Goal: Task Accomplishment & Management: Use online tool/utility

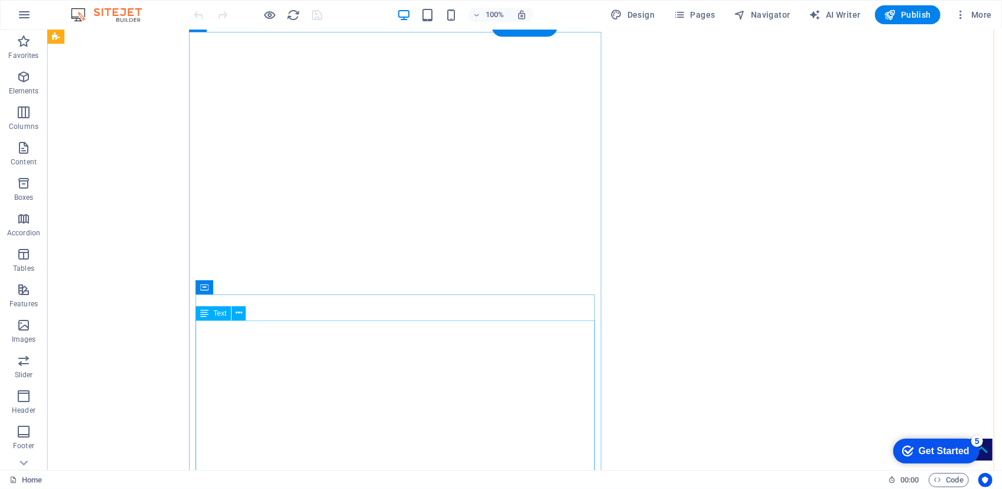
scroll to position [53, 0]
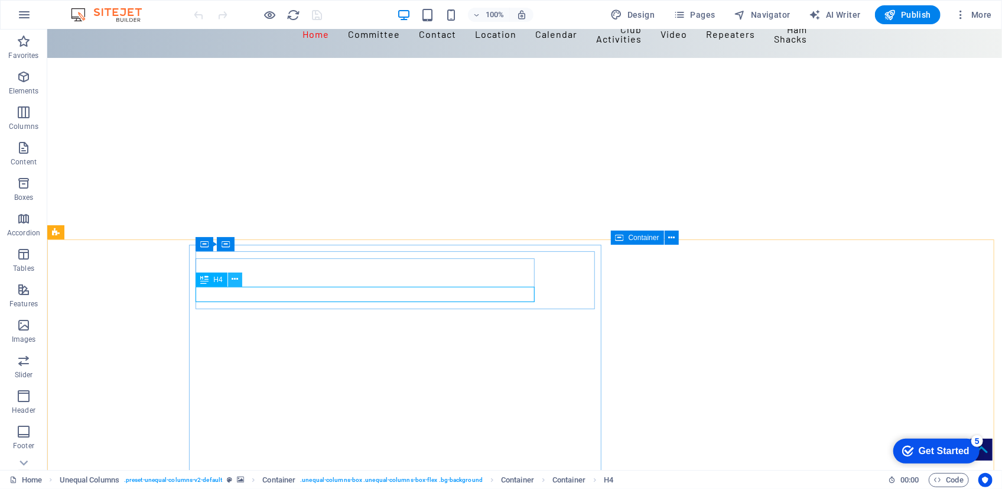
click at [235, 278] on icon at bounding box center [235, 279] width 7 height 12
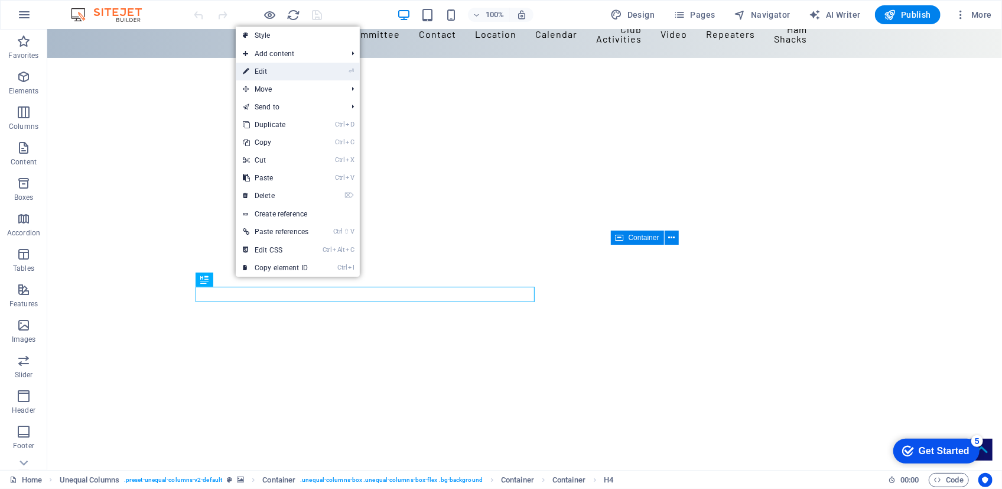
drag, startPoint x: 262, startPoint y: 72, endPoint x: 240, endPoint y: 224, distance: 154.1
click at [0, 0] on link "⏎ Edit" at bounding box center [0, 0] width 0 height 0
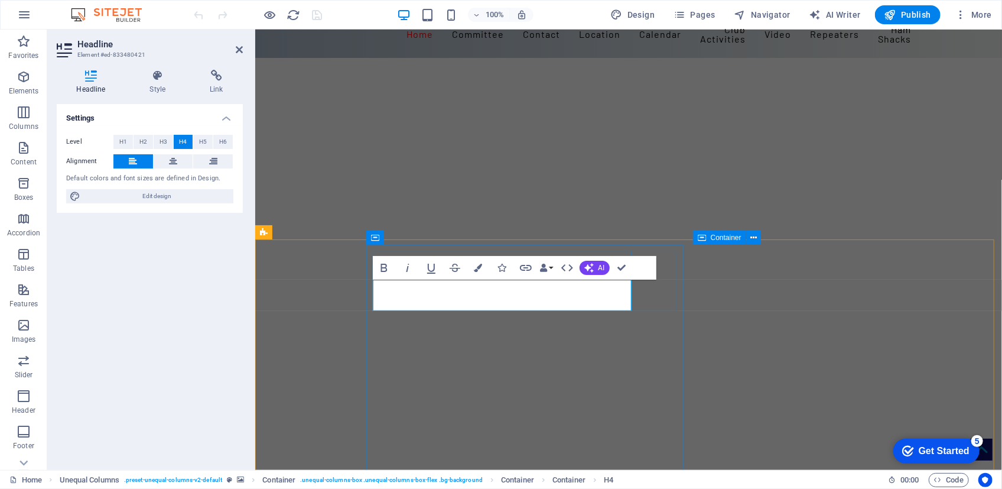
click at [241, 47] on icon at bounding box center [239, 49] width 7 height 9
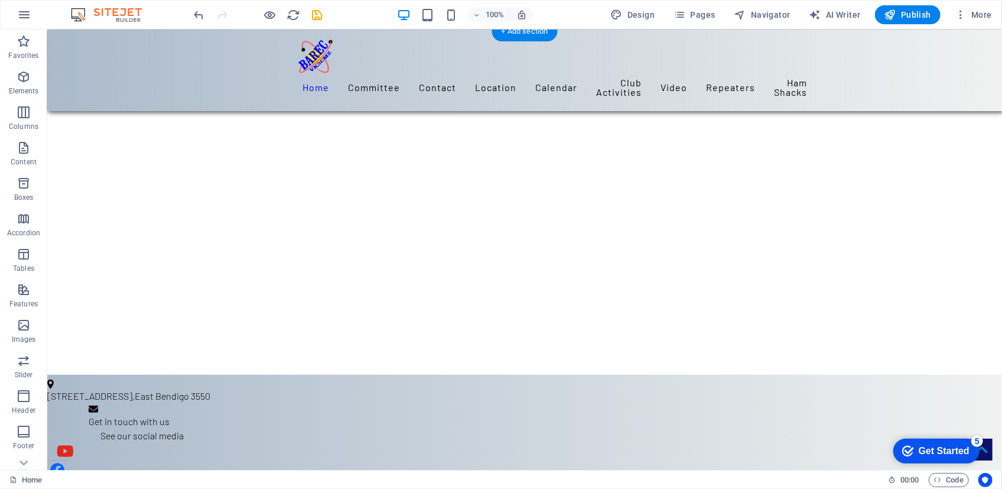
scroll to position [106, 0]
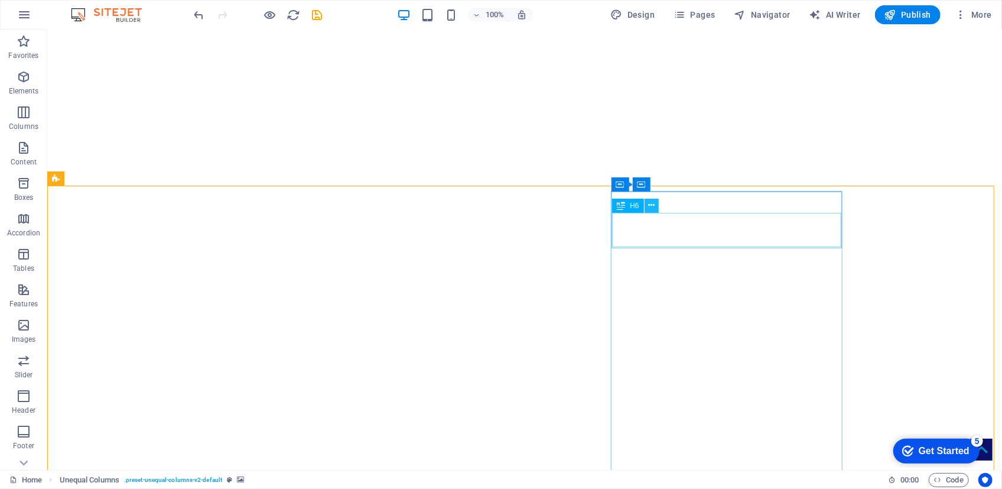
click at [651, 203] on icon at bounding box center [651, 205] width 7 height 12
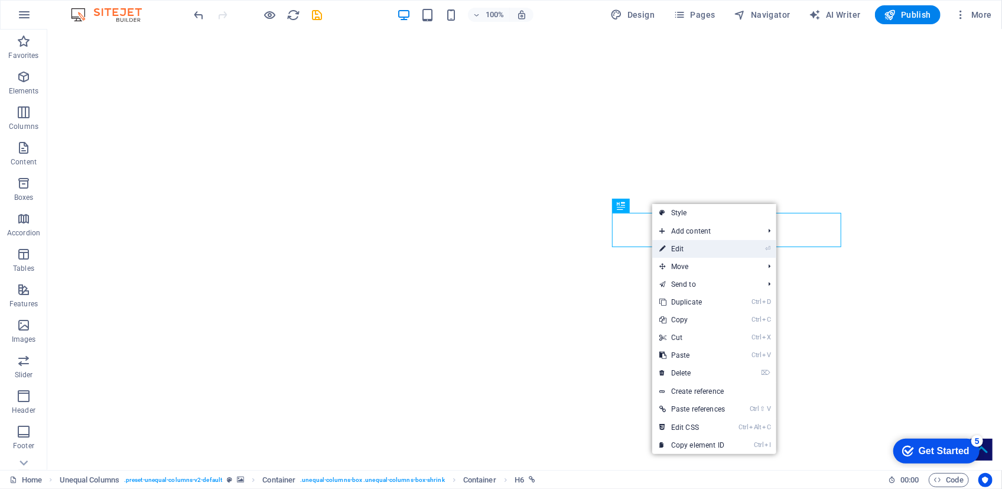
click at [683, 249] on link "⏎ Edit" at bounding box center [693, 249] width 80 height 18
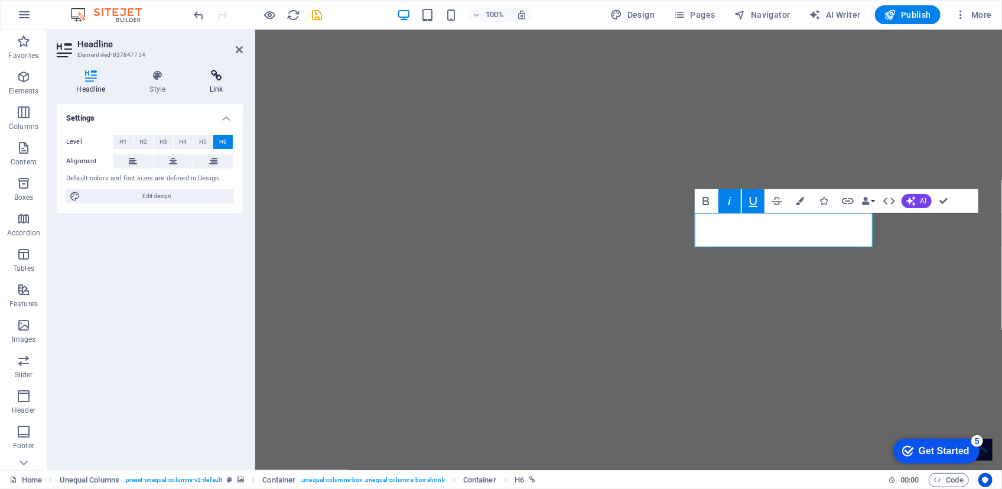
click at [222, 76] on icon at bounding box center [216, 76] width 53 height 12
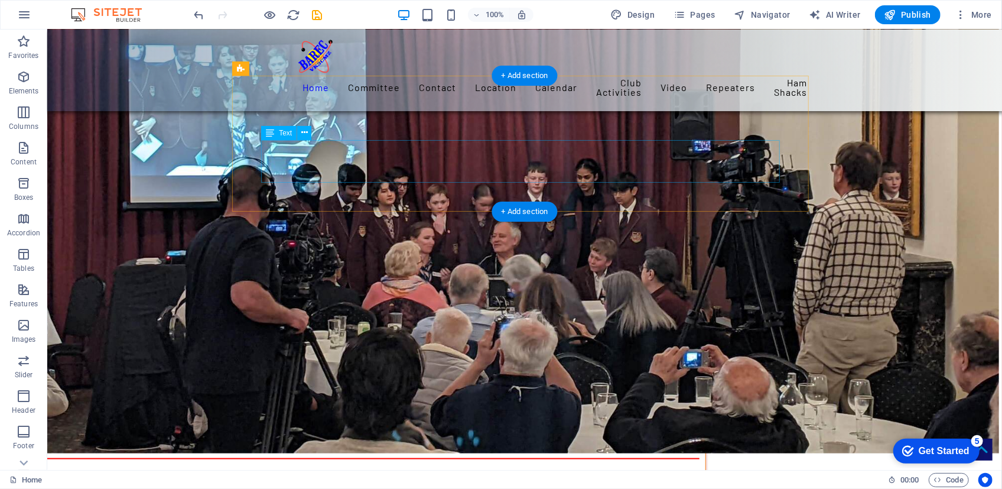
scroll to position [6234, 0]
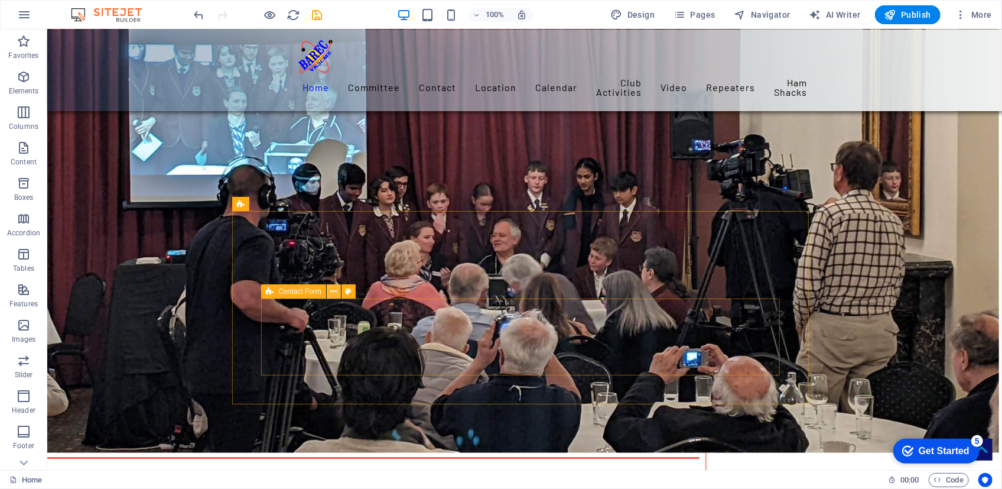
click at [335, 292] on icon at bounding box center [333, 291] width 7 height 12
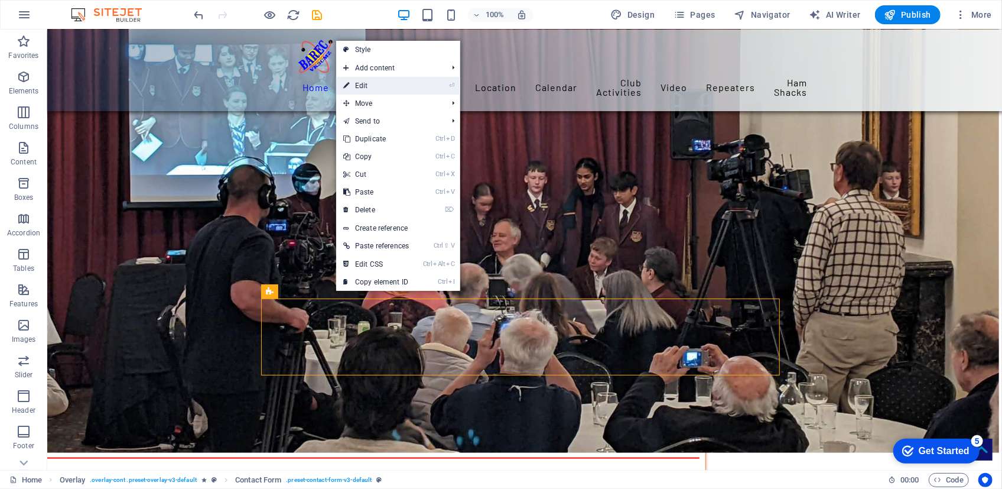
click at [380, 85] on link "⏎ Edit" at bounding box center [376, 86] width 80 height 18
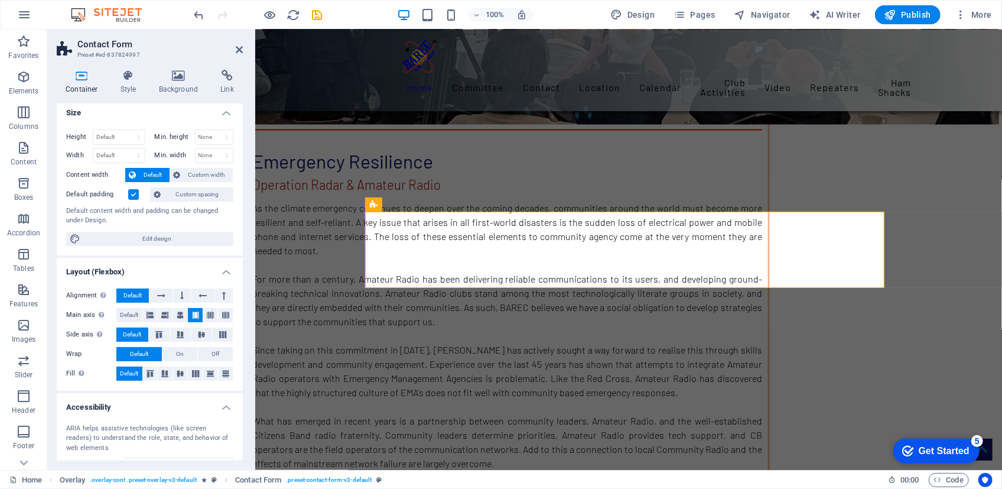
scroll to position [0, 0]
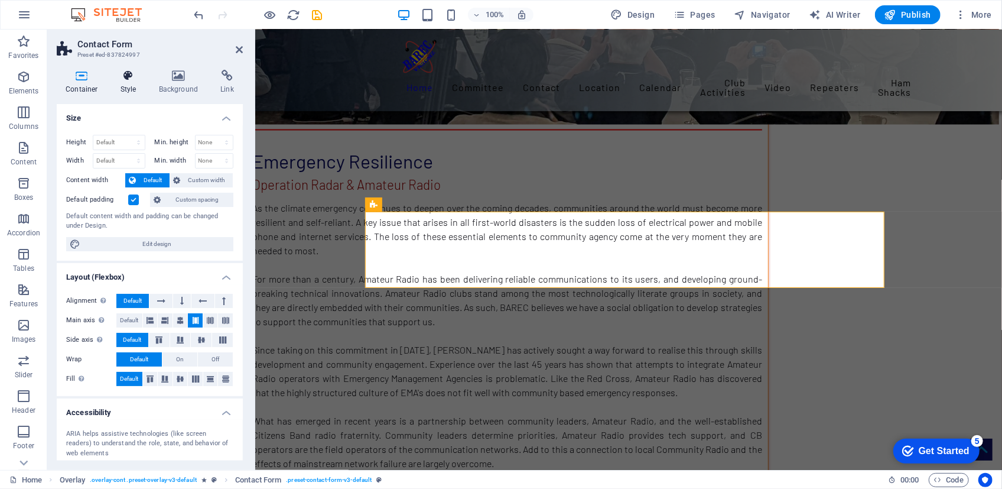
click at [125, 81] on icon at bounding box center [129, 76] width 34 height 12
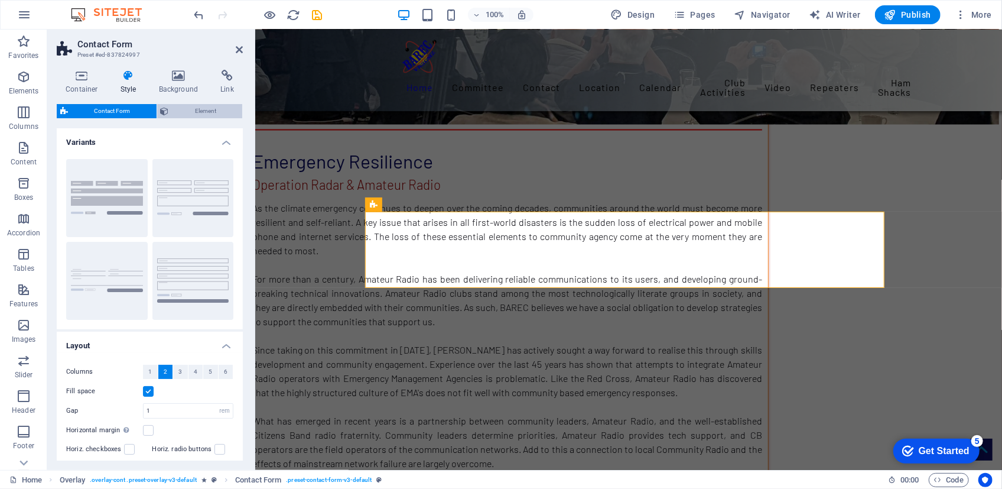
click at [213, 109] on span "Element" at bounding box center [206, 111] width 67 height 14
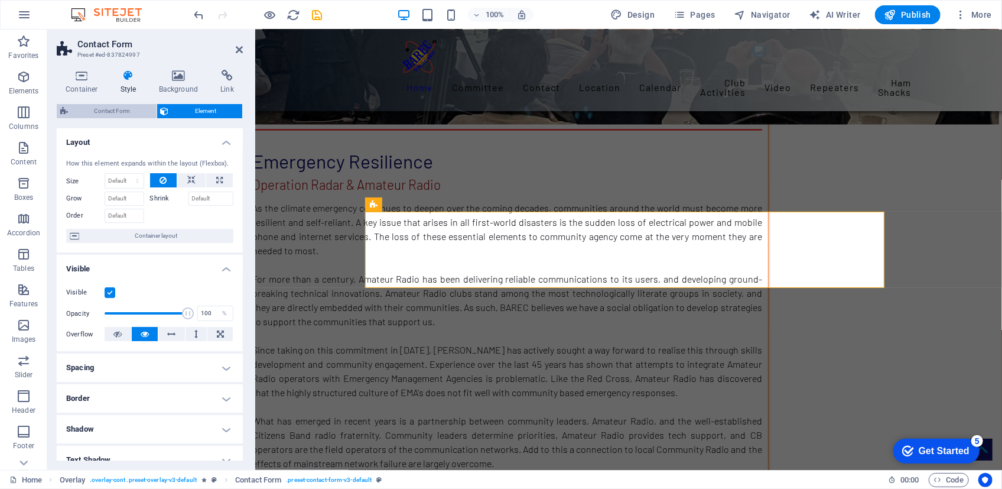
click at [113, 110] on span "Contact Form" at bounding box center [113, 111] width 82 height 14
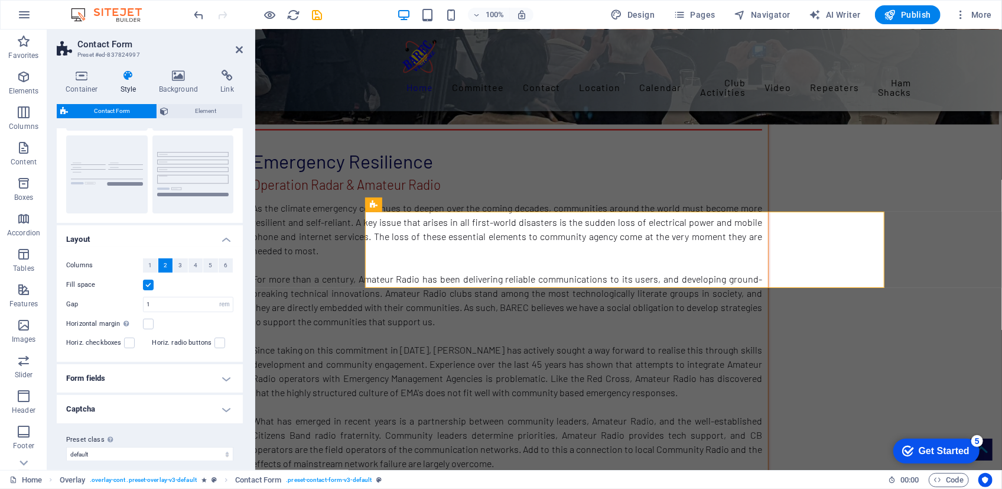
scroll to position [115, 0]
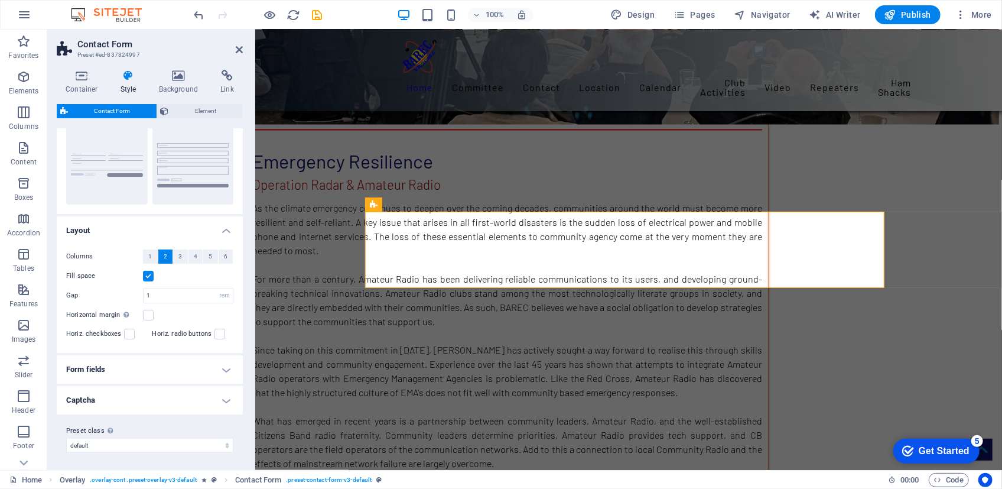
click at [226, 366] on h4 "Form fields" at bounding box center [150, 369] width 186 height 28
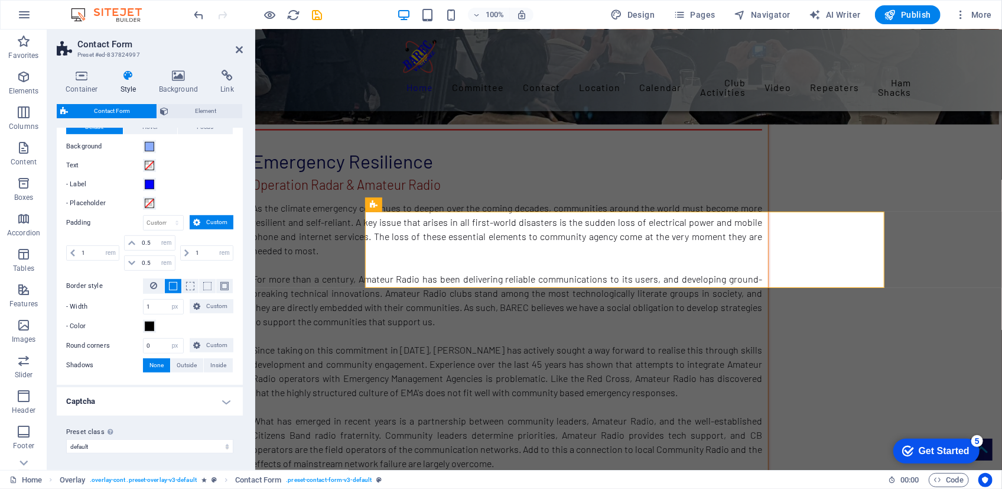
scroll to position [408, 0]
click at [224, 400] on h4 "Captcha" at bounding box center [150, 401] width 186 height 28
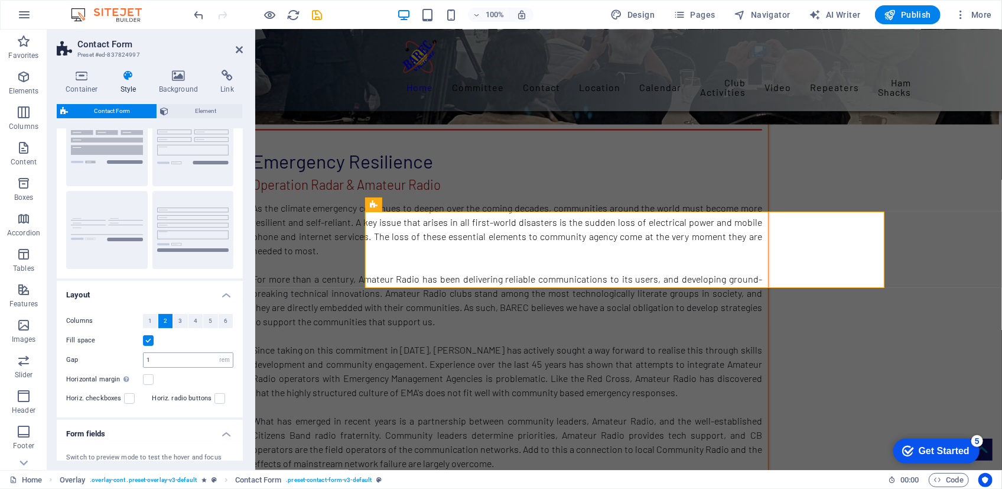
scroll to position [0, 0]
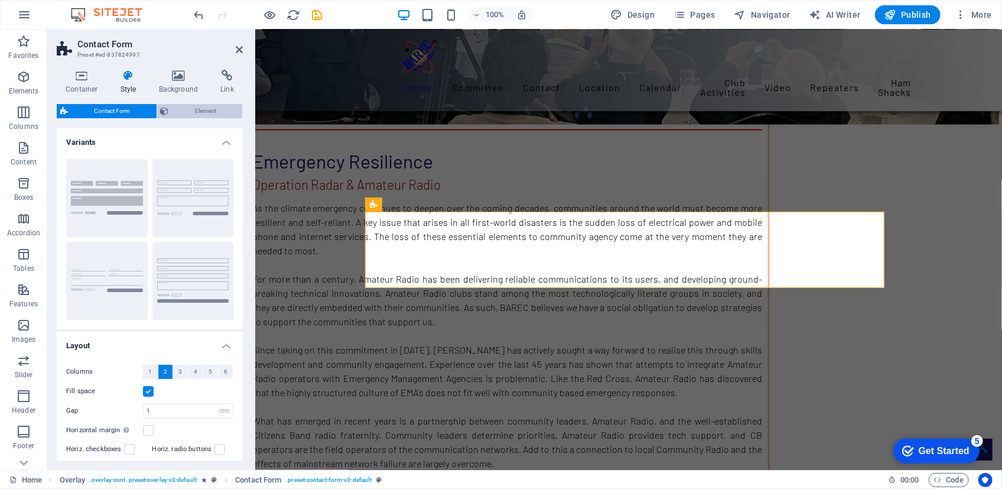
click at [207, 109] on span "Element" at bounding box center [206, 111] width 67 height 14
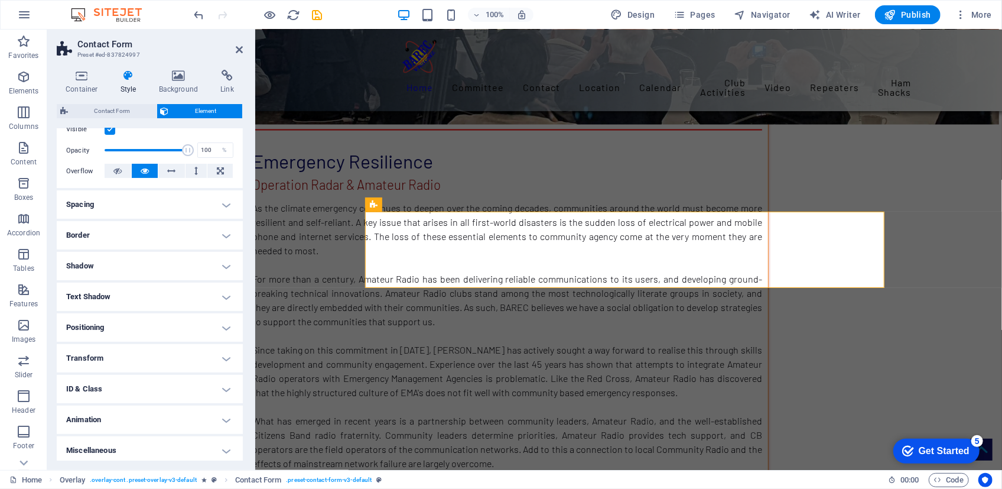
scroll to position [167, 0]
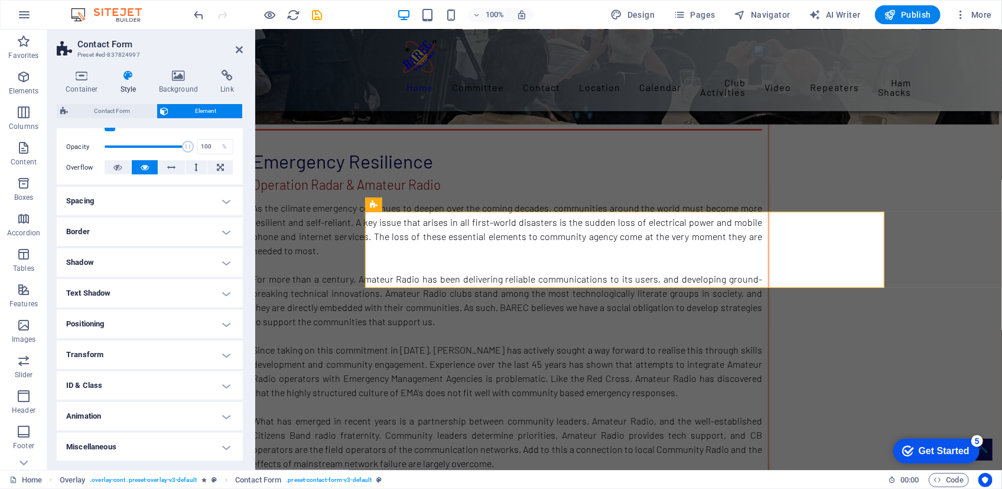
click at [223, 444] on h4 "Miscellaneous" at bounding box center [150, 447] width 186 height 28
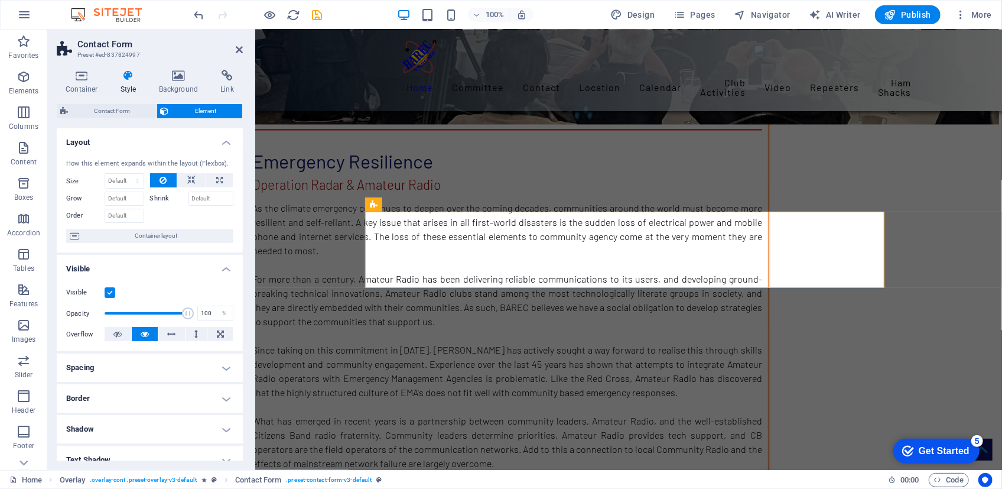
scroll to position [0, 0]
click at [220, 77] on icon at bounding box center [227, 76] width 31 height 12
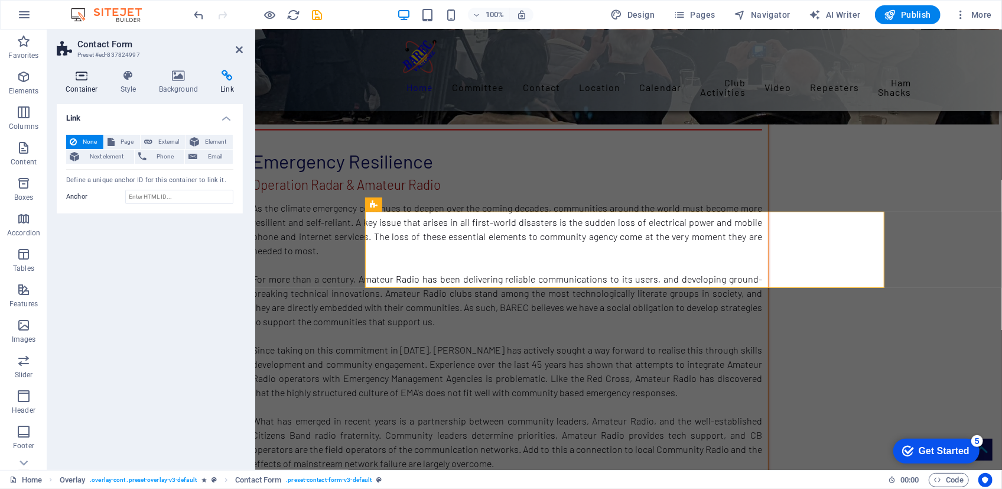
click at [87, 79] on icon at bounding box center [82, 76] width 50 height 12
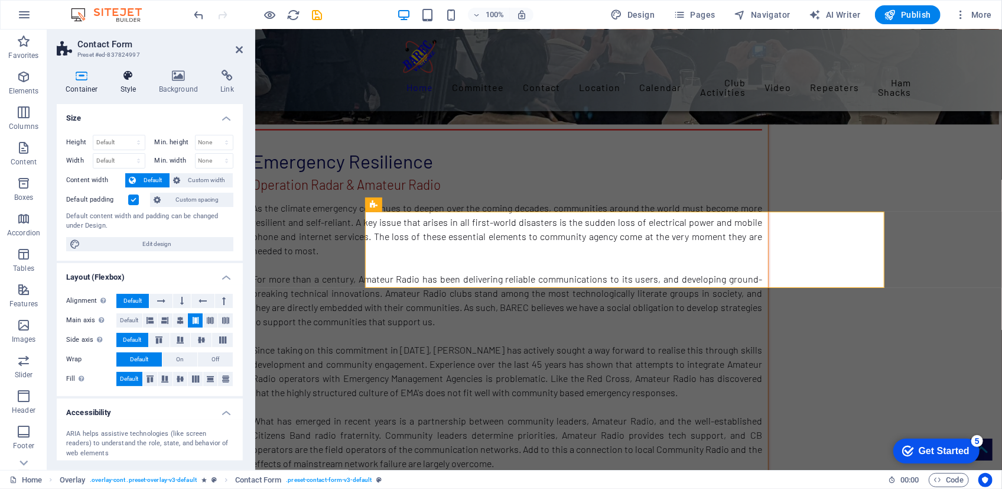
click at [129, 76] on icon at bounding box center [129, 76] width 34 height 12
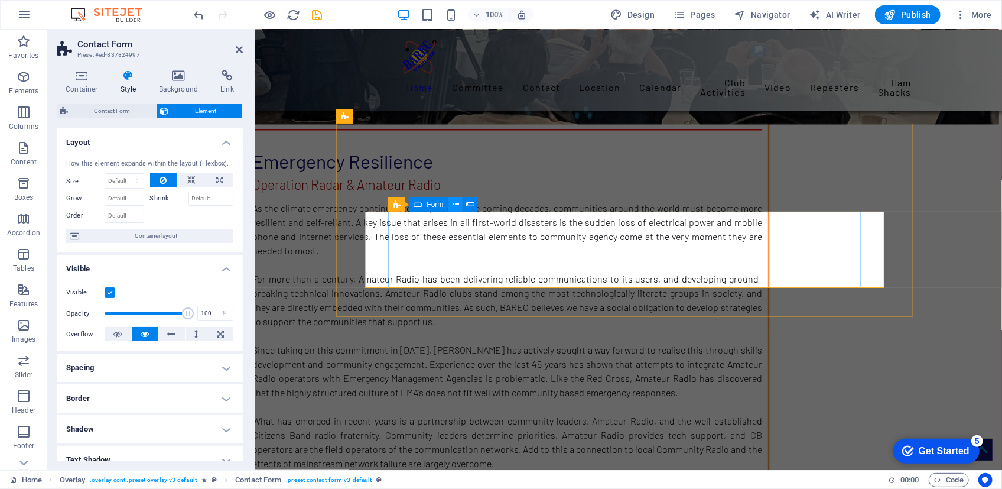
click at [456, 205] on icon at bounding box center [456, 204] width 7 height 12
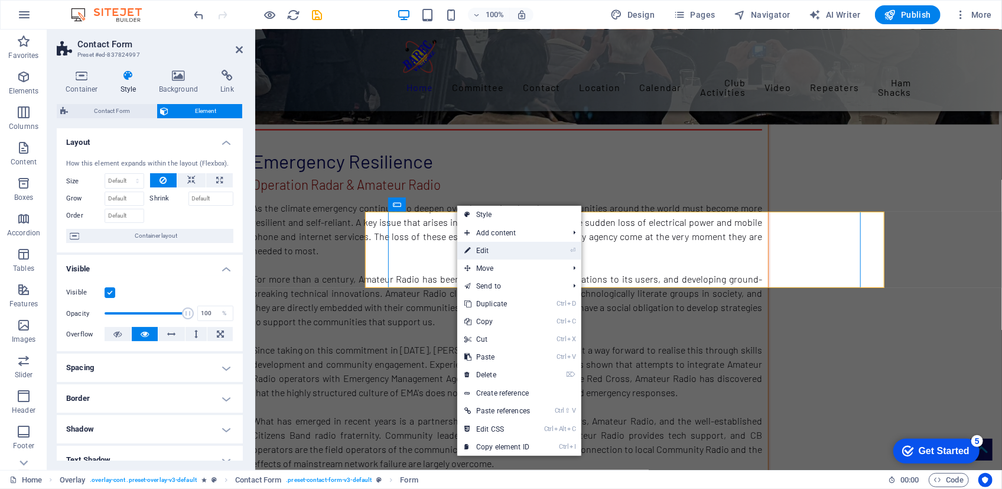
click at [485, 248] on link "⏎ Edit" at bounding box center [497, 251] width 80 height 18
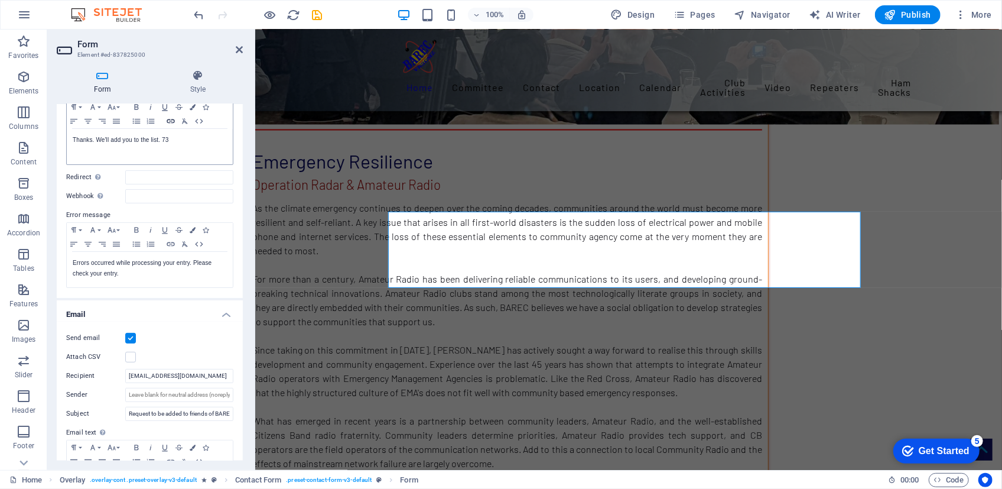
scroll to position [106, 0]
click at [238, 47] on icon at bounding box center [239, 49] width 7 height 9
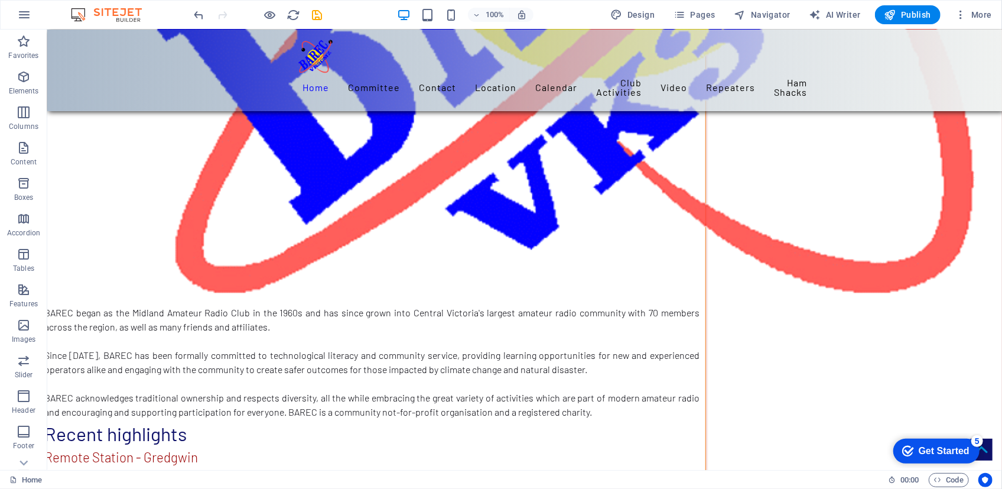
scroll to position [3750, 0]
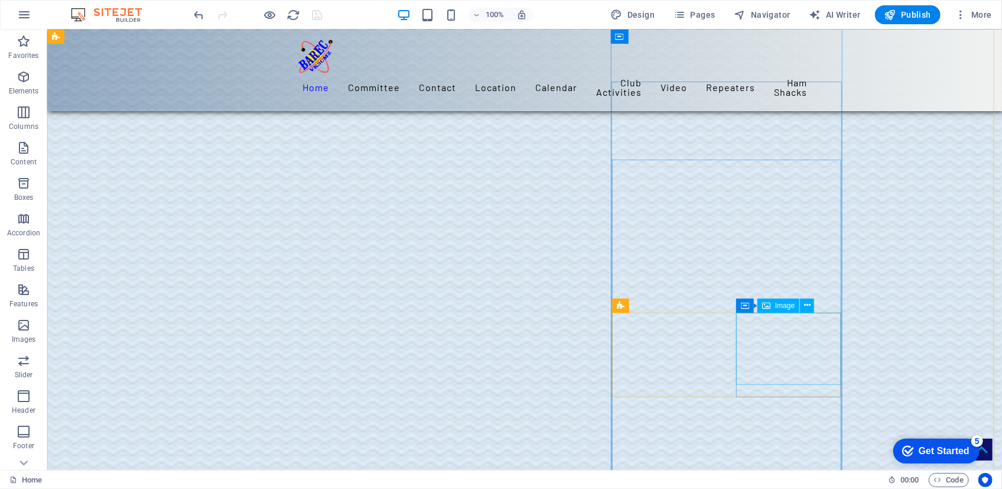
scroll to position [934, 0]
click at [656, 291] on icon at bounding box center [657, 290] width 7 height 12
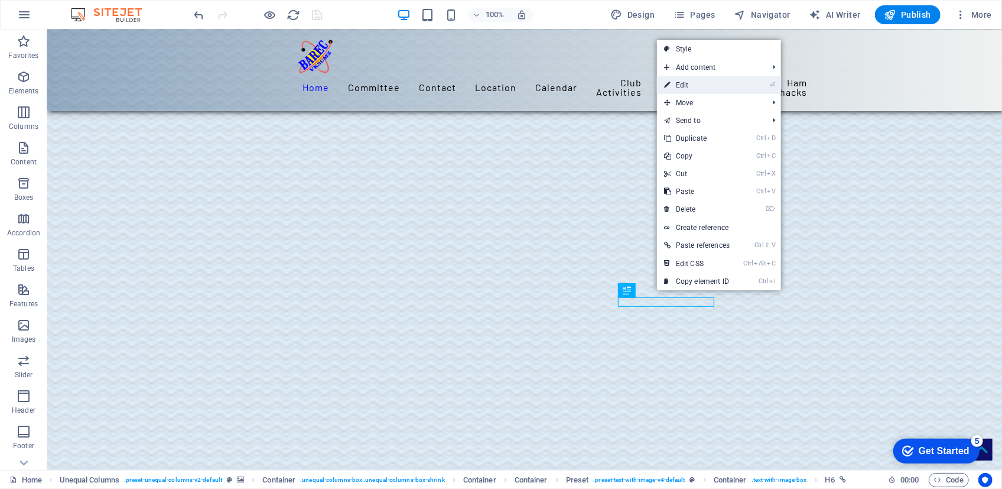
click at [703, 83] on link "⏎ Edit" at bounding box center [697, 85] width 80 height 18
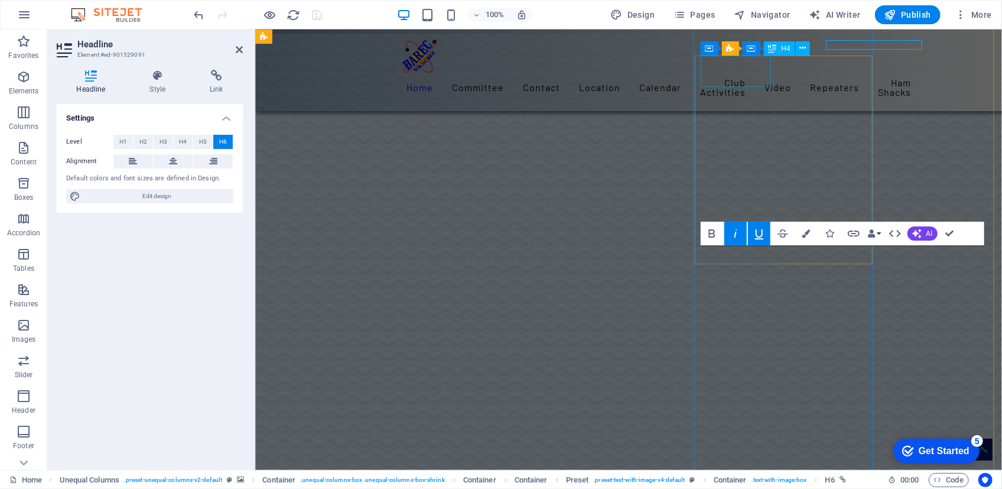
scroll to position [1192, 0]
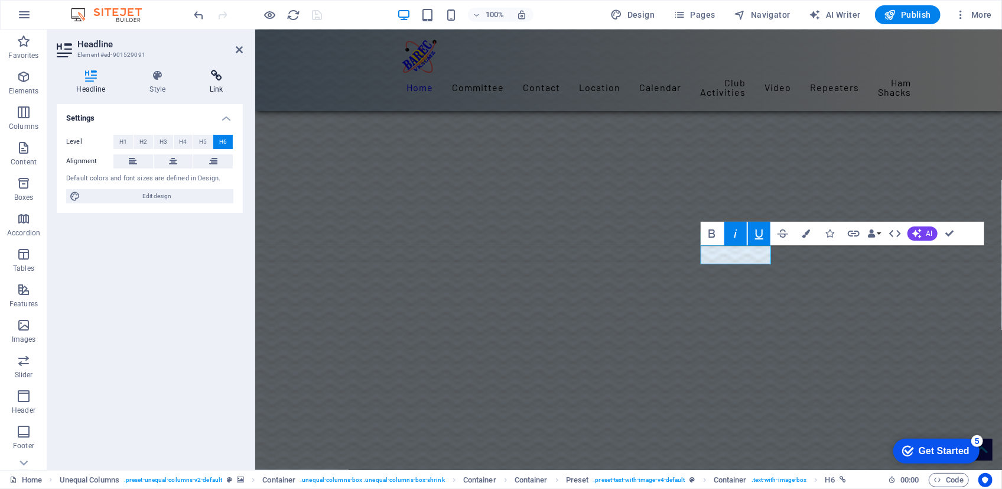
click at [216, 77] on icon at bounding box center [216, 76] width 53 height 12
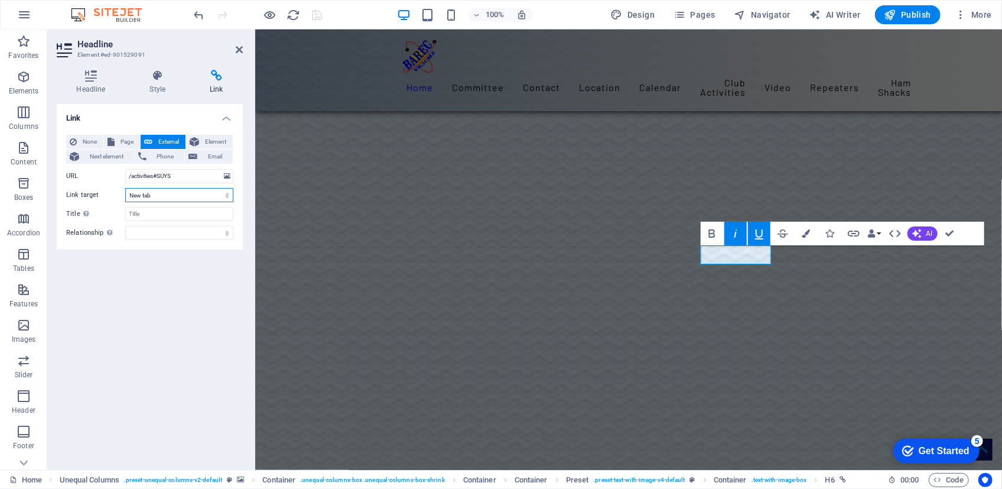
click at [218, 192] on select "New tab Same tab Overlay" at bounding box center [179, 195] width 108 height 14
select select
click at [125, 188] on select "New tab Same tab Overlay" at bounding box center [179, 195] width 108 height 14
click at [239, 48] on icon at bounding box center [239, 49] width 7 height 9
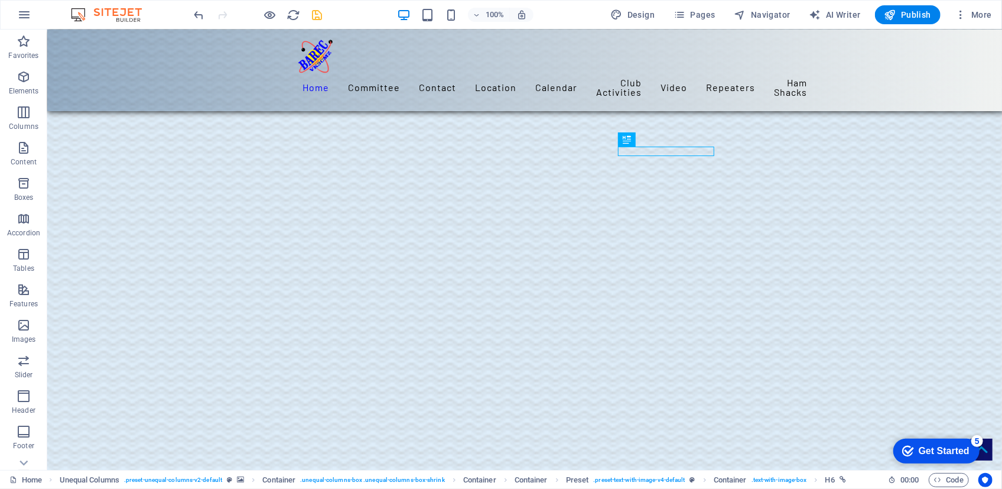
scroll to position [1085, 0]
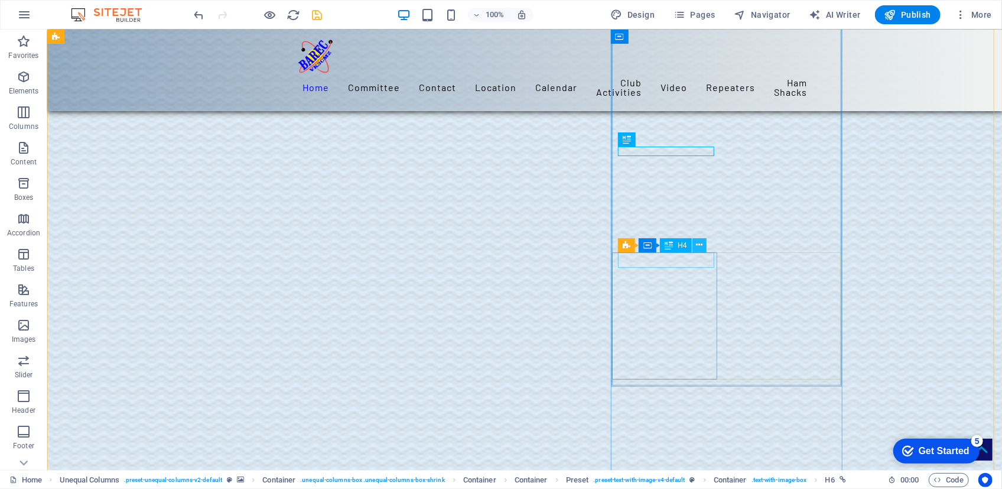
click at [698, 245] on icon at bounding box center [699, 245] width 7 height 12
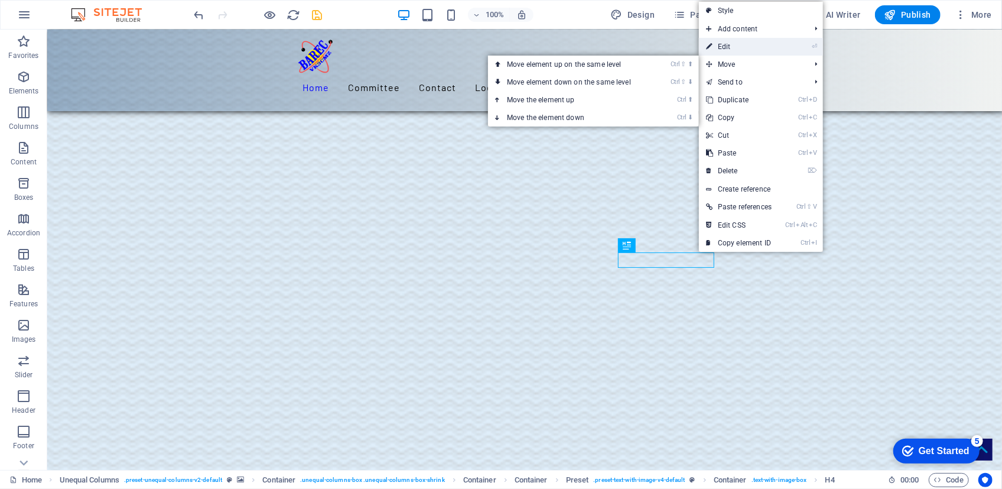
click at [722, 44] on link "⏎ Edit" at bounding box center [739, 47] width 80 height 18
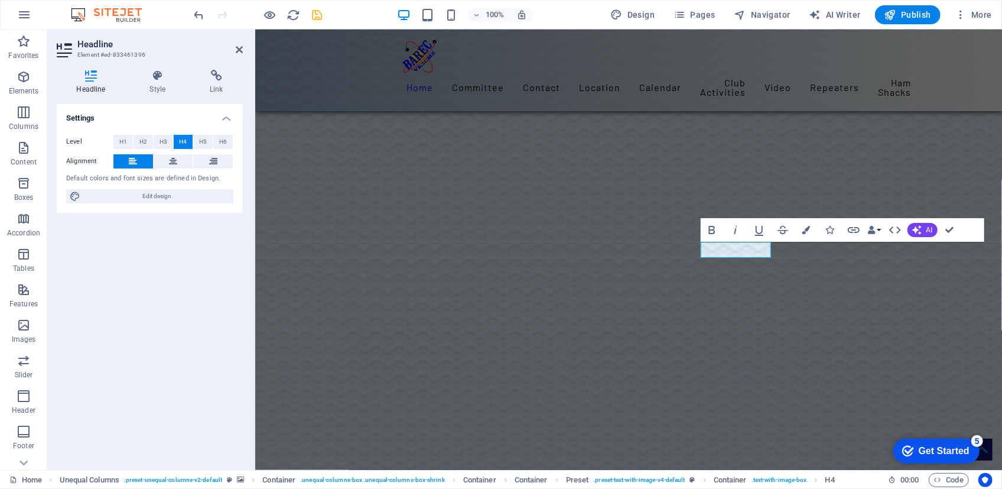
scroll to position [1348, 0]
click at [213, 75] on icon at bounding box center [216, 76] width 53 height 12
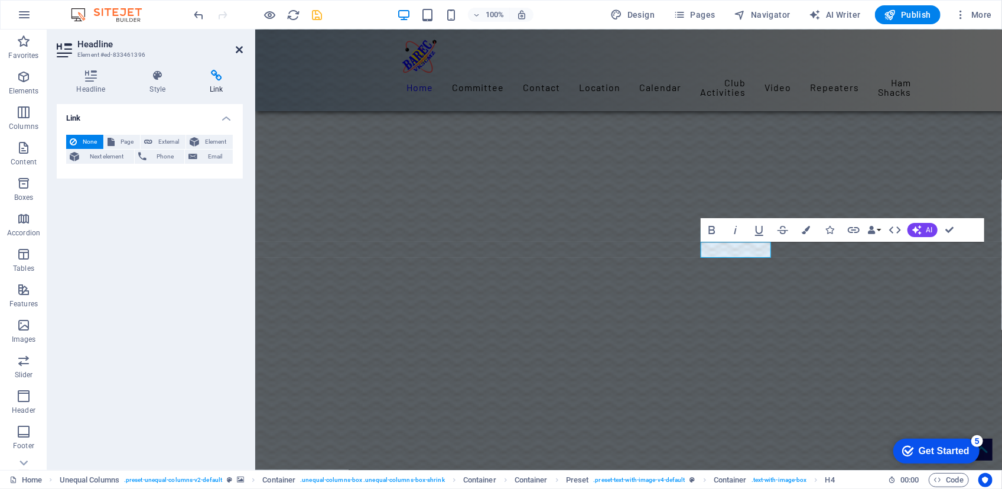
click at [241, 47] on icon at bounding box center [239, 49] width 7 height 9
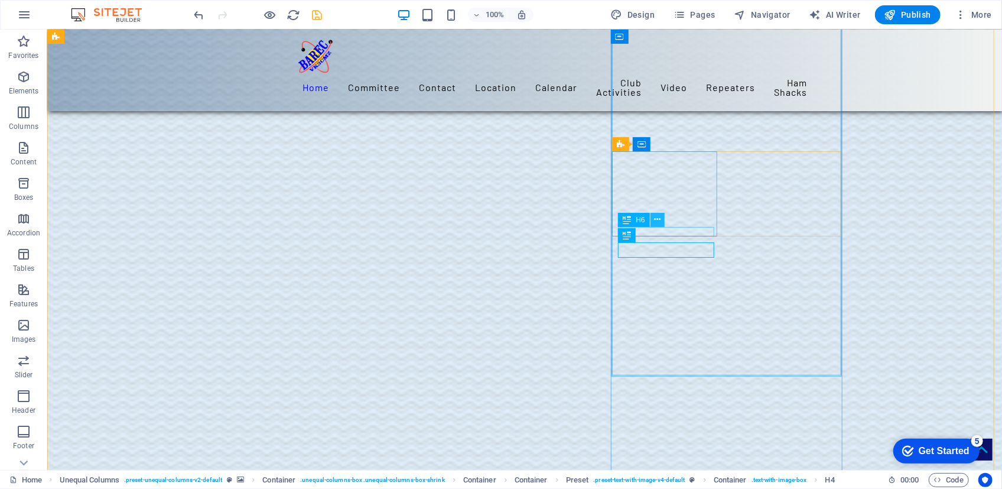
click at [658, 219] on icon at bounding box center [657, 219] width 7 height 12
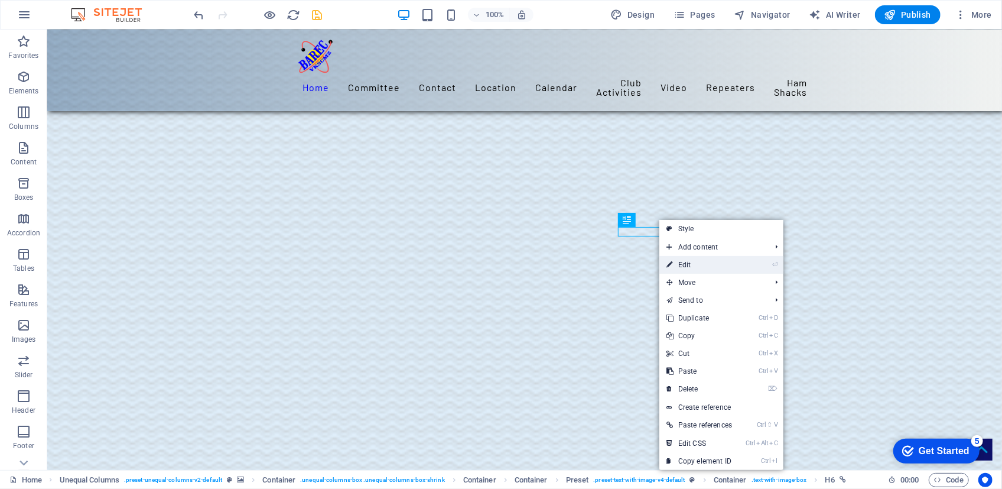
drag, startPoint x: 684, startPoint y: 265, endPoint x: 420, endPoint y: 235, distance: 266.5
click at [684, 265] on link "⏎ Edit" at bounding box center [700, 265] width 80 height 18
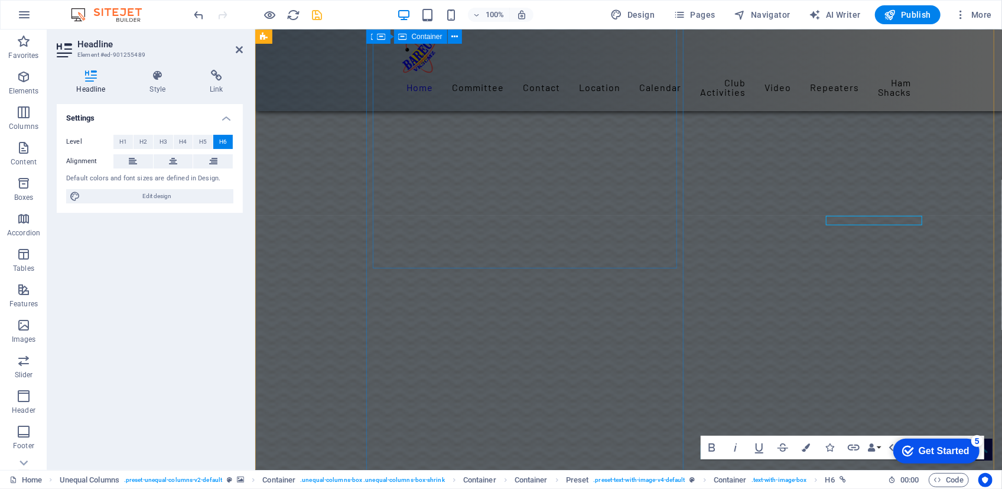
scroll to position [1106, 0]
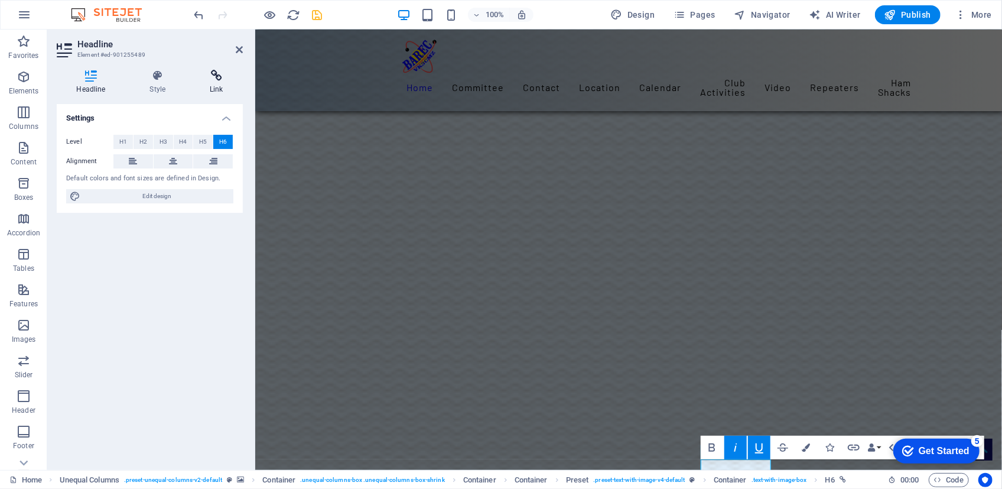
click at [214, 86] on h4 "Link" at bounding box center [216, 82] width 53 height 25
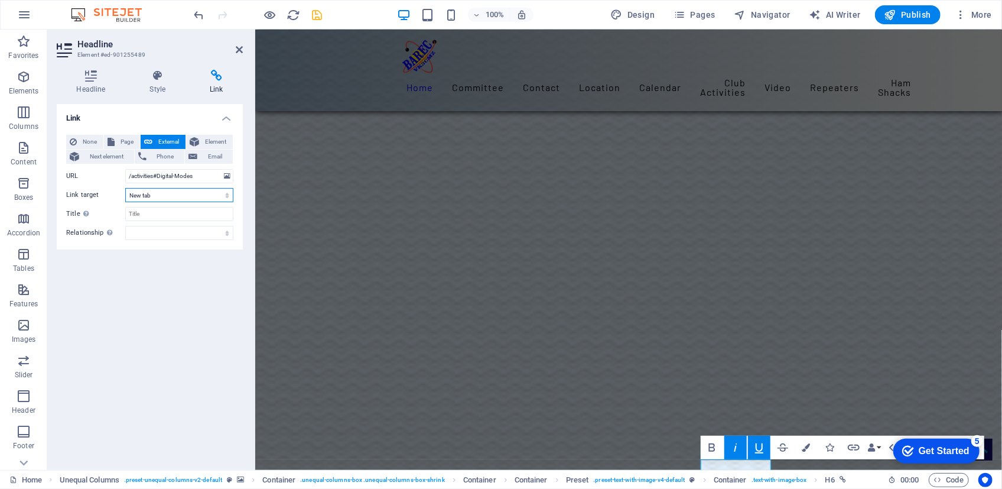
click at [154, 194] on select "New tab Same tab Overlay" at bounding box center [179, 195] width 108 height 14
select select
click at [125, 188] on select "New tab Same tab Overlay" at bounding box center [179, 195] width 108 height 14
click at [235, 47] on h2 "Headline" at bounding box center [159, 44] width 165 height 11
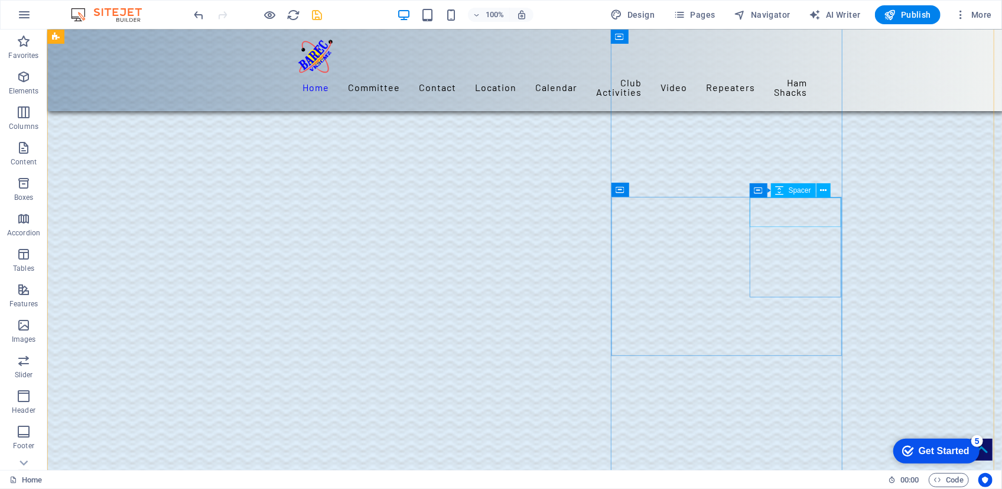
scroll to position [1375, 0]
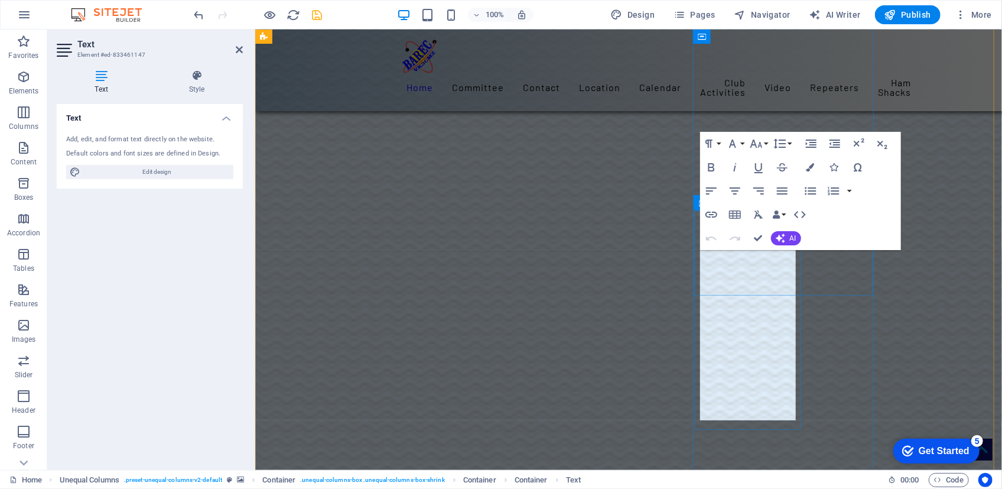
scroll to position [1698, 0]
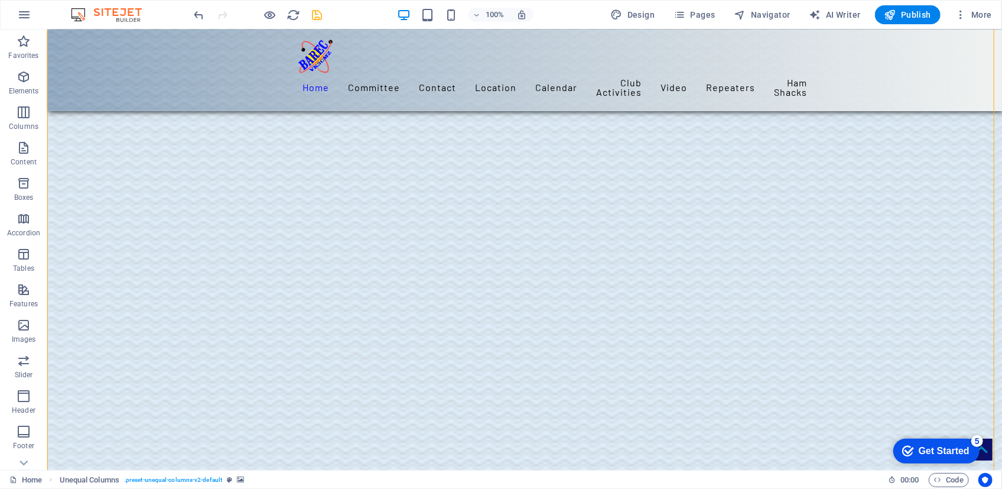
scroll to position [1395, 0]
click at [319, 17] on icon "save" at bounding box center [318, 15] width 14 height 14
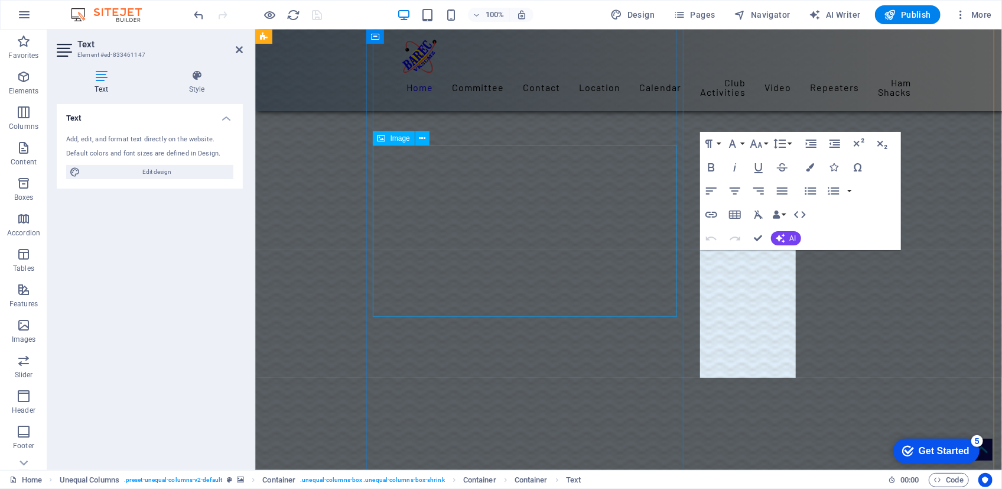
scroll to position [1698, 0]
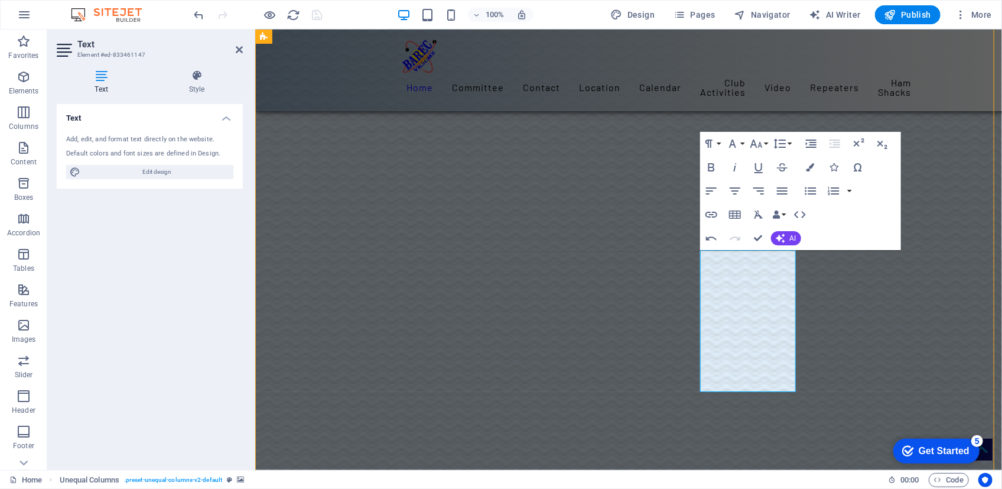
scroll to position [1402, 0]
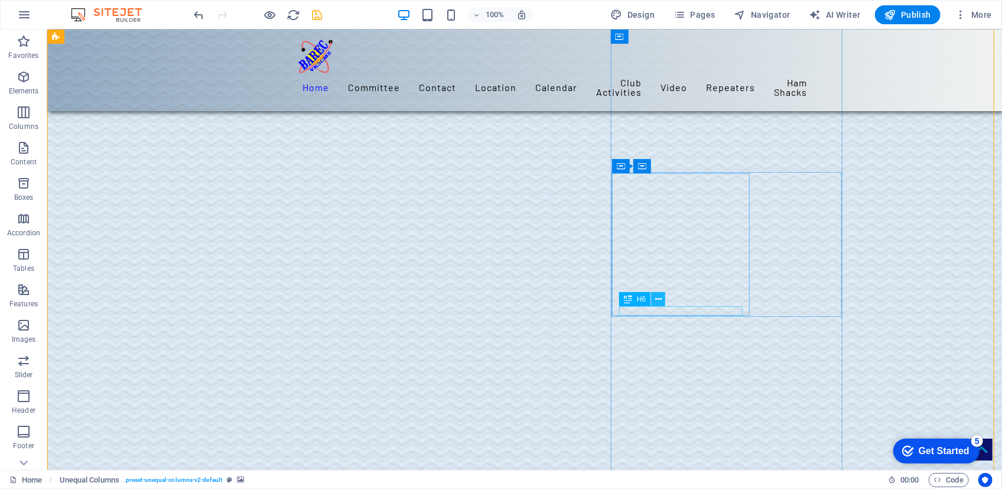
click at [655, 297] on icon at bounding box center [658, 299] width 7 height 12
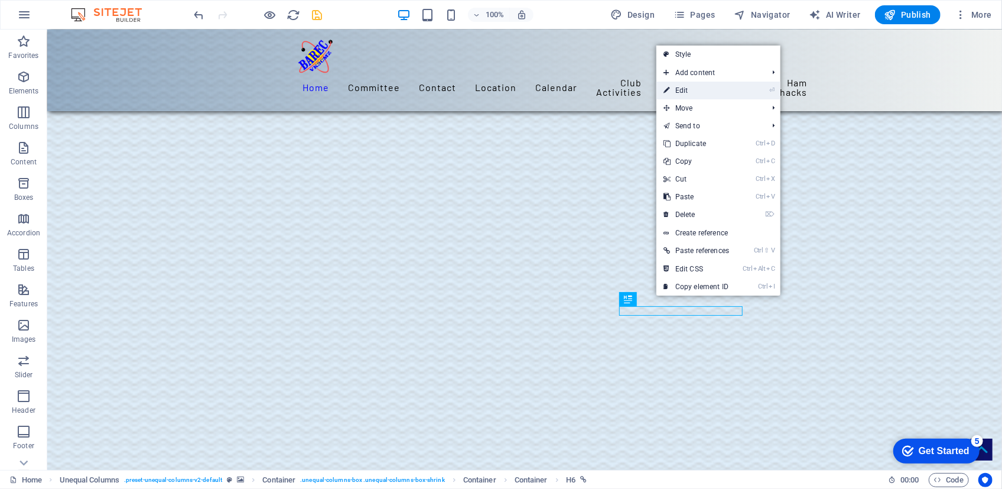
click at [680, 89] on link "⏎ Edit" at bounding box center [697, 91] width 80 height 18
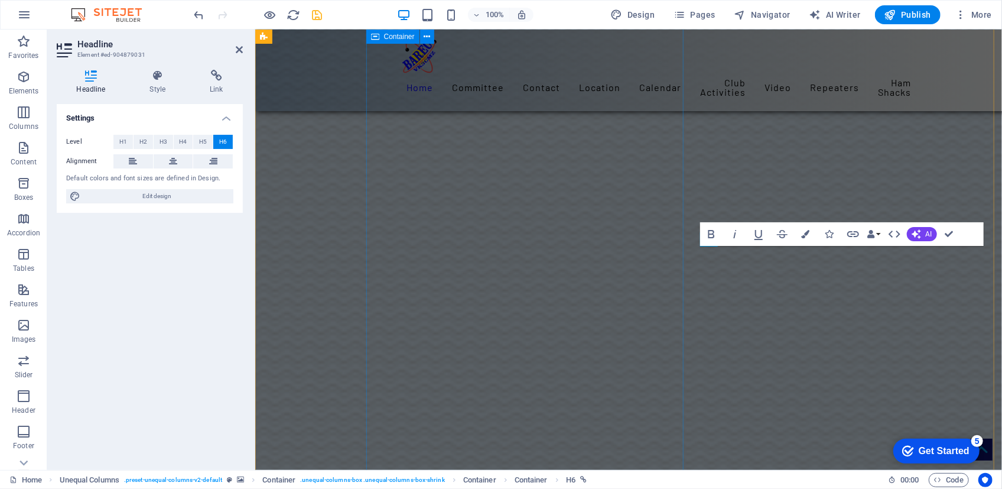
scroll to position [0, 0]
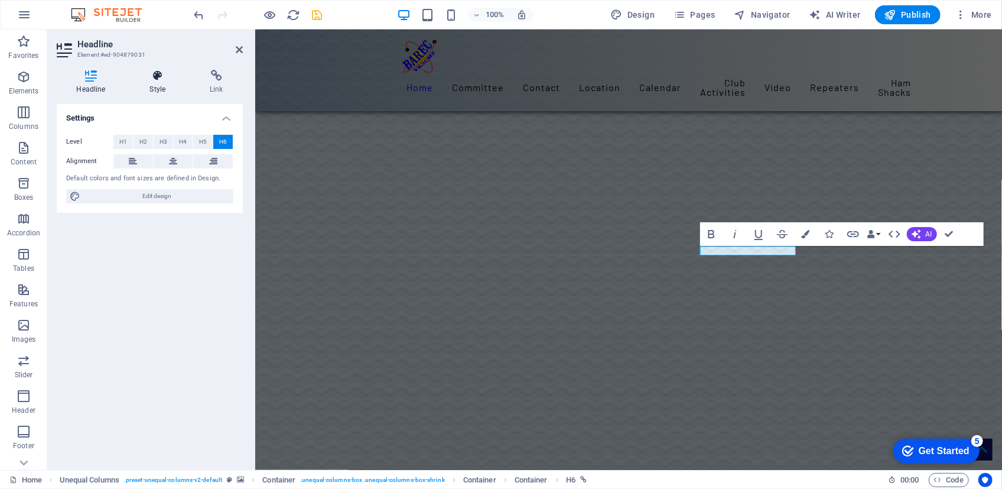
click at [157, 79] on icon at bounding box center [158, 76] width 56 height 12
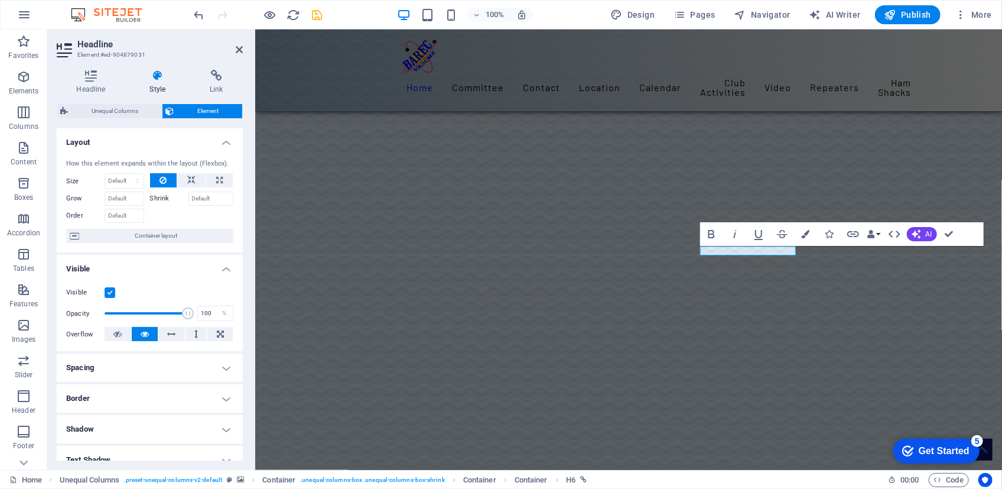
click at [222, 364] on h4 "Spacing" at bounding box center [150, 367] width 186 height 28
click at [212, 409] on span "Custom" at bounding box center [209, 411] width 41 height 14
click at [147, 427] on input "number" at bounding box center [156, 432] width 35 height 14
type input "1"
type input "10"
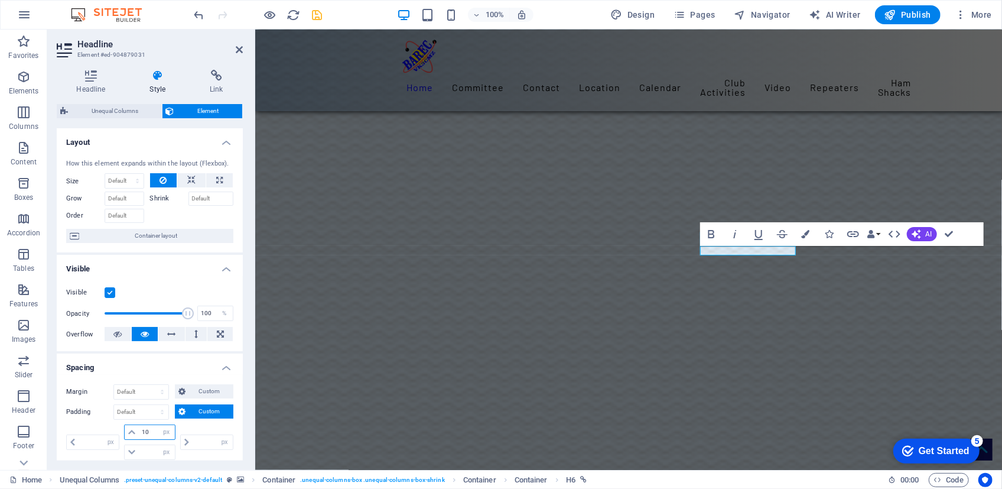
type input "0"
type input "10"
drag, startPoint x: 239, startPoint y: 46, endPoint x: 917, endPoint y: 274, distance: 714.6
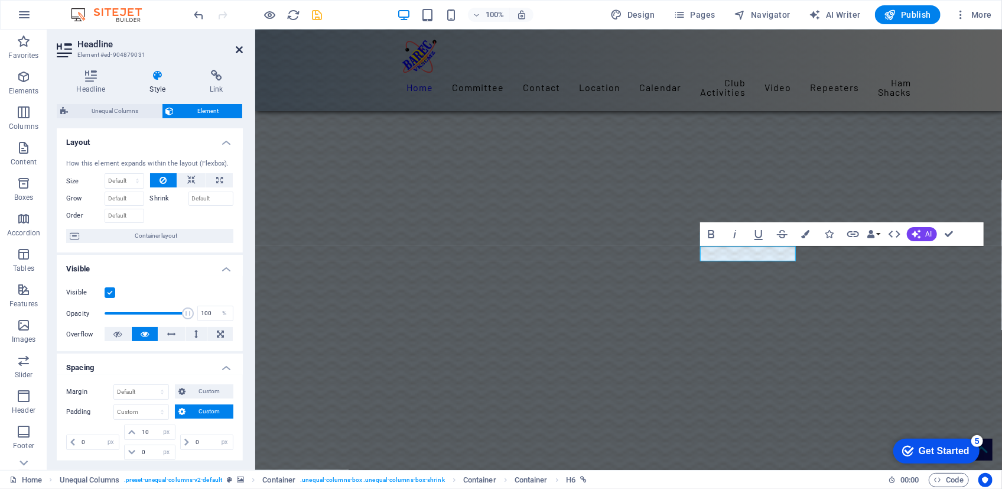
click at [239, 46] on icon at bounding box center [239, 49] width 7 height 9
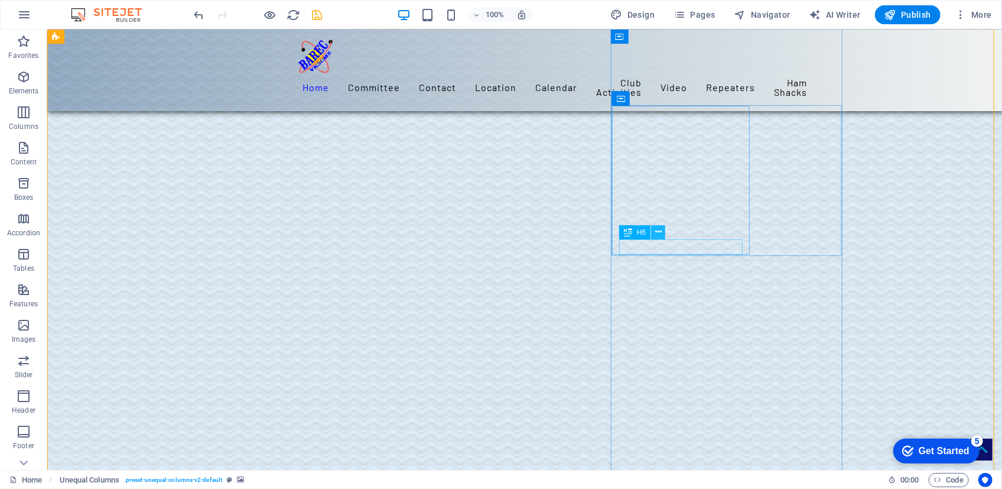
click at [656, 226] on icon at bounding box center [658, 232] width 7 height 12
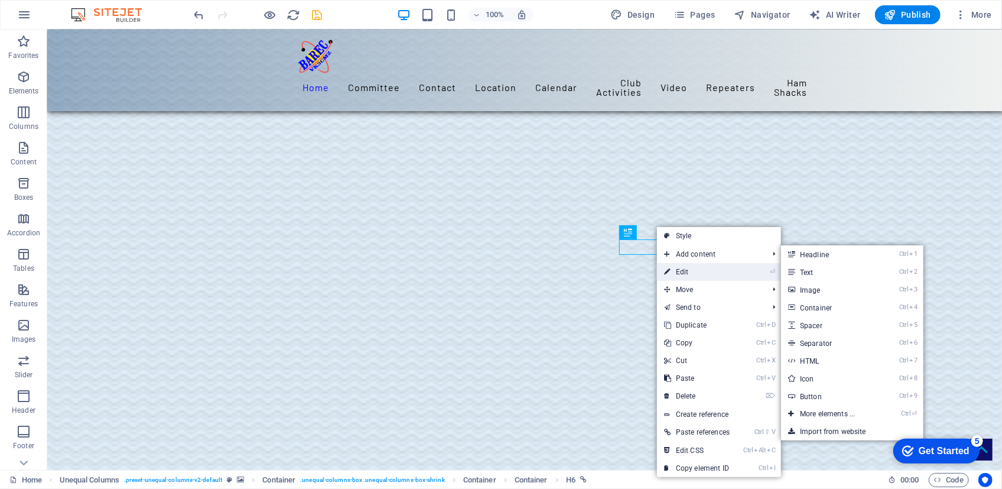
click at [680, 277] on link "⏎ Edit" at bounding box center [697, 272] width 80 height 18
select select "px"
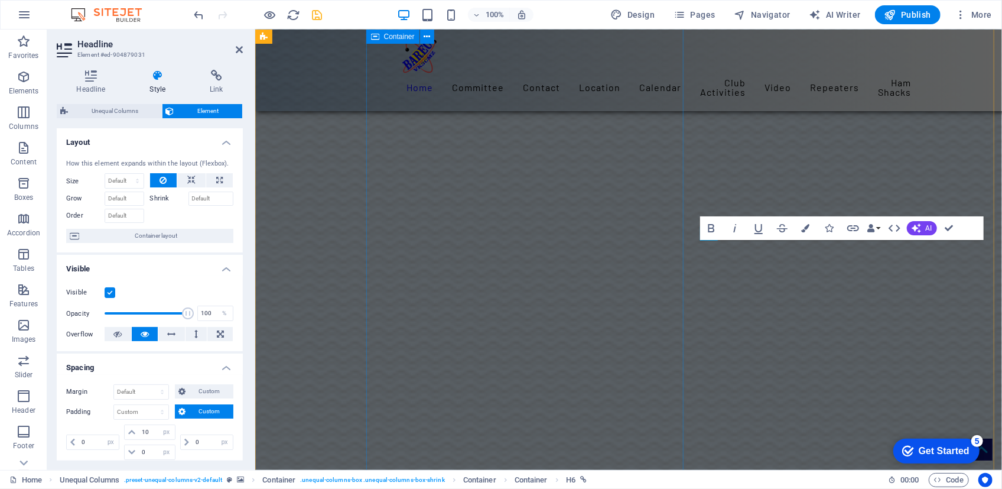
scroll to position [0, 0]
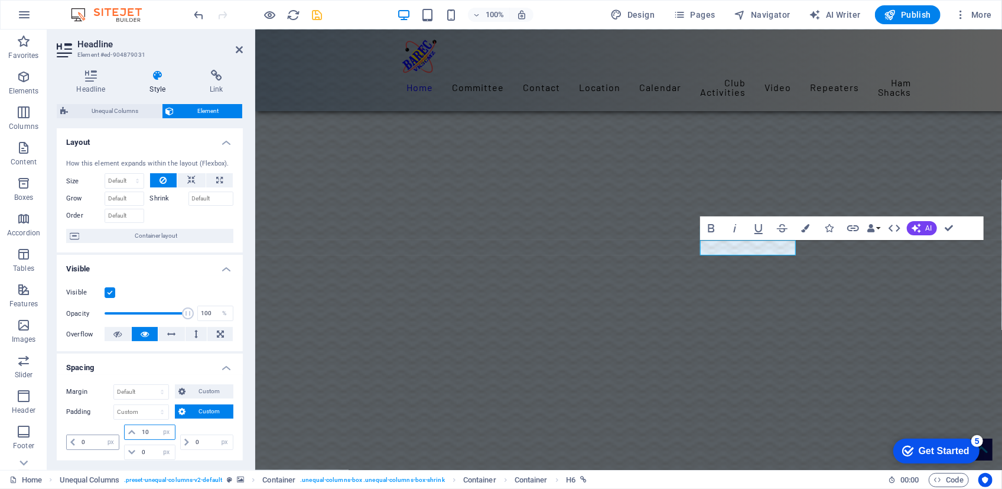
drag, startPoint x: 155, startPoint y: 429, endPoint x: 99, endPoint y: 438, distance: 56.4
click at [99, 438] on div "0 px rem % vh vw 10 px rem % vh vw 0 px rem % vh vw 0 px rem % vh vw" at bounding box center [149, 441] width 167 height 35
type input "8"
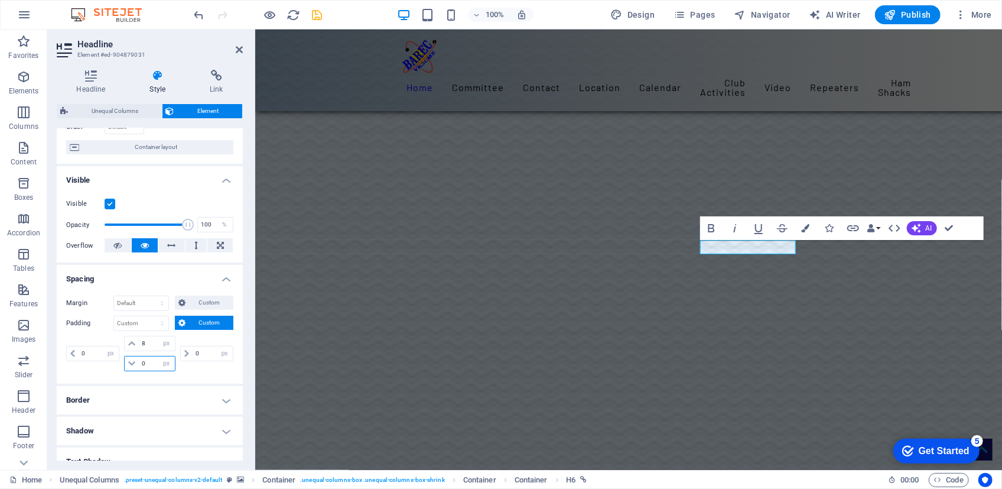
scroll to position [165, 0]
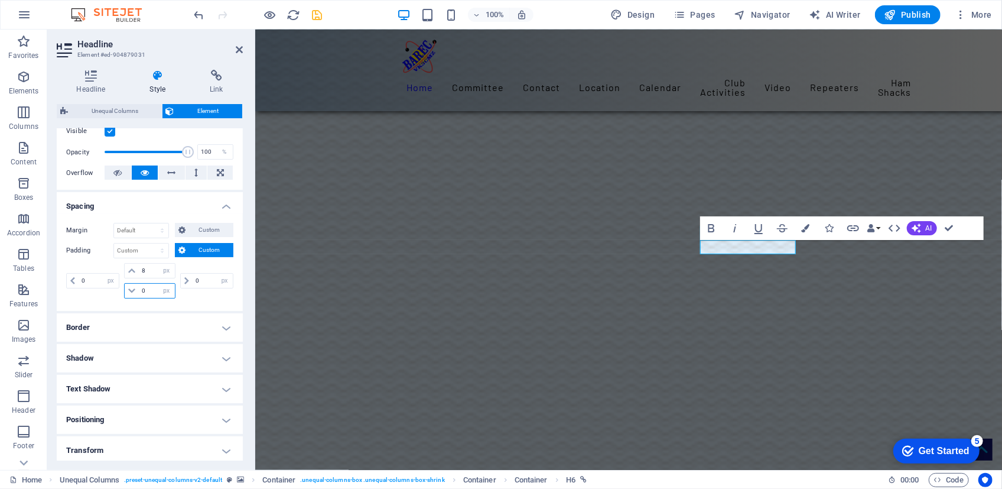
drag, startPoint x: 152, startPoint y: 449, endPoint x: 131, endPoint y: 455, distance: 22.2
click at [131, 455] on ul "Layout How this element expands within the layout (Flexbox). Size Default auto …" at bounding box center [150, 260] width 186 height 590
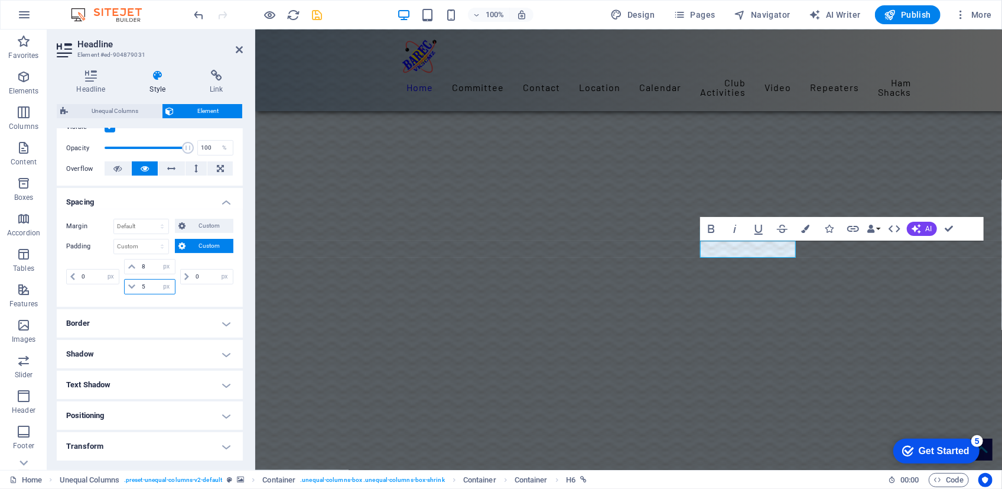
scroll to position [0, 0]
type input "5"
click at [237, 47] on icon at bounding box center [239, 49] width 7 height 9
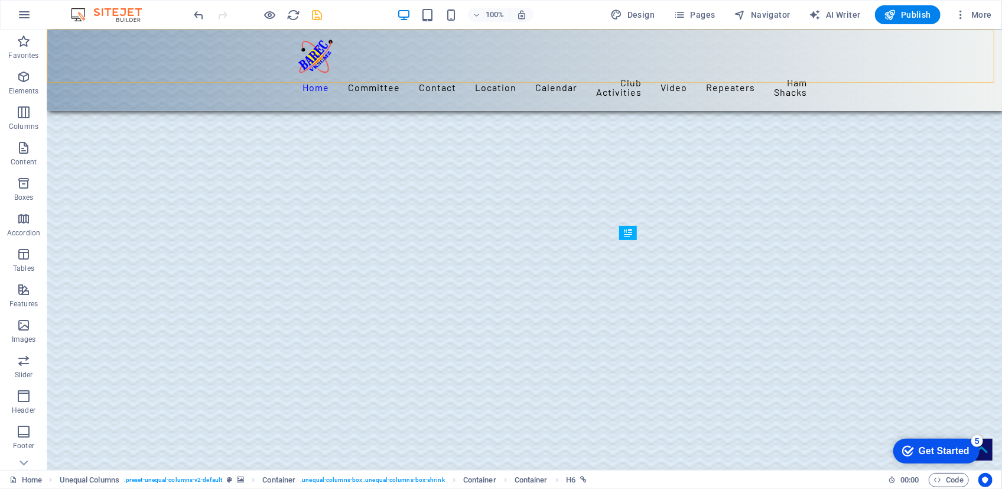
scroll to position [1468, 0]
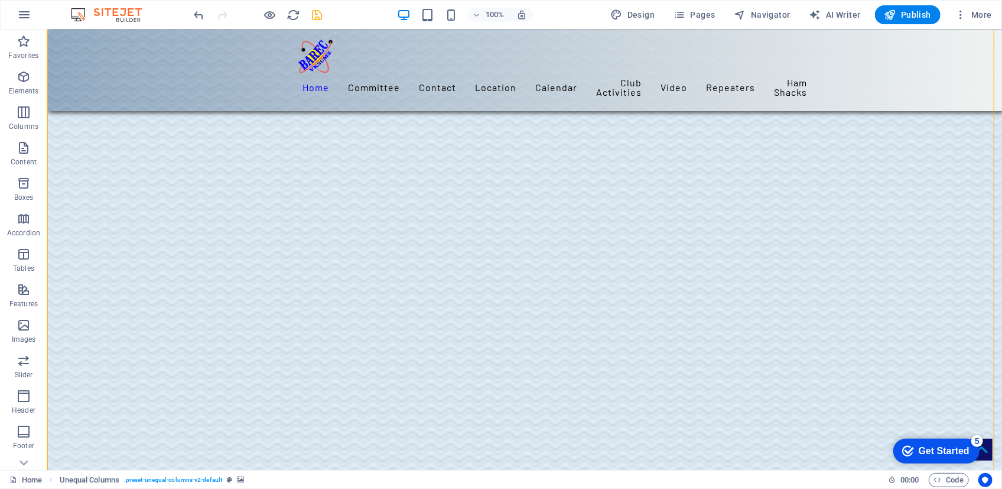
scroll to position [1254, 0]
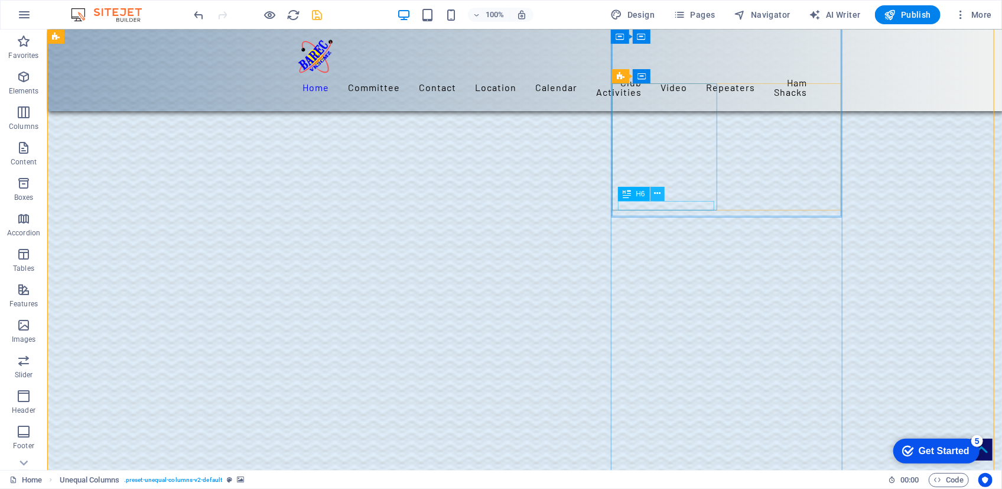
click at [657, 194] on icon at bounding box center [657, 193] width 7 height 12
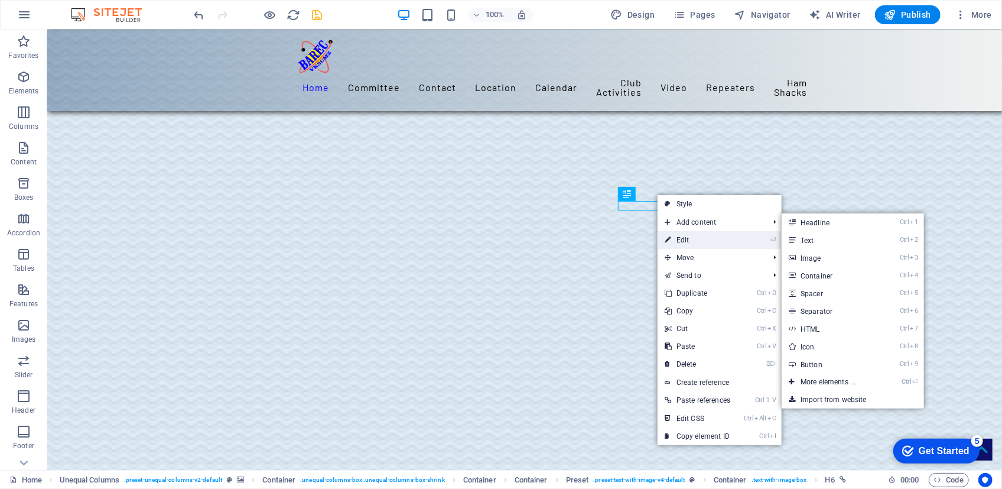
click at [684, 242] on link "⏎ Edit" at bounding box center [698, 240] width 80 height 18
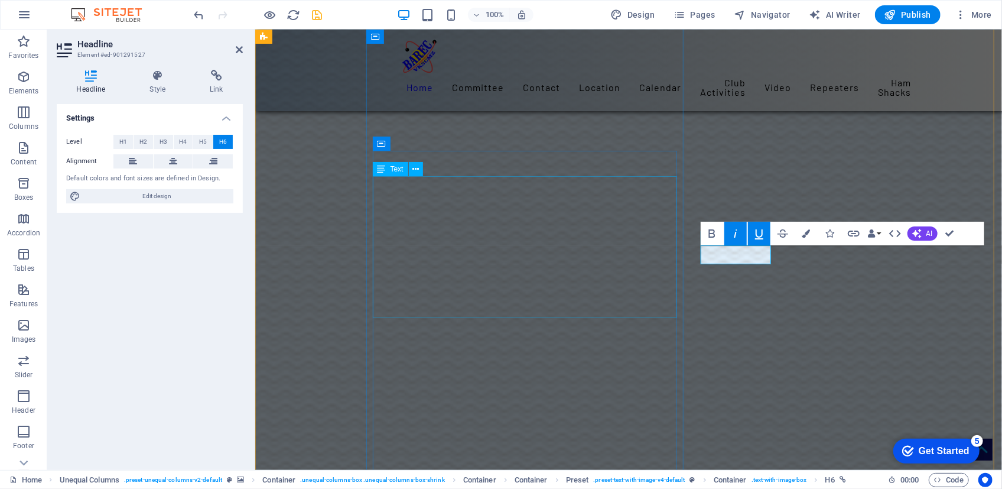
scroll to position [1520, 0]
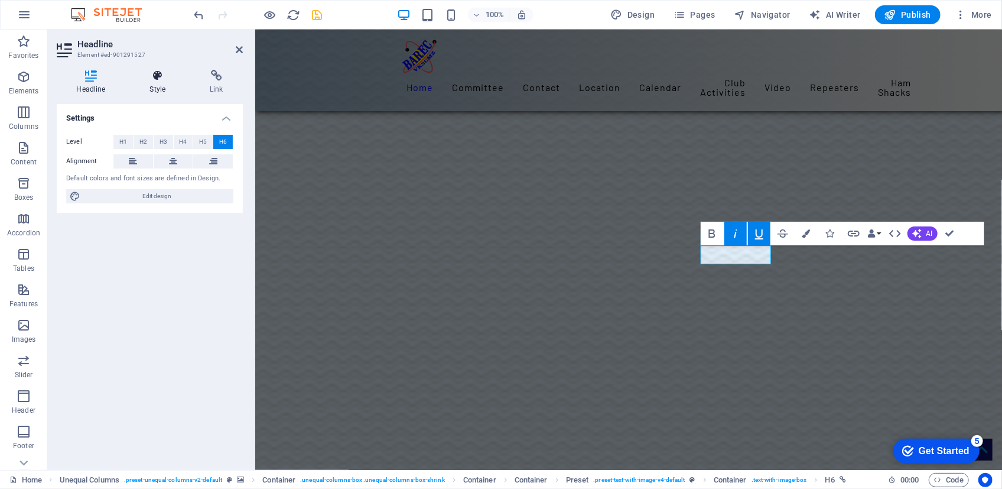
click at [161, 80] on icon at bounding box center [158, 76] width 56 height 12
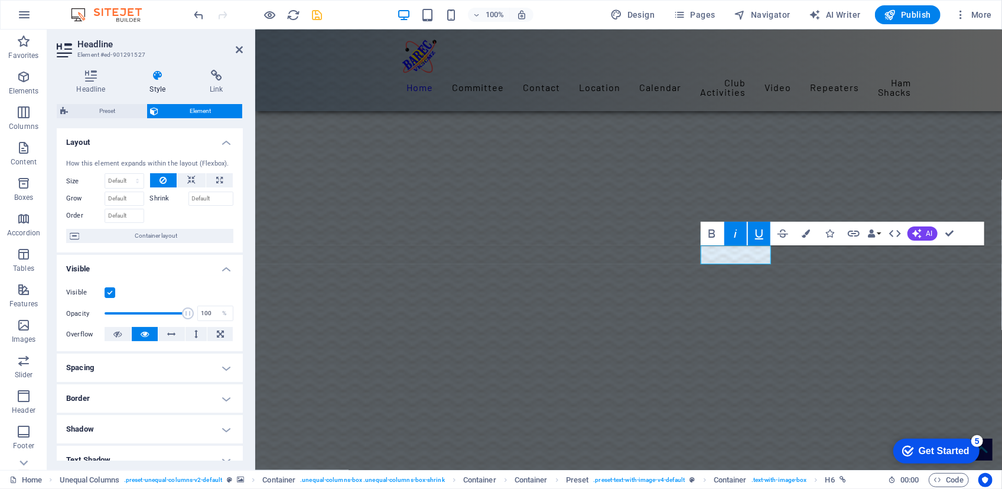
click at [216, 363] on h4 "Spacing" at bounding box center [150, 367] width 186 height 28
drag, startPoint x: 148, startPoint y: 409, endPoint x: 141, endPoint y: 411, distance: 7.3
click at [141, 411] on input "5" at bounding box center [156, 412] width 35 height 14
type input "8"
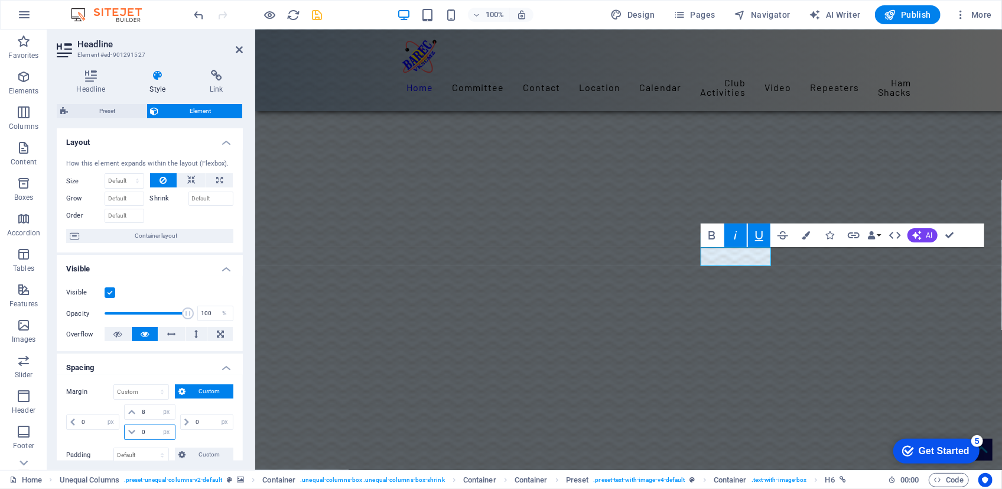
click at [139, 430] on input "0" at bounding box center [156, 432] width 35 height 14
type input "5"
drag, startPoint x: 239, startPoint y: 47, endPoint x: 945, endPoint y: 230, distance: 729.0
click at [239, 47] on icon at bounding box center [239, 49] width 7 height 9
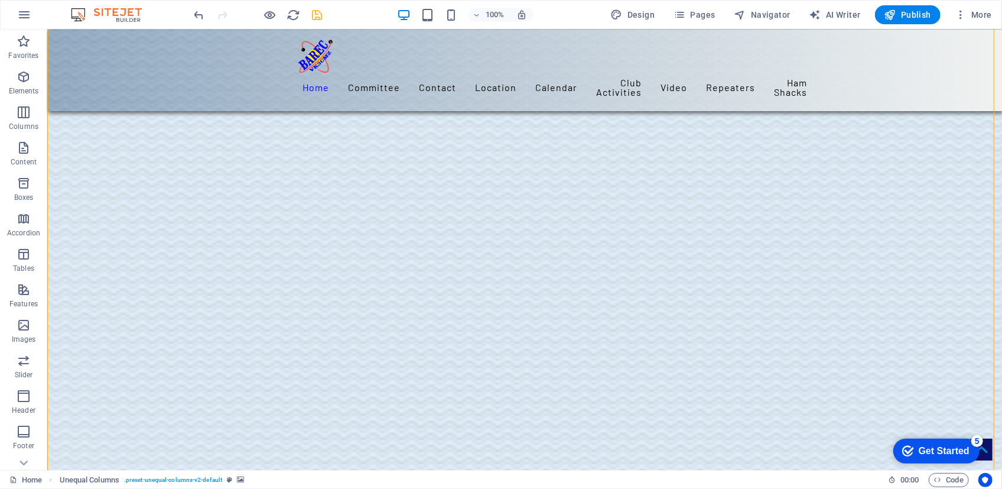
scroll to position [1051, 0]
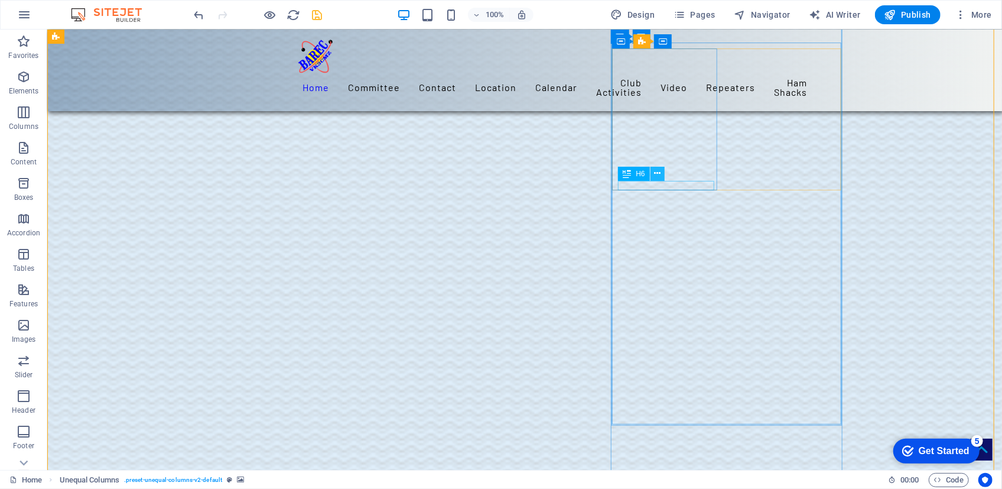
click at [657, 171] on icon at bounding box center [657, 173] width 7 height 12
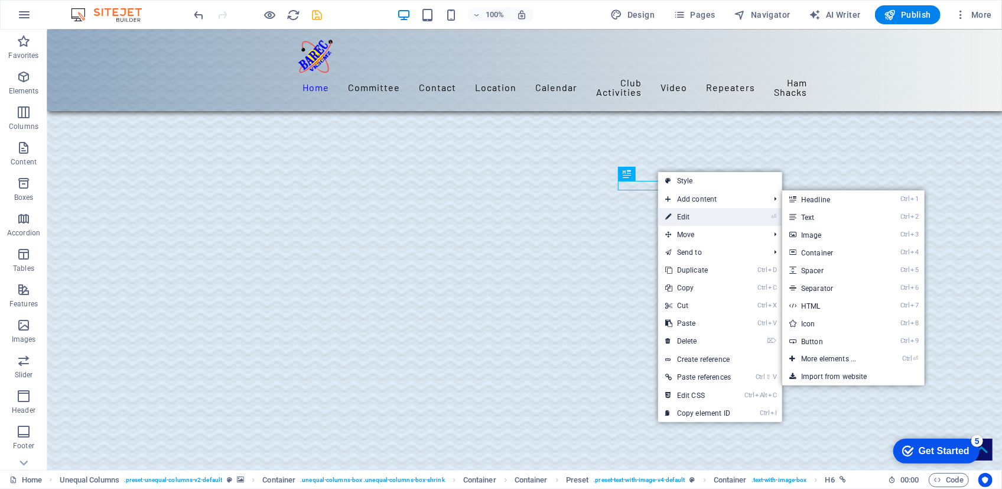
click at [682, 221] on link "⏎ Edit" at bounding box center [698, 217] width 80 height 18
select select
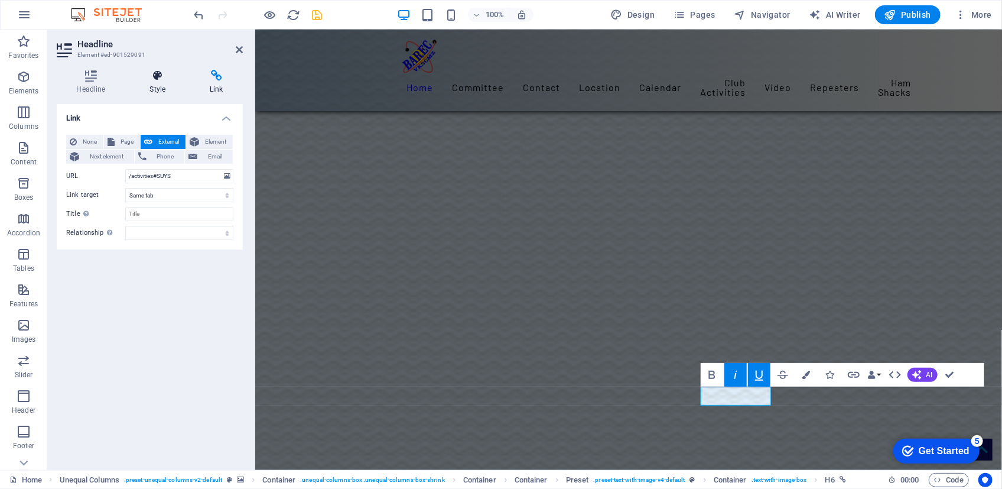
click at [152, 74] on icon at bounding box center [158, 76] width 56 height 12
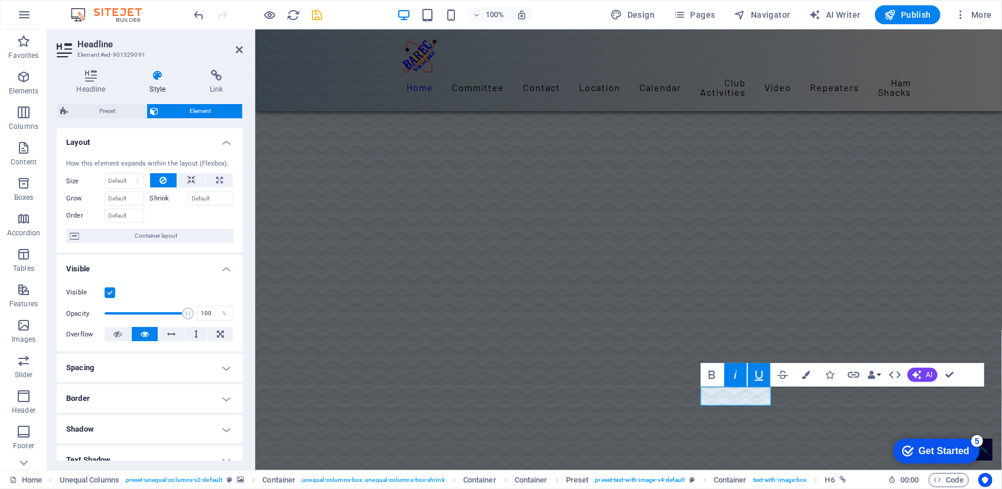
click at [223, 366] on h4 "Spacing" at bounding box center [150, 367] width 186 height 28
drag, startPoint x: 151, startPoint y: 414, endPoint x: 138, endPoint y: 410, distance: 13.6
click at [139, 410] on input "5" at bounding box center [156, 412] width 35 height 14
type input "8"
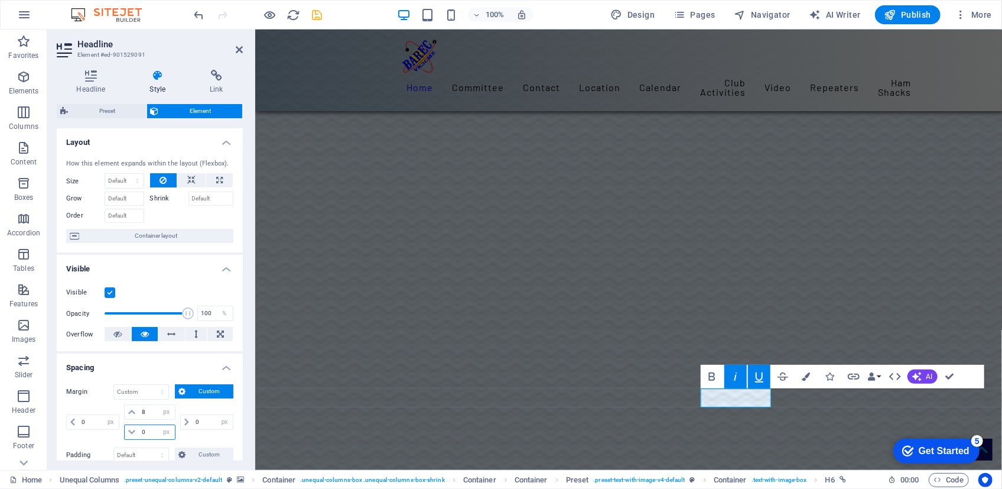
drag, startPoint x: 151, startPoint y: 431, endPoint x: 135, endPoint y: 432, distance: 15.4
click at [135, 432] on div "0 auto px % rem vw vh" at bounding box center [149, 431] width 51 height 15
type input "5"
click at [242, 50] on aside "Headline Element #ed-901529091 Headline Style Link Settings Level H1 H2 H3 H4 H…" at bounding box center [151, 250] width 208 height 440
drag, startPoint x: 238, startPoint y: 46, endPoint x: 773, endPoint y: 118, distance: 539.7
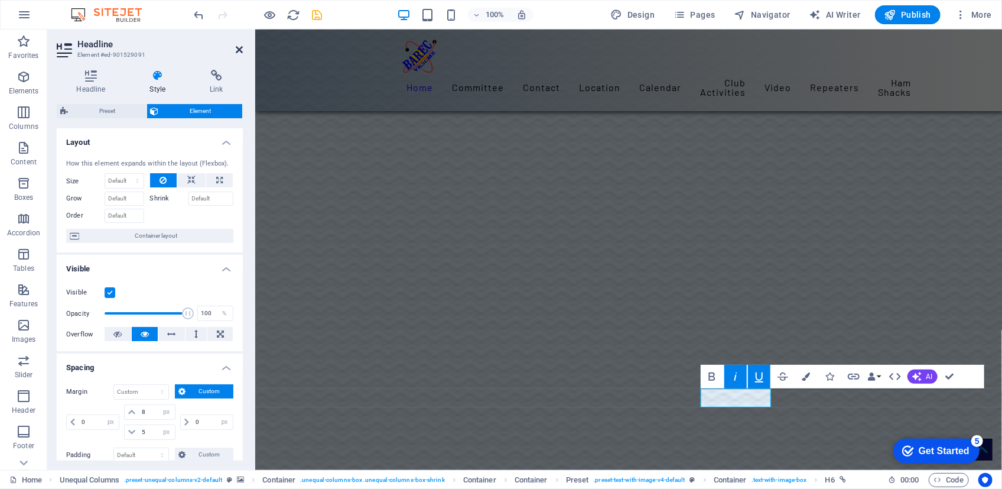
click at [238, 46] on icon at bounding box center [239, 49] width 7 height 9
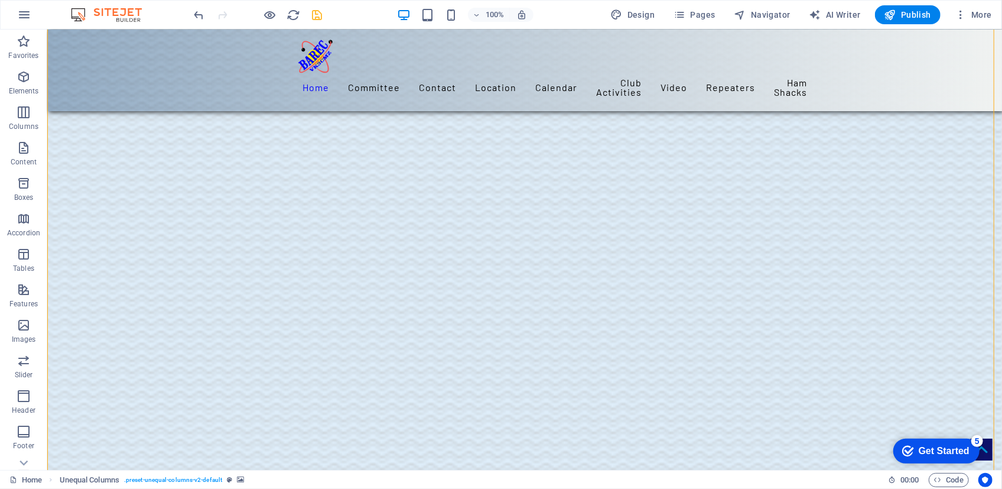
scroll to position [1372, 0]
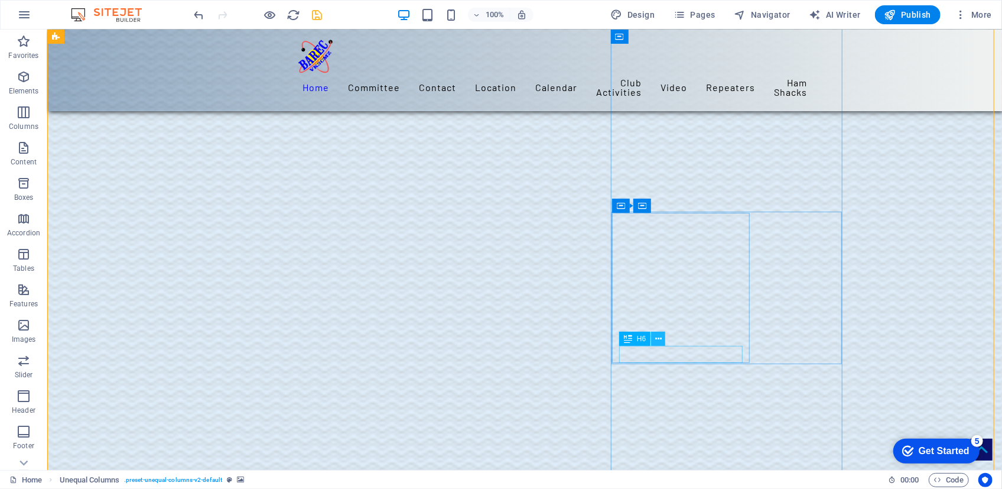
click at [659, 336] on icon at bounding box center [658, 339] width 7 height 12
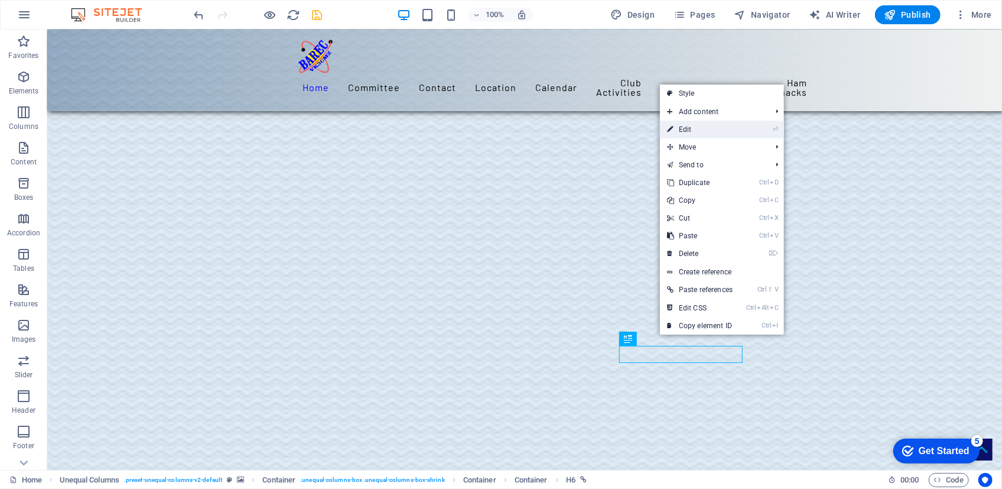
click at [686, 131] on link "⏎ Edit" at bounding box center [700, 130] width 80 height 18
select select "px"
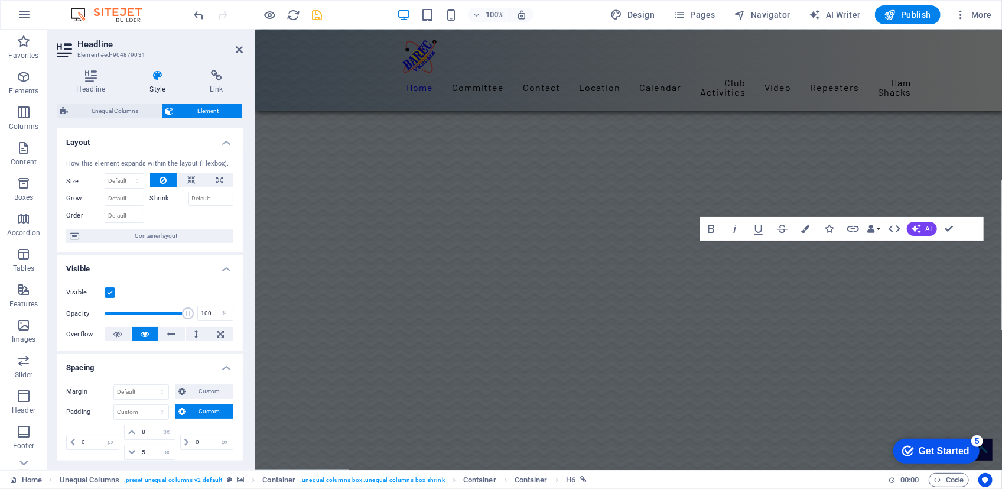
scroll to position [1859, 0]
click at [760, 226] on icon "button" at bounding box center [759, 229] width 14 height 14
click at [731, 226] on icon "button" at bounding box center [735, 229] width 14 height 14
drag, startPoint x: 644, startPoint y: 203, endPoint x: 237, endPoint y: 48, distance: 435.5
click at [237, 48] on icon at bounding box center [239, 49] width 7 height 9
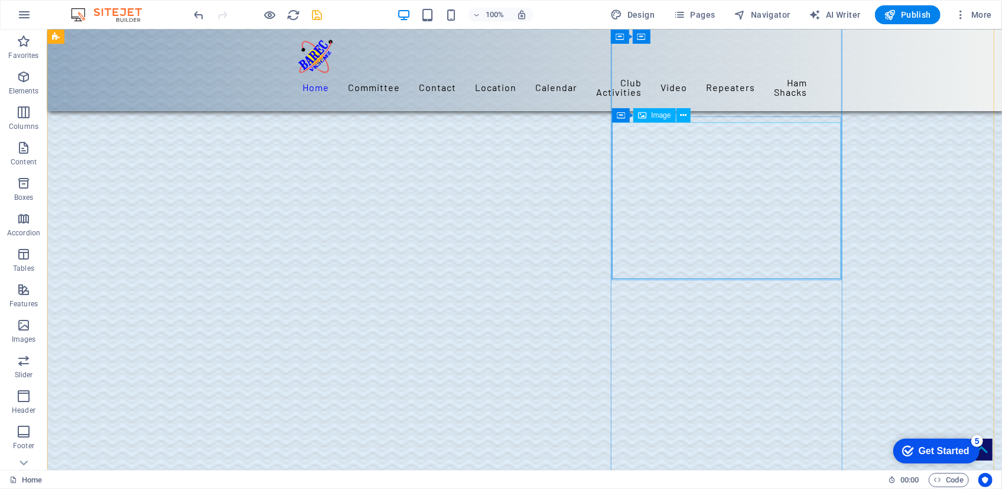
scroll to position [1755, 0]
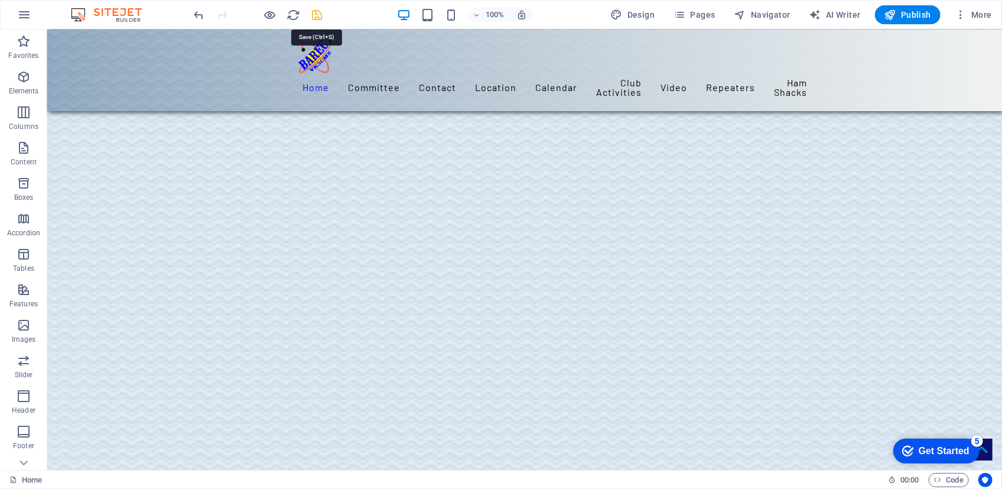
click at [316, 14] on icon "save" at bounding box center [318, 15] width 14 height 14
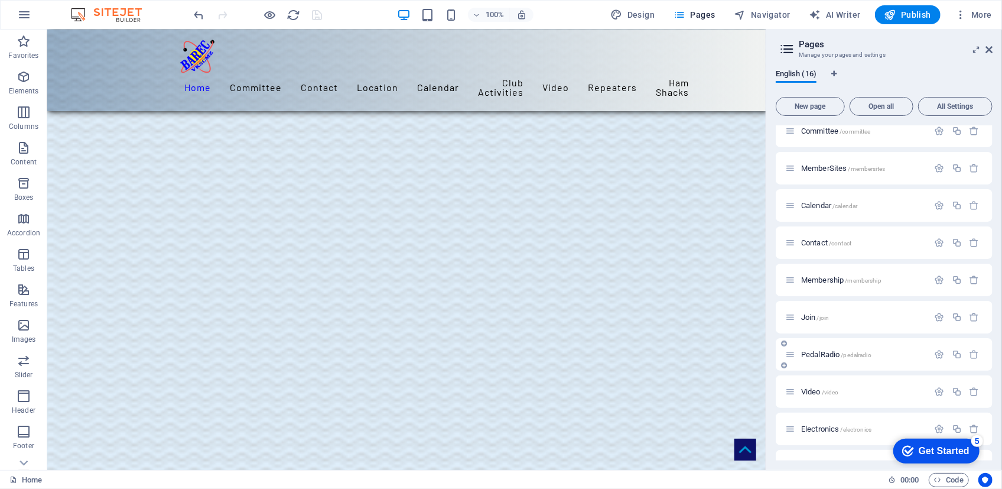
scroll to position [160, 0]
click at [819, 352] on span "PedalRadio /pedalradio" at bounding box center [836, 354] width 70 height 9
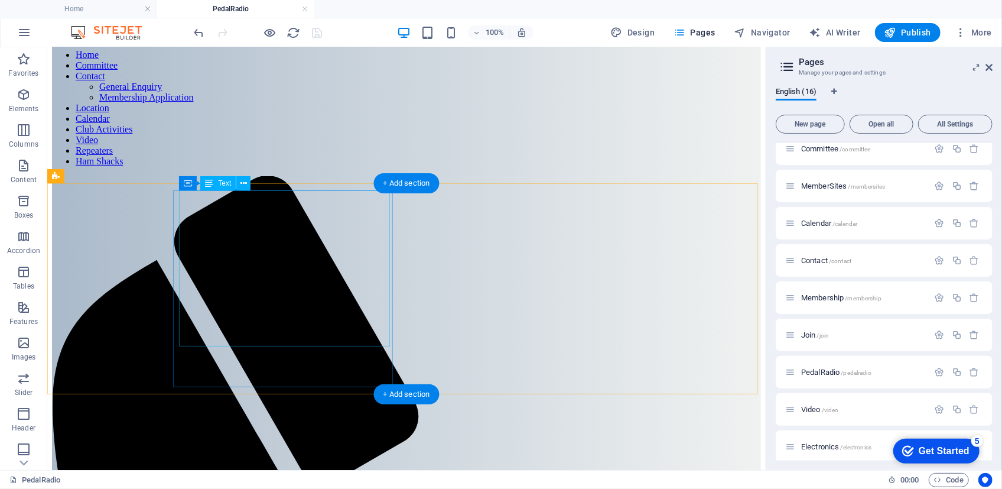
scroll to position [0, 0]
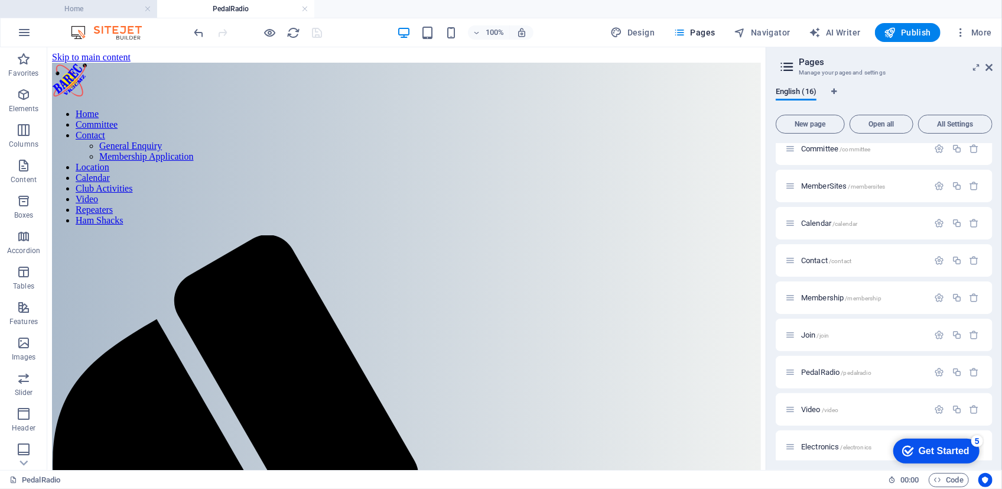
click at [101, 8] on h4 "Home" at bounding box center [78, 8] width 157 height 13
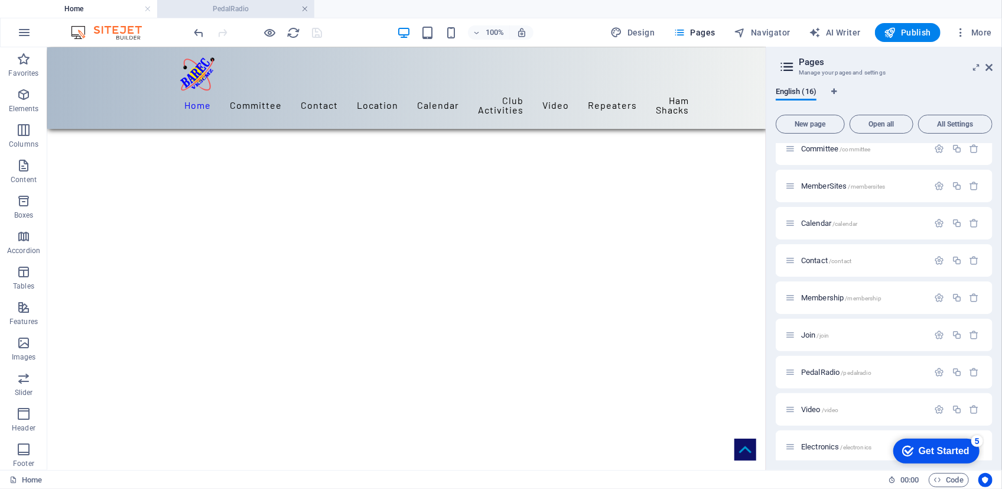
click at [301, 9] on link at bounding box center [304, 9] width 7 height 11
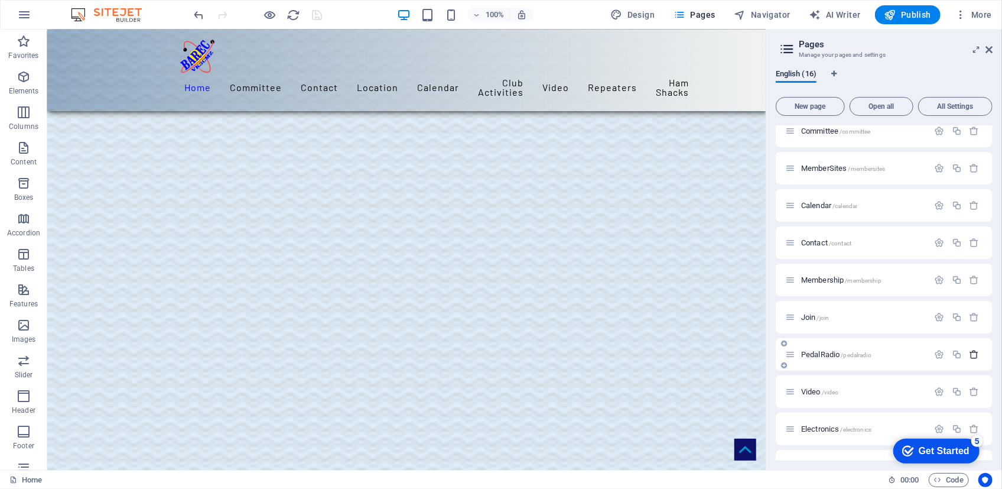
click at [973, 353] on icon "button" at bounding box center [975, 354] width 10 height 10
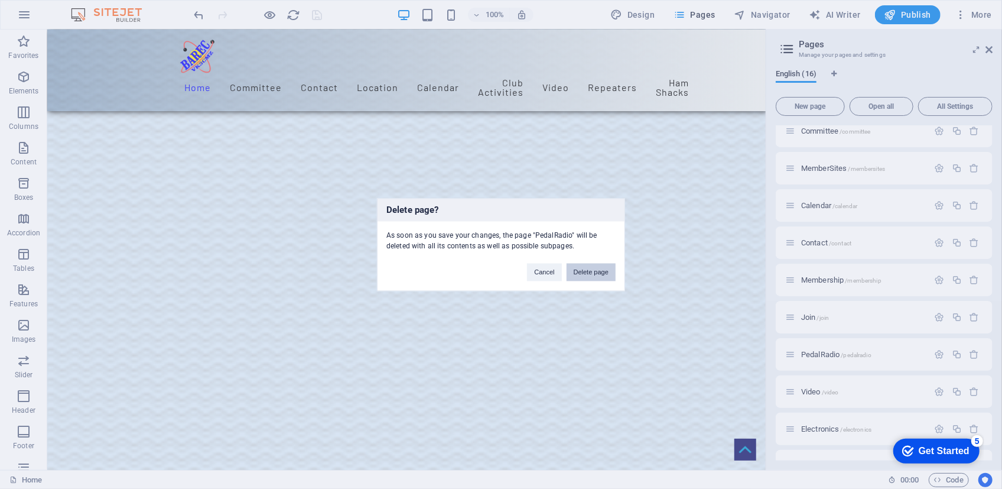
click at [591, 268] on button "Delete page" at bounding box center [591, 272] width 49 height 18
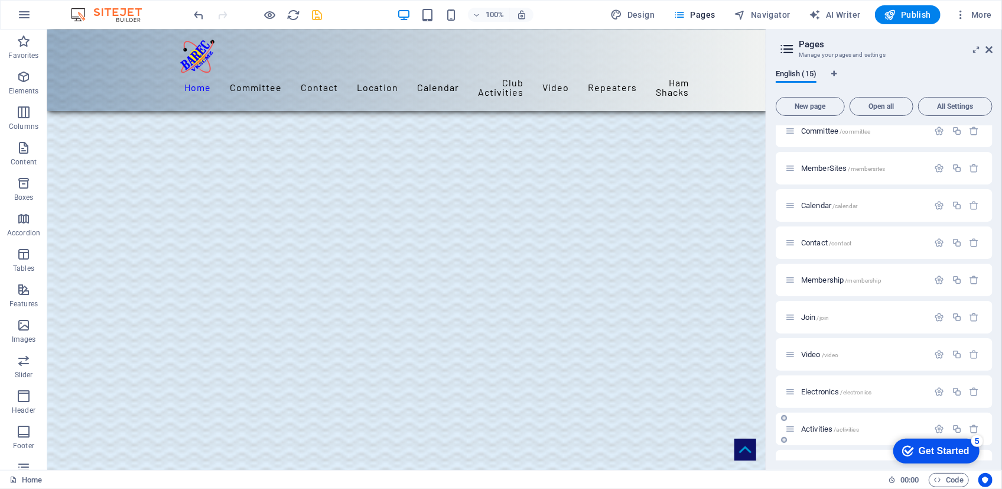
click at [819, 426] on span "Activities /activities" at bounding box center [830, 428] width 58 height 9
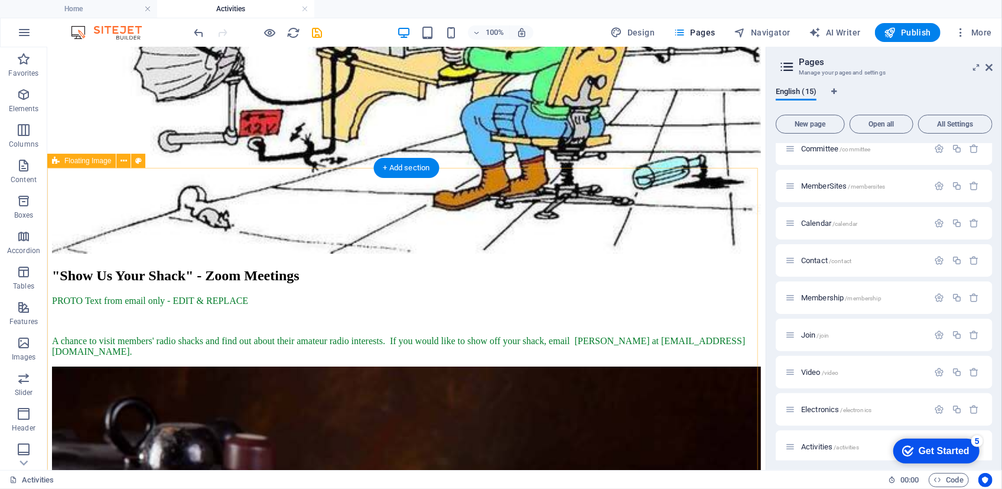
scroll to position [2417, 0]
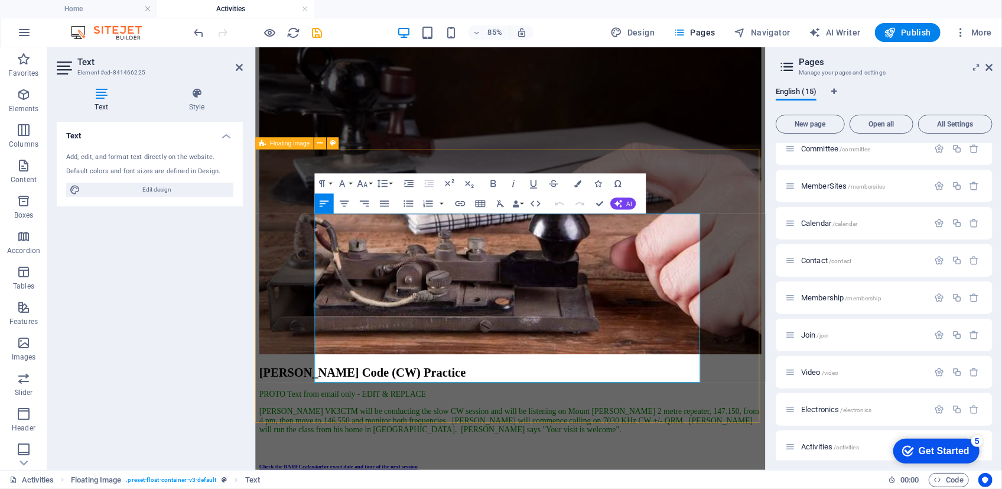
scroll to position [2416, 0]
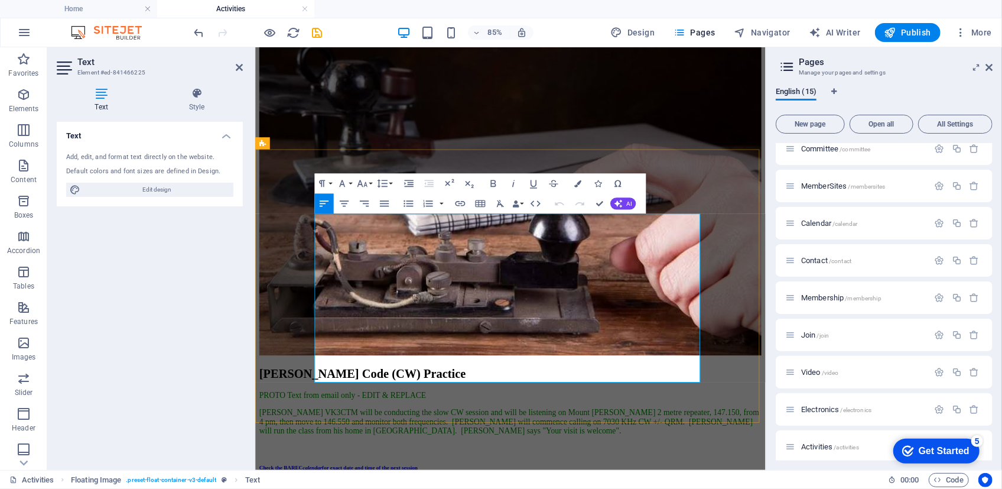
drag, startPoint x: 631, startPoint y: 390, endPoint x: 599, endPoint y: 393, distance: 32.1
click at [531, 182] on icon "button" at bounding box center [533, 184] width 7 height 8
click at [515, 181] on icon "button" at bounding box center [514, 183] width 12 height 12
click at [461, 204] on icon "button" at bounding box center [460, 203] width 12 height 12
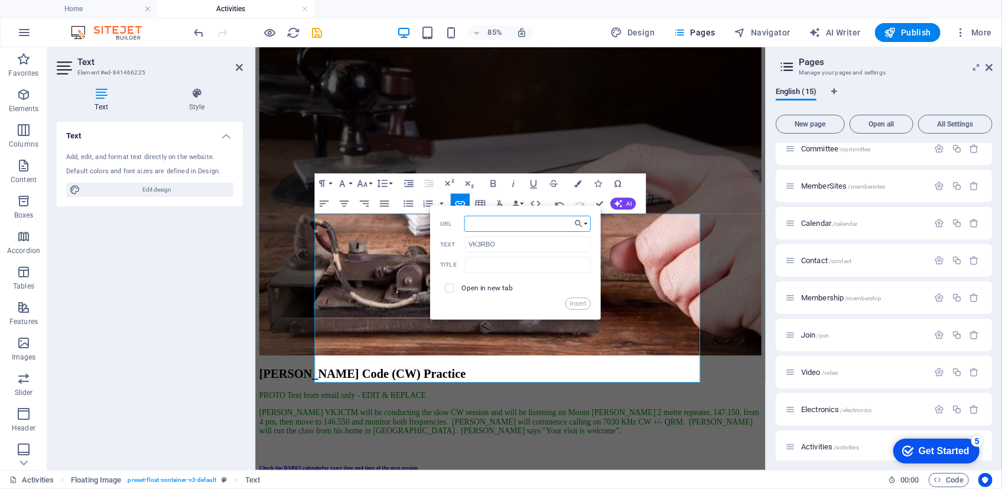
click at [476, 226] on input "URL" at bounding box center [528, 224] width 126 height 16
paste input "https://vk3ce.amateurradio.com.au/RBO_DVB-T.html"
type input "https://vk3ce.amateurradio.com.au/RBO_DVB-T.html"
click at [579, 303] on button "Insert" at bounding box center [578, 303] width 25 height 12
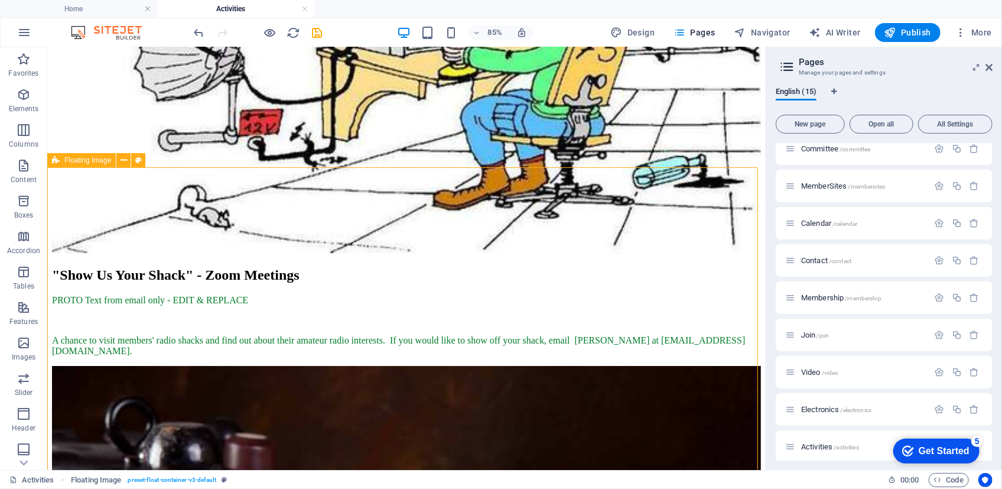
scroll to position [2417, 0]
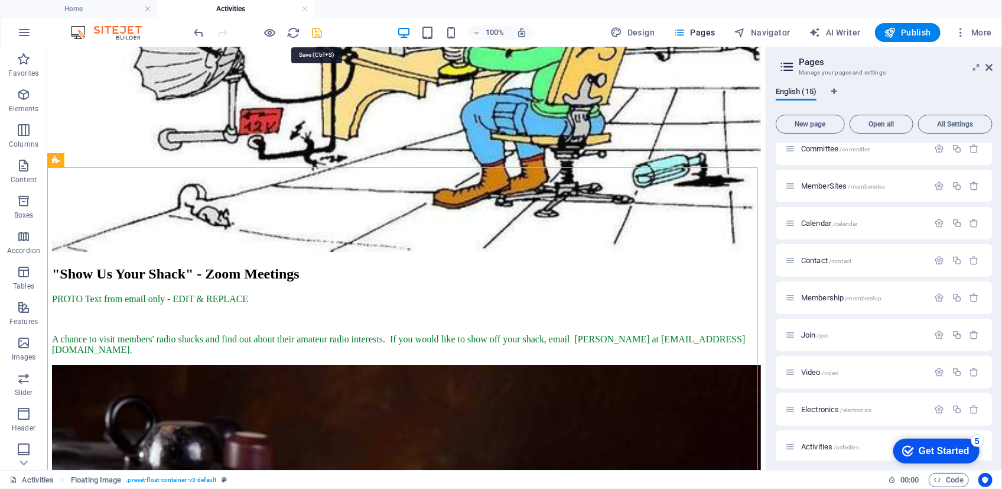
click at [316, 31] on icon "save" at bounding box center [318, 33] width 14 height 14
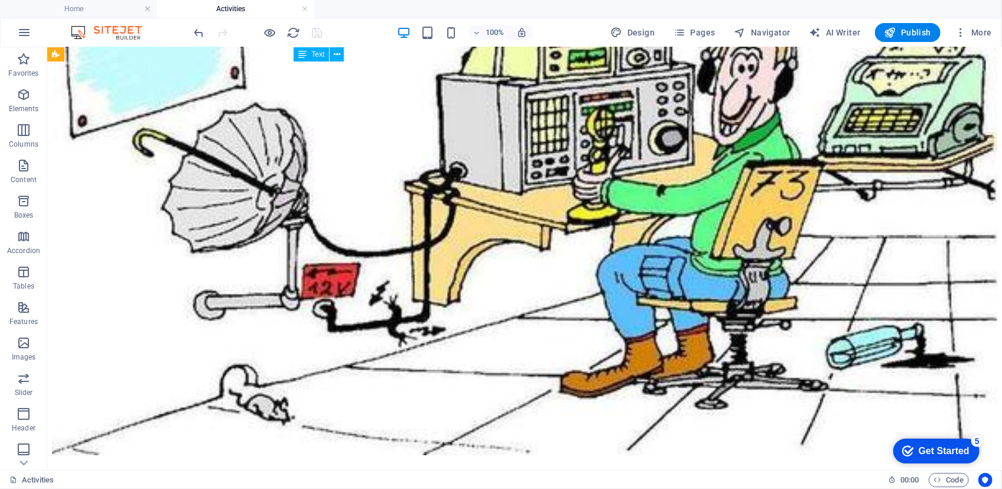
scroll to position [3334, 0]
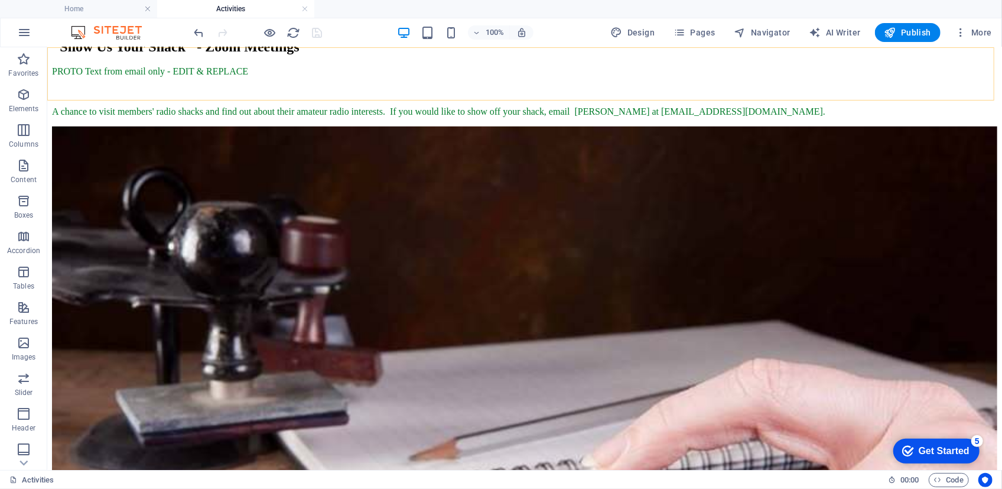
click at [696, 28] on span "Pages" at bounding box center [694, 33] width 41 height 12
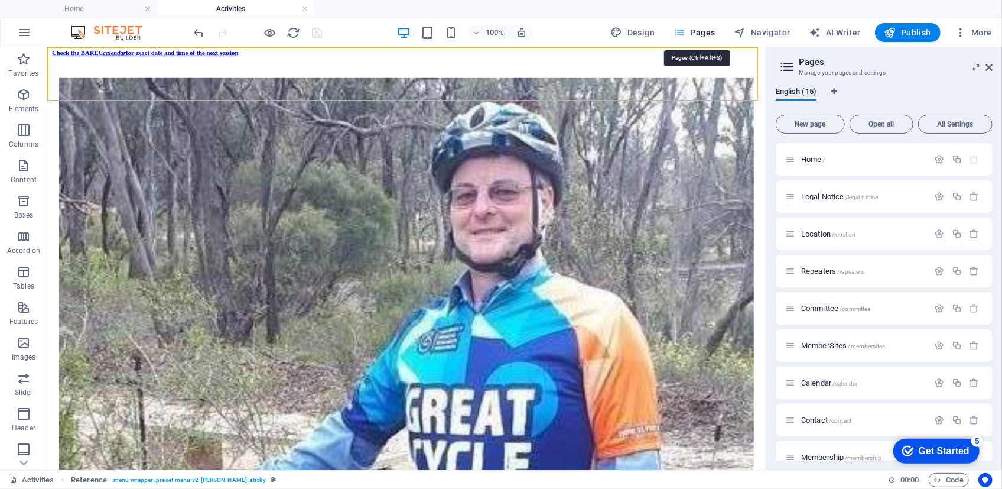
scroll to position [3331, 0]
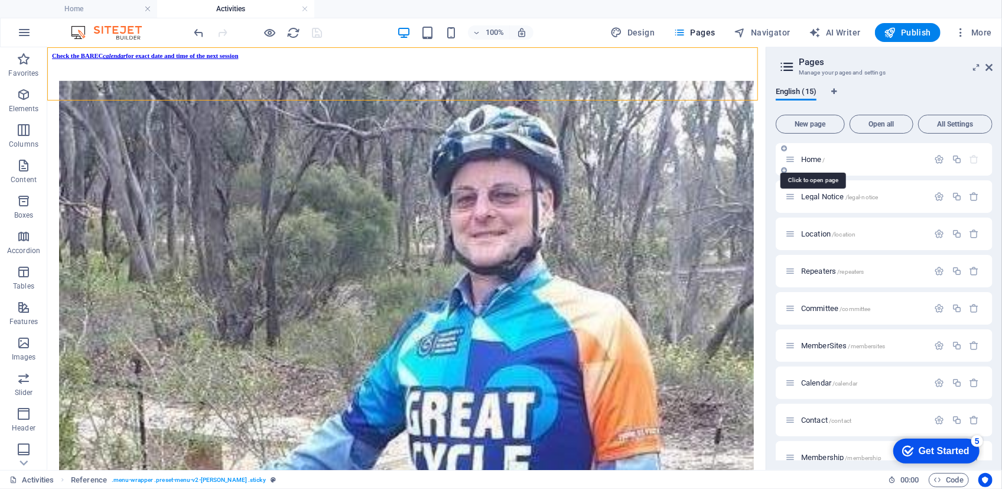
drag, startPoint x: 809, startPoint y: 156, endPoint x: 337, endPoint y: 119, distance: 473.1
click at [809, 156] on span "Home /" at bounding box center [813, 159] width 24 height 9
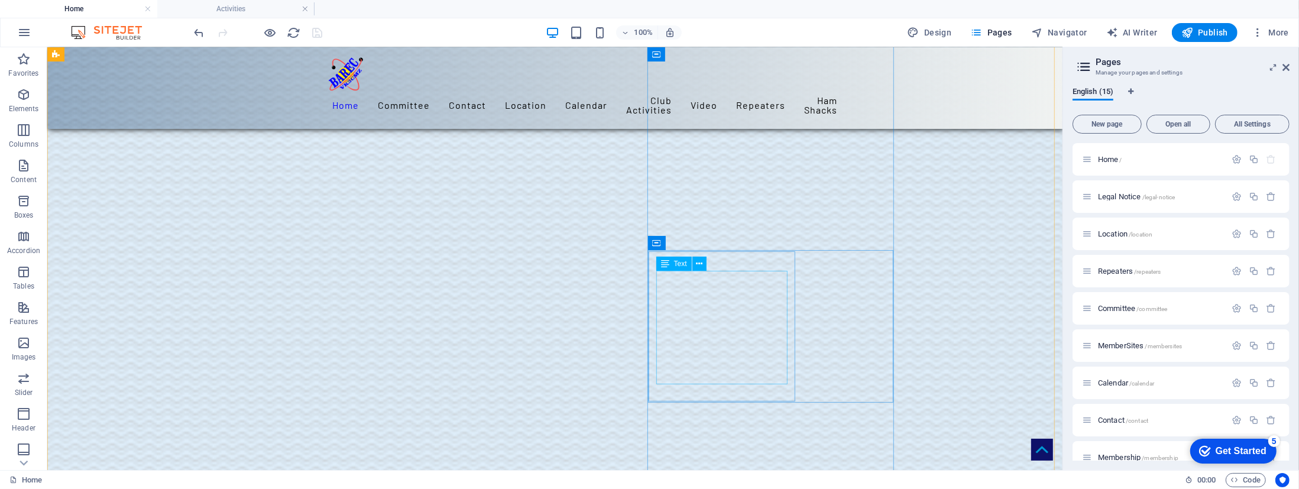
scroll to position [1271, 0]
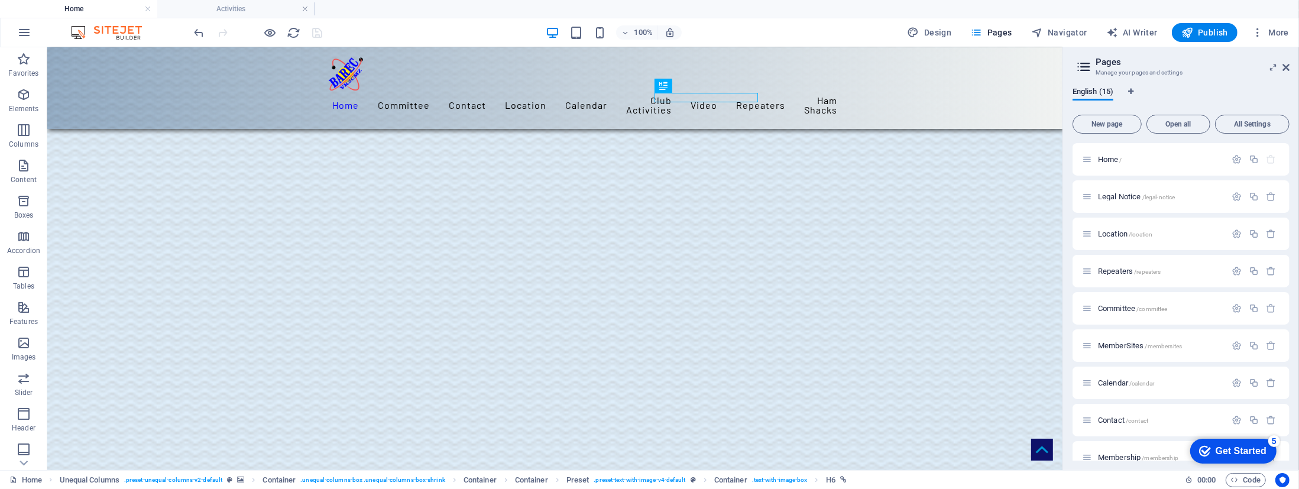
scroll to position [1171, 0]
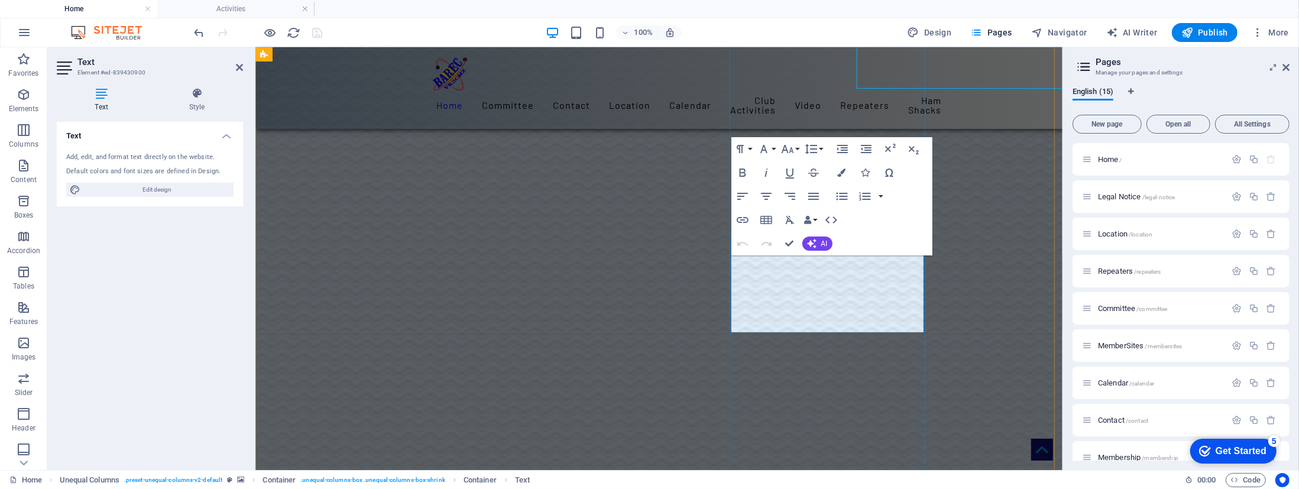
scroll to position [1422, 0]
drag, startPoint x: 767, startPoint y: 286, endPoint x: 777, endPoint y: 300, distance: 17.4
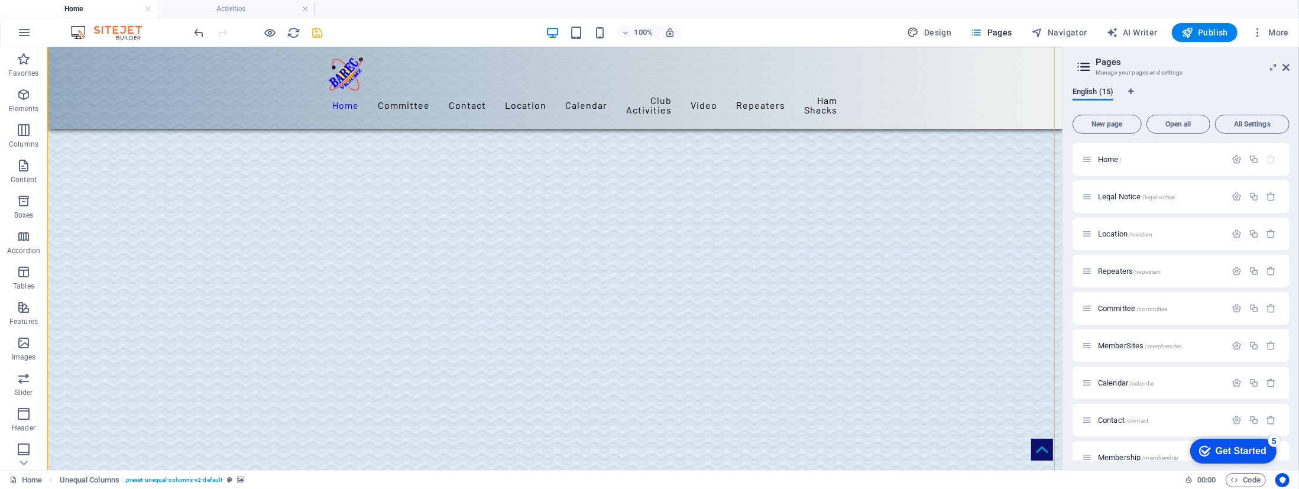
scroll to position [1261, 0]
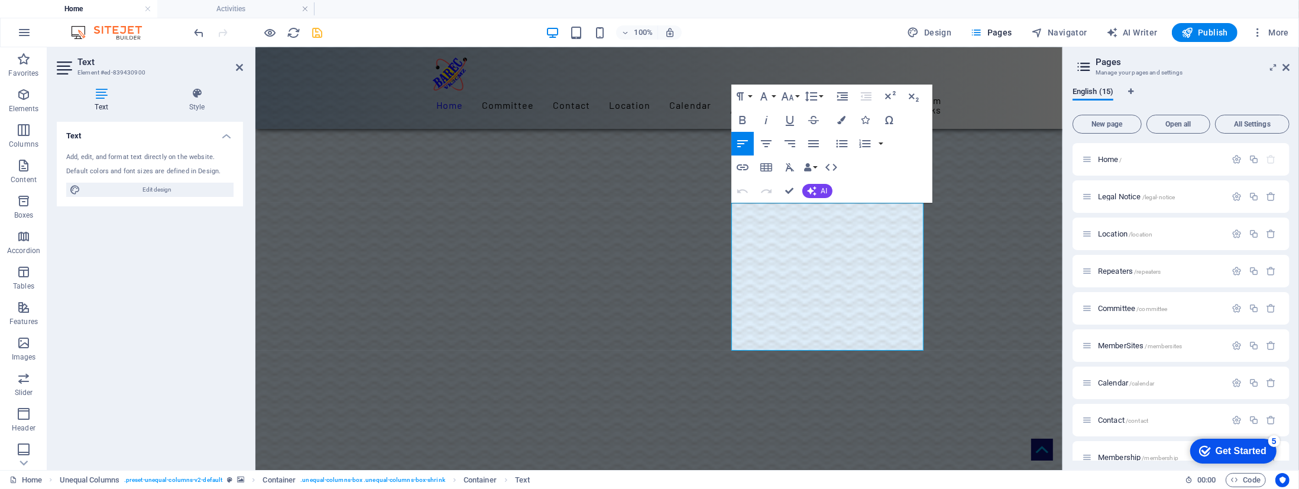
scroll to position [1475, 0]
drag, startPoint x: 784, startPoint y: 349, endPoint x: 761, endPoint y: 350, distance: 23.1
click at [789, 116] on icon "button" at bounding box center [790, 119] width 14 height 14
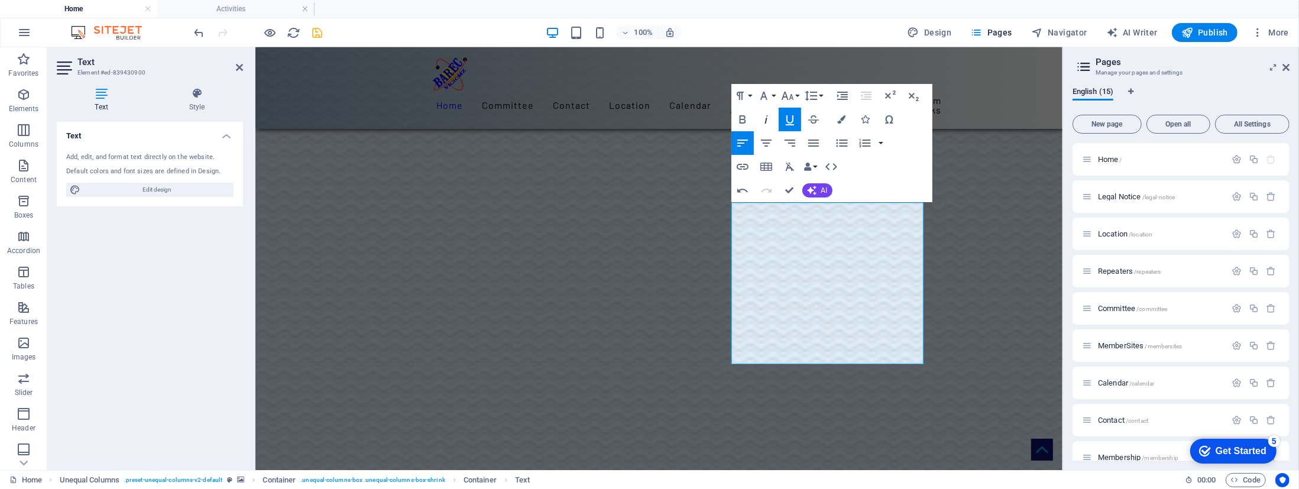
click at [764, 121] on icon "button" at bounding box center [766, 119] width 14 height 14
click at [743, 168] on icon "button" at bounding box center [742, 167] width 12 height 6
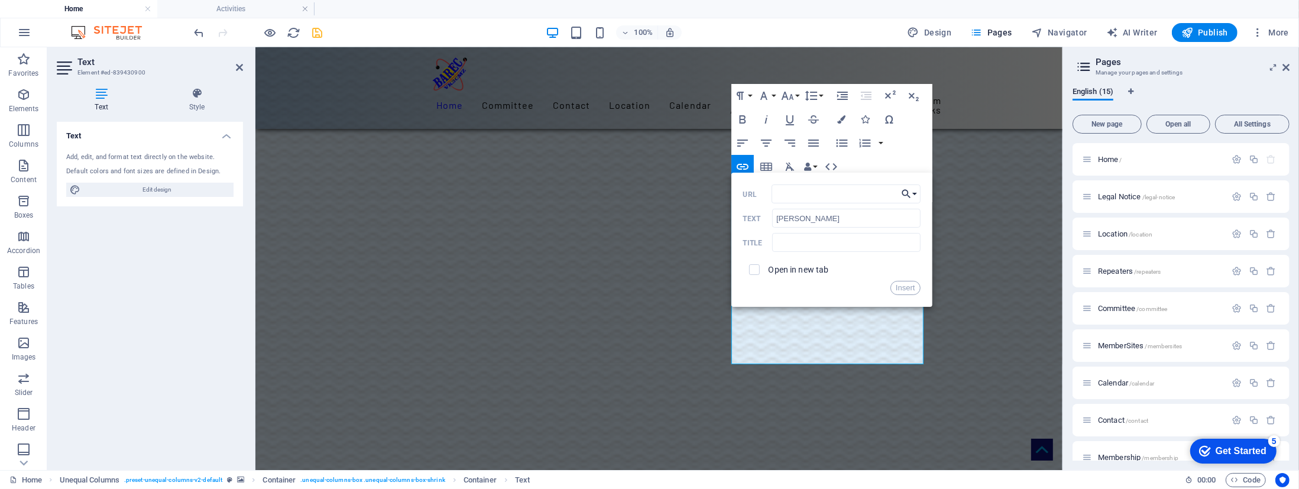
click at [914, 194] on button "Choose Link" at bounding box center [909, 193] width 22 height 19
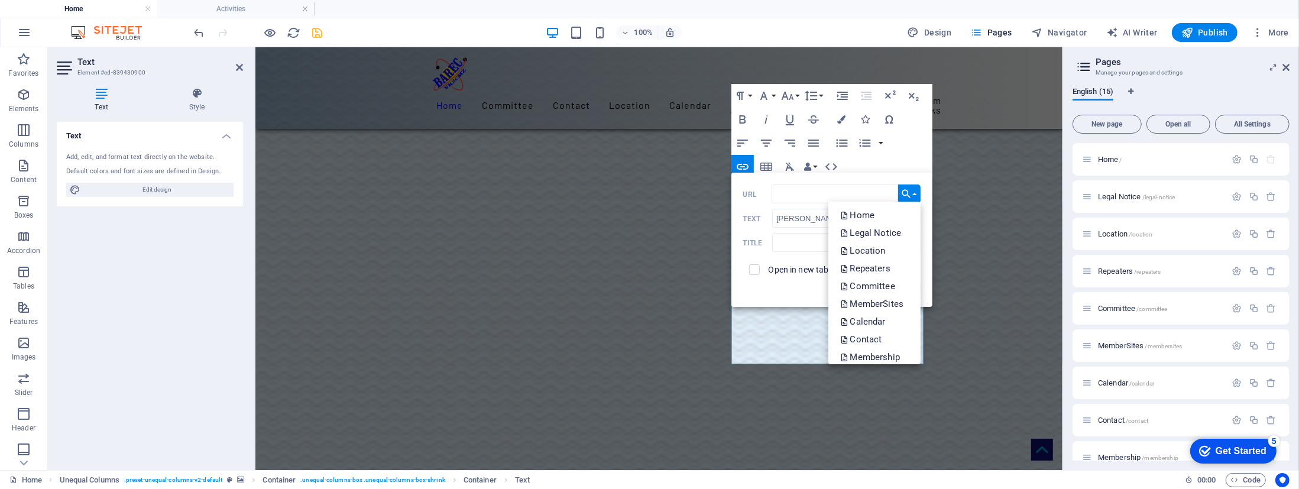
click at [914, 194] on button "Choose Link" at bounding box center [909, 193] width 22 height 19
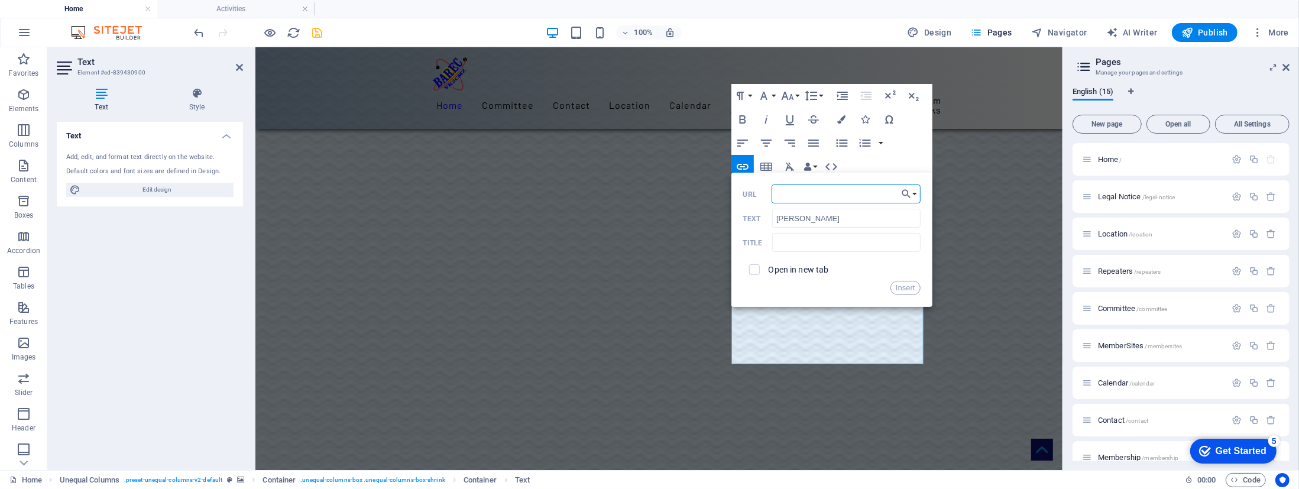
click at [786, 196] on input "URL" at bounding box center [845, 193] width 149 height 19
click at [792, 191] on input "mailti://vk3spx@barec.net.au" at bounding box center [845, 193] width 149 height 19
type input "mailtoi://vk3spx@barec.net.au"
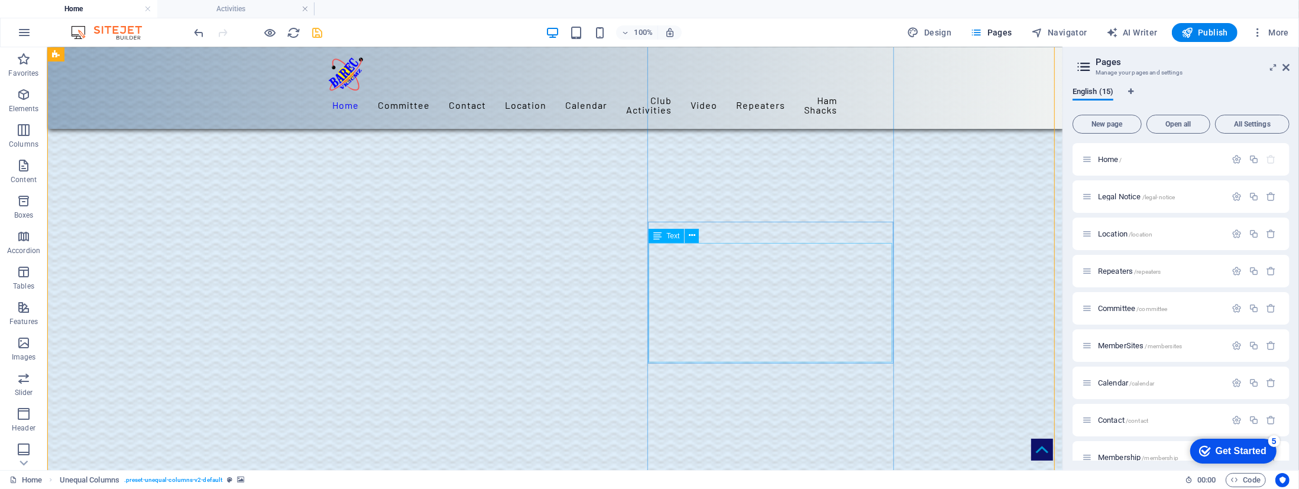
scroll to position [1206, 0]
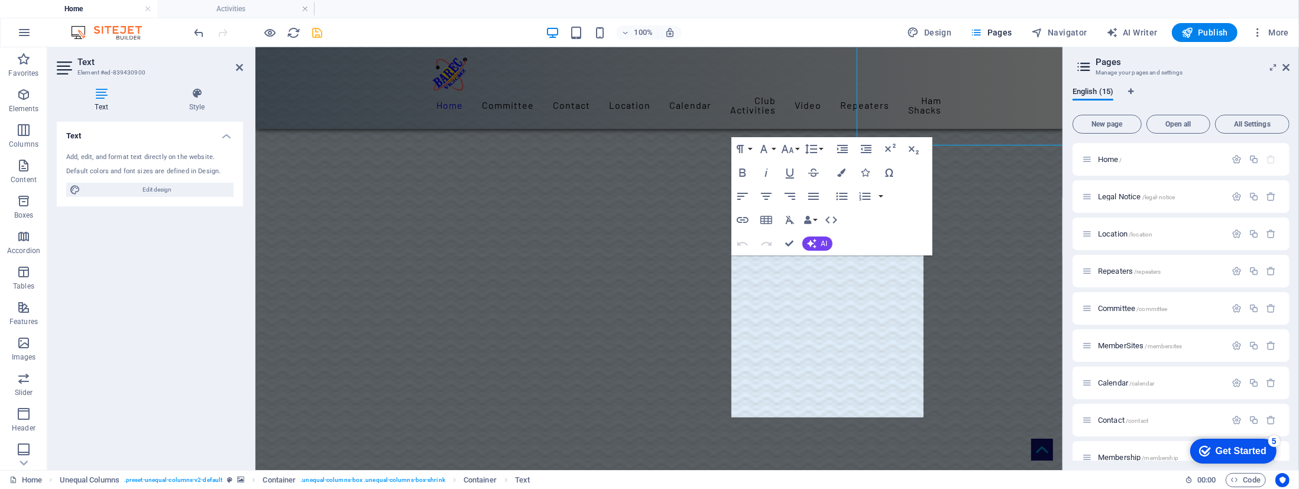
scroll to position [1422, 0]
click at [748, 374] on icon "button" at bounding box center [749, 375] width 14 height 14
drag, startPoint x: 782, startPoint y: 403, endPoint x: 768, endPoint y: 403, distance: 14.2
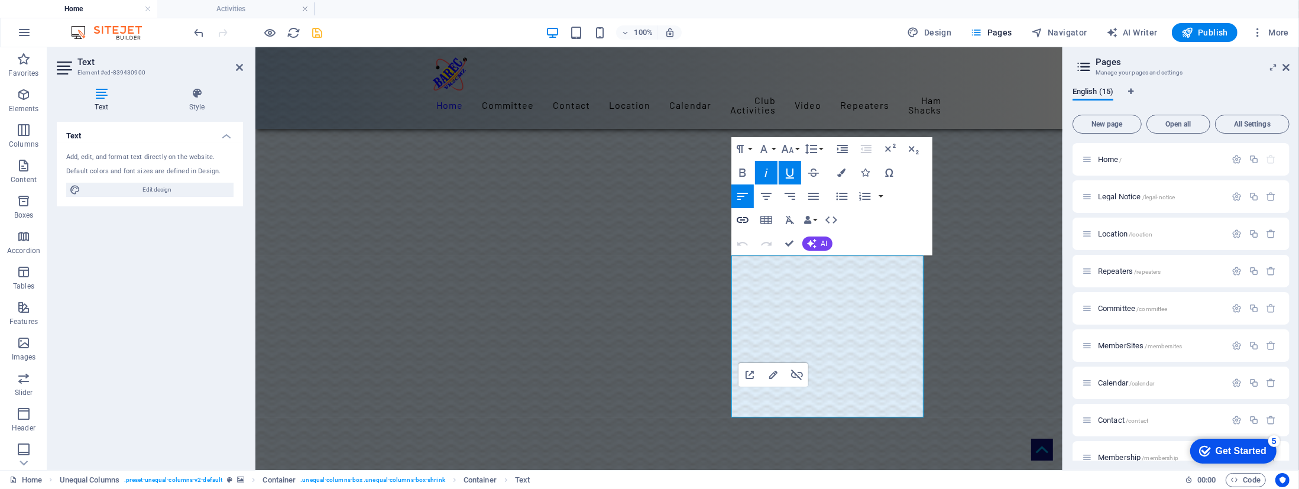
click at [741, 216] on icon "button" at bounding box center [742, 220] width 14 height 14
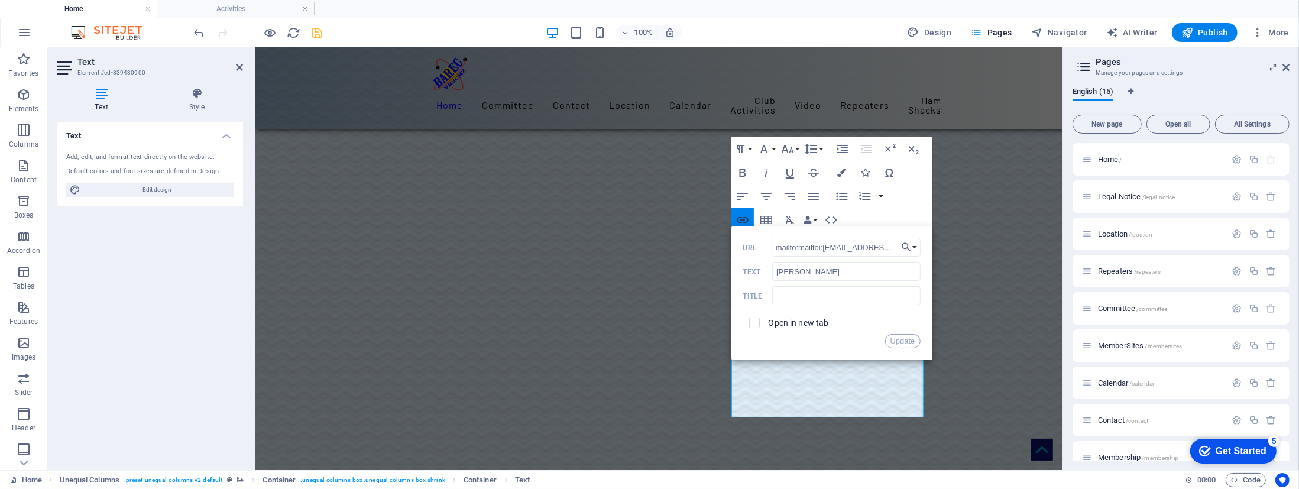
scroll to position [0, 6]
click at [810, 251] on input "mailto:mailtoi://vk3spx@barec.net.au" at bounding box center [845, 247] width 149 height 19
type input "mailto://vk3spx@barec.net.au"
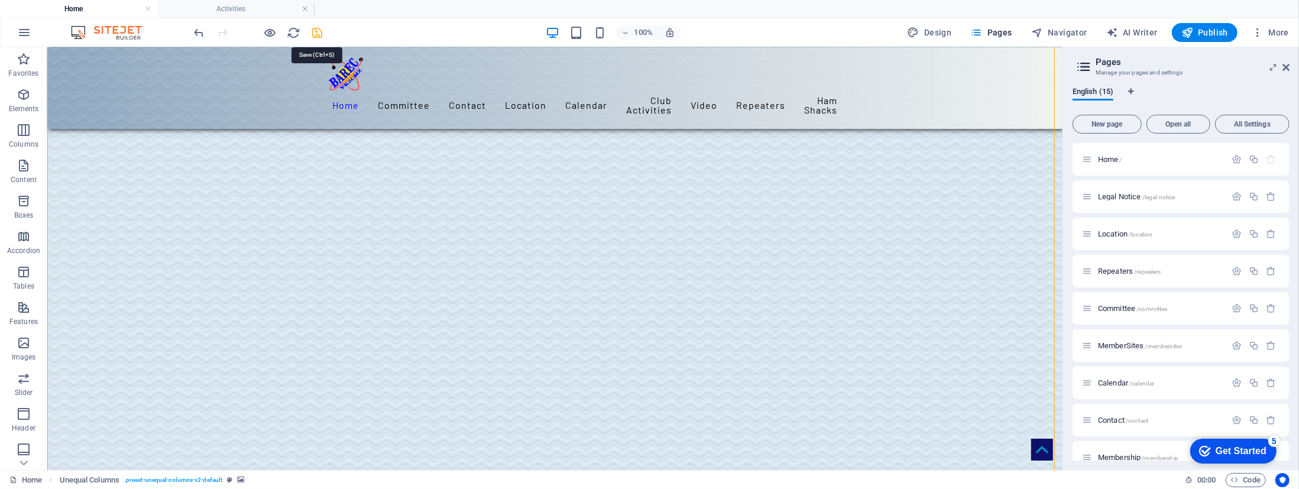
click at [316, 30] on icon "save" at bounding box center [318, 33] width 14 height 14
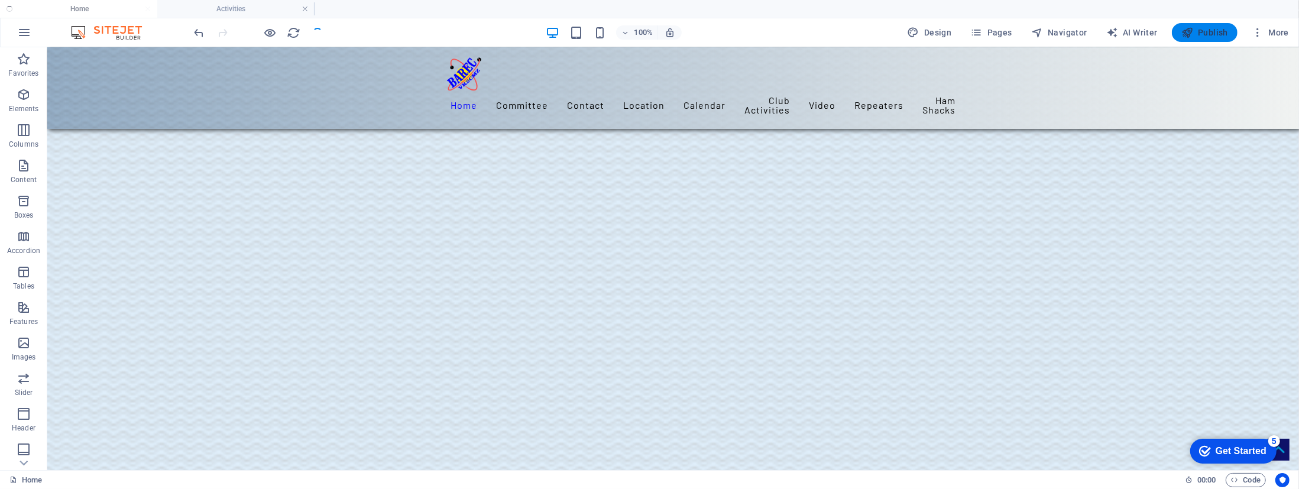
click at [1002, 28] on span "Publish" at bounding box center [1204, 33] width 47 height 12
click at [1002, 33] on span "Publish" at bounding box center [1204, 33] width 47 height 12
click at [0, 0] on div "100% Design Pages Navigator AI Writer Publish More" at bounding box center [0, 0] width 0 height 0
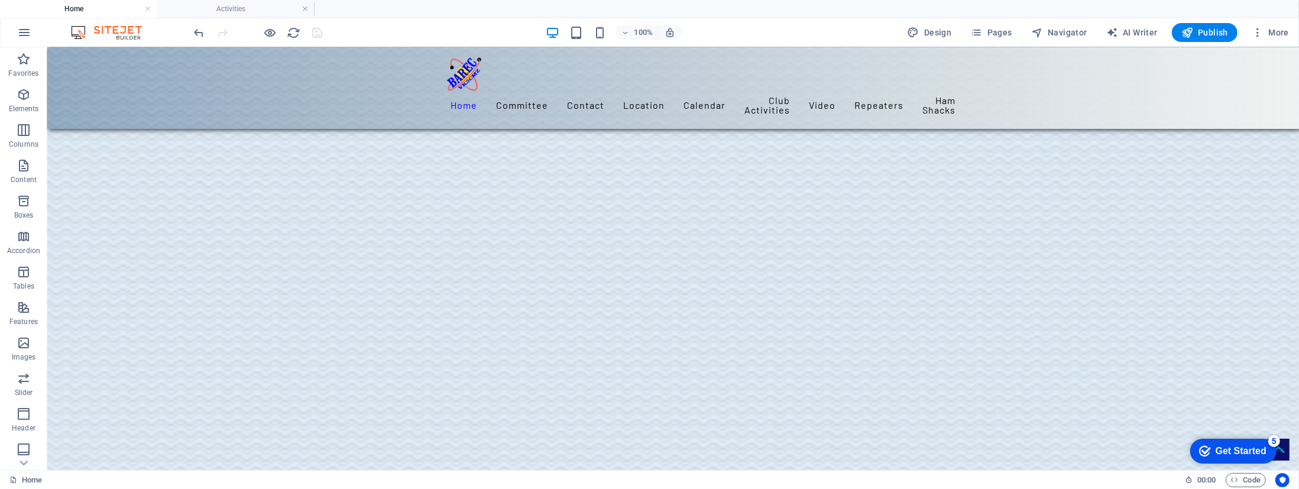
click at [222, 9] on h4 "Activities" at bounding box center [235, 8] width 157 height 13
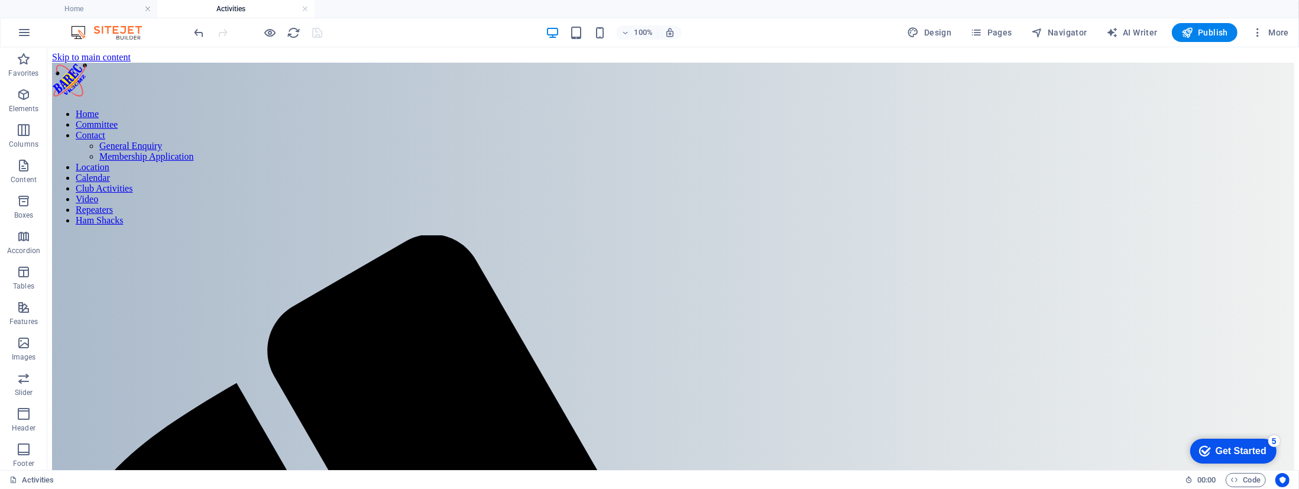
scroll to position [3331, 0]
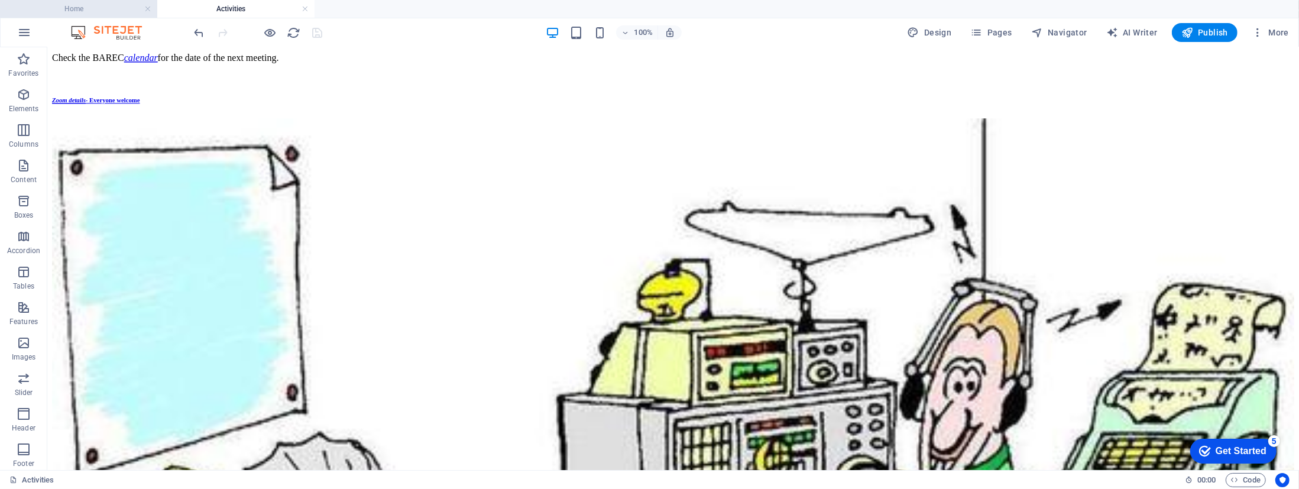
click at [117, 9] on h4 "Home" at bounding box center [78, 8] width 157 height 13
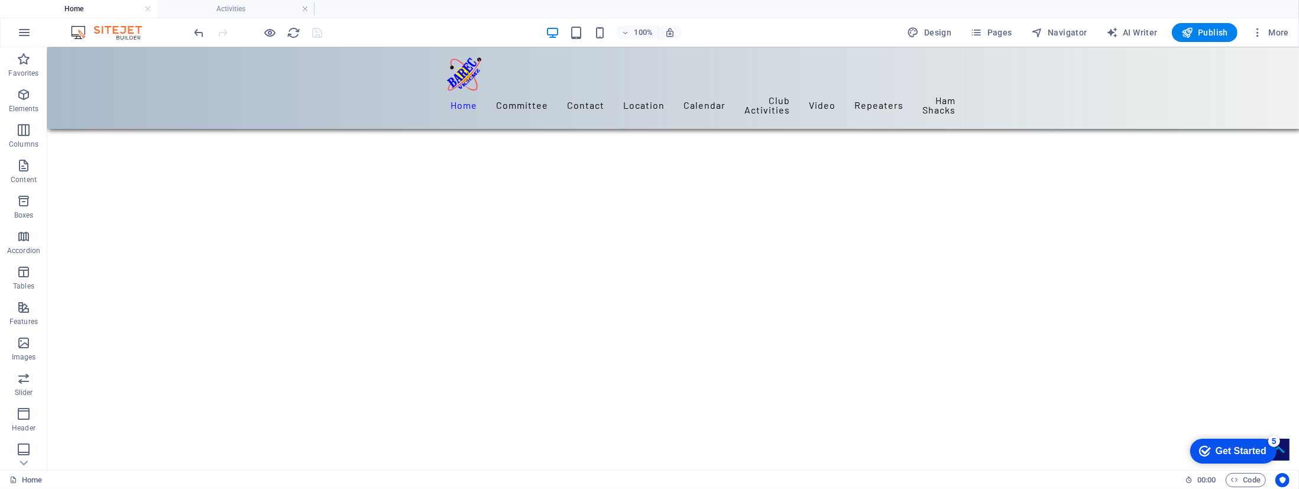
scroll to position [1422, 0]
click at [1002, 34] on span "Publish" at bounding box center [1204, 33] width 47 height 12
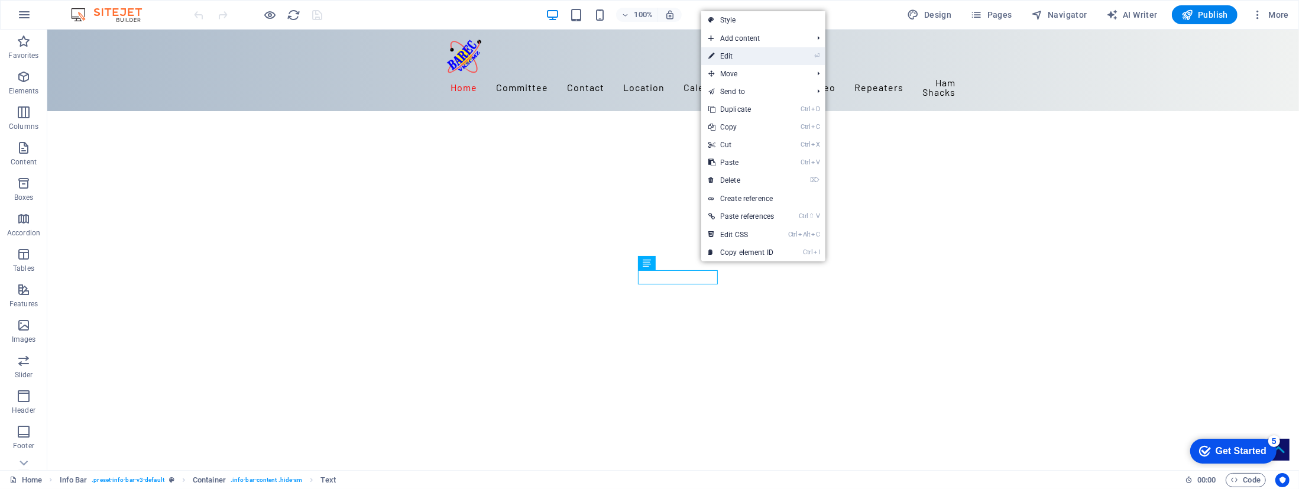
drag, startPoint x: 747, startPoint y: 56, endPoint x: 346, endPoint y: 25, distance: 401.4
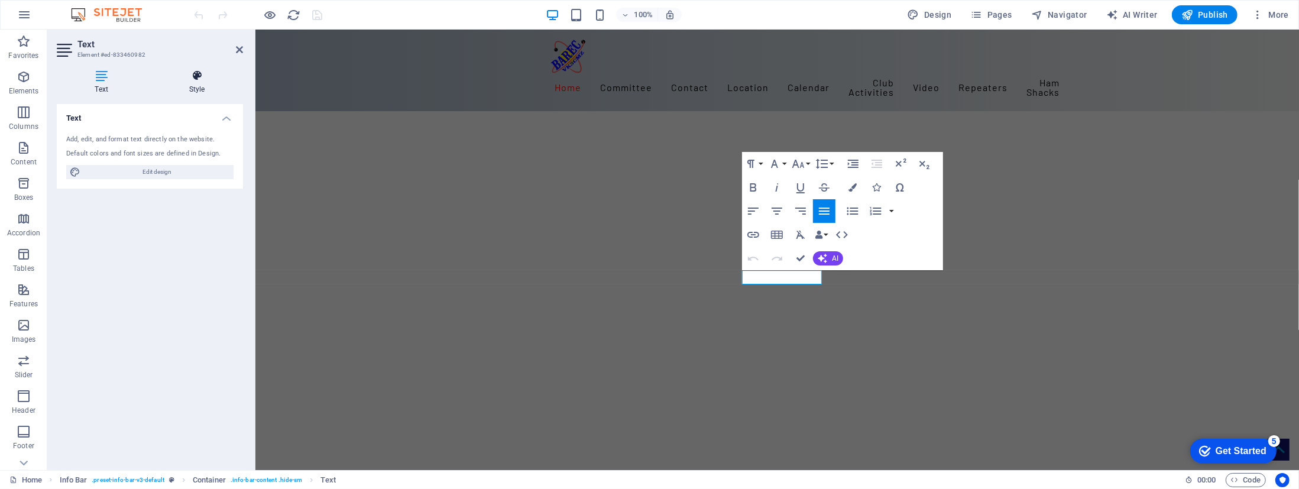
click at [193, 75] on icon at bounding box center [197, 76] width 92 height 12
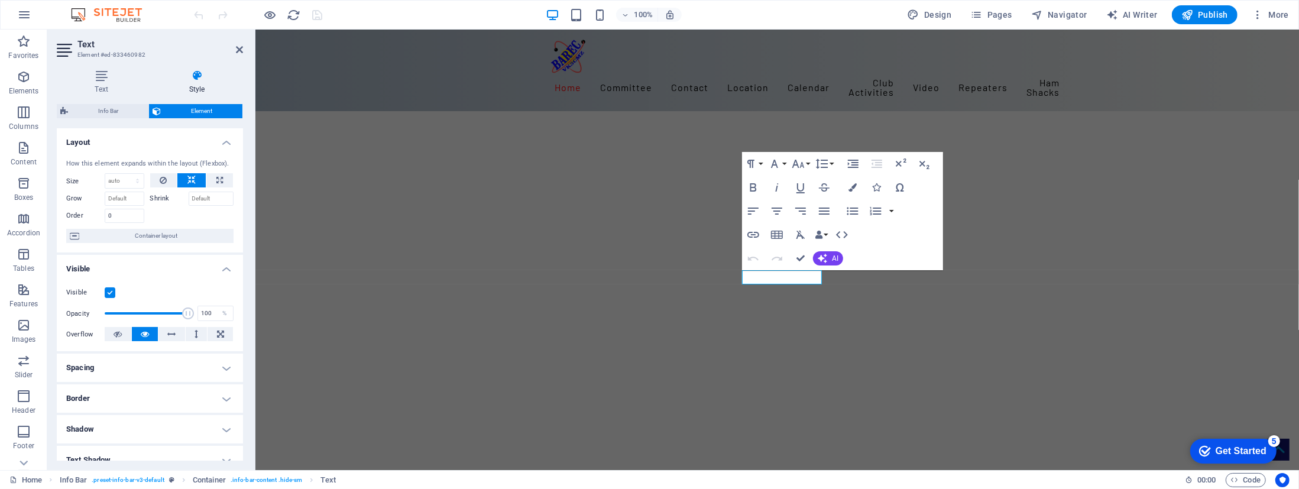
click at [232, 46] on h2 "Text" at bounding box center [159, 44] width 165 height 11
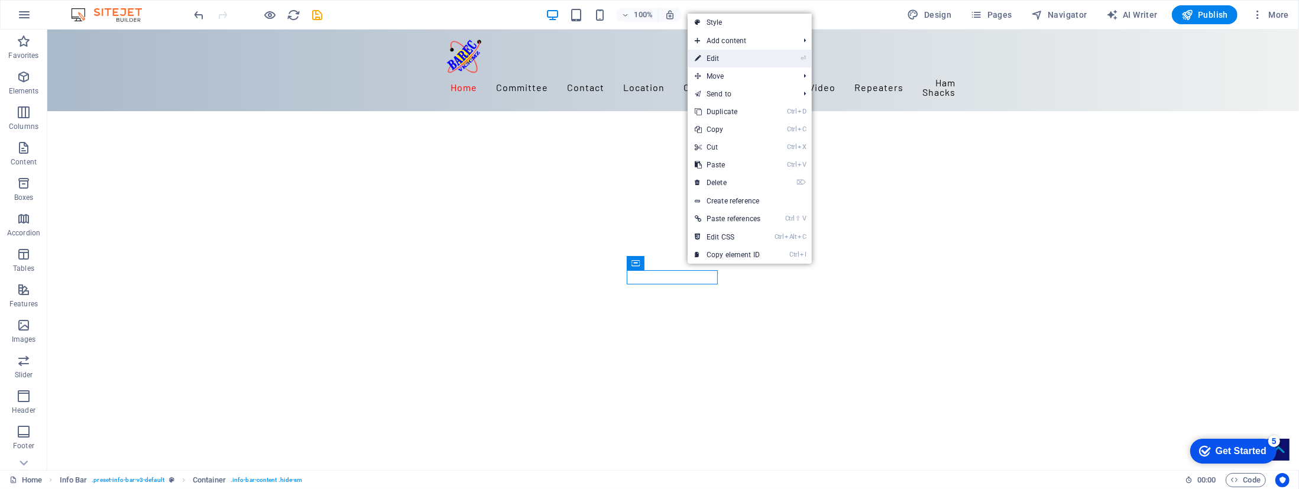
click at [732, 59] on link "⏎ Edit" at bounding box center [727, 59] width 80 height 18
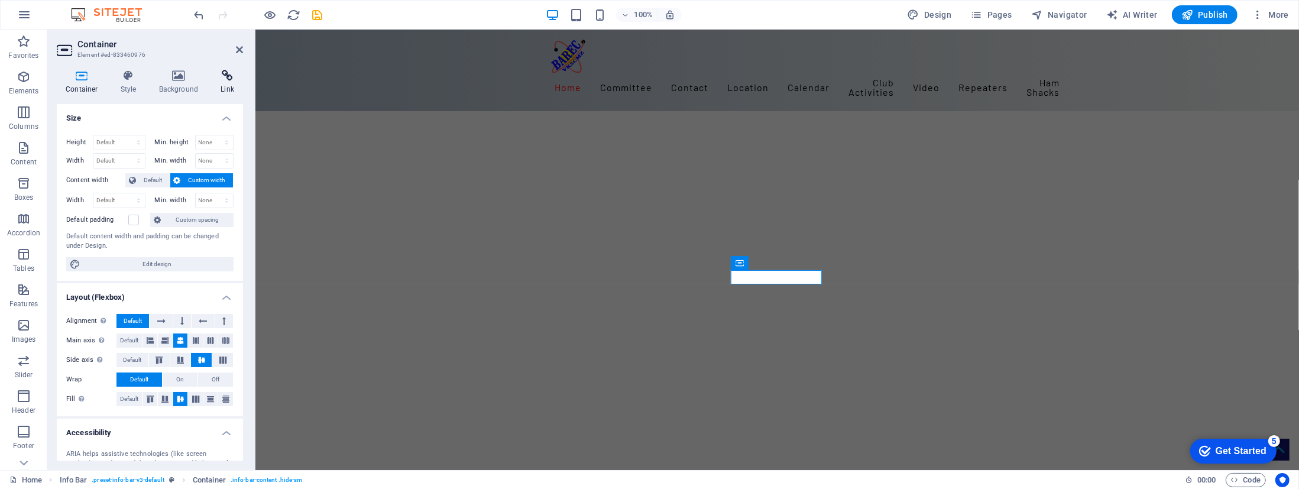
click at [229, 77] on icon at bounding box center [227, 76] width 31 height 12
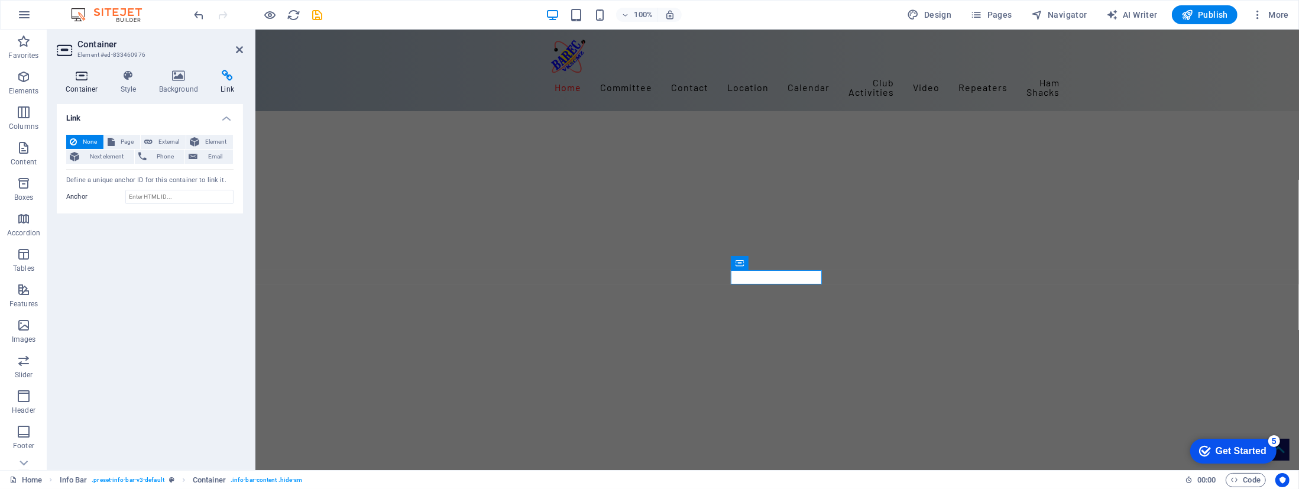
click at [79, 76] on icon at bounding box center [82, 76] width 50 height 12
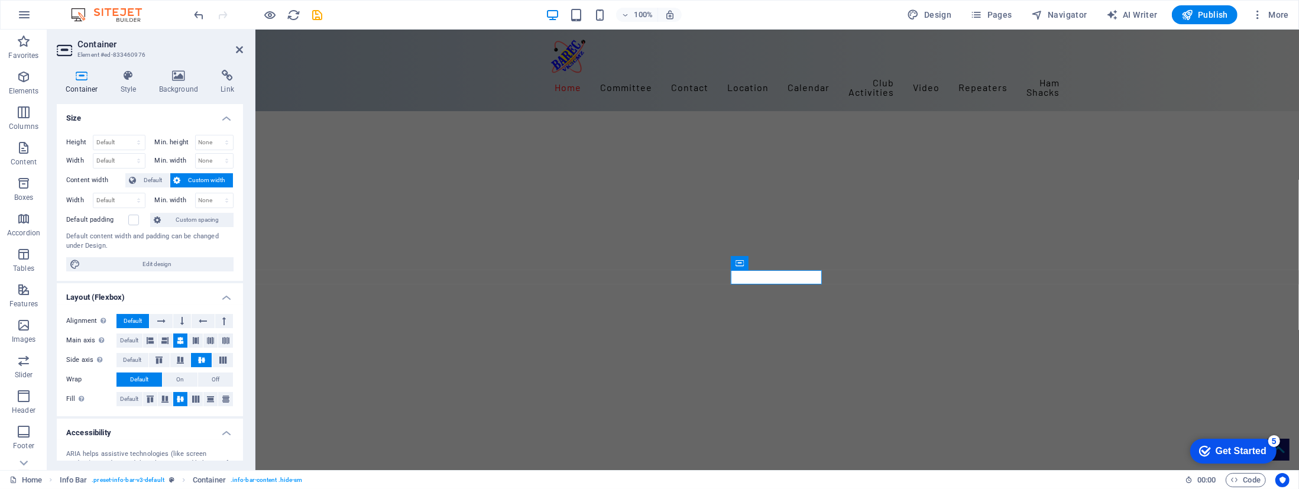
click at [242, 44] on h2 "Container" at bounding box center [159, 44] width 165 height 11
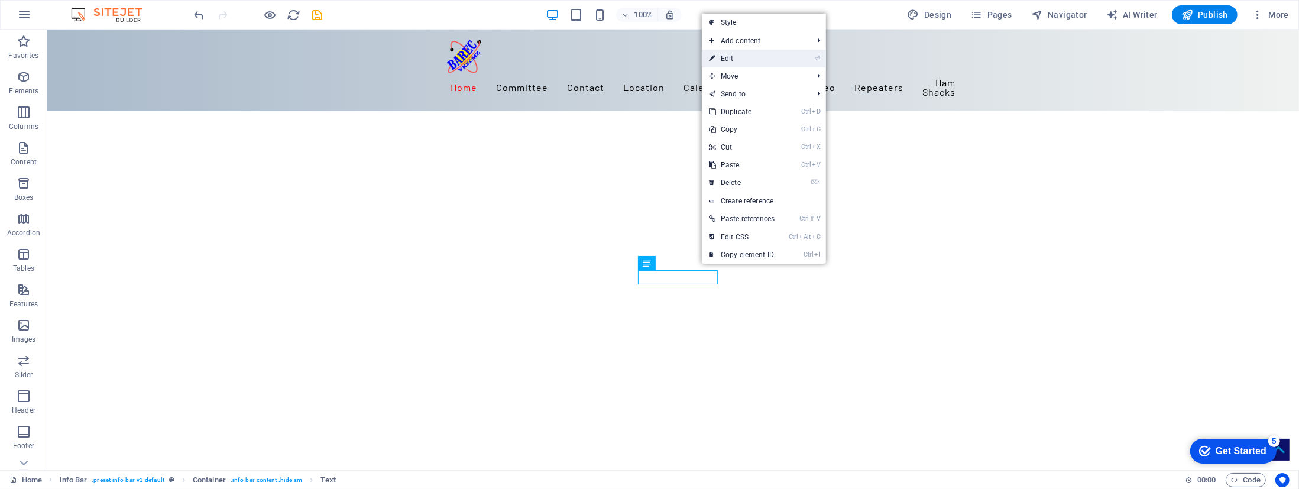
click at [721, 57] on link "⏎ Edit" at bounding box center [742, 59] width 80 height 18
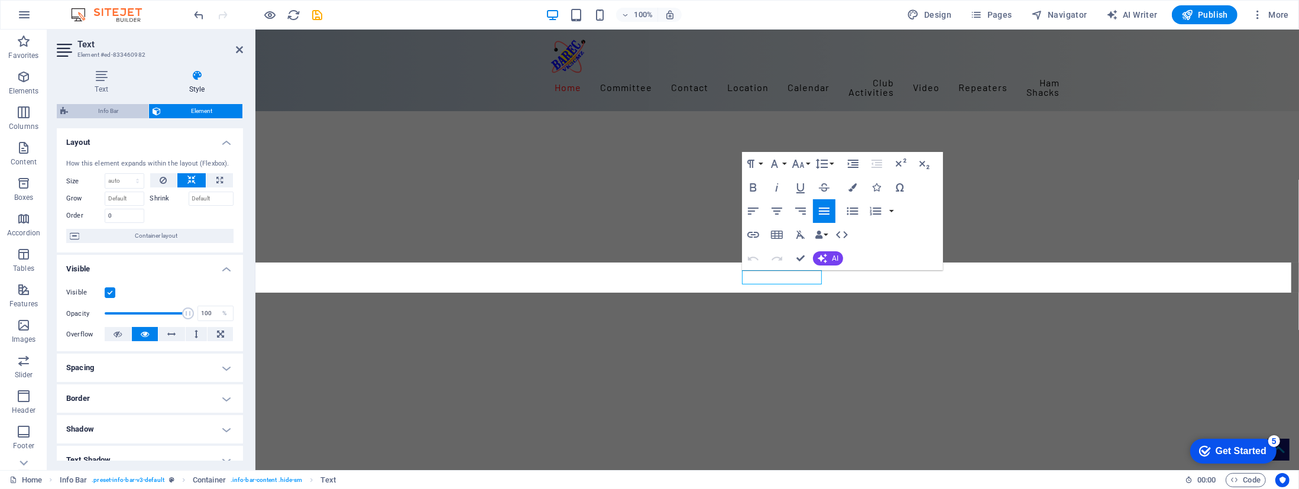
click at [109, 110] on span "Info Bar" at bounding box center [108, 111] width 73 height 14
select select "rem"
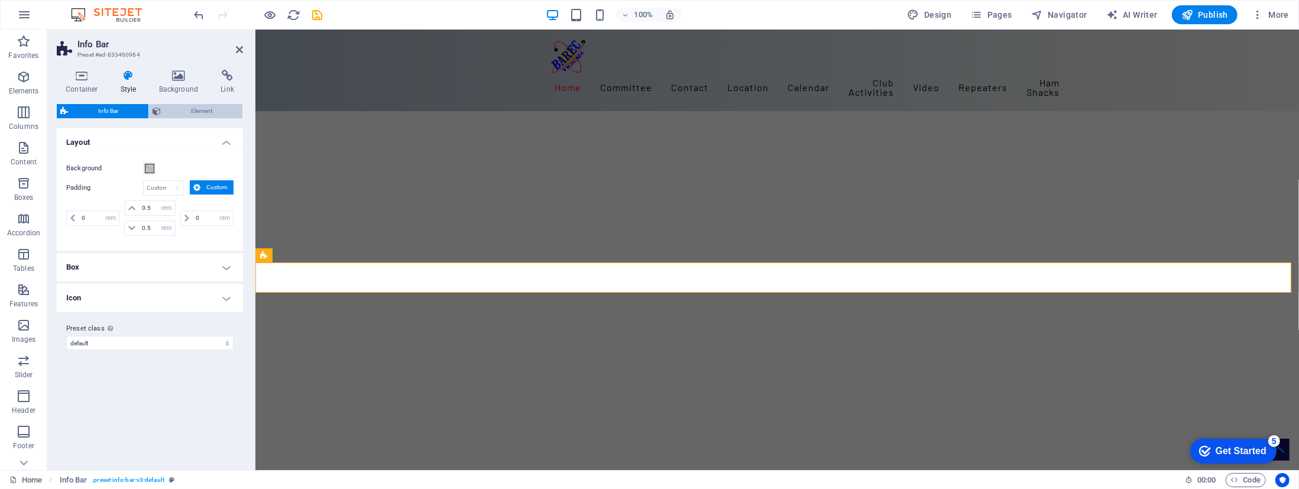
click at [189, 107] on span "Element" at bounding box center [201, 111] width 74 height 14
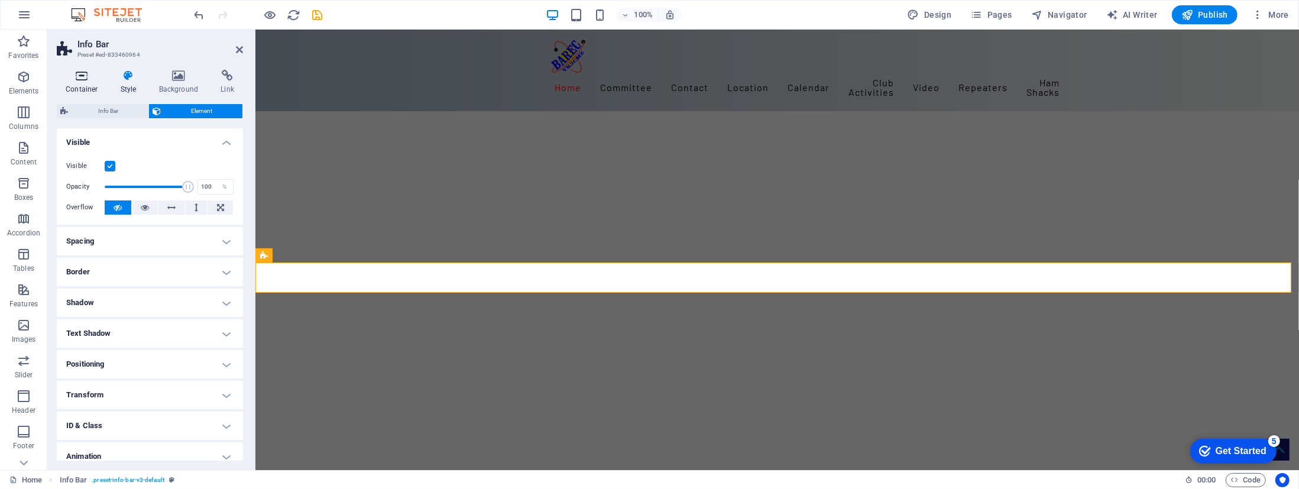
click at [80, 78] on icon at bounding box center [82, 76] width 50 height 12
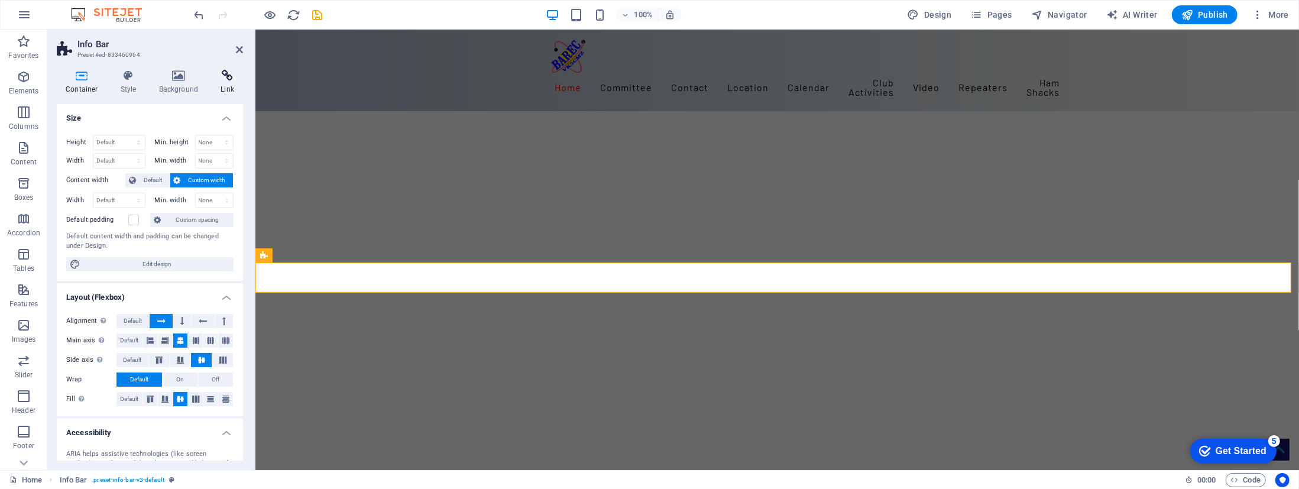
click at [222, 74] on icon at bounding box center [227, 76] width 31 height 12
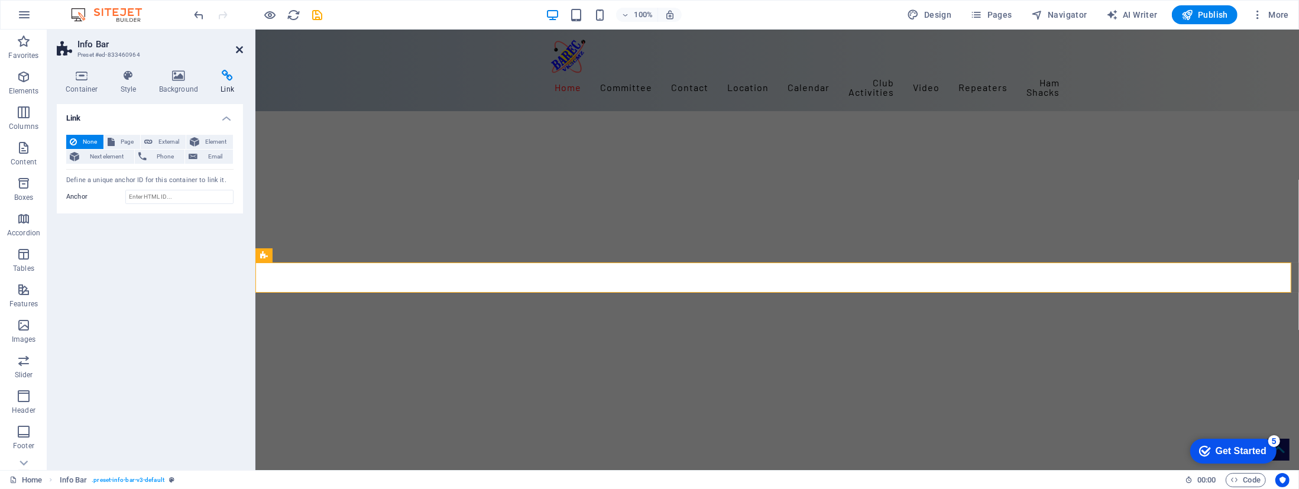
click at [239, 47] on icon at bounding box center [239, 49] width 7 height 9
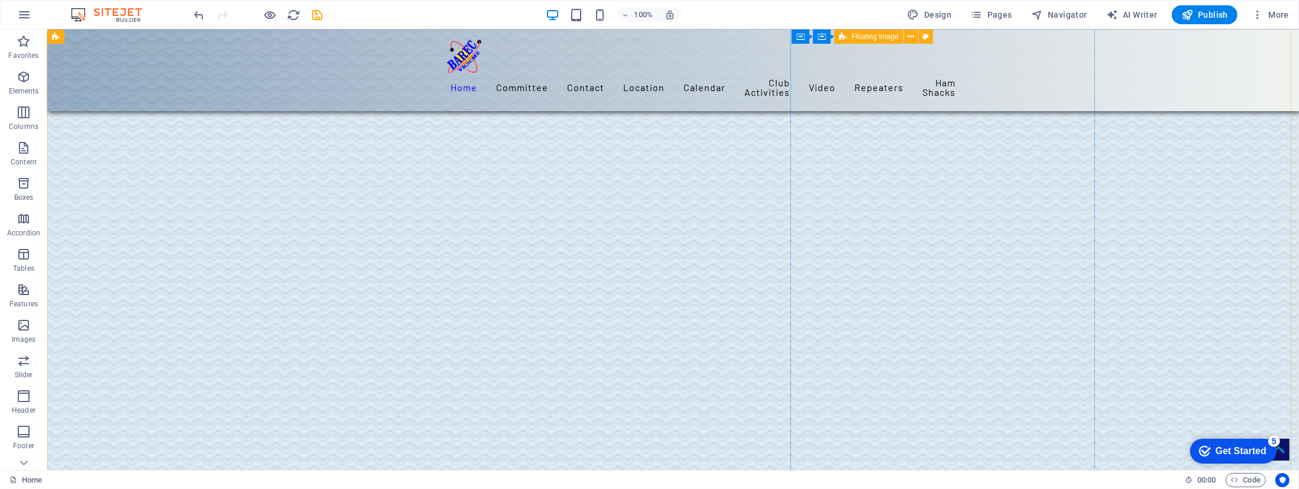
scroll to position [1073, 0]
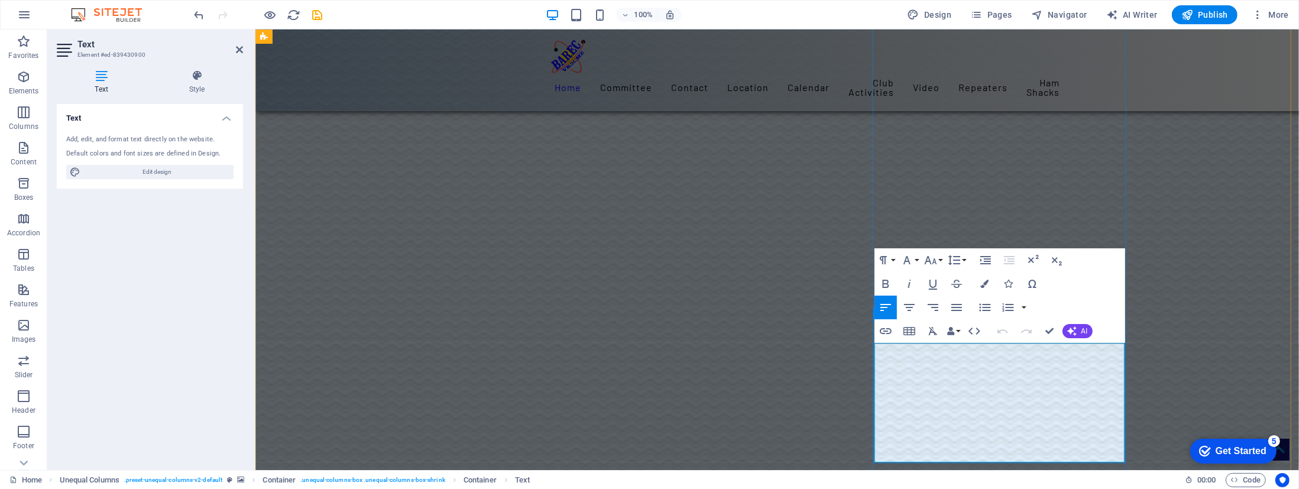
drag, startPoint x: 927, startPoint y: 448, endPoint x: 903, endPoint y: 446, distance: 23.7
click at [883, 329] on icon "button" at bounding box center [885, 331] width 12 height 6
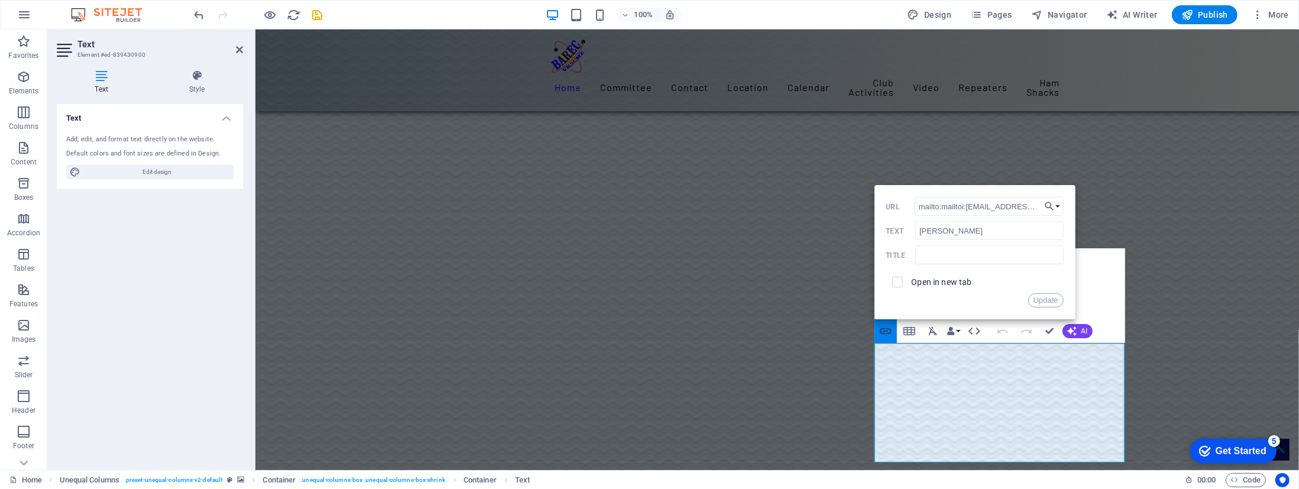
scroll to position [0, 6]
click at [958, 205] on input "mailto:mailtoi:[EMAIL_ADDRESS][DOMAIN_NAME]" at bounding box center [988, 206] width 149 height 19
click at [1033, 203] on input "mailto:[EMAIL_ADDRESS][DOMAIN_NAME]" at bounding box center [988, 206] width 149 height 19
type input "mailto:[EMAIL_ADDRESS][DOMAIN_NAME]"
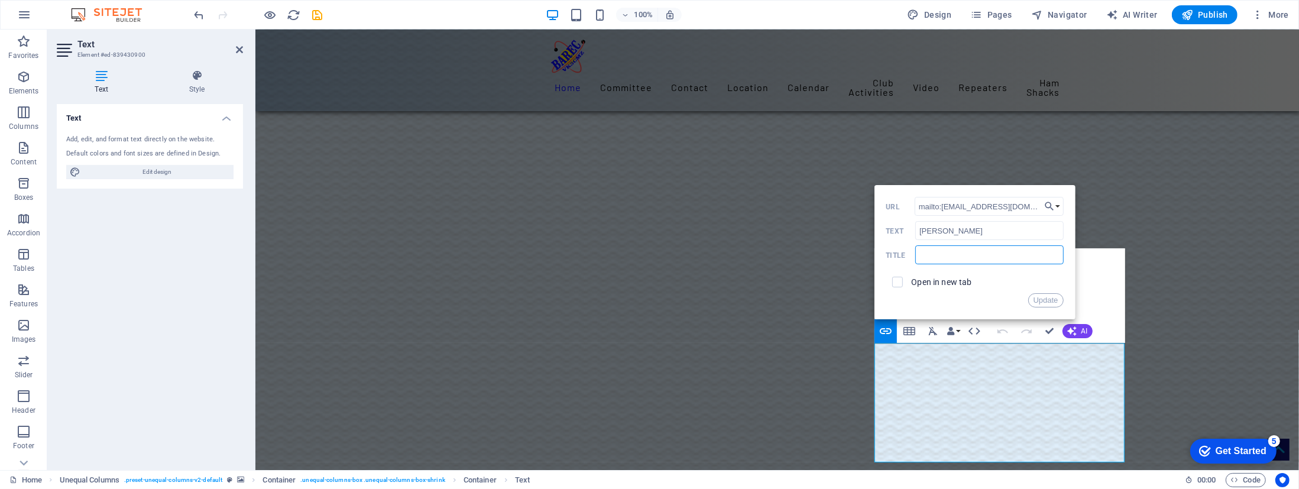
click at [940, 259] on input "text" at bounding box center [989, 254] width 148 height 19
click at [1049, 298] on button "Update" at bounding box center [1045, 300] width 35 height 14
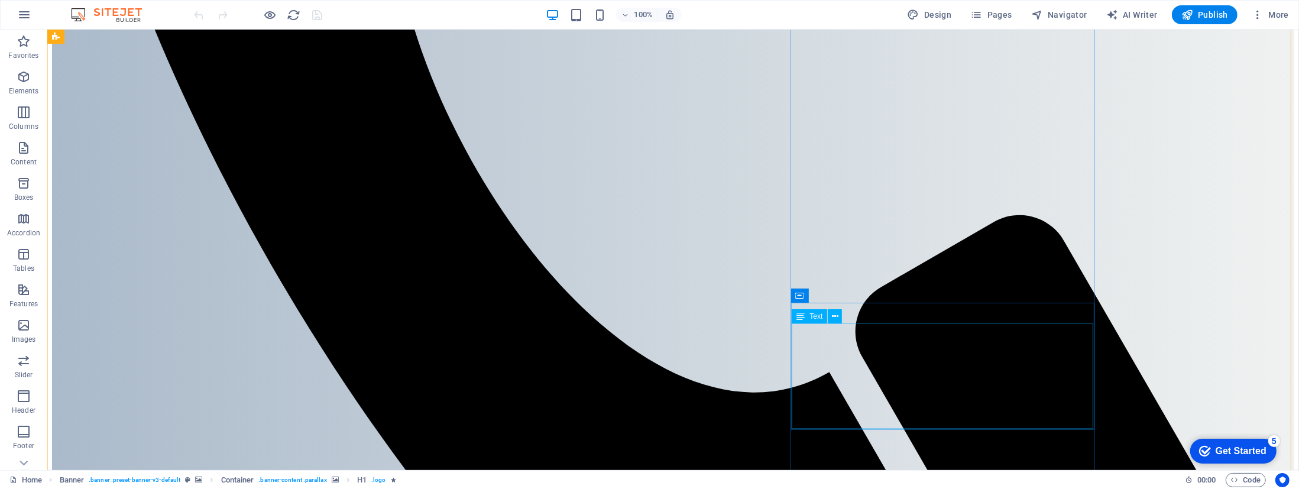
scroll to position [1021, 0]
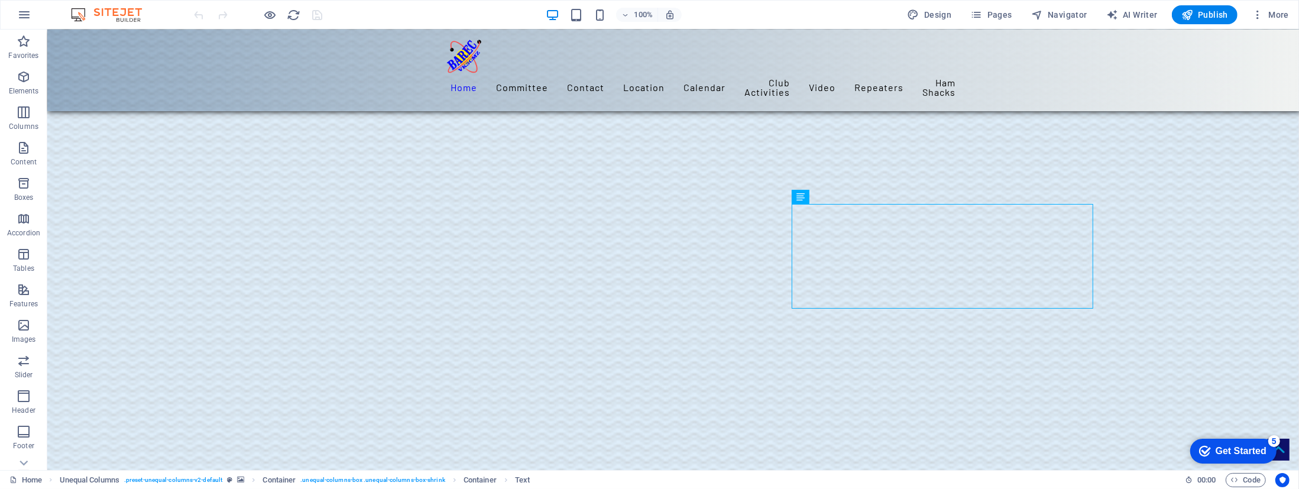
drag, startPoint x: 845, startPoint y: 416, endPoint x: 849, endPoint y: 340, distance: 76.3
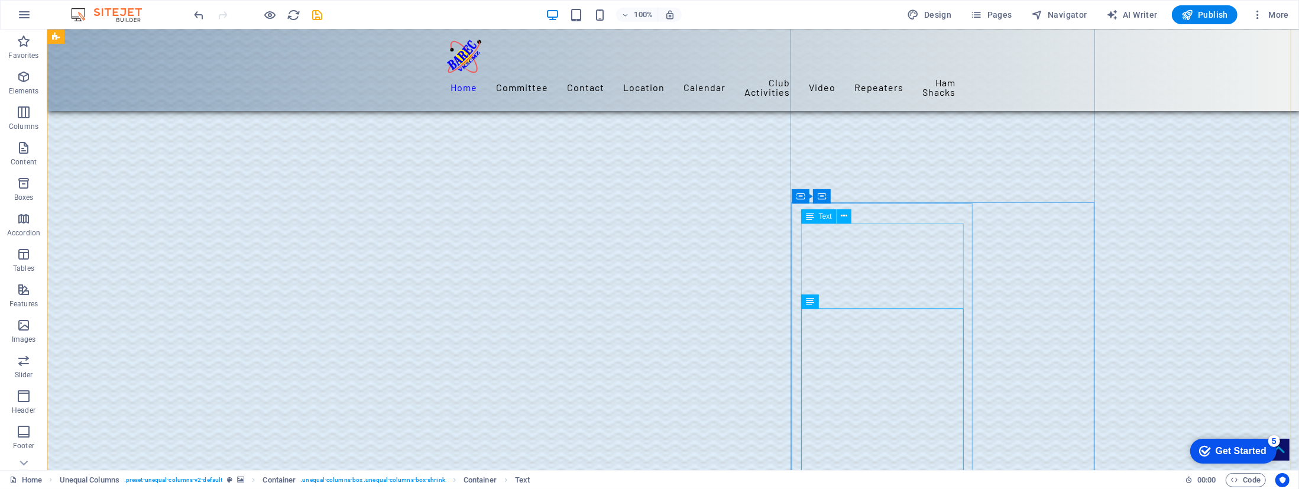
scroll to position [1151, 0]
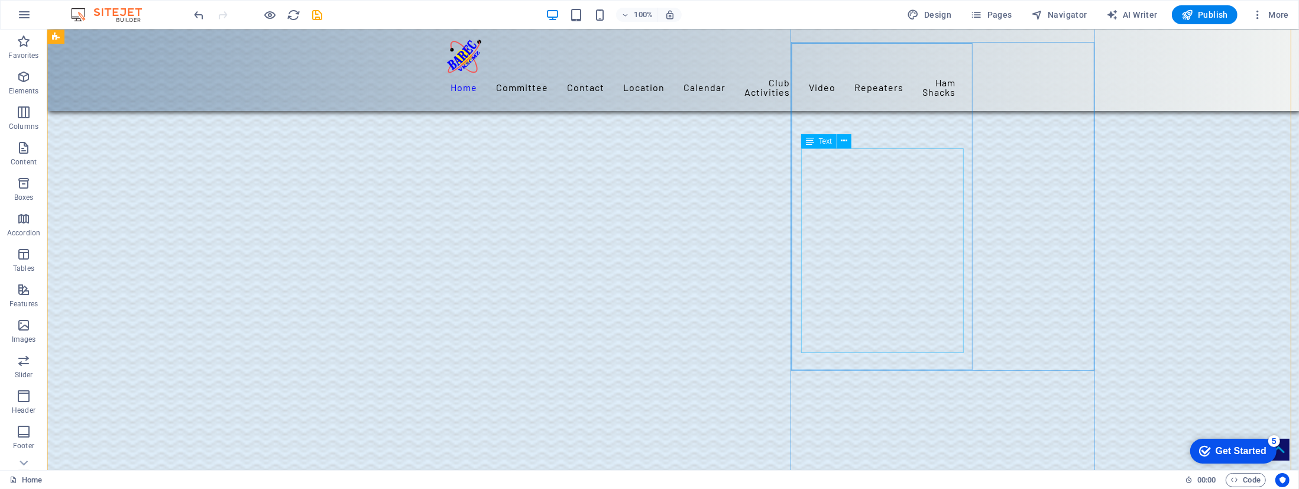
scroll to position [1312, 0]
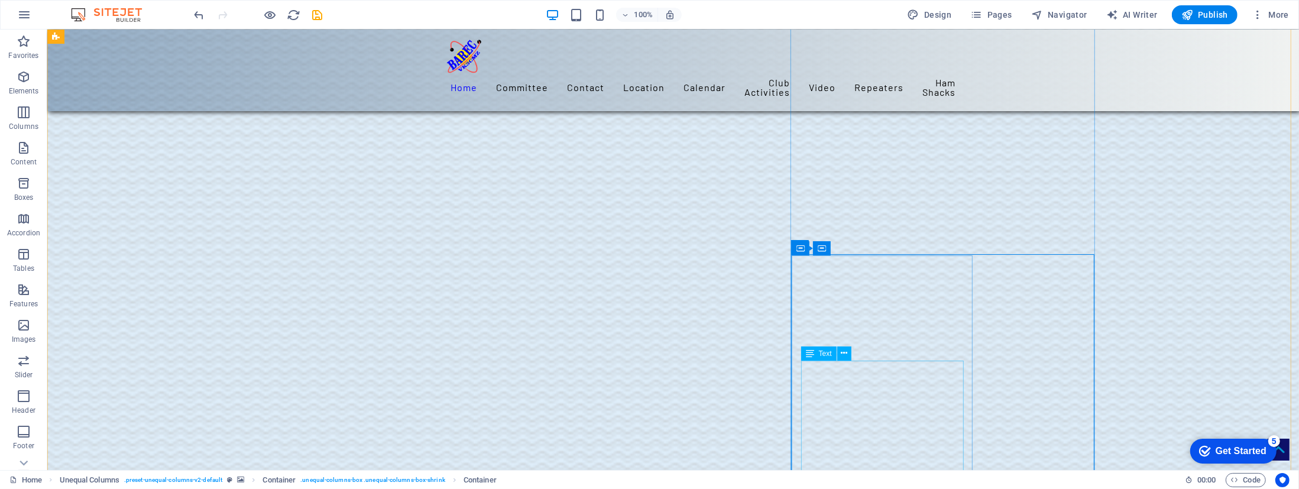
scroll to position [1099, 0]
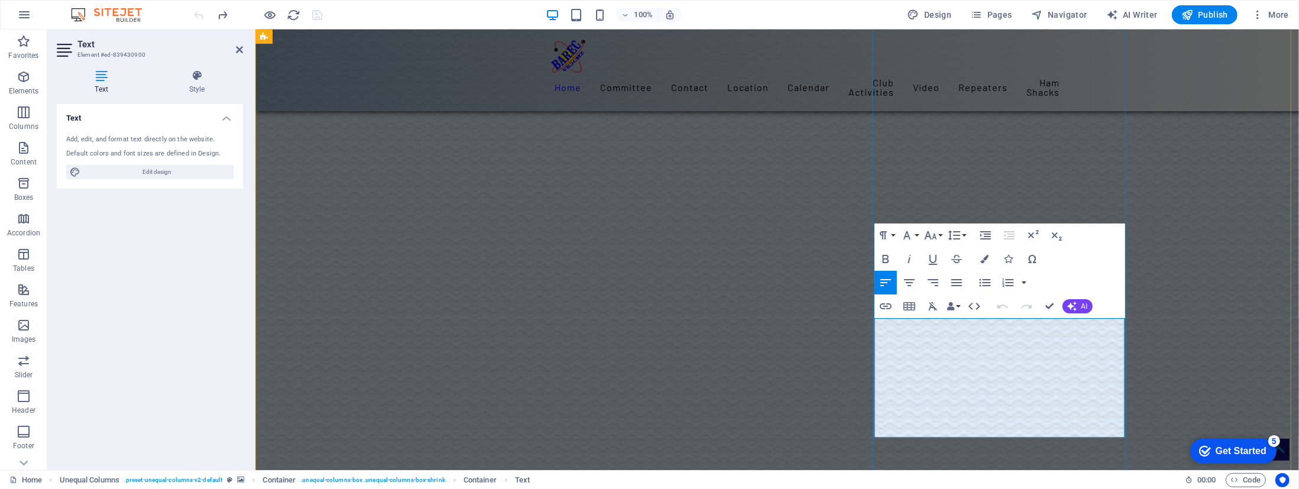
drag, startPoint x: 927, startPoint y: 424, endPoint x: 910, endPoint y: 423, distance: 17.2
click at [913, 396] on icon "button" at bounding box center [916, 394] width 8 height 8
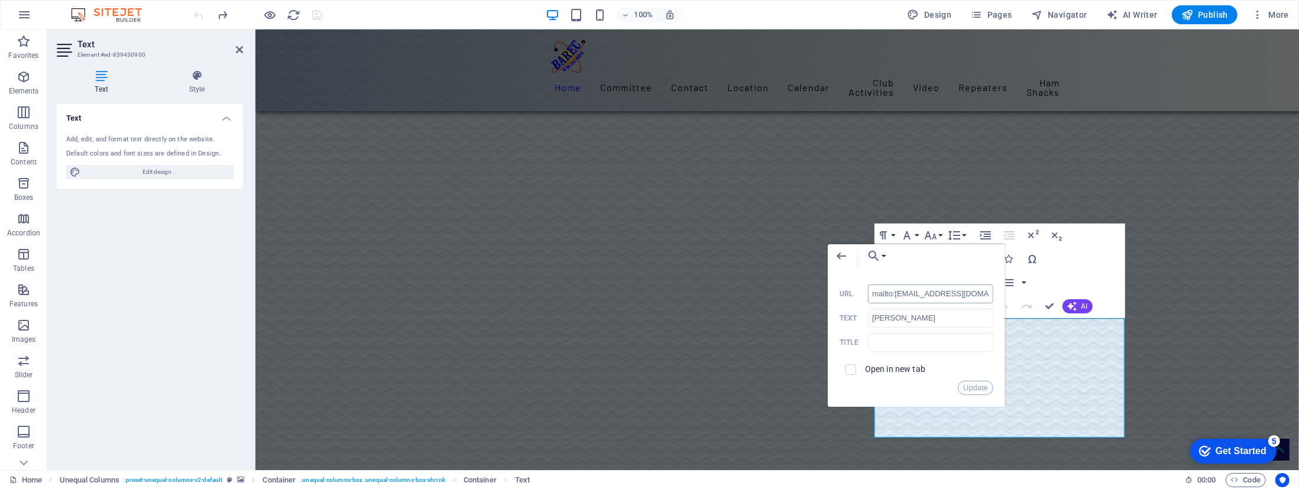
click at [927, 295] on input "mailto:[EMAIL_ADDRESS][DOMAIN_NAME]" at bounding box center [930, 293] width 125 height 19
click at [913, 321] on input "[PERSON_NAME]" at bounding box center [930, 318] width 125 height 19
click at [975, 387] on button "Update" at bounding box center [975, 388] width 35 height 14
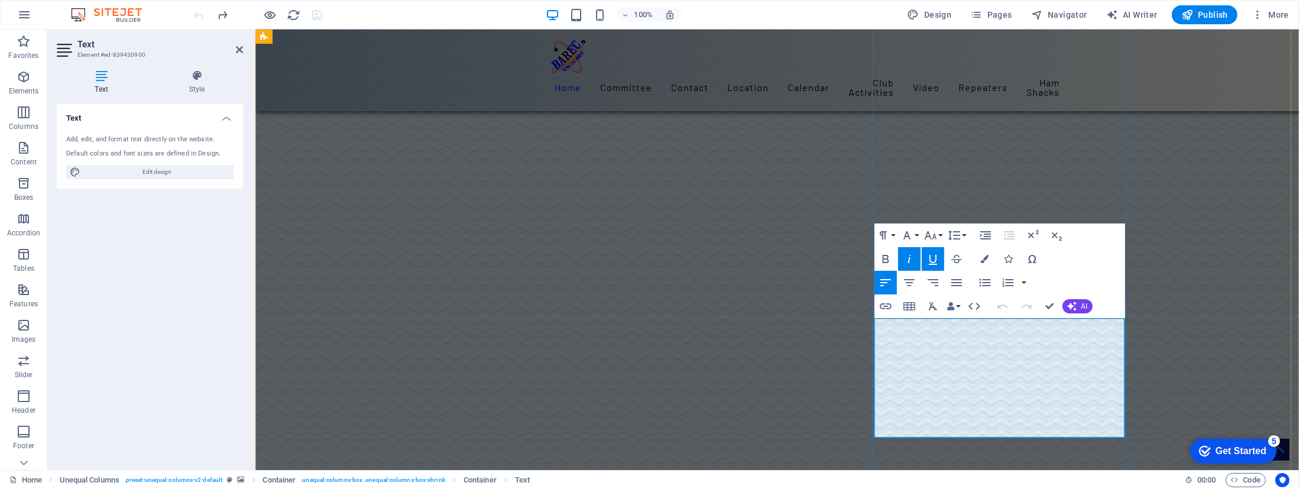
drag, startPoint x: 926, startPoint y: 420, endPoint x: 906, endPoint y: 429, distance: 22.2
drag, startPoint x: 658, startPoint y: 395, endPoint x: 1086, endPoint y: 271, distance: 444.8
click at [1086, 271] on div "Paragraph Format Normal Heading 1 Heading 2 Heading 3 Heading 4 Heading 5 Headi…" at bounding box center [999, 270] width 251 height 95
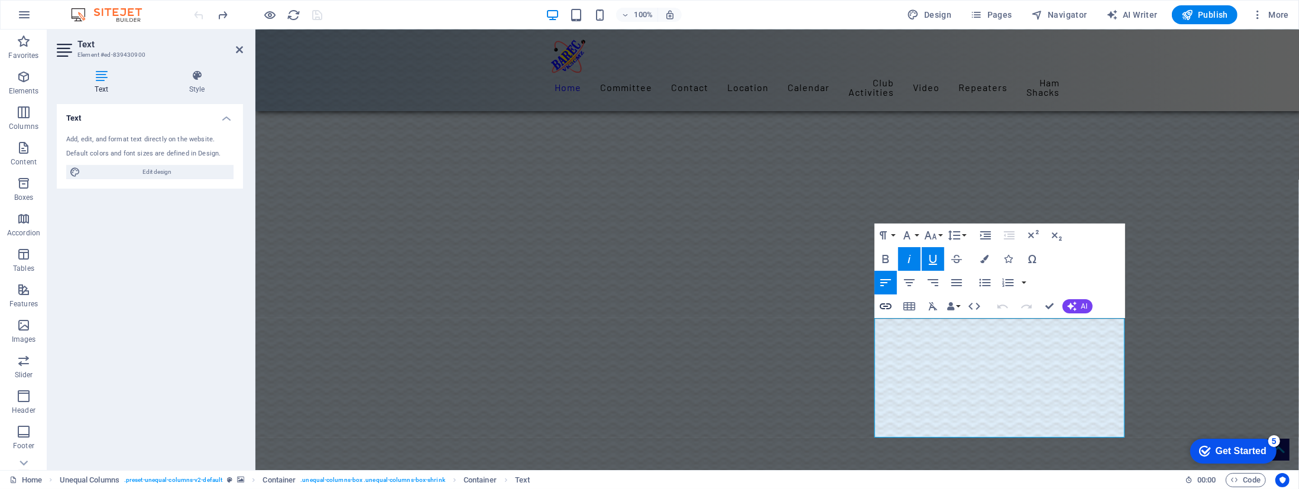
click at [885, 303] on icon "button" at bounding box center [885, 306] width 14 height 14
click at [882, 304] on icon "button" at bounding box center [885, 306] width 12 height 6
click at [885, 307] on icon "button" at bounding box center [885, 306] width 14 height 14
click at [193, 74] on icon at bounding box center [197, 76] width 92 height 12
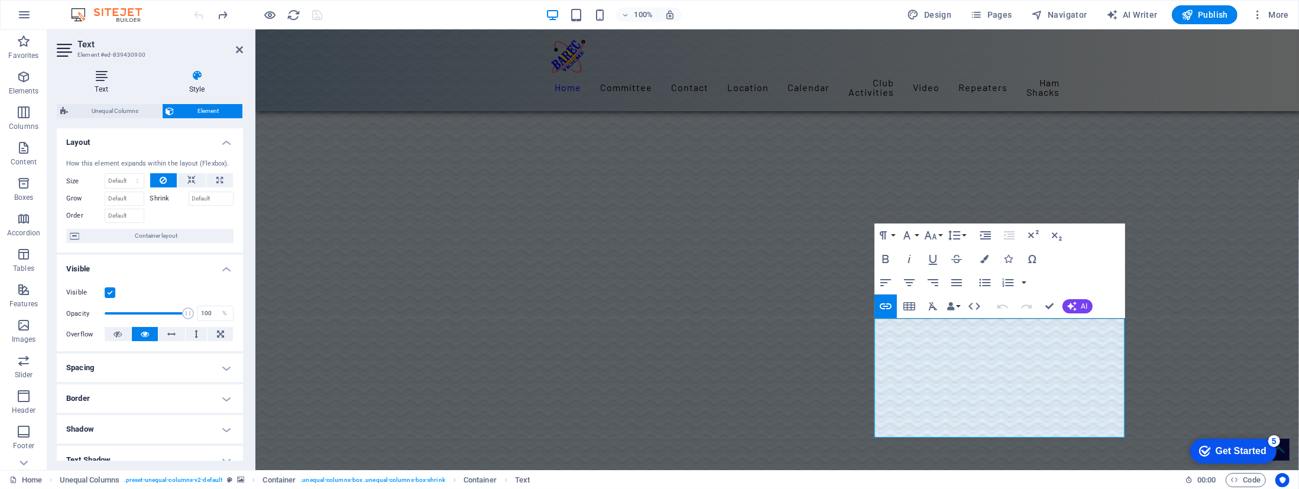
click at [92, 72] on icon at bounding box center [101, 76] width 89 height 12
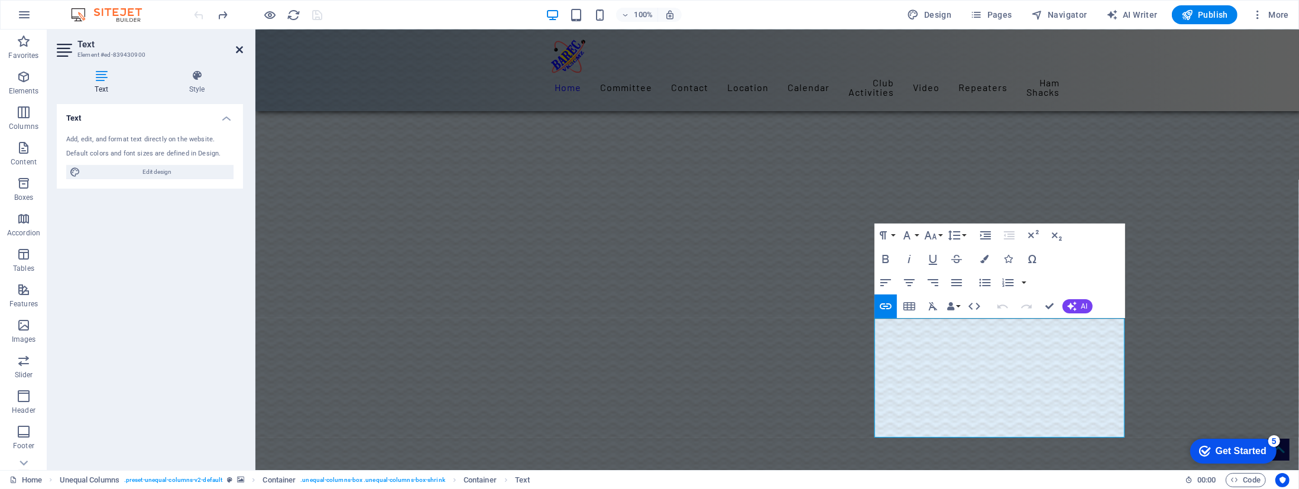
click at [241, 50] on icon at bounding box center [239, 49] width 7 height 9
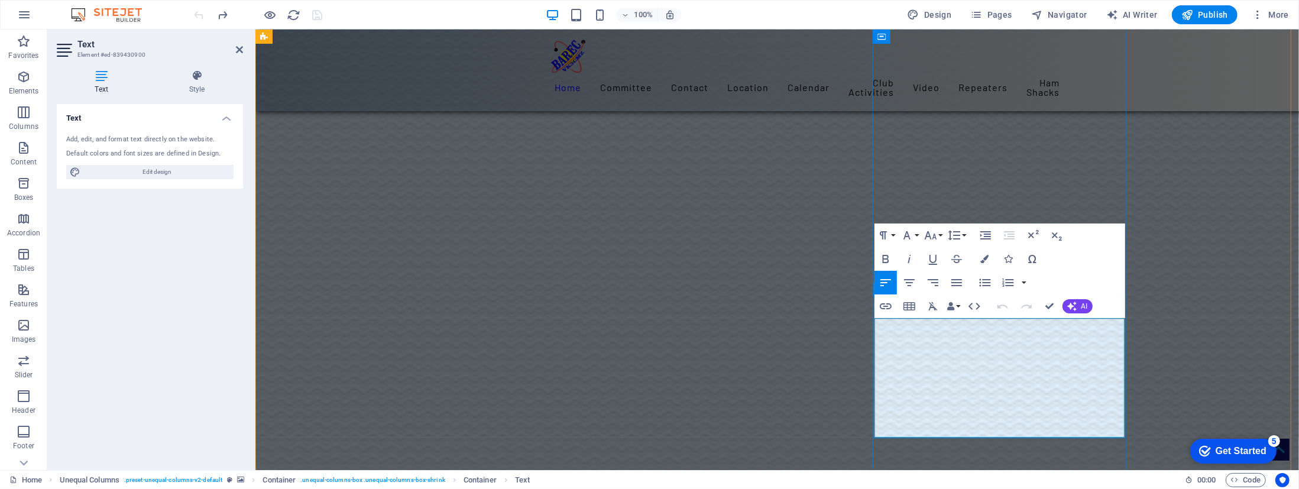
drag, startPoint x: 926, startPoint y: 422, endPoint x: 906, endPoint y: 421, distance: 20.1
click at [887, 305] on icon "button" at bounding box center [885, 306] width 14 height 14
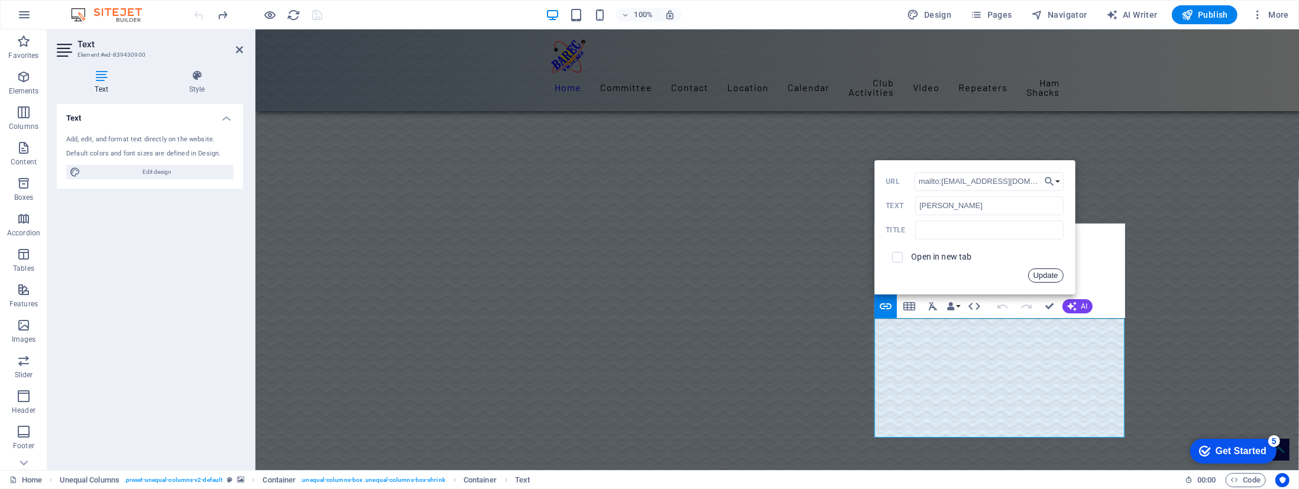
click at [1057, 275] on button "Update" at bounding box center [1045, 275] width 35 height 14
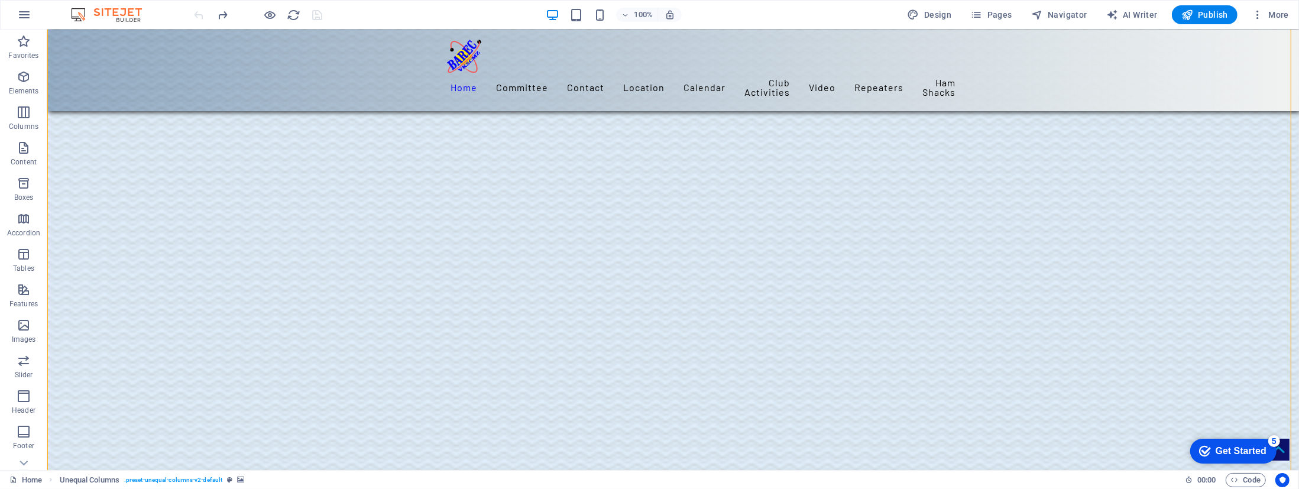
click at [313, 14] on div at bounding box center [258, 14] width 132 height 19
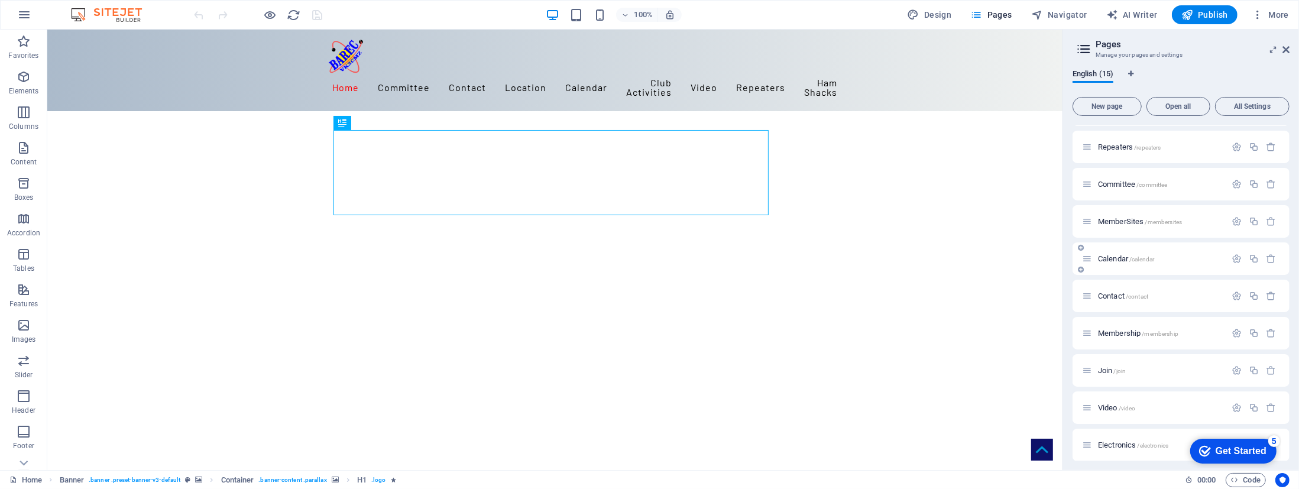
scroll to position [106, 0]
click at [1115, 329] on span "Membership /membership" at bounding box center [1138, 333] width 80 height 9
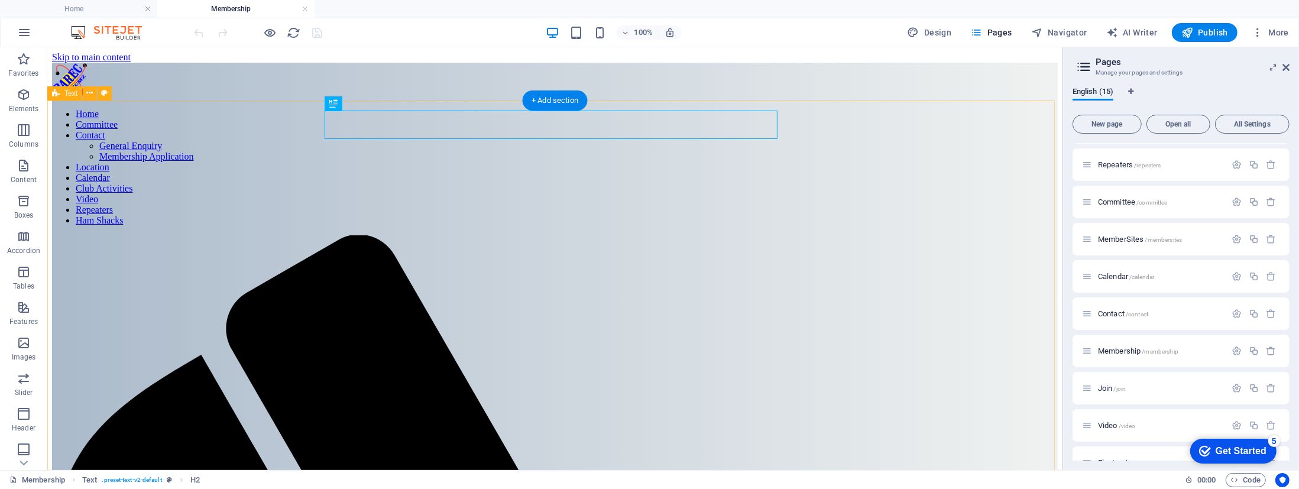
scroll to position [0, 0]
click at [0, 0] on span "Navigator" at bounding box center [0, 0] width 0 height 0
select select "16025971-en"
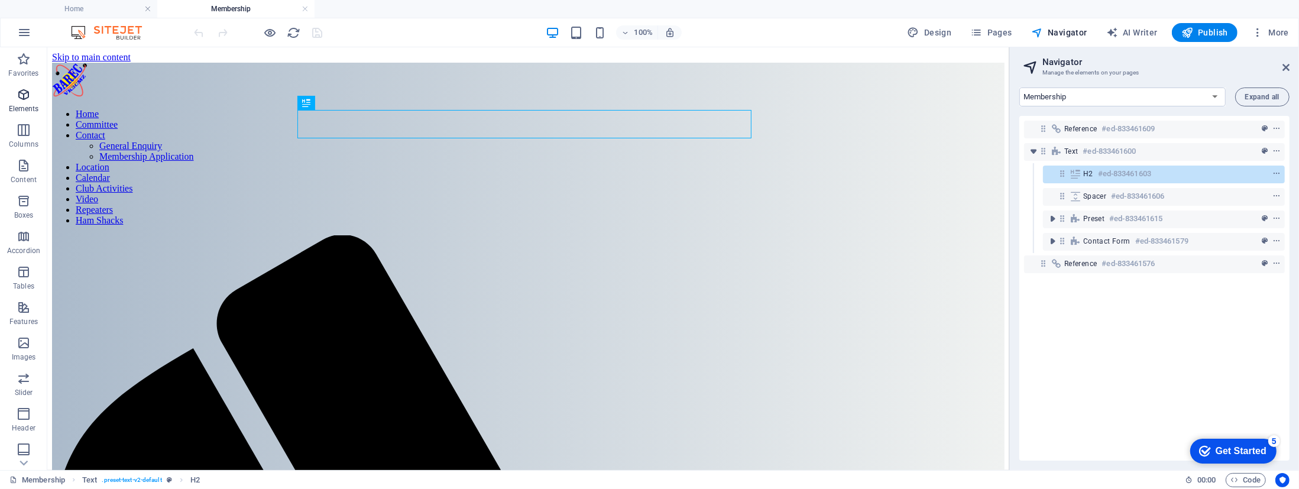
click at [0, 0] on icon "button" at bounding box center [0, 0] width 0 height 0
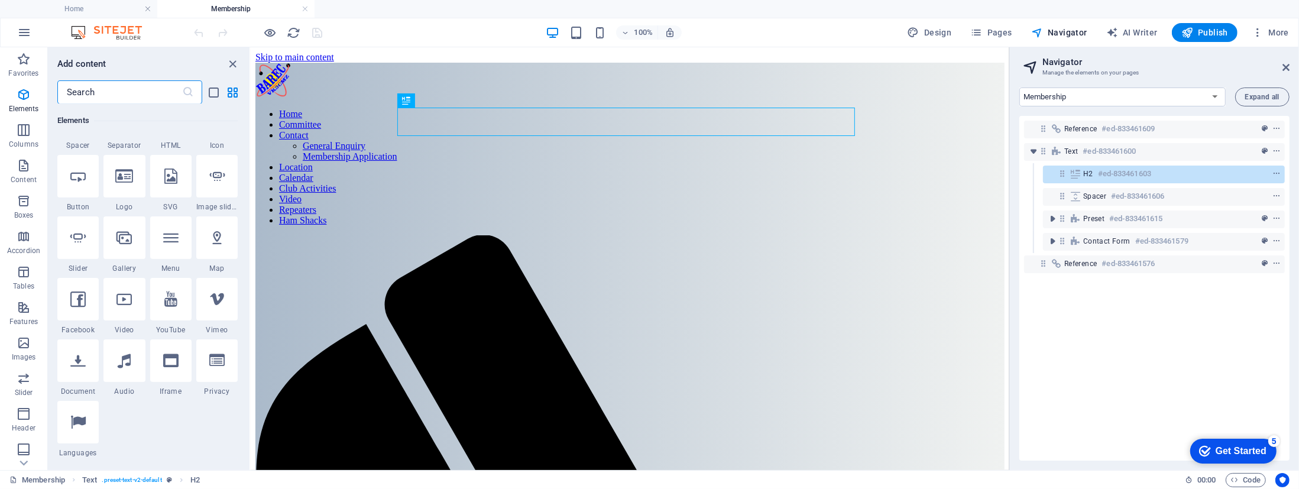
scroll to position [233, 0]
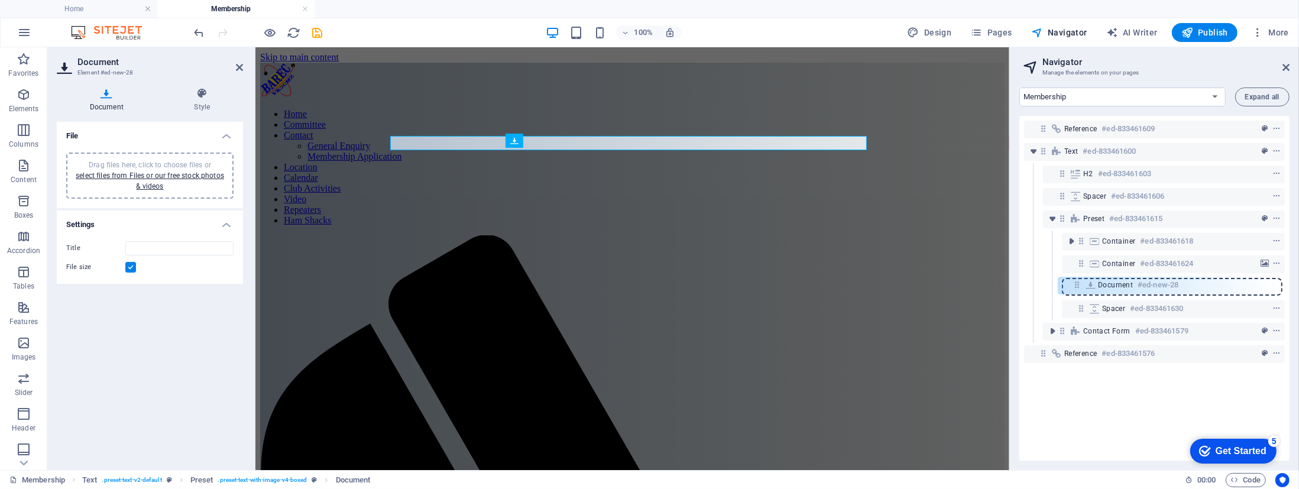
drag, startPoint x: 1081, startPoint y: 242, endPoint x: 1076, endPoint y: 290, distance: 48.1
click at [0, 0] on div "Reference #ed-833461609 Text #ed-833461600 H2 #ed-833461603 Spacer #ed-83346160…" at bounding box center [0, 0] width 0 height 0
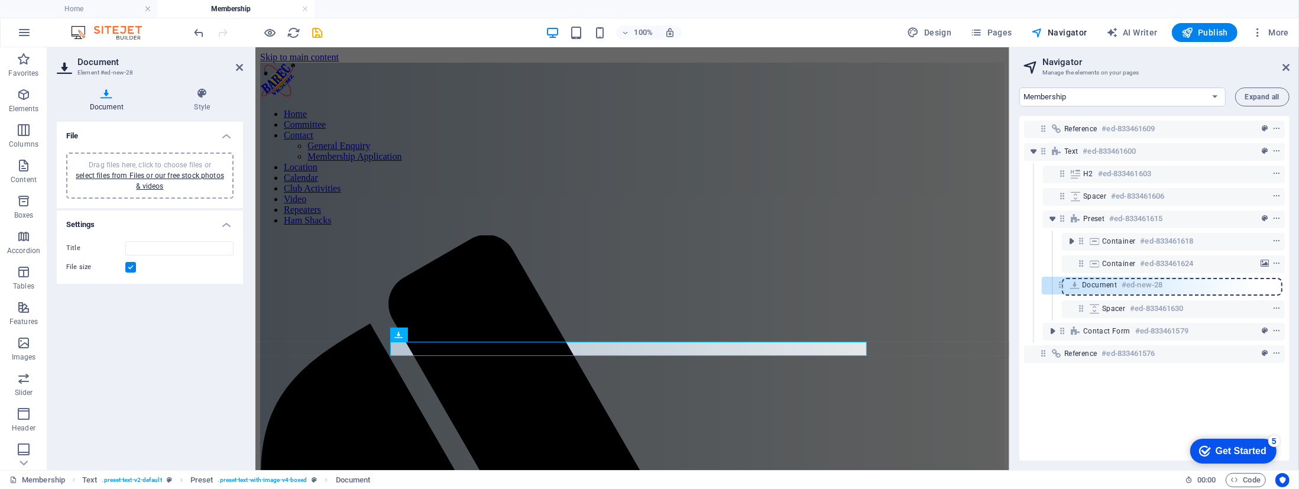
drag, startPoint x: 1081, startPoint y: 287, endPoint x: 1073, endPoint y: 287, distance: 8.3
click at [0, 0] on div "Reference #ed-833461609 Text #ed-833461600 H2 #ed-833461603 Spacer #ed-83346160…" at bounding box center [0, 0] width 0 height 0
drag, startPoint x: 1081, startPoint y: 285, endPoint x: 1051, endPoint y: 319, distance: 44.8
click at [0, 0] on div "Reference #ed-833461609 Text #ed-833461600 H2 #ed-833461603 Spacer #ed-83346160…" at bounding box center [0, 0] width 0 height 0
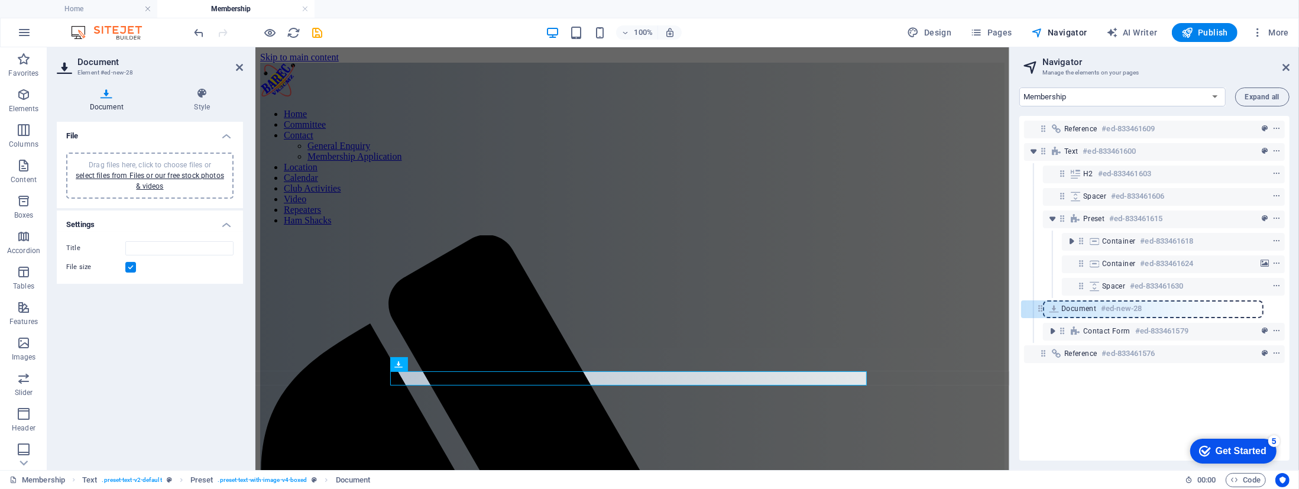
drag, startPoint x: 1079, startPoint y: 306, endPoint x: 1034, endPoint y: 306, distance: 45.5
click at [0, 0] on div "Reference #ed-833461609 Text #ed-833461600 H2 #ed-833461603 Spacer #ed-83346160…" at bounding box center [0, 0] width 0 height 0
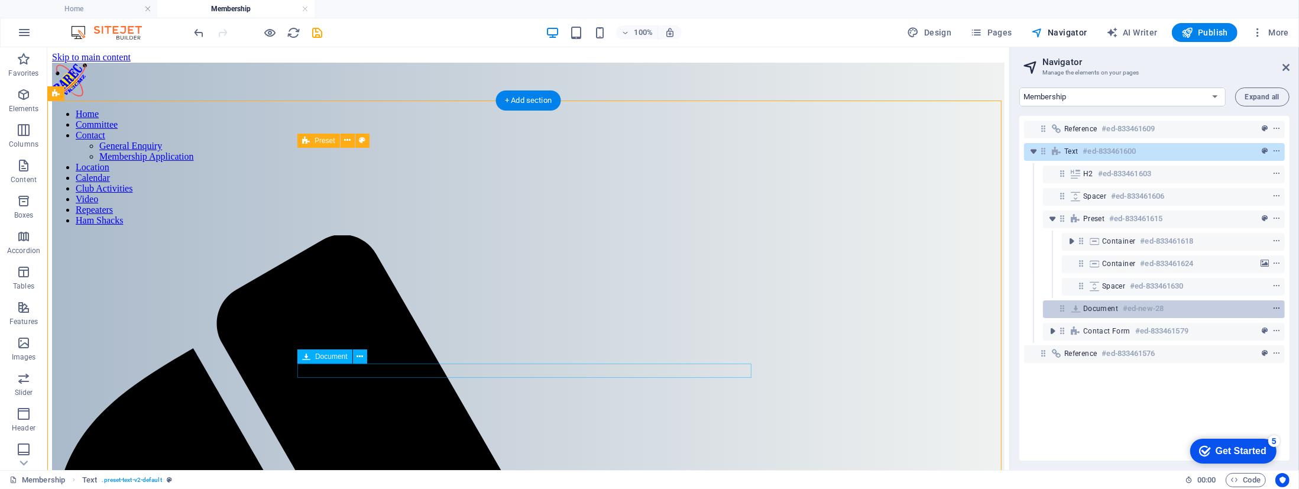
click at [1272, 307] on icon "context-menu" at bounding box center [1276, 308] width 8 height 8
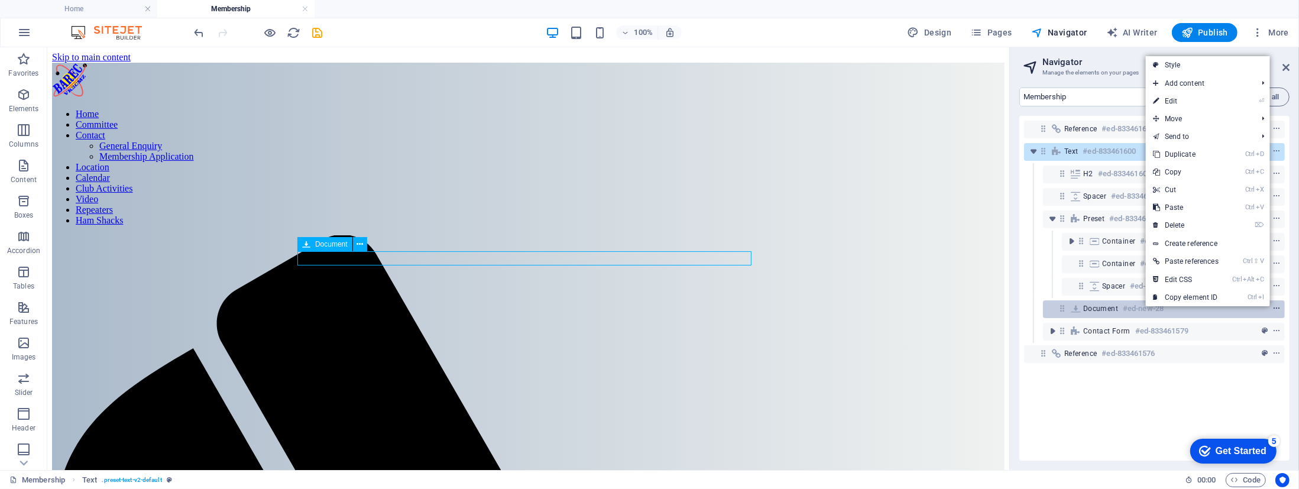
scroll to position [112, 0]
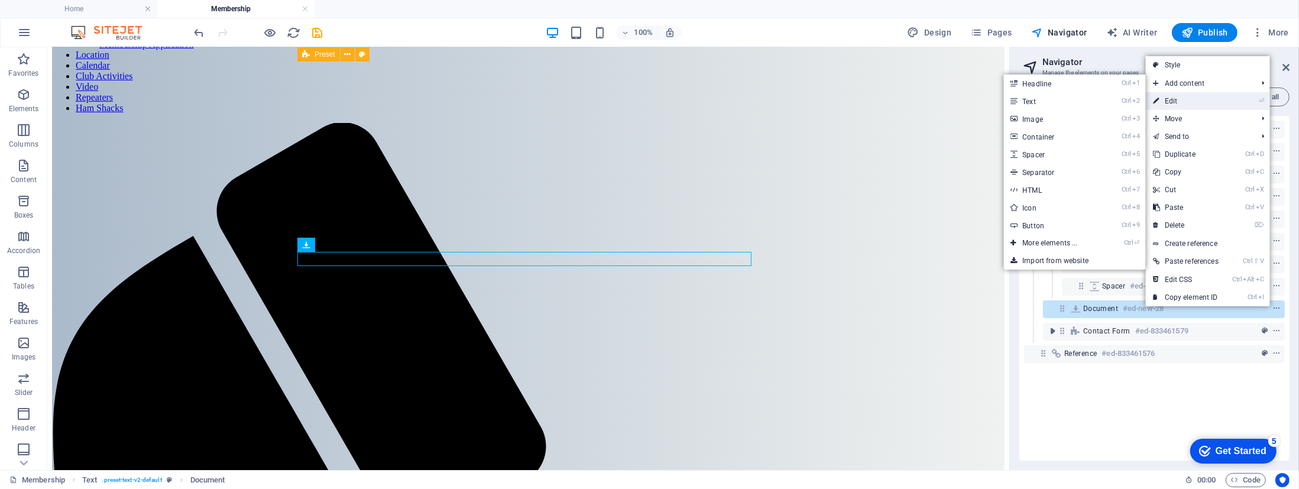
click at [1176, 100] on link "⏎ Edit" at bounding box center [1185, 101] width 80 height 18
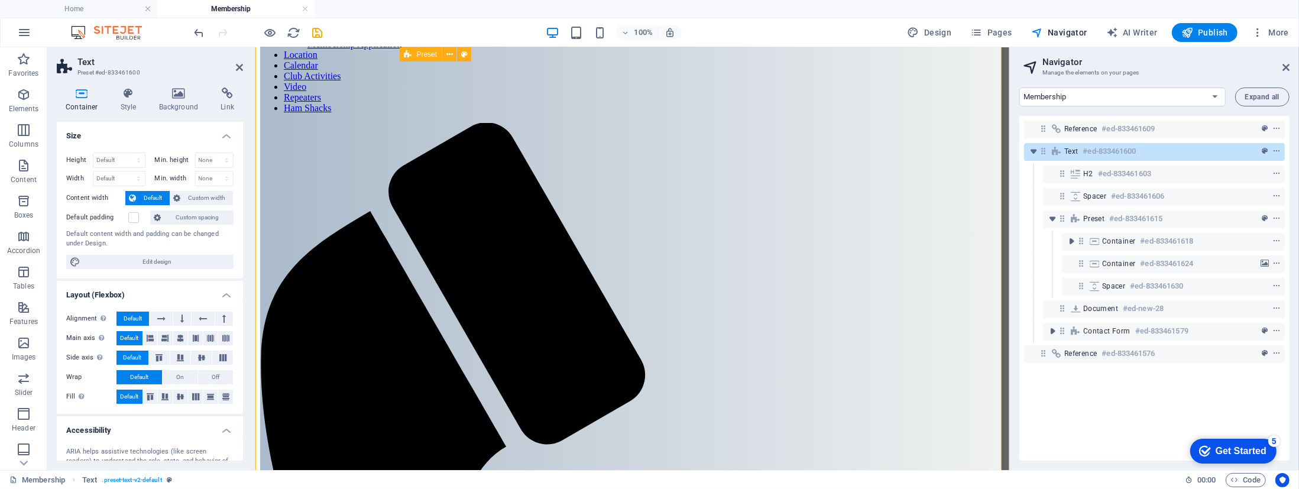
scroll to position [110, 0]
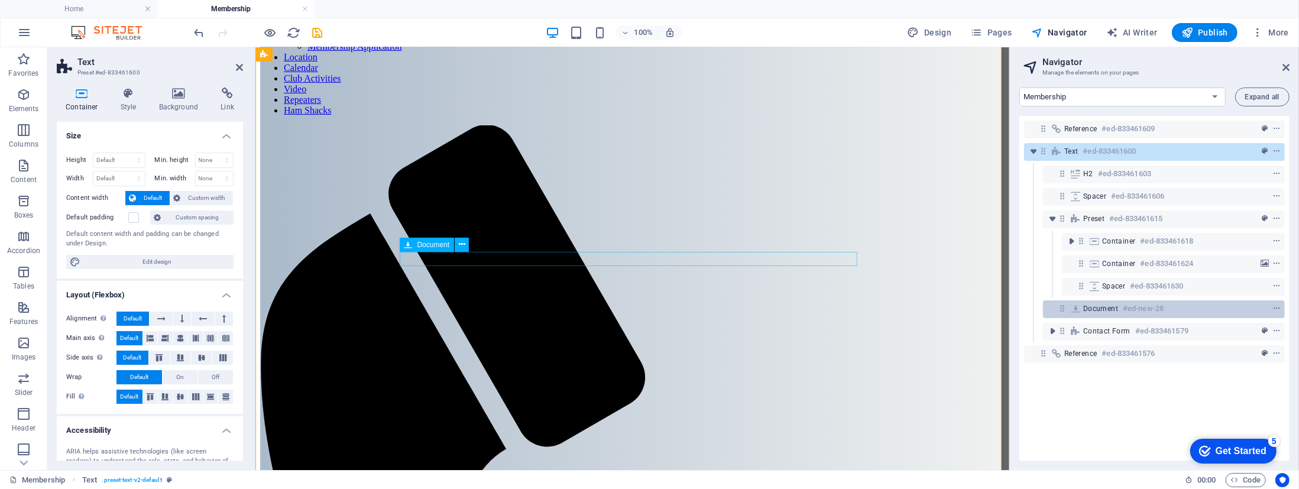
click at [1134, 311] on h6 "#ed-new-28" at bounding box center [1142, 308] width 41 height 14
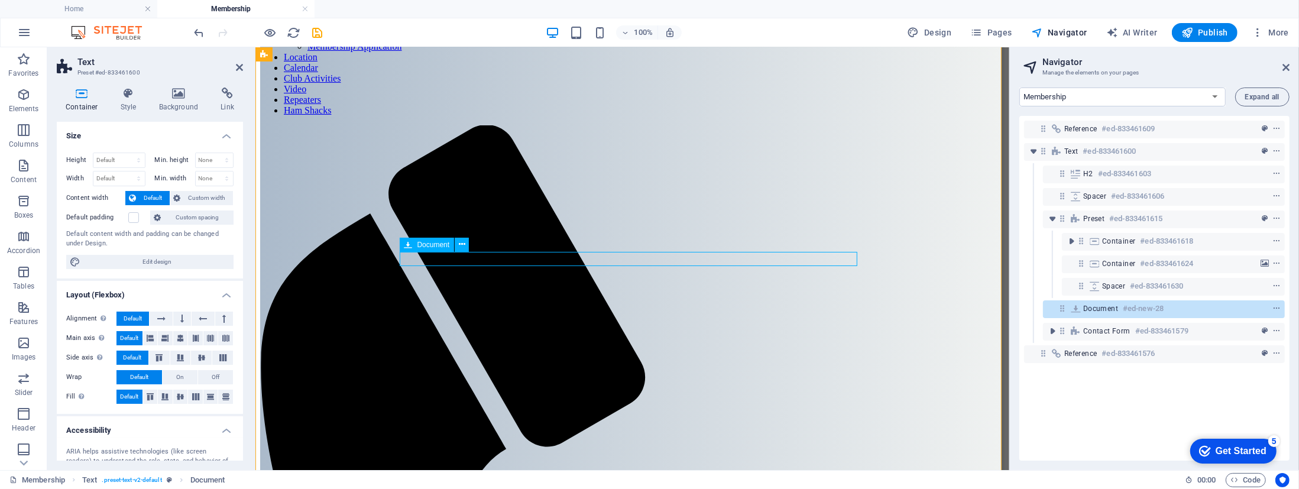
click at [1223, 307] on div "Document #ed-new-28" at bounding box center [1154, 308] width 142 height 14
click at [1272, 307] on icon "context-menu" at bounding box center [1276, 308] width 8 height 8
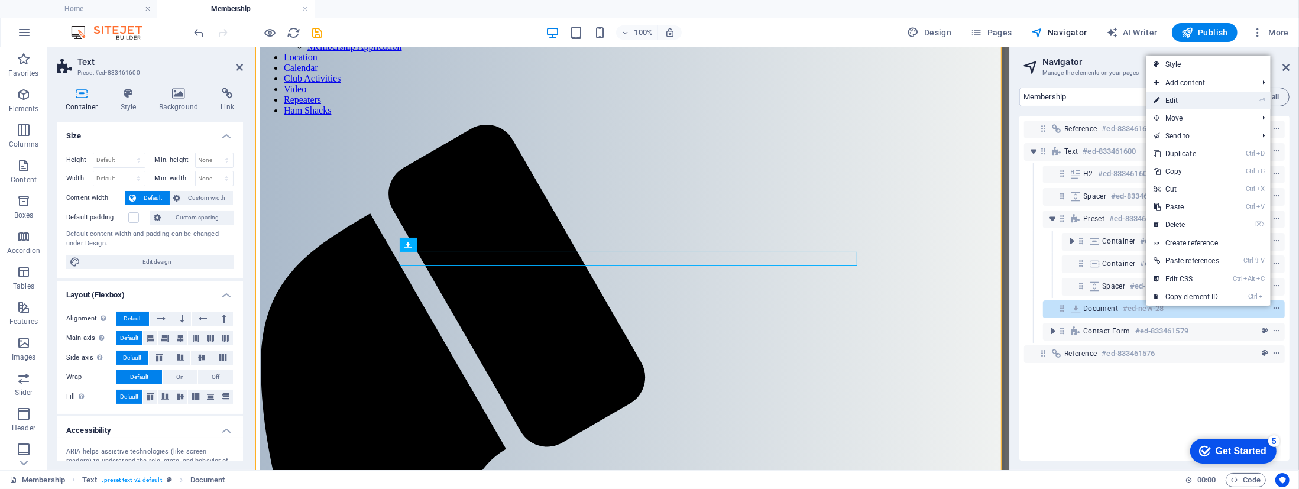
click at [1176, 104] on link "⏎ Edit" at bounding box center [1186, 101] width 80 height 18
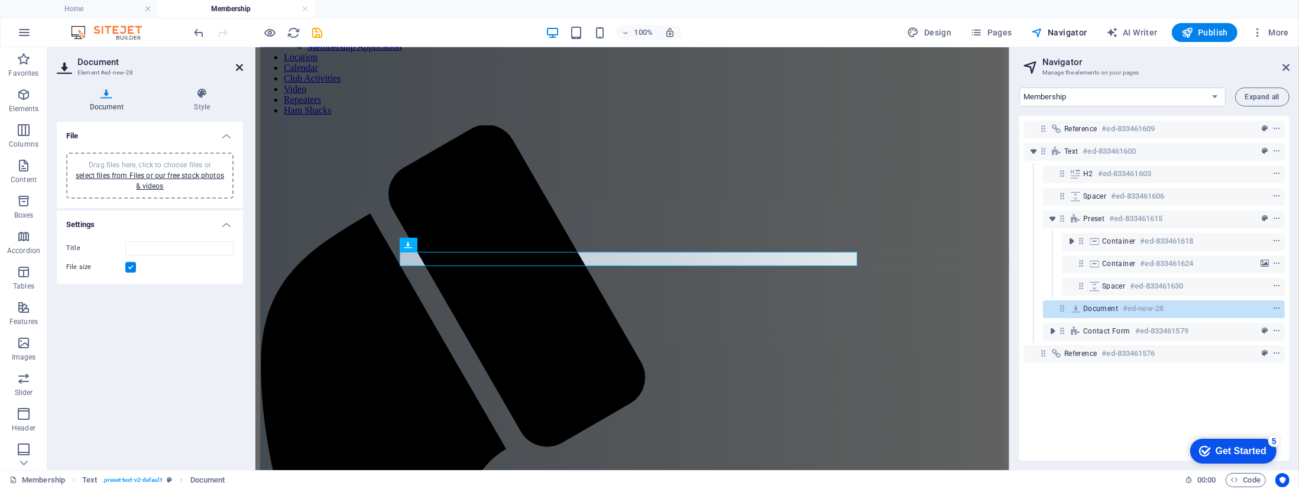
click at [238, 68] on icon at bounding box center [239, 67] width 7 height 9
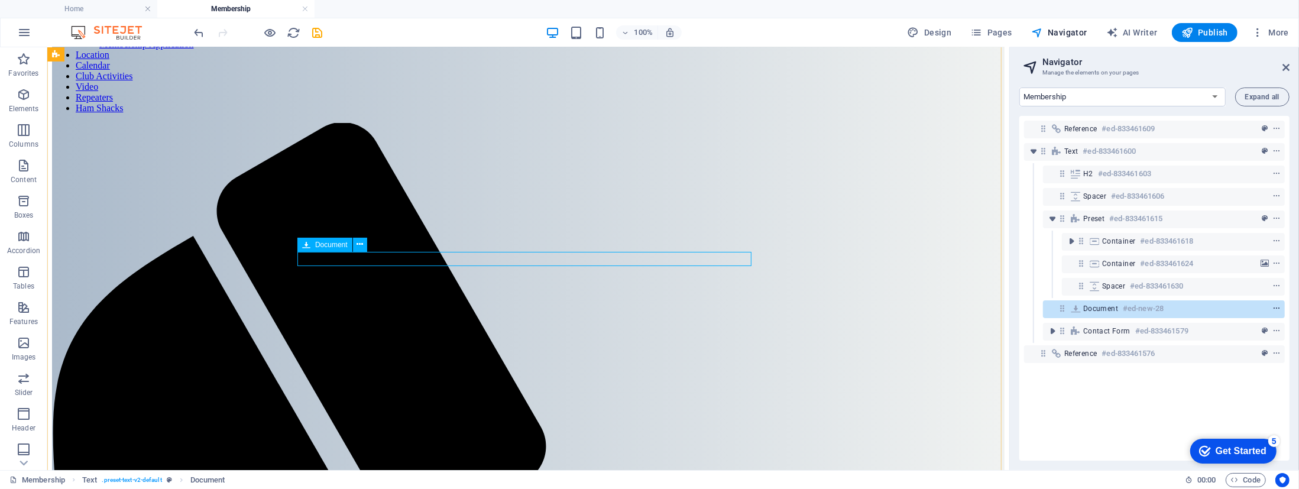
click at [1272, 304] on icon "context-menu" at bounding box center [1276, 308] width 8 height 8
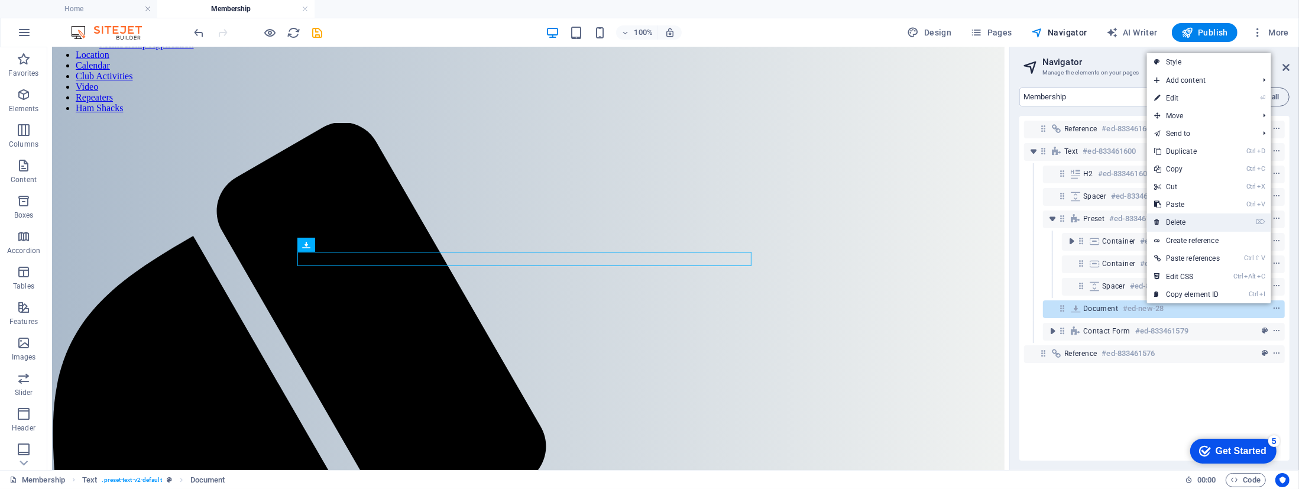
click at [1176, 218] on link "⌦ Delete" at bounding box center [1187, 222] width 80 height 18
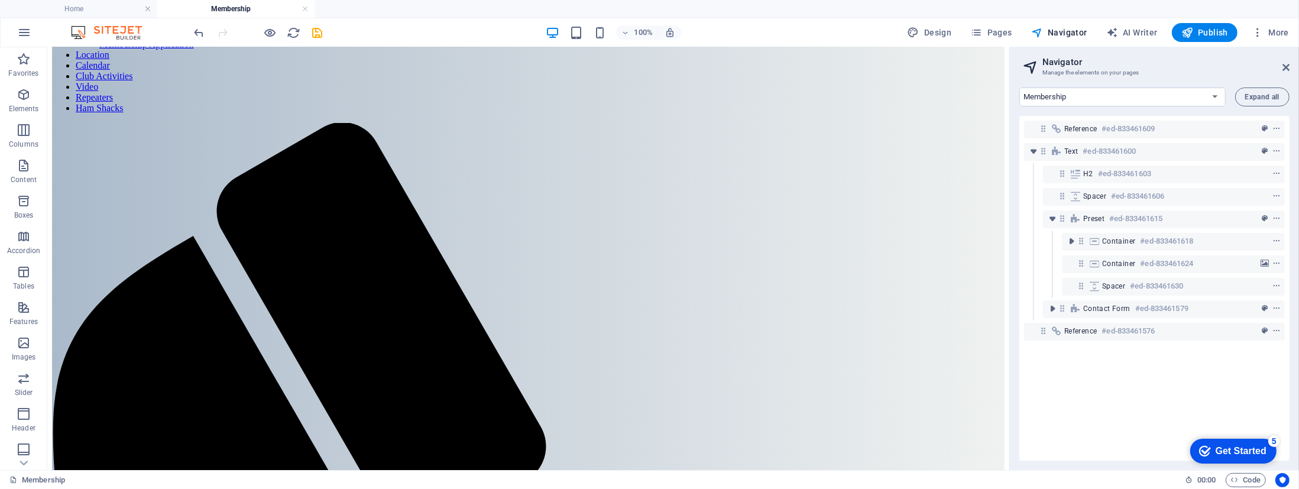
click at [0, 0] on div "Reference #ed-833461609 Text #ed-833461600 H2 #ed-833461603 Spacer #ed-83346160…" at bounding box center [0, 0] width 0 height 0
click at [0, 0] on icon "button" at bounding box center [0, 0] width 0 height 0
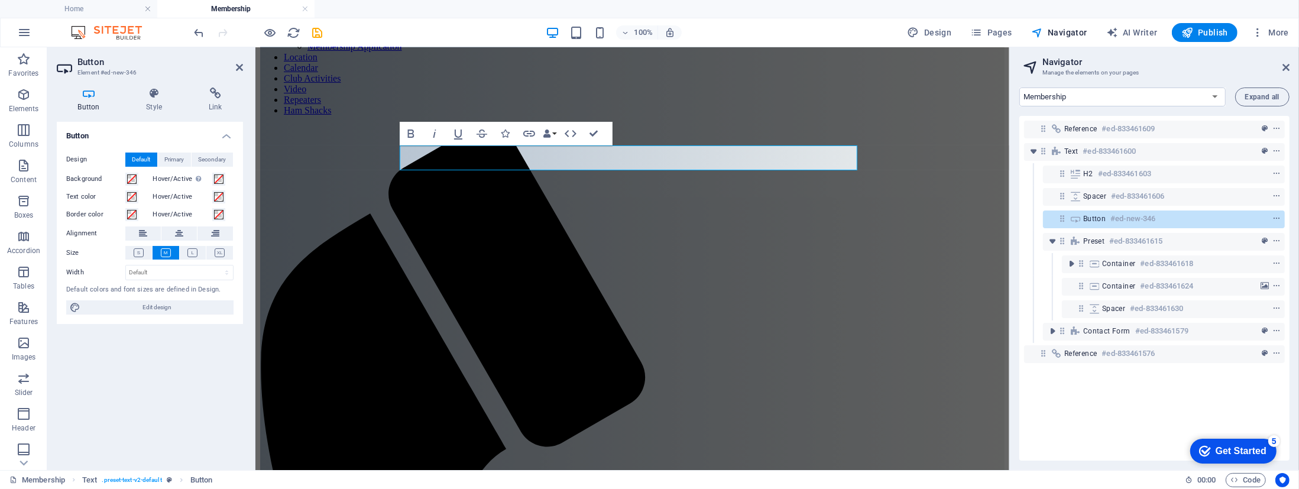
scroll to position [0, 0]
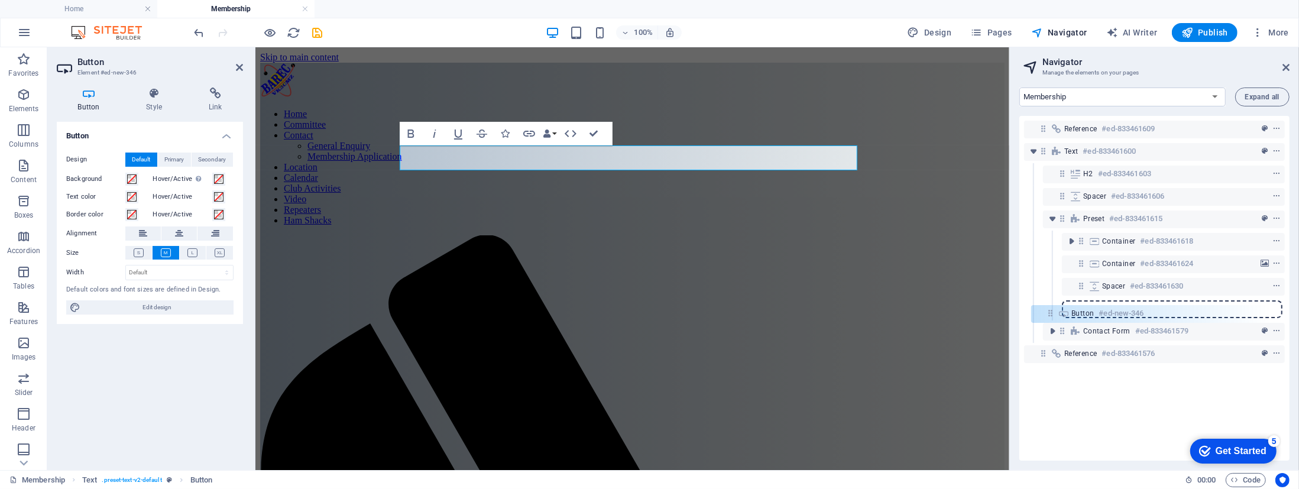
drag, startPoint x: 1063, startPoint y: 218, endPoint x: 1052, endPoint y: 319, distance: 101.1
click at [0, 0] on div "Reference #ed-833461609 Text #ed-833461600 H2 #ed-833461603 Spacer #ed-83346160…" at bounding box center [0, 0] width 0 height 0
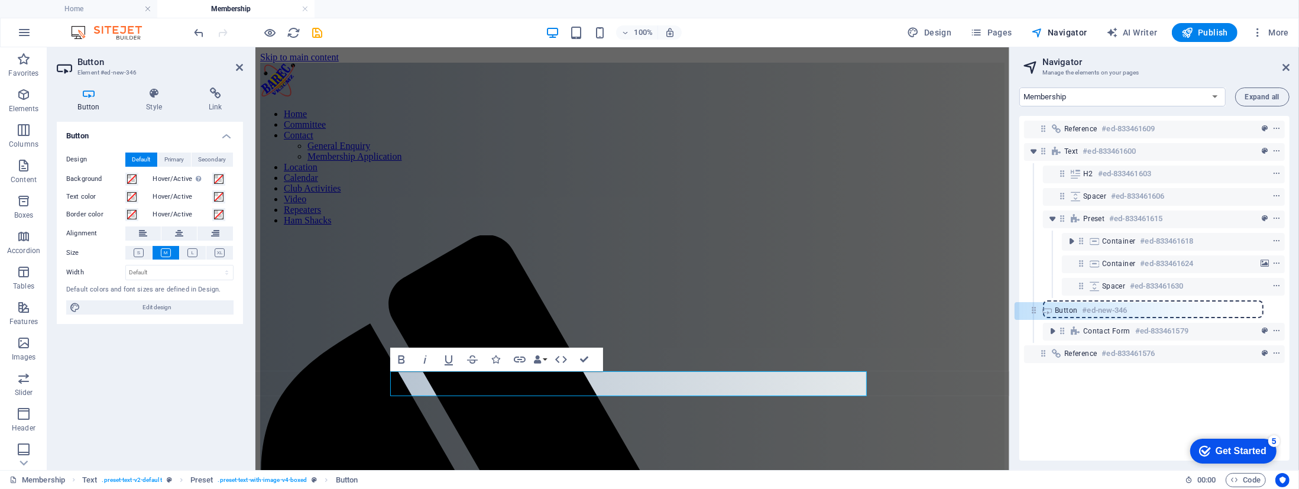
drag, startPoint x: 1082, startPoint y: 311, endPoint x: 1031, endPoint y: 312, distance: 50.3
click at [0, 0] on div "Reference #ed-833461609 Text #ed-833461600 H2 #ed-833461603 Spacer #ed-83346160…" at bounding box center [0, 0] width 0 height 0
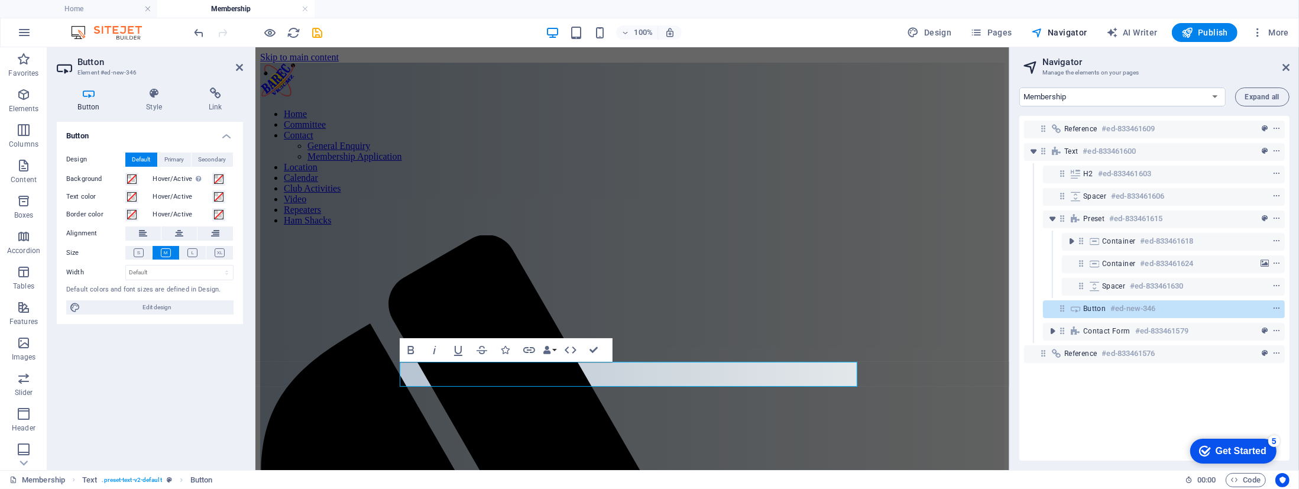
click at [0, 0] on div "Reference #ed-833461609 Text #ed-833461600 H2 #ed-833461603 Spacer #ed-83346160…" at bounding box center [0, 0] width 0 height 0
click at [531, 348] on icon "button" at bounding box center [529, 350] width 12 height 6
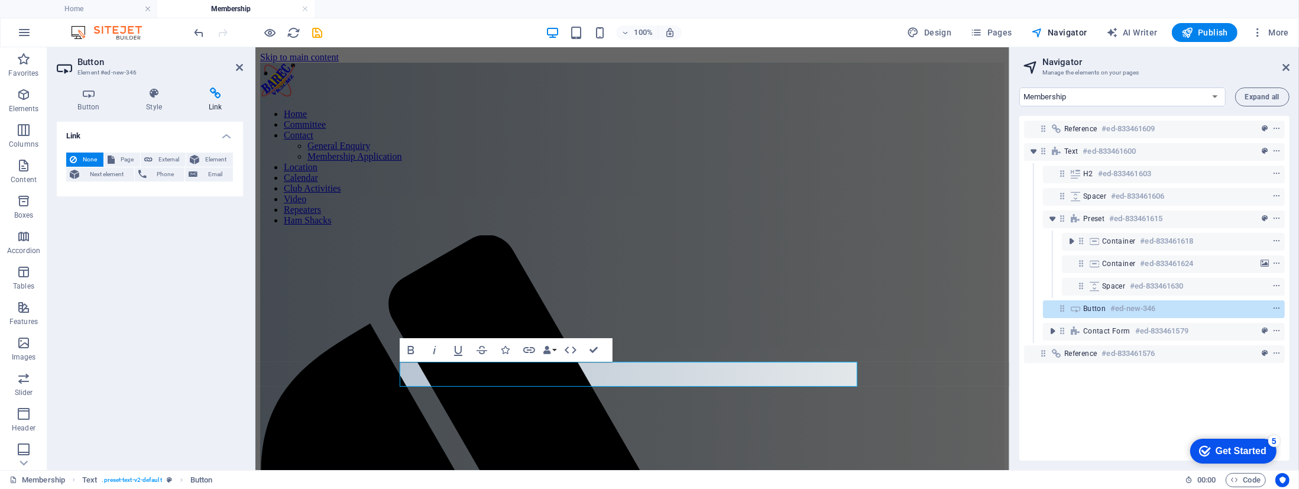
click at [213, 96] on icon at bounding box center [215, 93] width 56 height 12
click at [211, 157] on span "Element" at bounding box center [216, 159] width 27 height 14
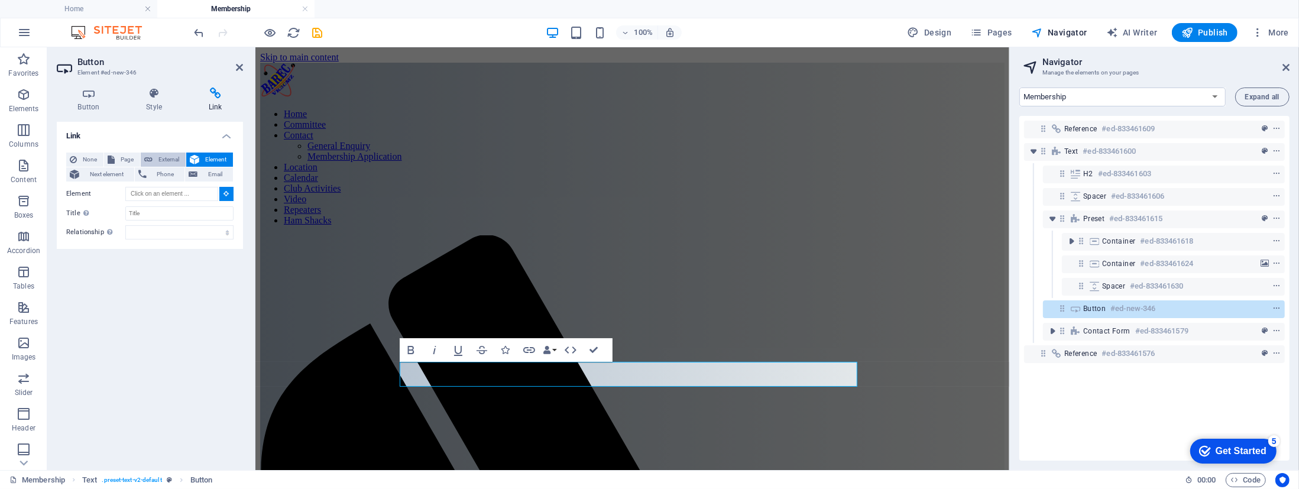
click at [167, 155] on span "External" at bounding box center [169, 159] width 26 height 14
select select "blank"
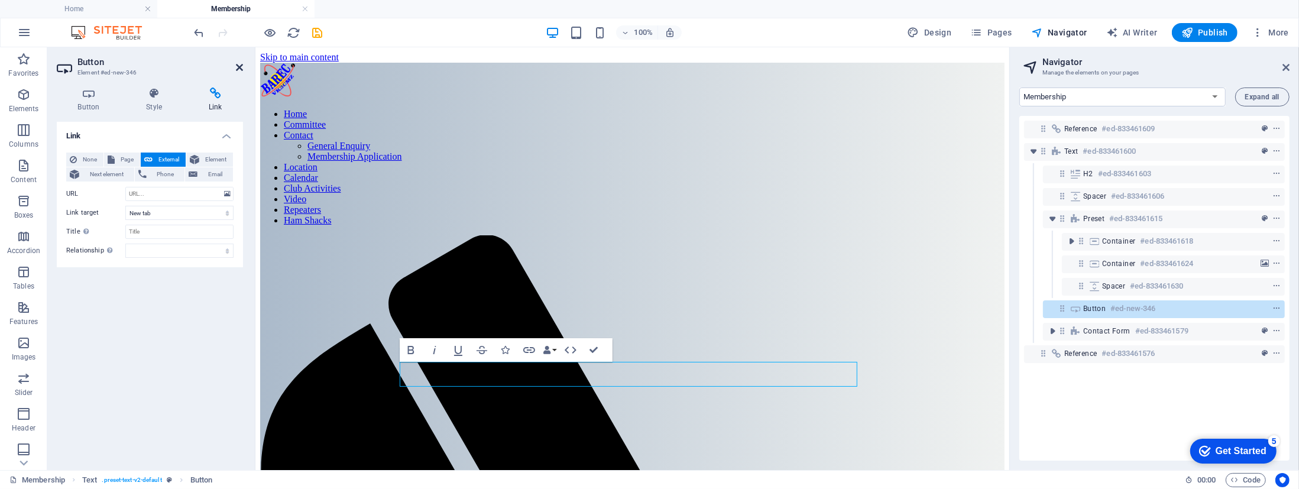
click at [237, 64] on icon at bounding box center [239, 67] width 7 height 9
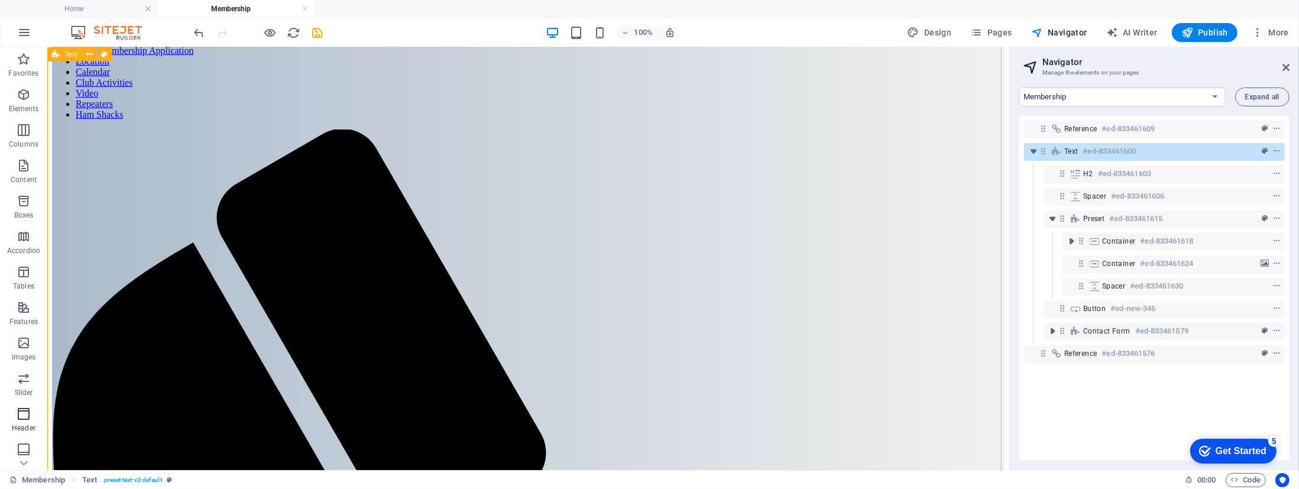
scroll to position [106, 0]
click at [0, 0] on span "Header" at bounding box center [0, 0] width 0 height 0
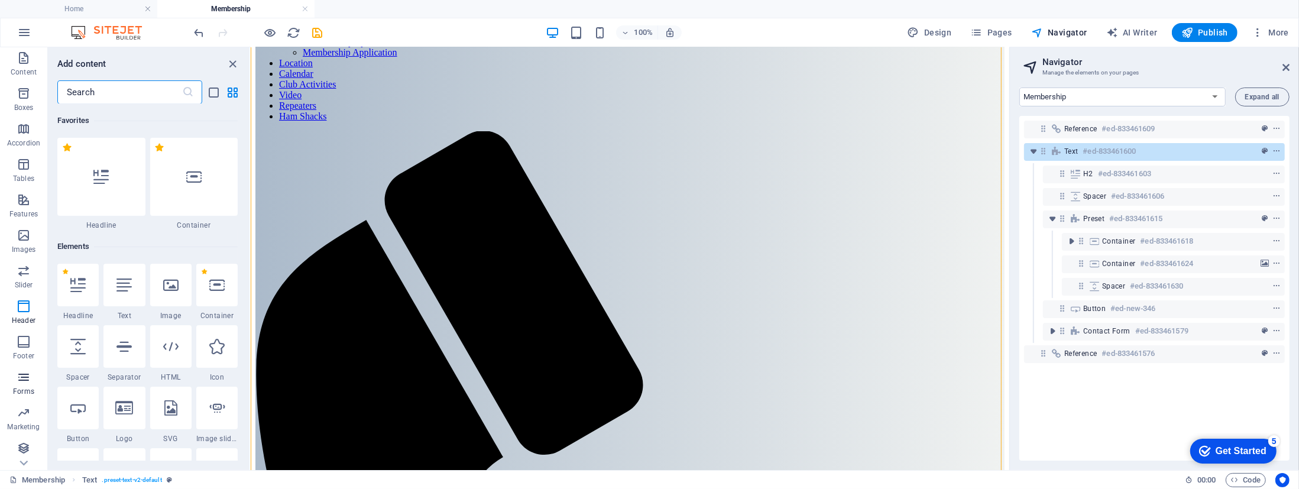
scroll to position [109, 0]
click at [0, 0] on icon "button" at bounding box center [0, 0] width 0 height 0
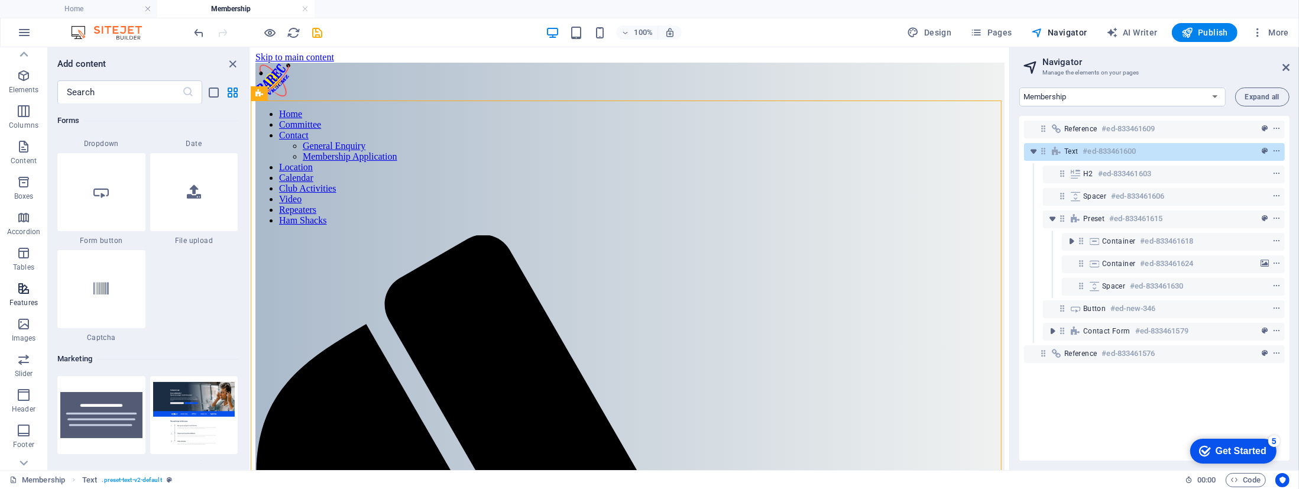
scroll to position [0, 0]
click at [0, 0] on icon "button" at bounding box center [0, 0] width 0 height 0
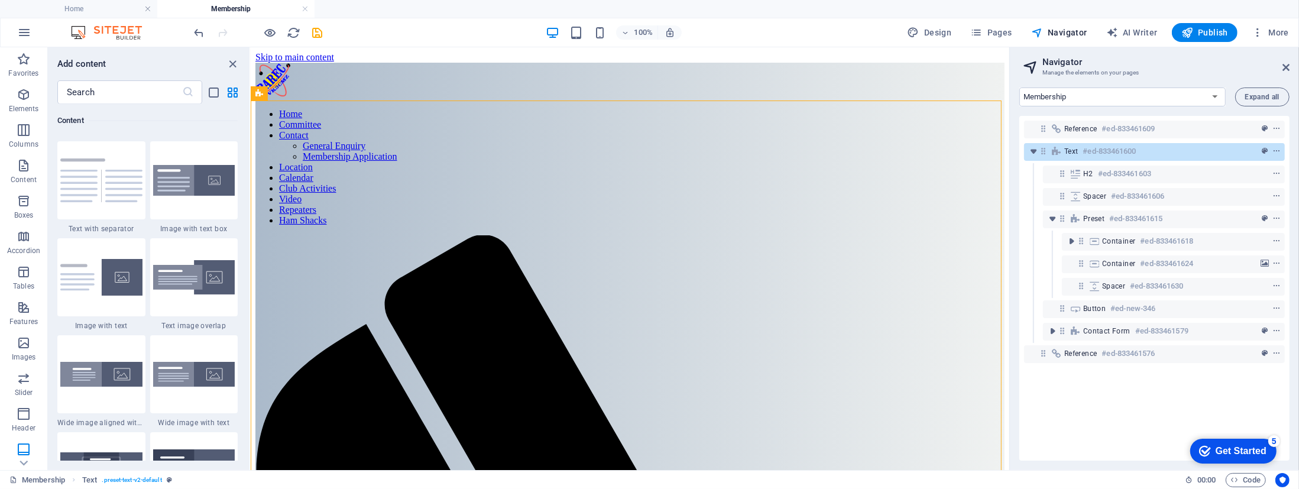
scroll to position [2068, 0]
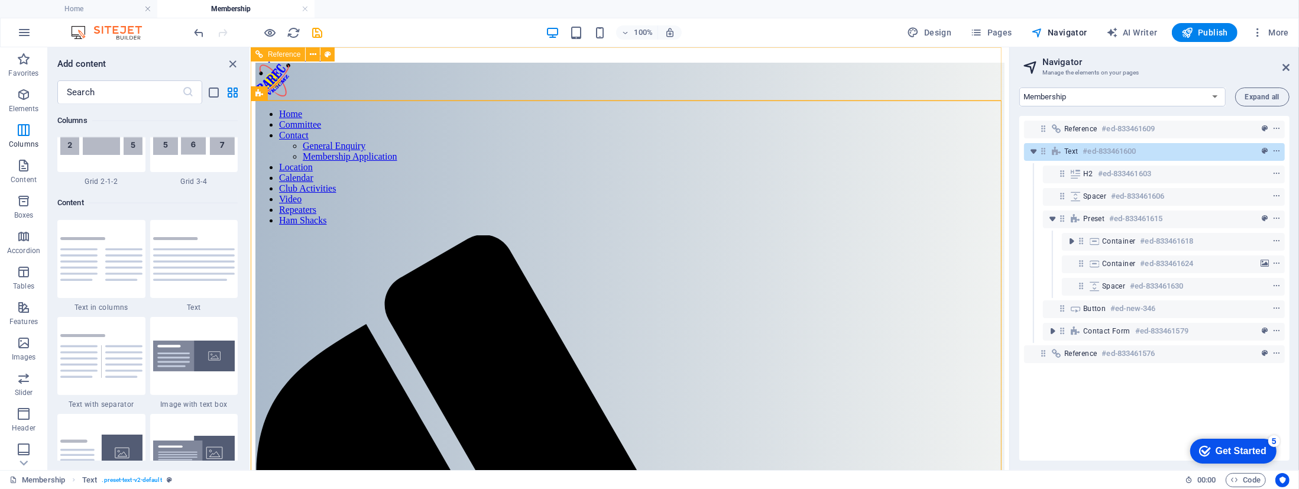
scroll to position [1985, 0]
click at [0, 0] on icon "button" at bounding box center [0, 0] width 0 height 0
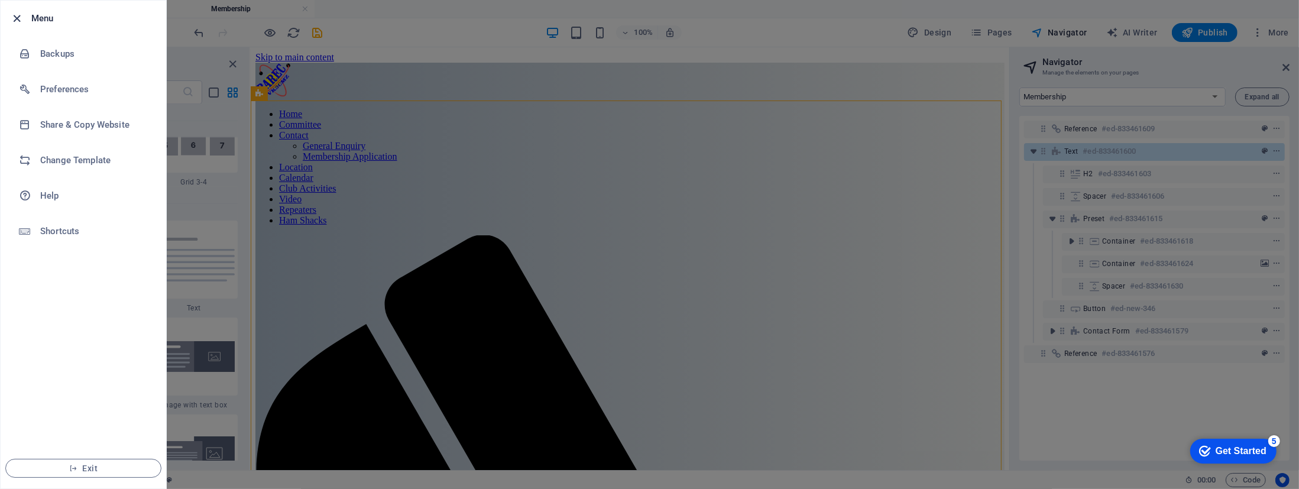
click at [14, 14] on icon "button" at bounding box center [18, 19] width 14 height 14
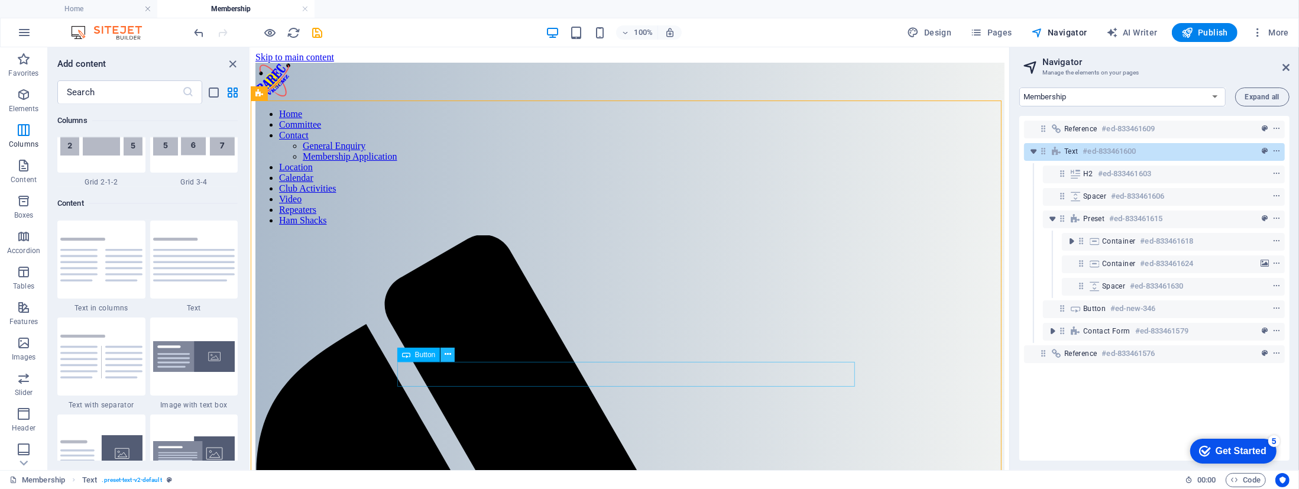
click at [445, 355] on icon at bounding box center [447, 354] width 7 height 12
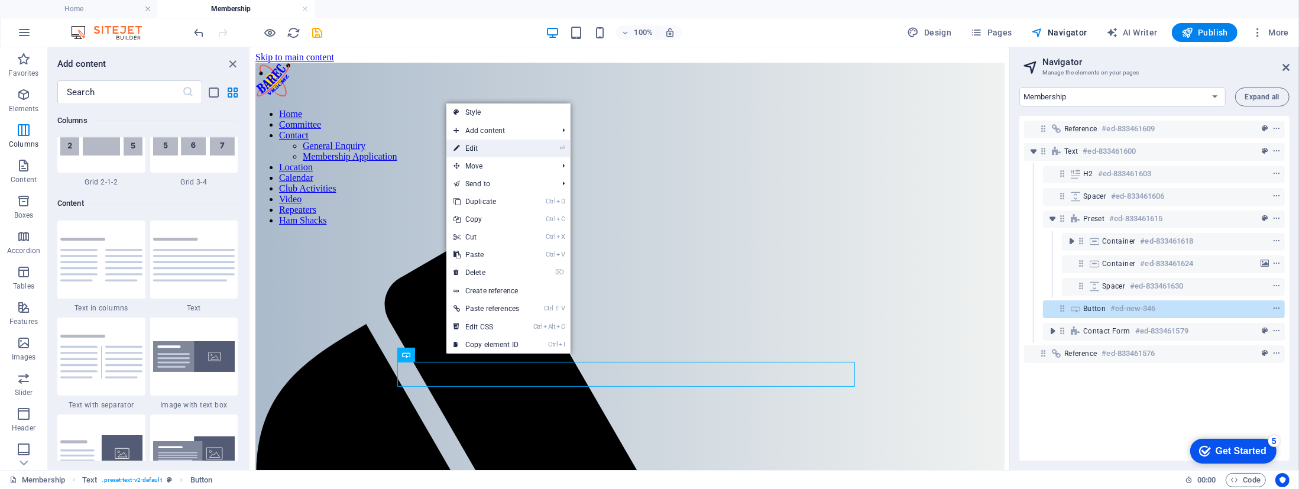
click at [467, 150] on link "⏎ Edit" at bounding box center [486, 148] width 80 height 18
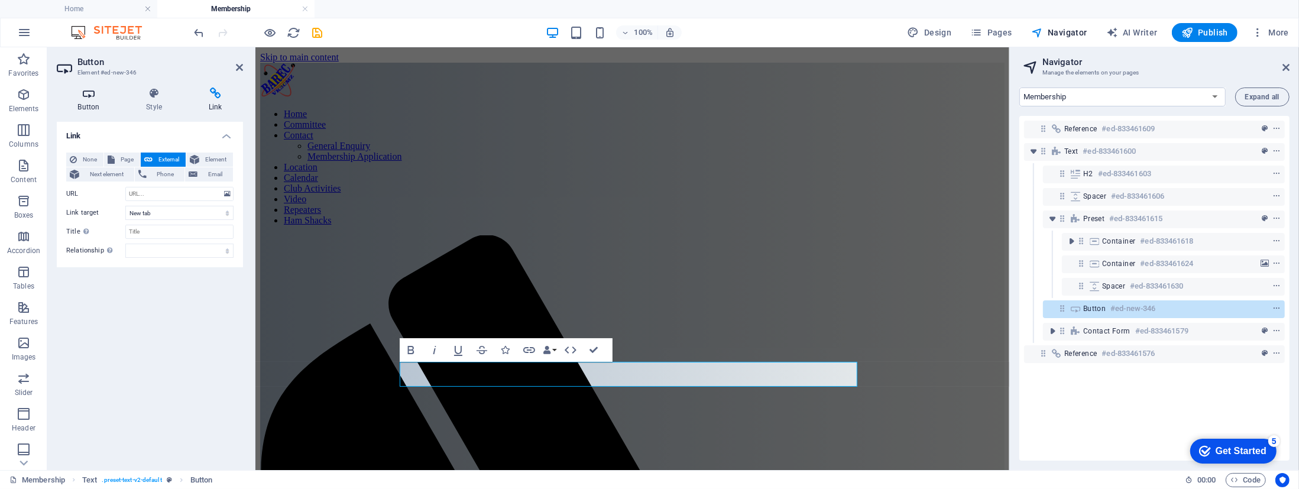
click at [89, 92] on icon at bounding box center [89, 93] width 64 height 12
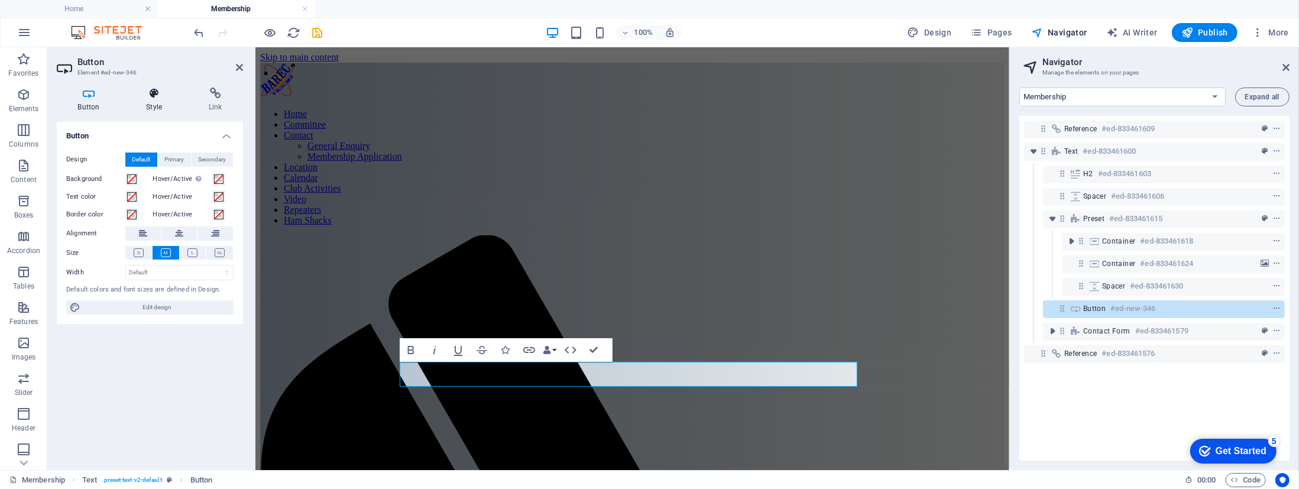
click at [142, 95] on icon at bounding box center [154, 93] width 58 height 12
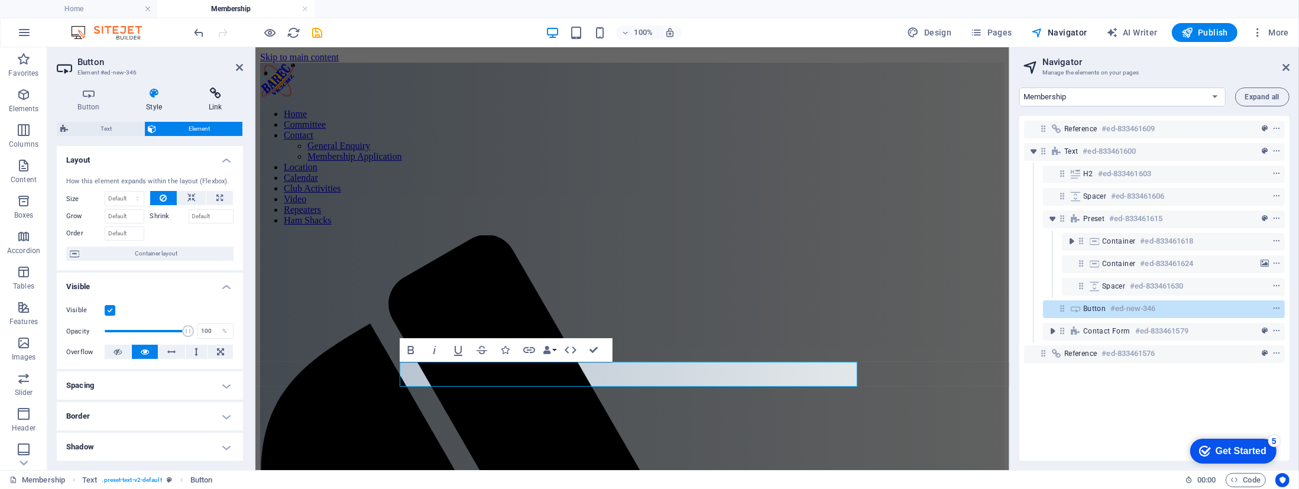
click at [213, 93] on icon at bounding box center [215, 93] width 56 height 12
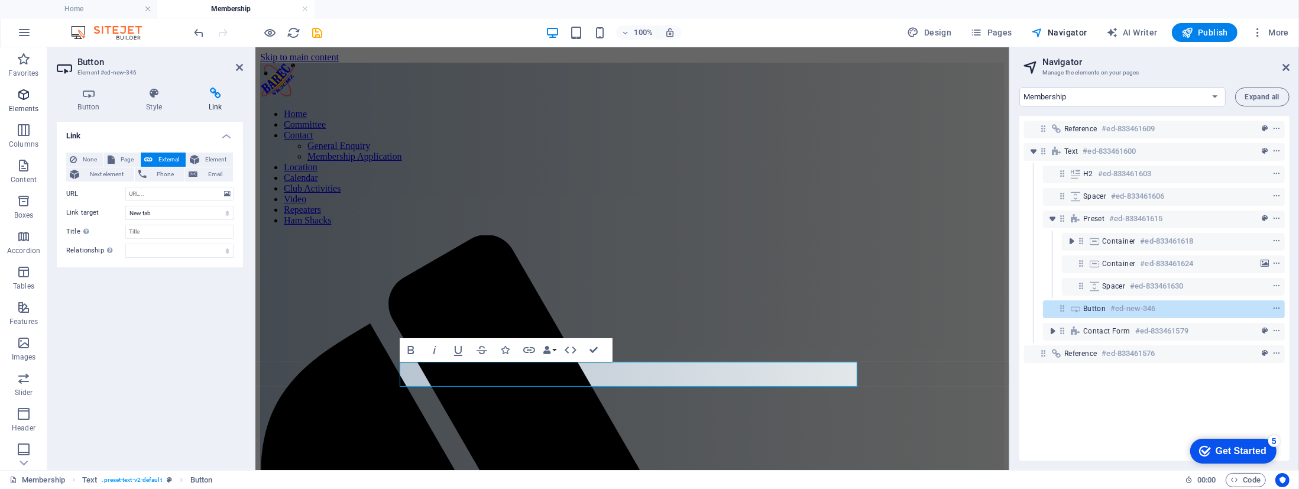
click at [0, 0] on icon "button" at bounding box center [0, 0] width 0 height 0
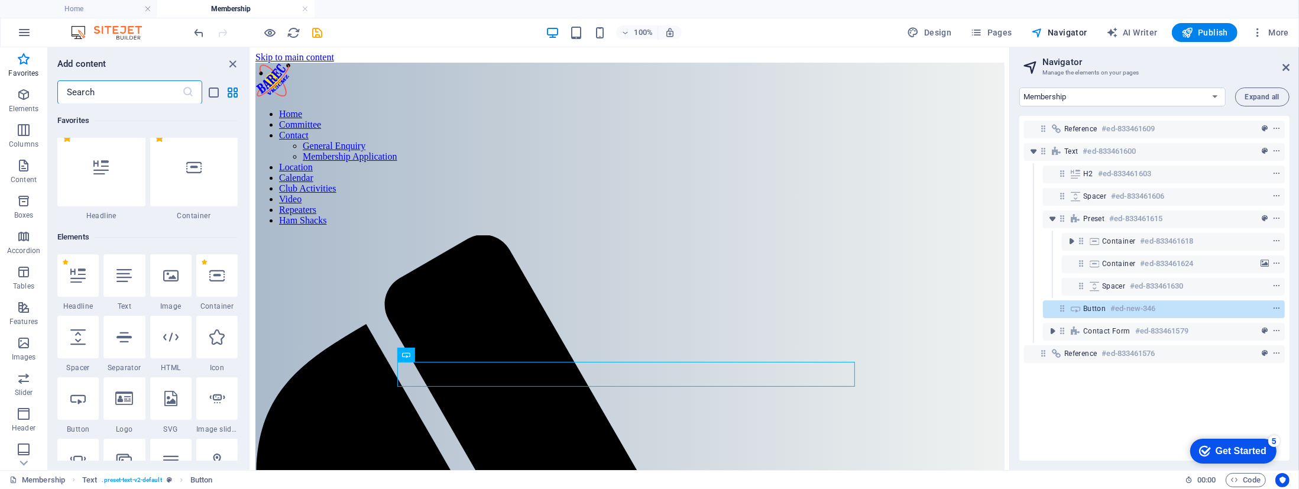
scroll to position [0, 0]
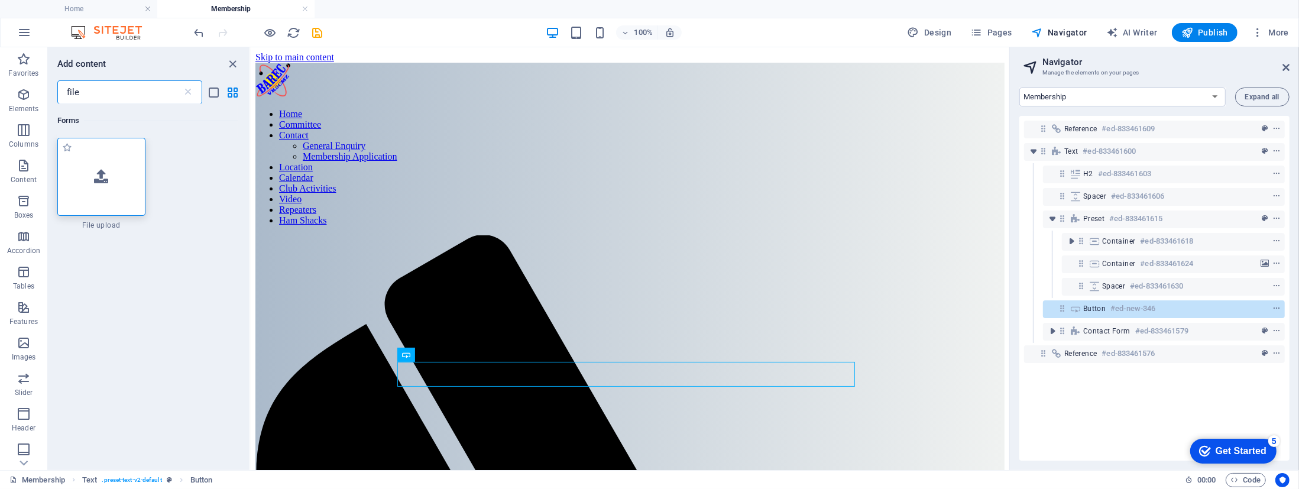
type input "file"
click at [103, 182] on icon at bounding box center [101, 176] width 14 height 15
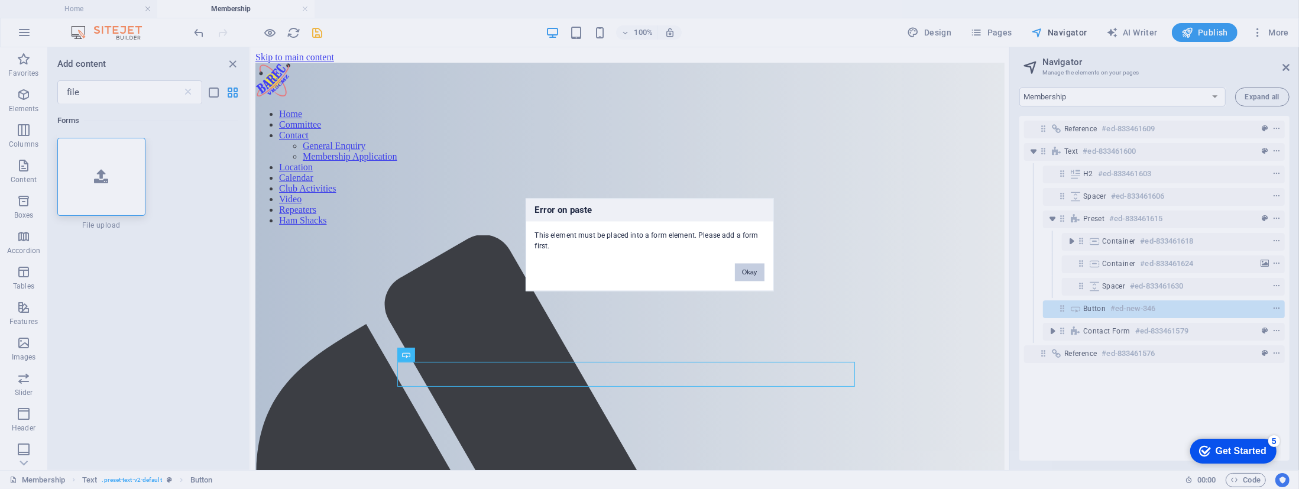
drag, startPoint x: 751, startPoint y: 267, endPoint x: 500, endPoint y: 219, distance: 255.1
click at [751, 267] on button "Okay" at bounding box center [750, 272] width 30 height 18
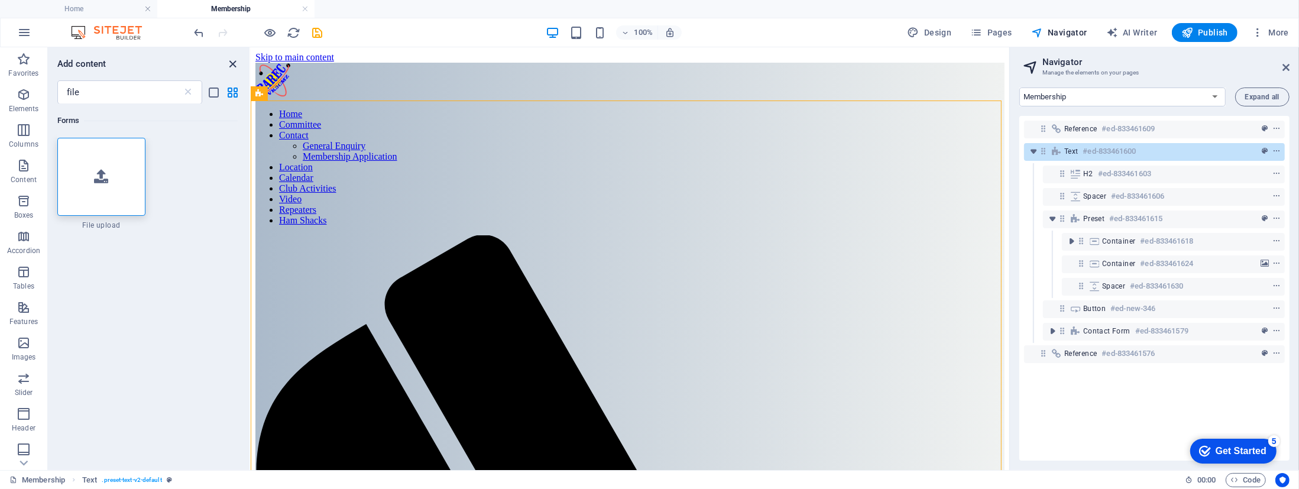
drag, startPoint x: 233, startPoint y: 61, endPoint x: 186, endPoint y: 14, distance: 66.9
click at [233, 61] on icon "close panel" at bounding box center [233, 64] width 14 height 14
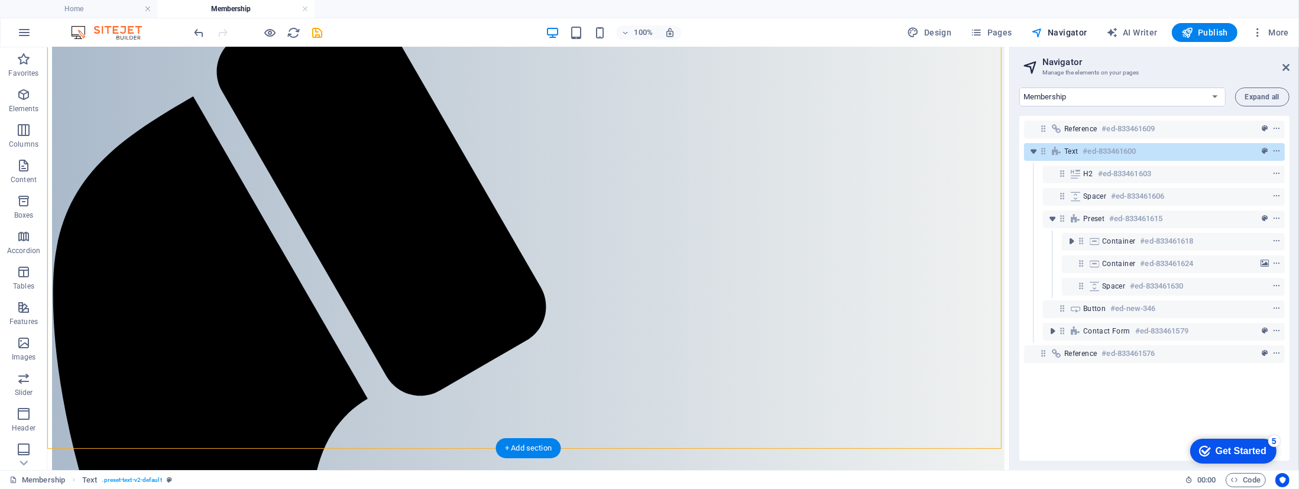
scroll to position [271, 0]
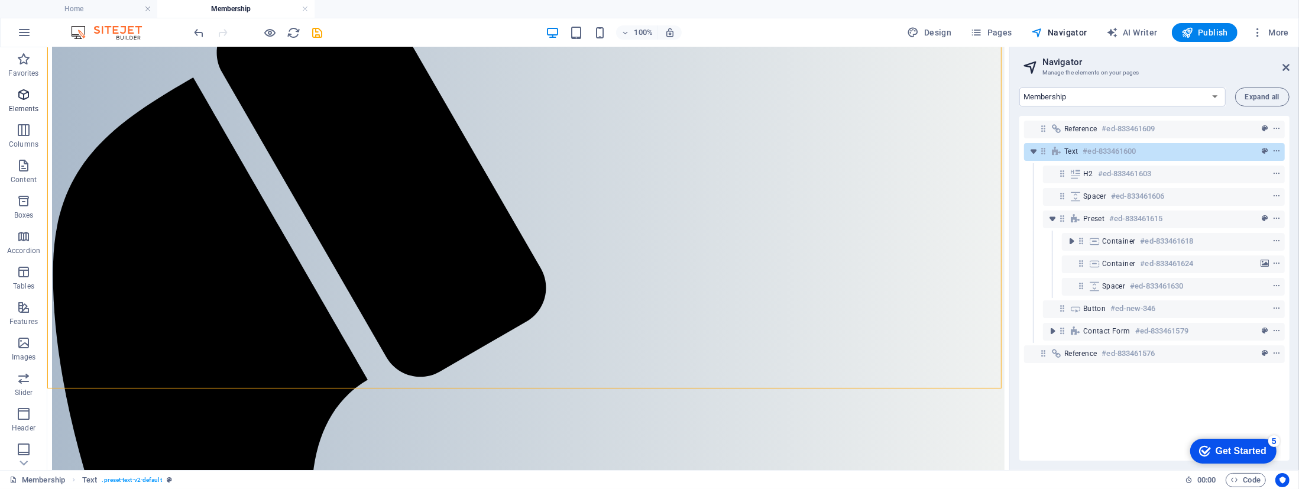
click at [0, 0] on icon "button" at bounding box center [0, 0] width 0 height 0
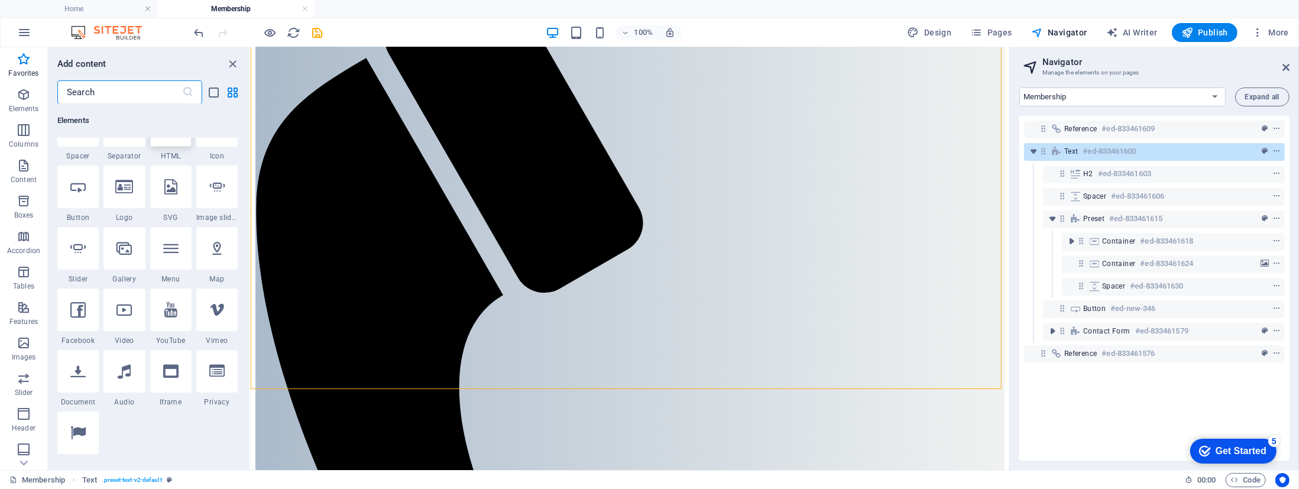
scroll to position [0, 0]
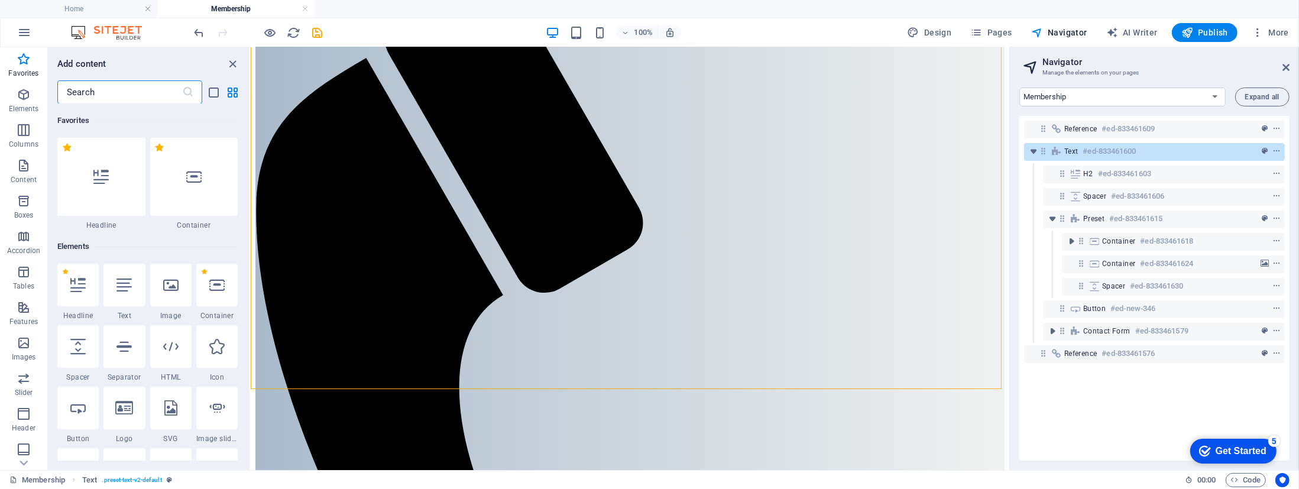
click at [110, 97] on input "text" at bounding box center [119, 92] width 125 height 24
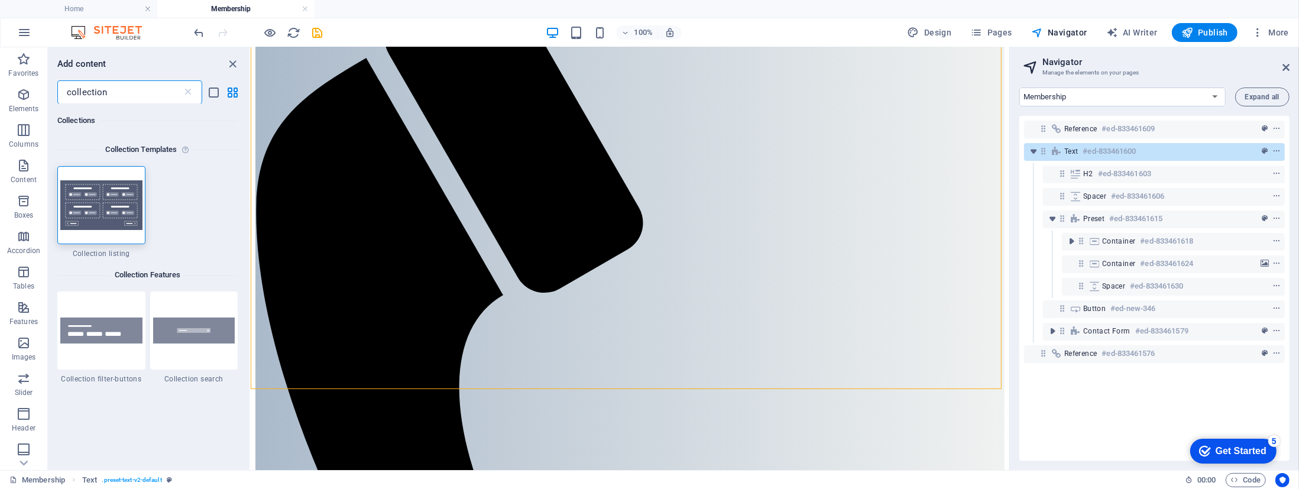
type input "collection"
click at [0, 0] on icon "button" at bounding box center [0, 0] width 0 height 0
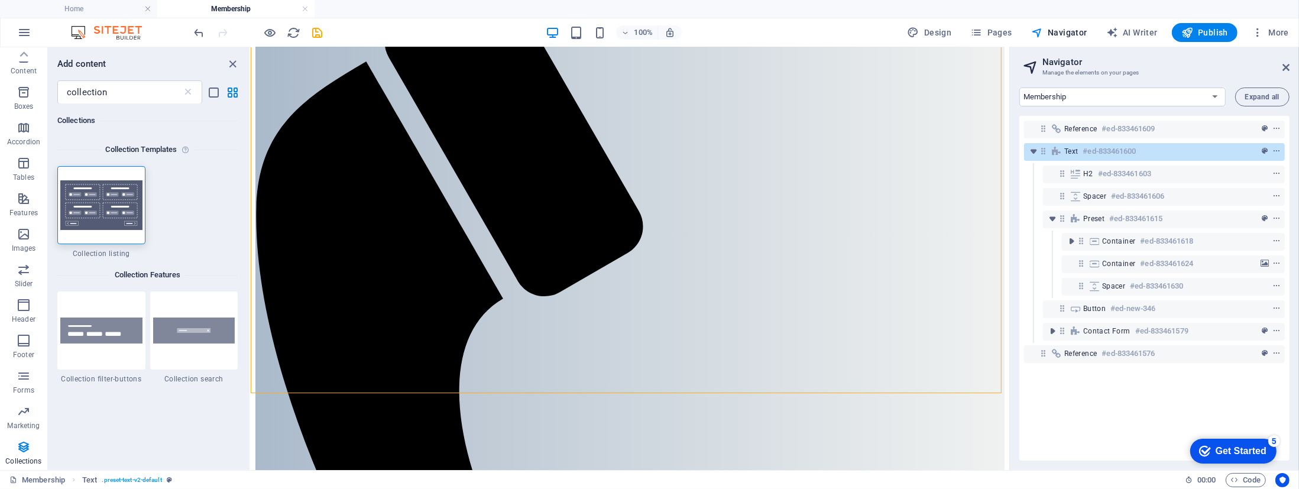
scroll to position [262, 0]
click at [180, 196] on div "Collection Templates 1 Star Collection listing Collection Features 1 Star Colle…" at bounding box center [147, 261] width 180 height 246
click at [173, 209] on div "Collection Templates 1 Star Collection listing Collection Features 1 Star Colle…" at bounding box center [147, 261] width 180 height 246
click at [189, 90] on icon at bounding box center [188, 92] width 12 height 12
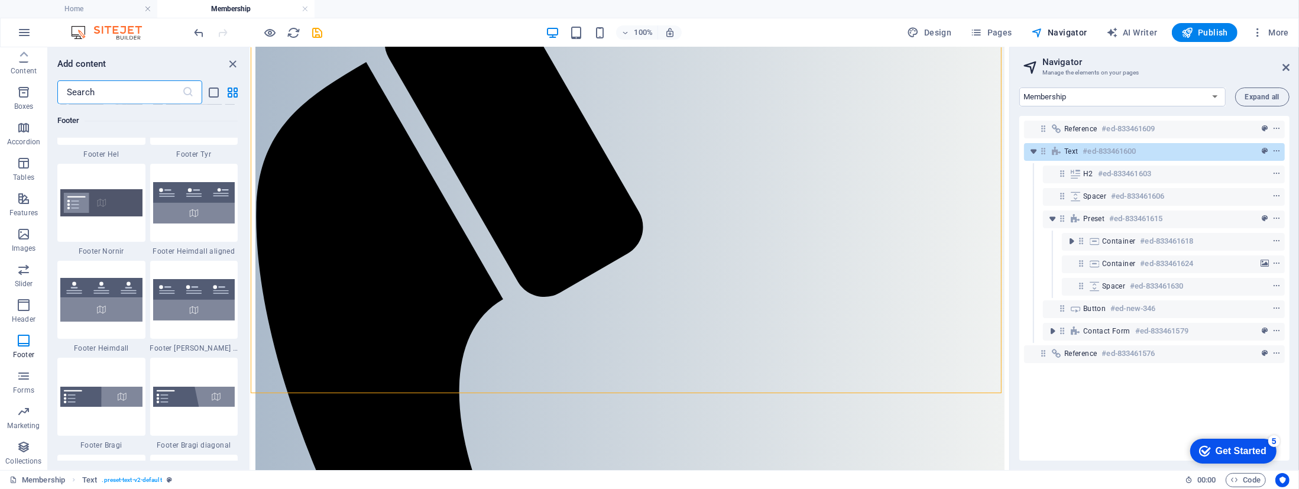
scroll to position [7898, 0]
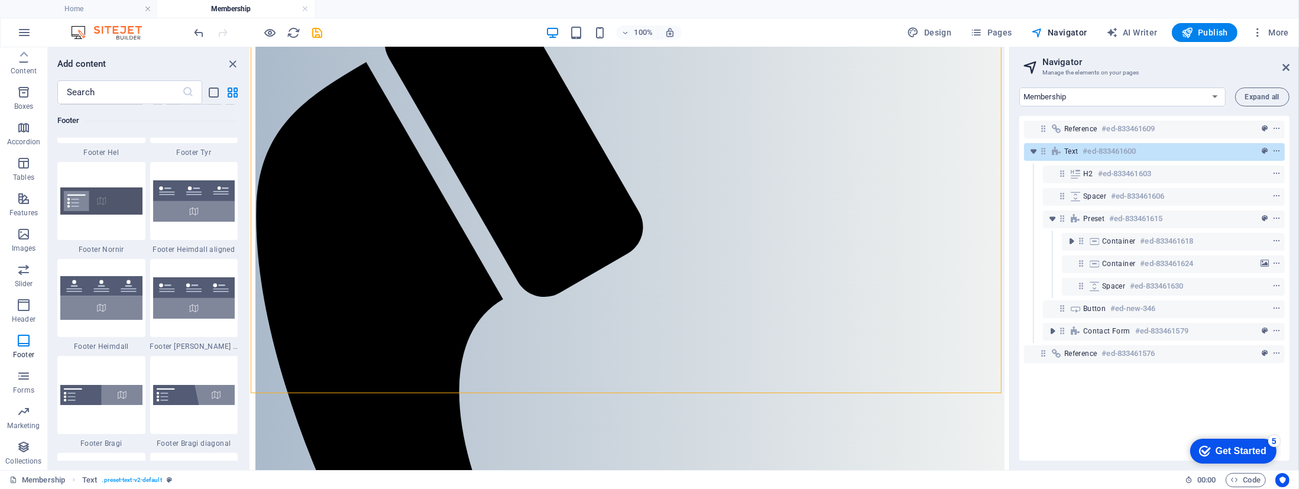
drag, startPoint x: 246, startPoint y: 349, endPoint x: 244, endPoint y: 394, distance: 44.4
click at [238, 459] on div "Favorites 1 Star Headline 1 Star Container Elements 1 Star Headline 1 Star Text…" at bounding box center [149, 282] width 202 height 356
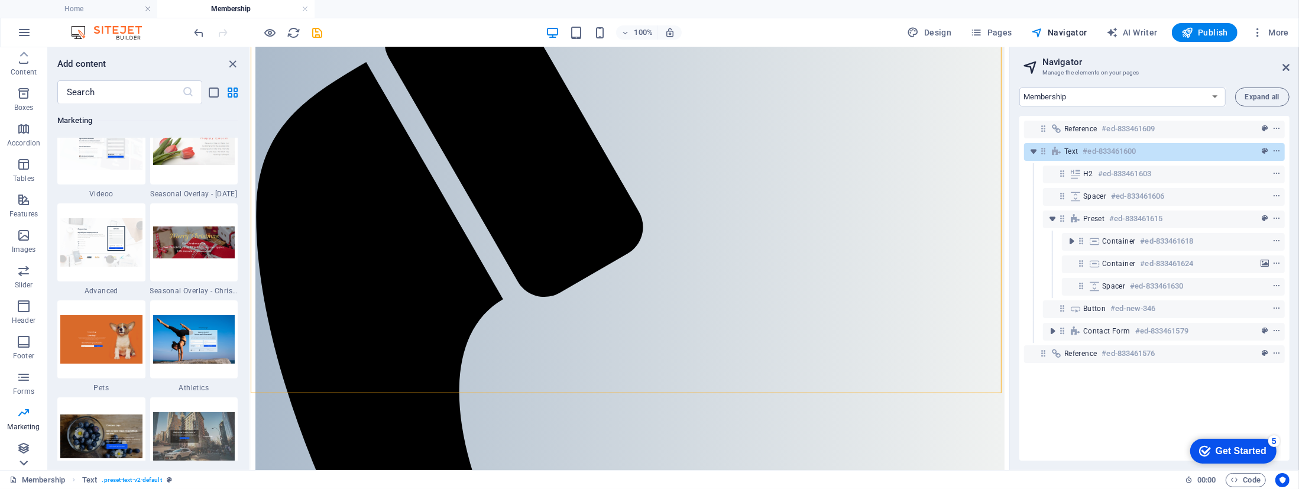
scroll to position [109, 0]
click at [0, 0] on icon "button" at bounding box center [0, 0] width 0 height 0
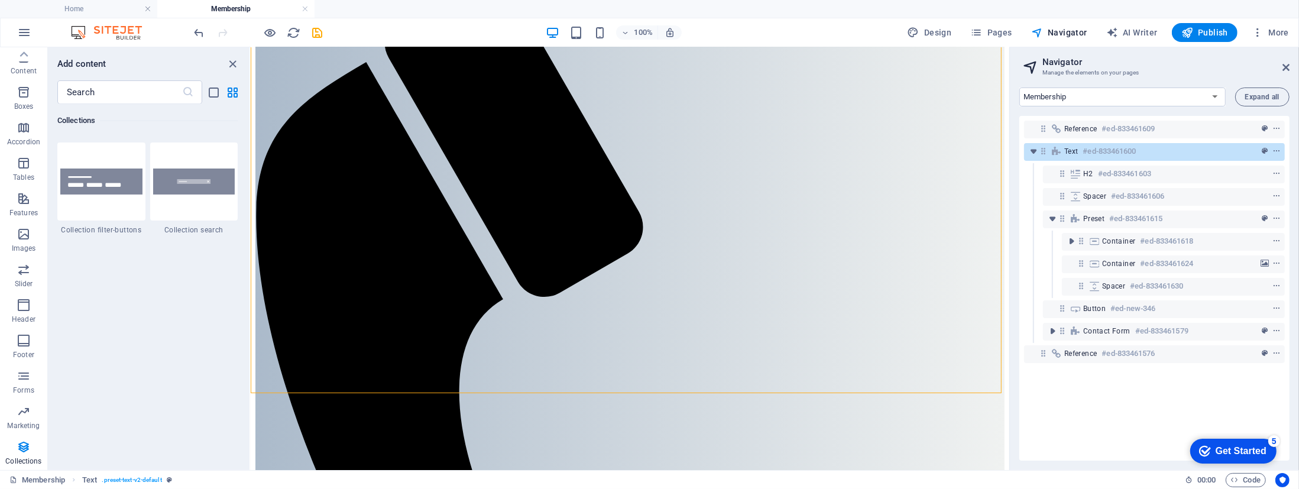
scroll to position [11343, 0]
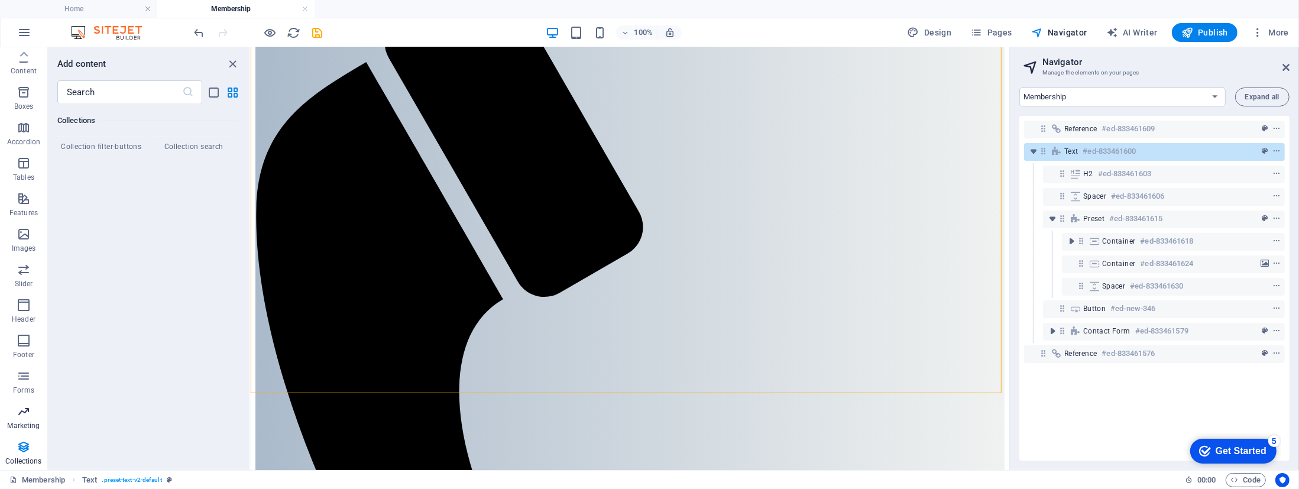
click at [25, 413] on icon "button" at bounding box center [24, 411] width 14 height 14
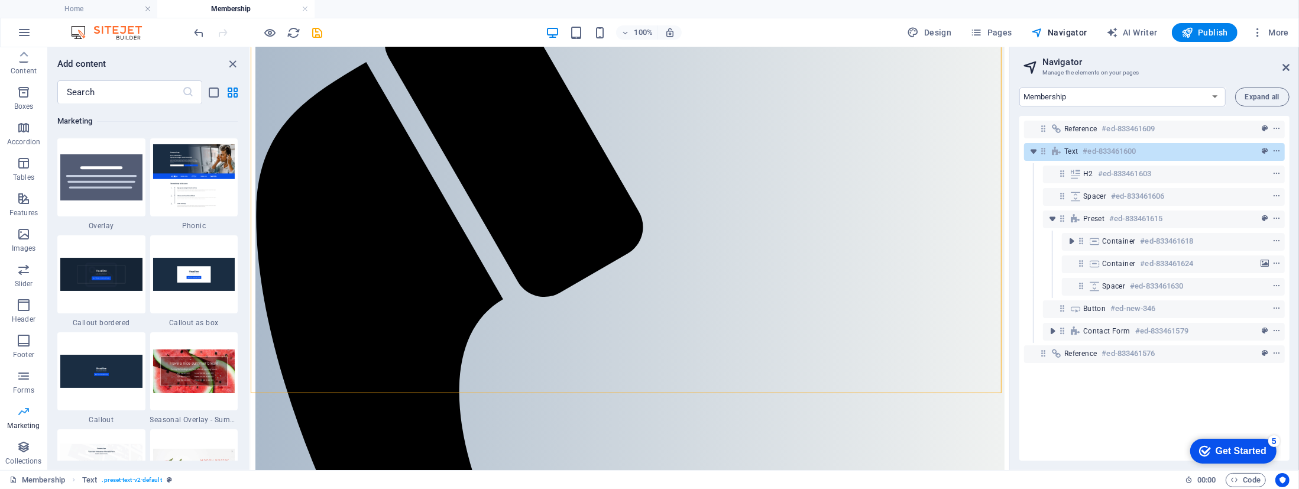
scroll to position [9627, 0]
click at [0, 0] on button "Collections" at bounding box center [0, 0] width 0 height 0
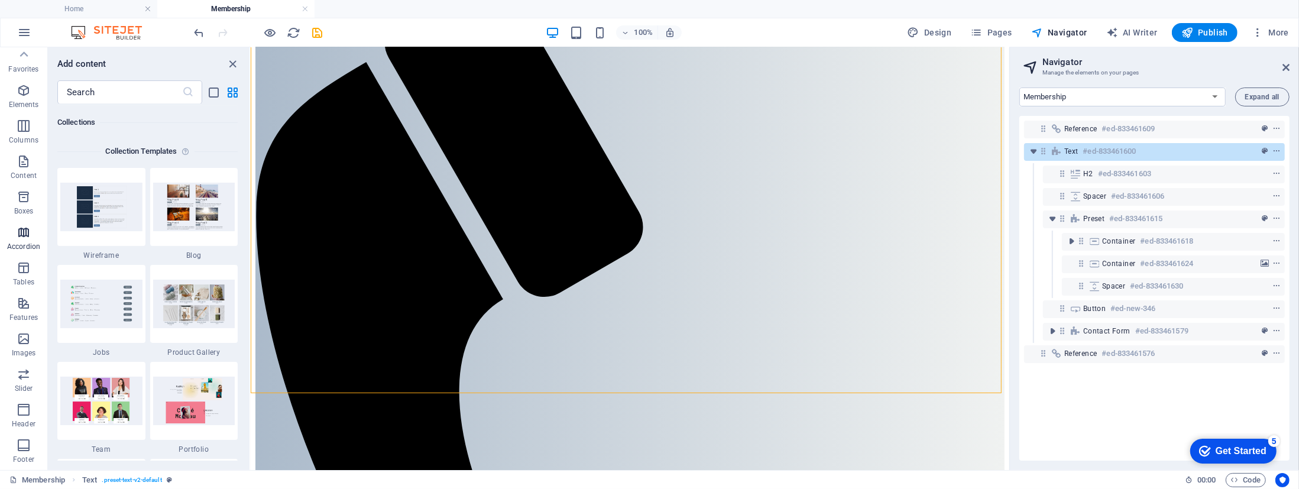
scroll to position [0, 0]
click at [0, 0] on icon "button" at bounding box center [0, 0] width 0 height 0
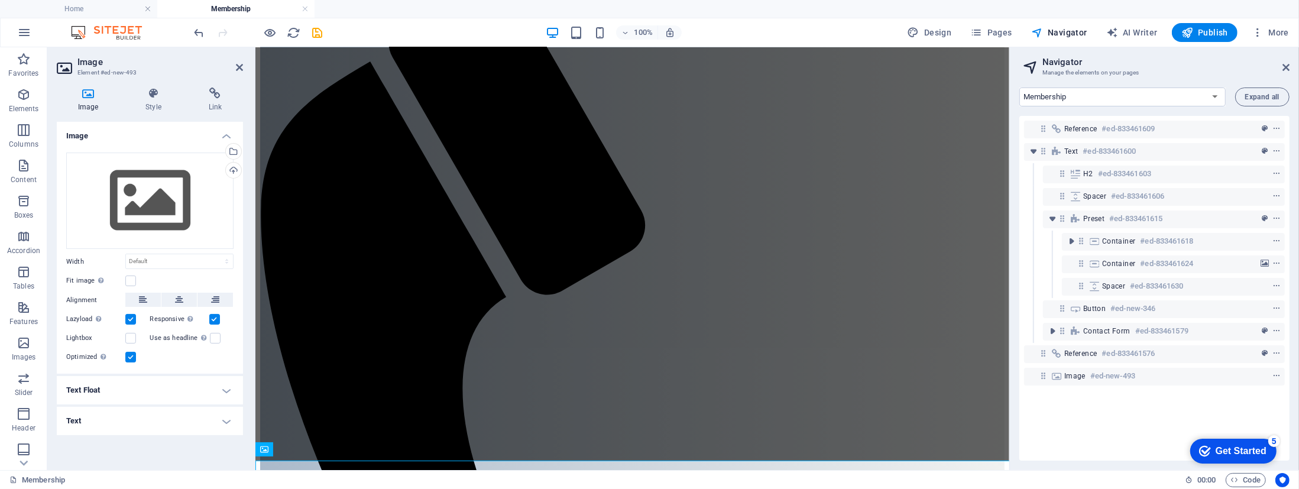
scroll to position [280, 0]
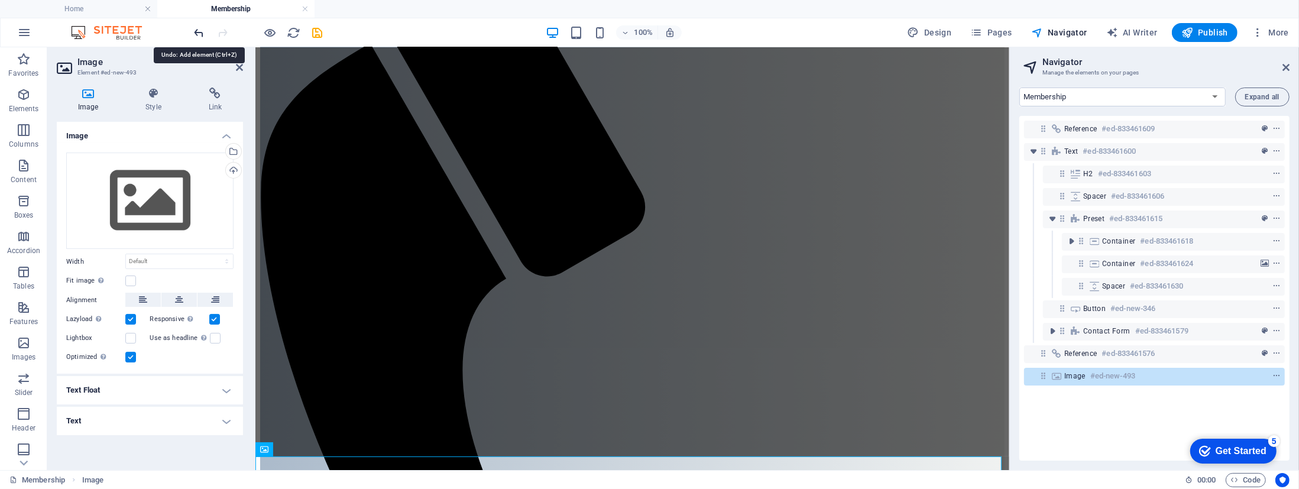
click at [0, 0] on icon "undo" at bounding box center [0, 0] width 0 height 0
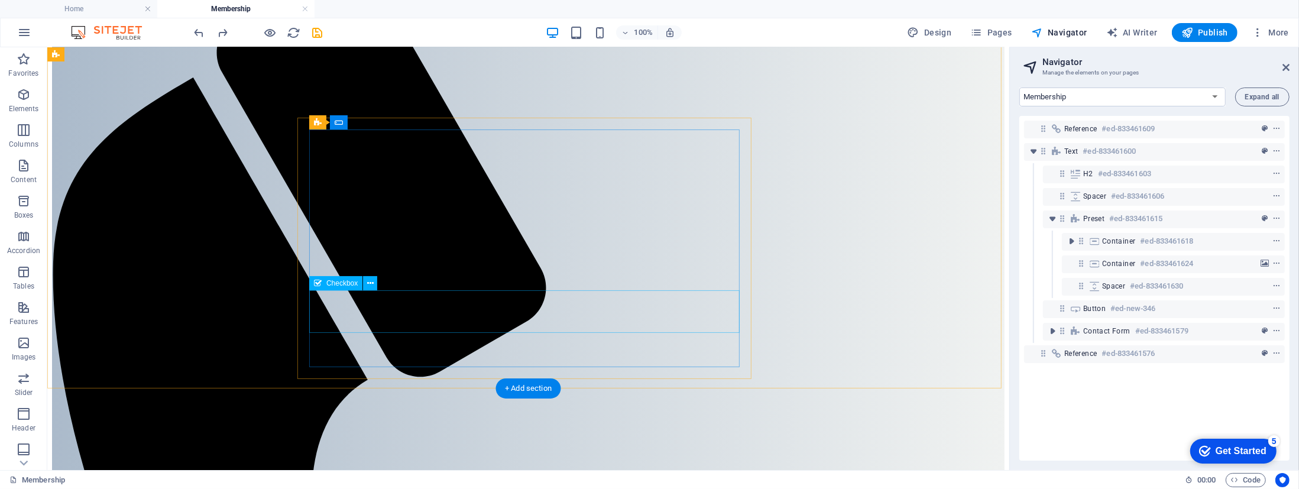
drag, startPoint x: 85, startPoint y: 382, endPoint x: 463, endPoint y: 325, distance: 383.2
click at [26, 343] on icon "button" at bounding box center [24, 343] width 14 height 14
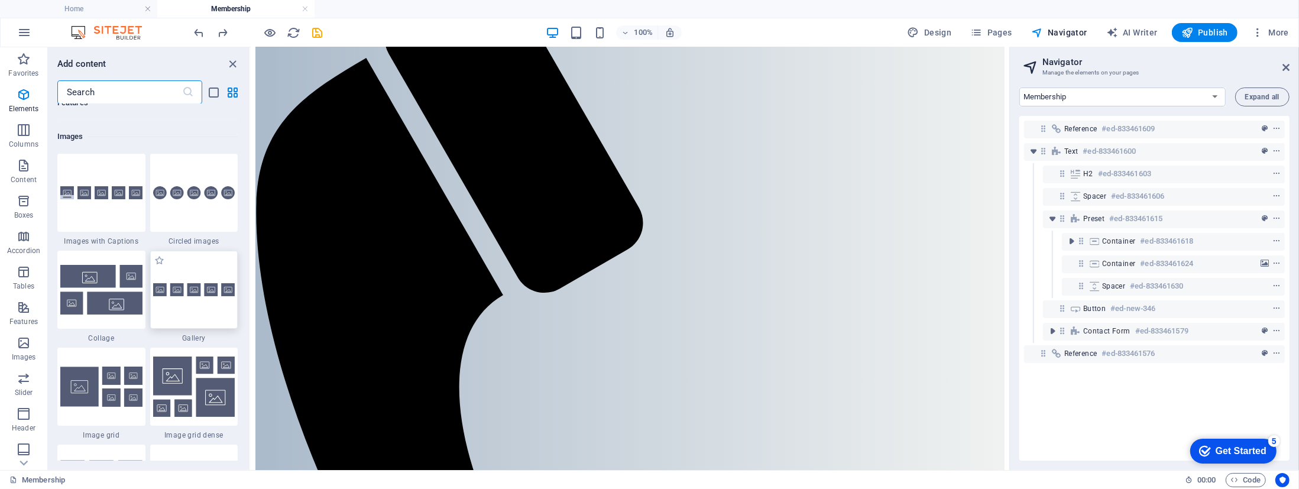
scroll to position [5993, 0]
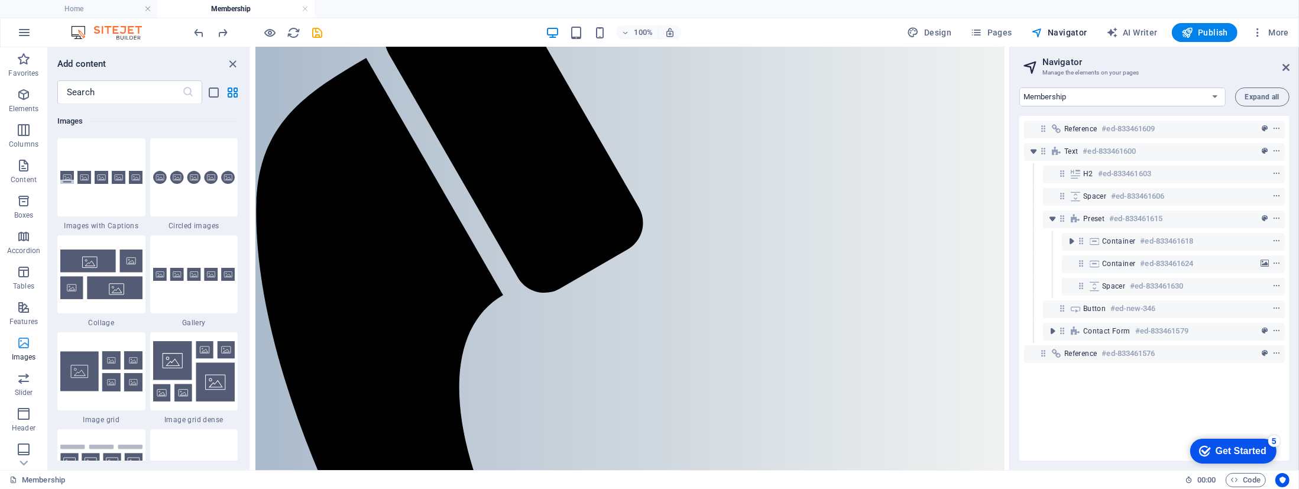
click at [20, 343] on icon "button" at bounding box center [24, 343] width 14 height 14
click at [0, 0] on icon "button" at bounding box center [0, 0] width 0 height 0
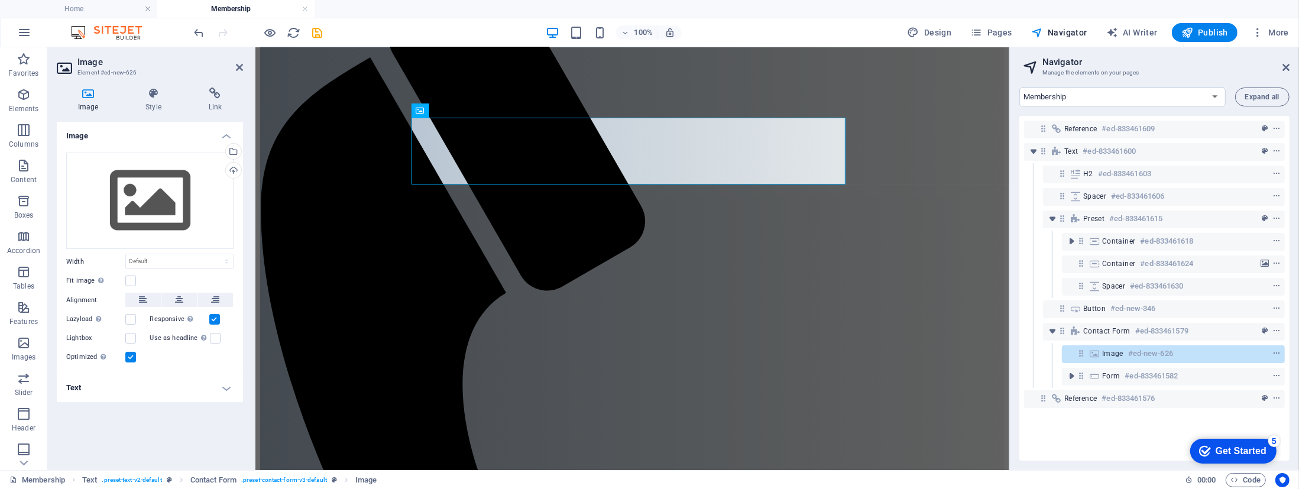
scroll to position [280, 0]
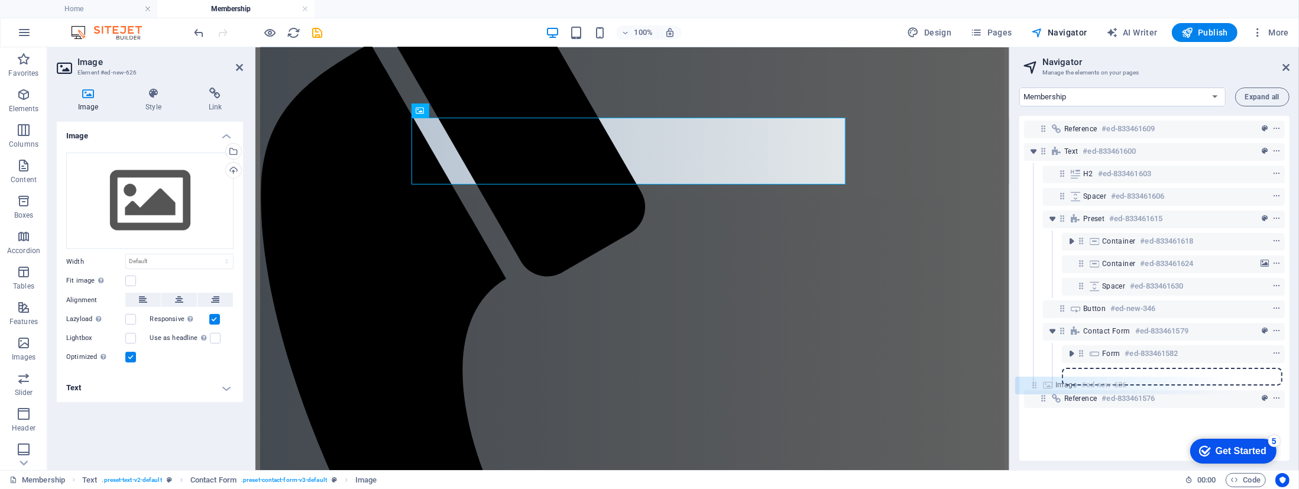
drag, startPoint x: 1080, startPoint y: 350, endPoint x: 1033, endPoint y: 385, distance: 59.1
click at [0, 0] on div "Reference #ed-833461609 Text #ed-833461600 H2 #ed-833461603 Spacer #ed-83346160…" at bounding box center [0, 0] width 0 height 0
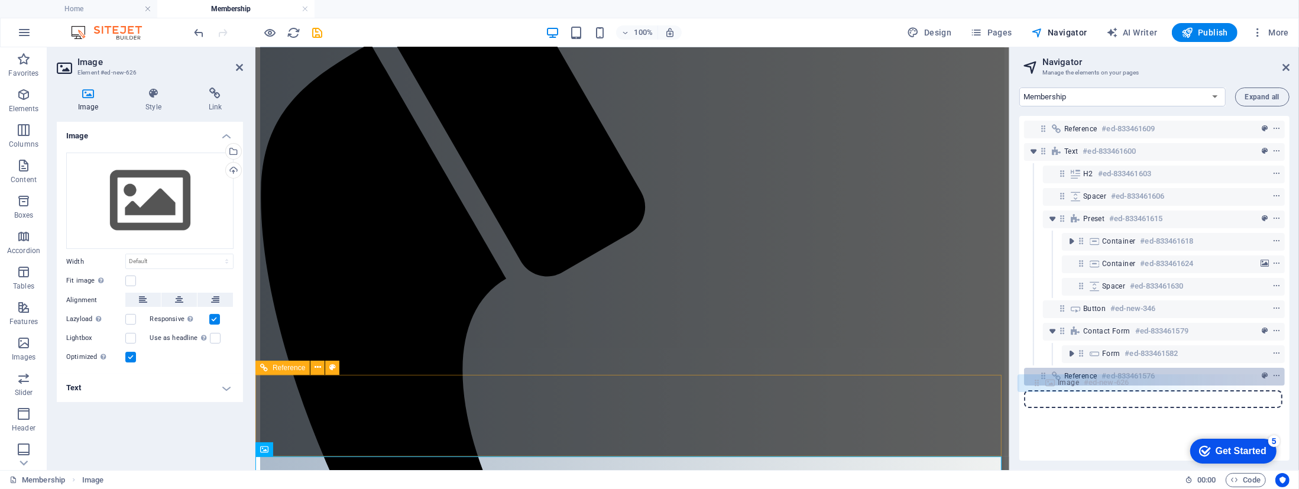
drag, startPoint x: 1041, startPoint y: 397, endPoint x: 1036, endPoint y: 379, distance: 19.1
click at [0, 0] on div "Reference #ed-833461609 Text #ed-833461600 H2 #ed-833461603 Spacer #ed-83346160…" at bounding box center [0, 0] width 0 height 0
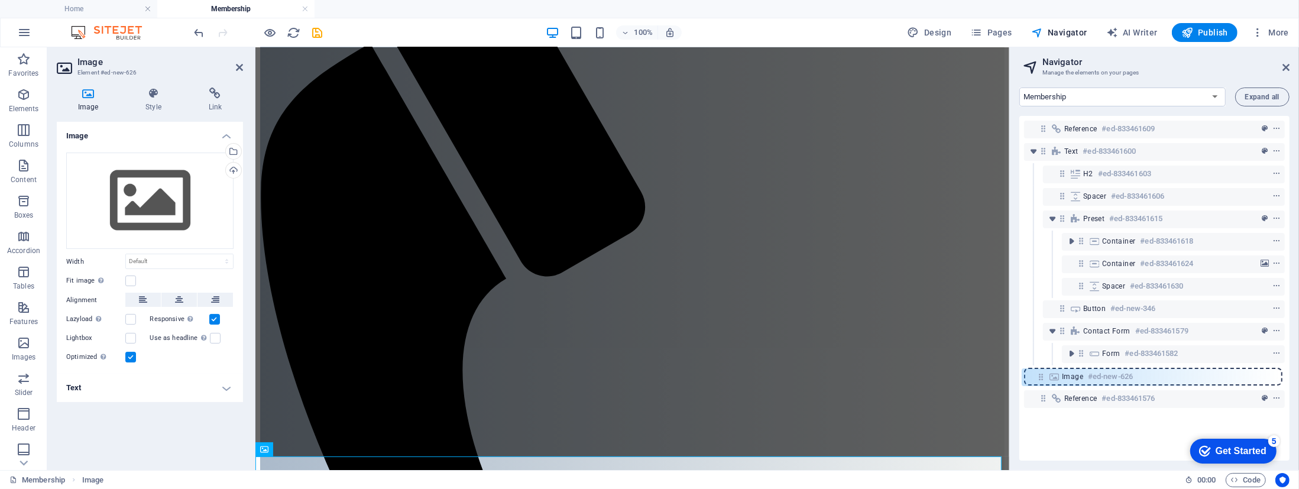
drag, startPoint x: 1039, startPoint y: 401, endPoint x: 1037, endPoint y: 377, distance: 24.9
click at [0, 0] on div "Reference #ed-833461609 Text #ed-833461600 H2 #ed-833461603 Spacer #ed-83346160…" at bounding box center [0, 0] width 0 height 0
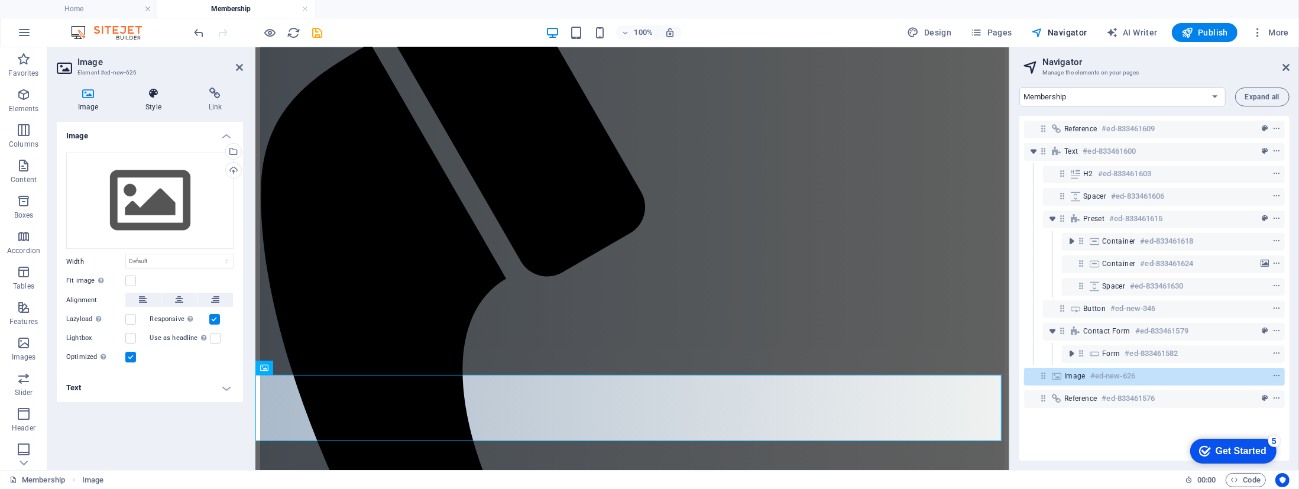
click at [152, 94] on icon at bounding box center [153, 93] width 58 height 12
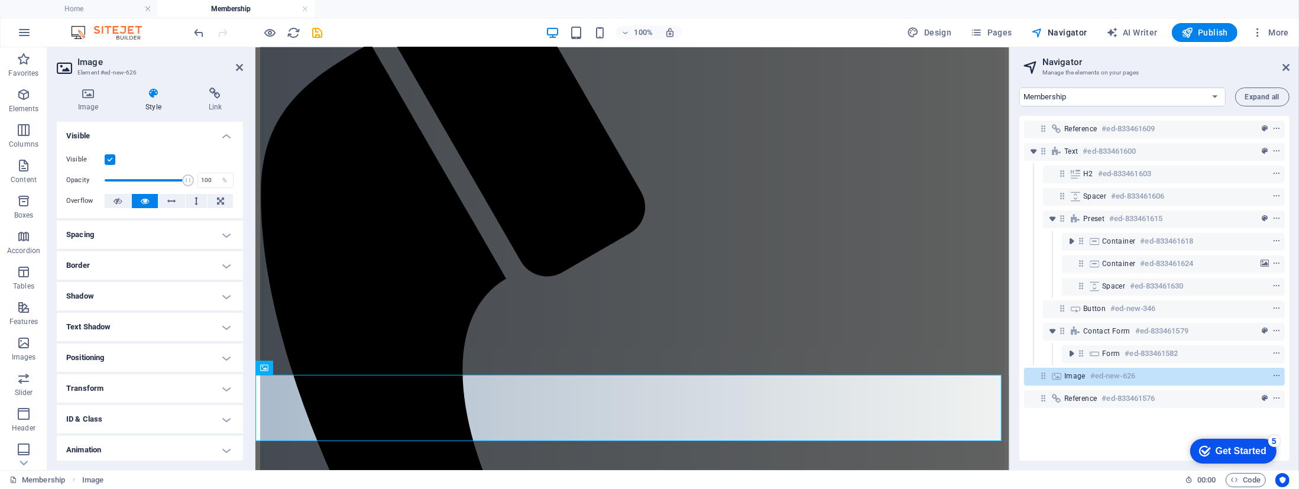
click at [109, 160] on label at bounding box center [110, 159] width 11 height 11
click at [0, 0] on input "Visible" at bounding box center [0, 0] width 0 height 0
click at [89, 97] on icon at bounding box center [88, 93] width 63 height 12
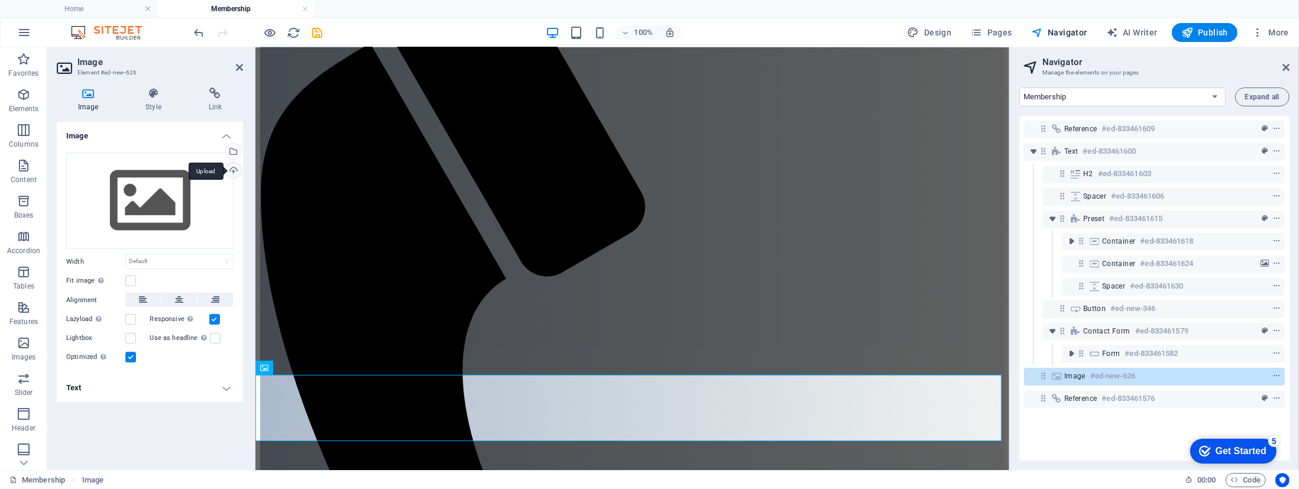
click at [232, 169] on div "Upload" at bounding box center [232, 172] width 18 height 18
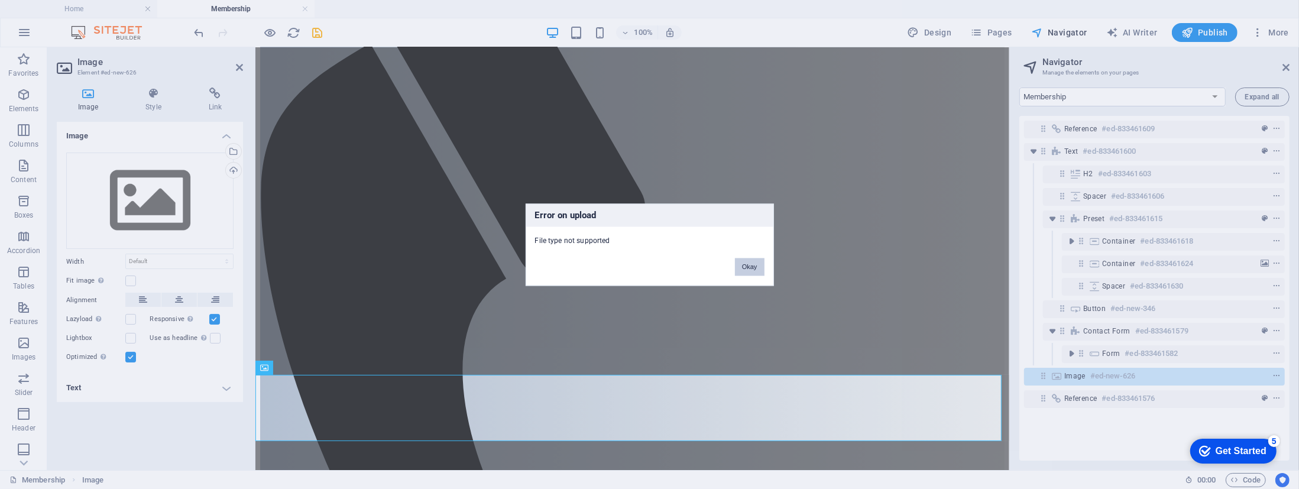
drag, startPoint x: 757, startPoint y: 265, endPoint x: 501, endPoint y: 218, distance: 260.3
click at [757, 265] on button "Okay" at bounding box center [750, 267] width 30 height 18
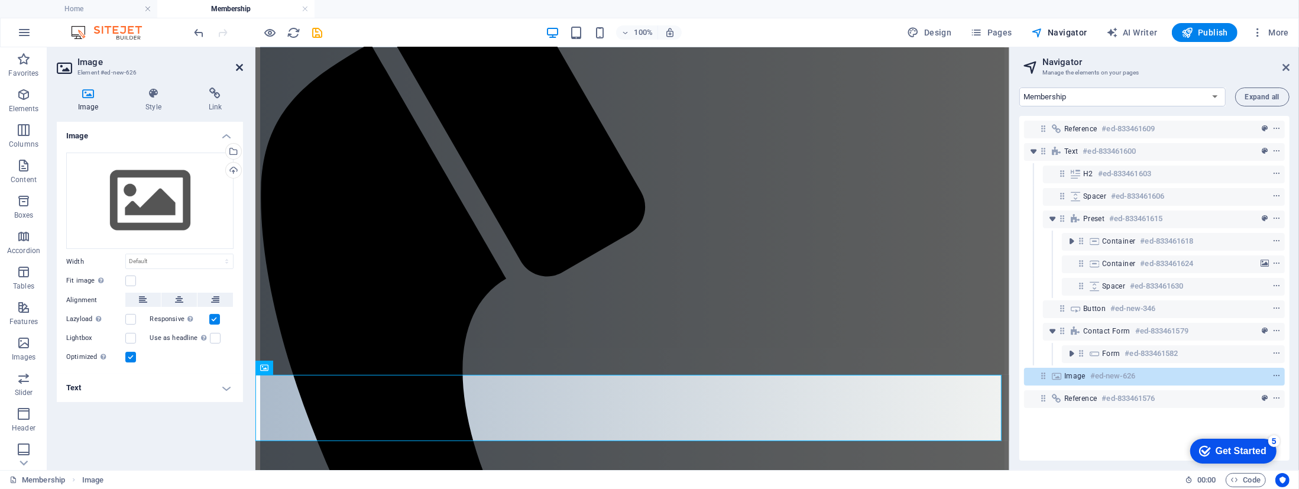
click at [236, 64] on icon at bounding box center [239, 67] width 7 height 9
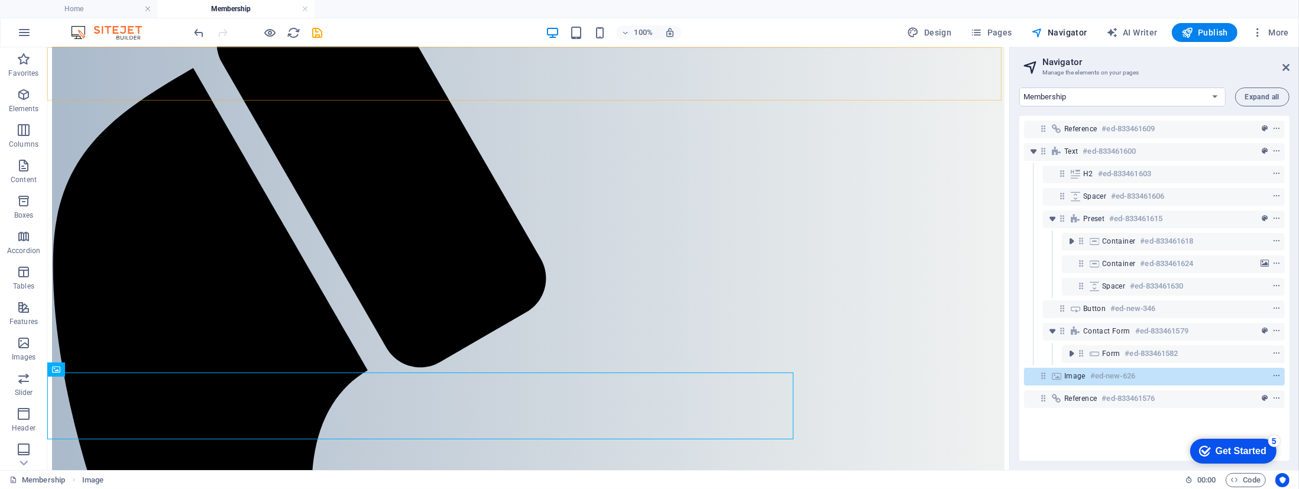
scroll to position [283, 0]
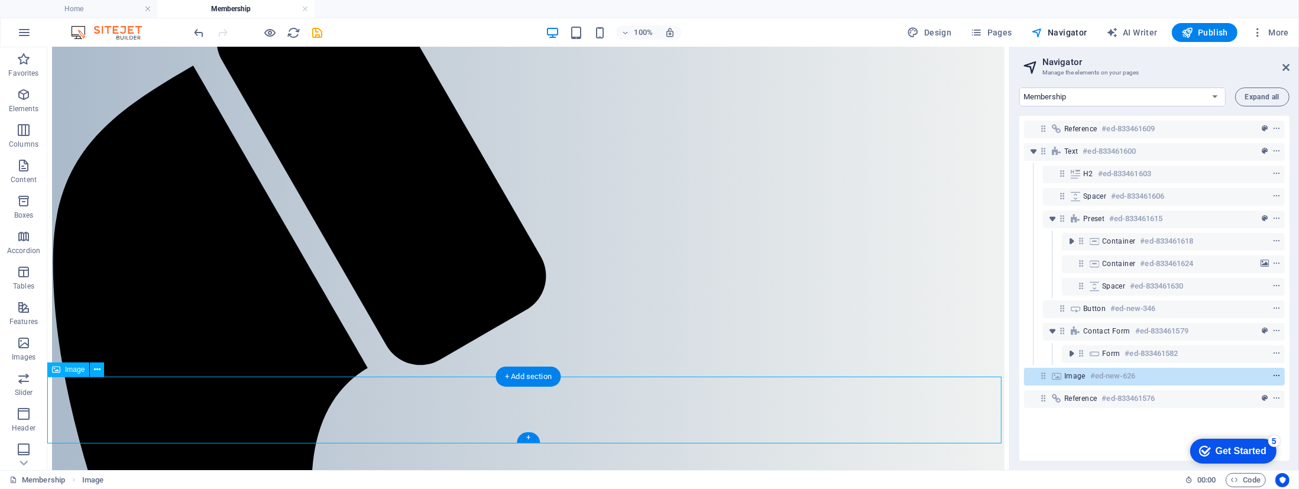
click at [1275, 373] on icon "context-menu" at bounding box center [1276, 376] width 8 height 8
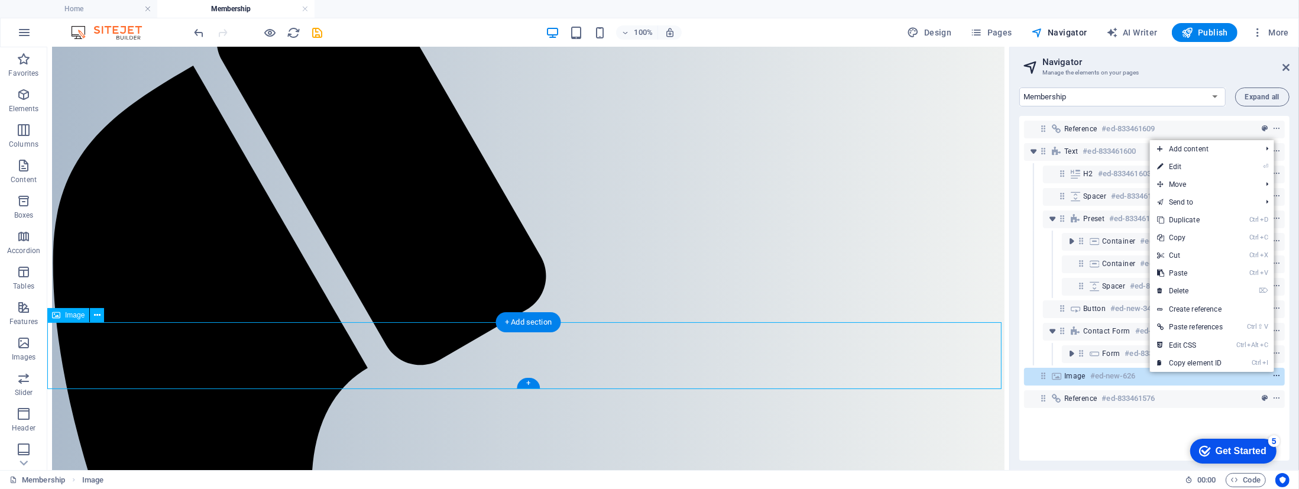
scroll to position [337, 0]
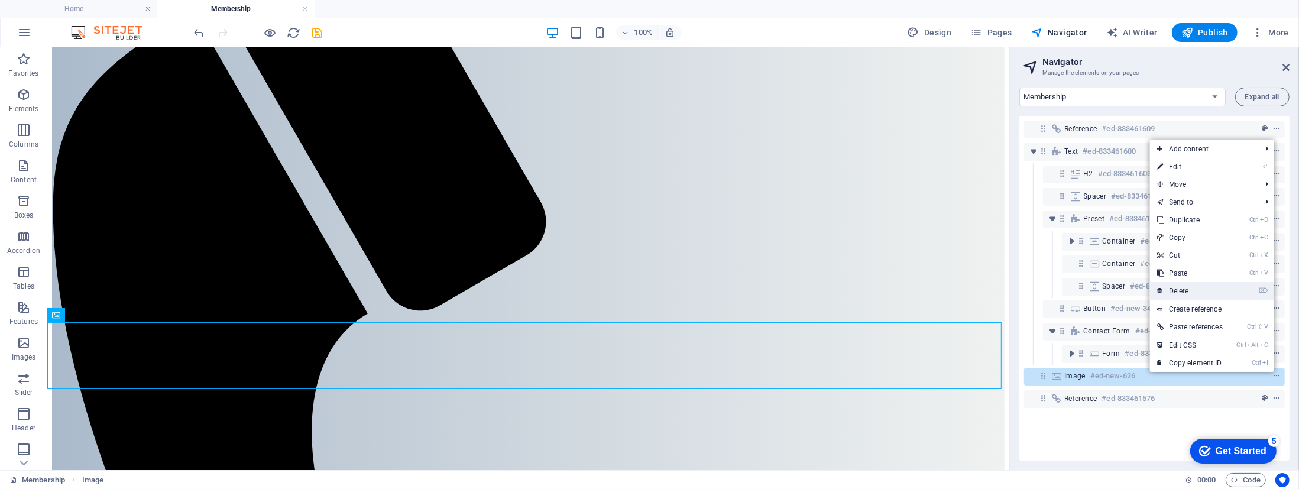
click at [1186, 291] on link "⌦ Delete" at bounding box center [1190, 291] width 80 height 18
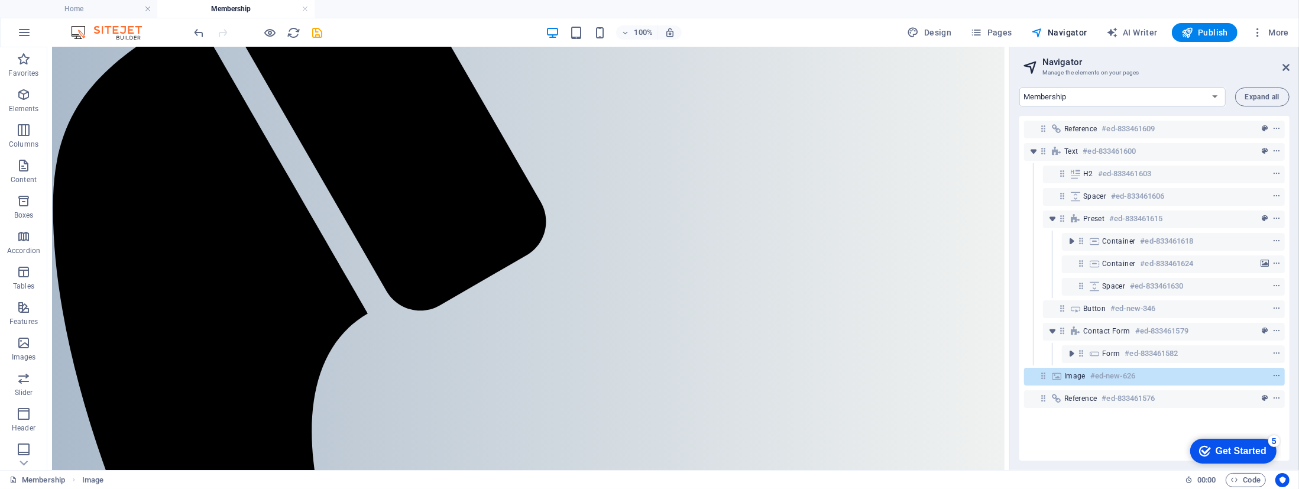
scroll to position [271, 0]
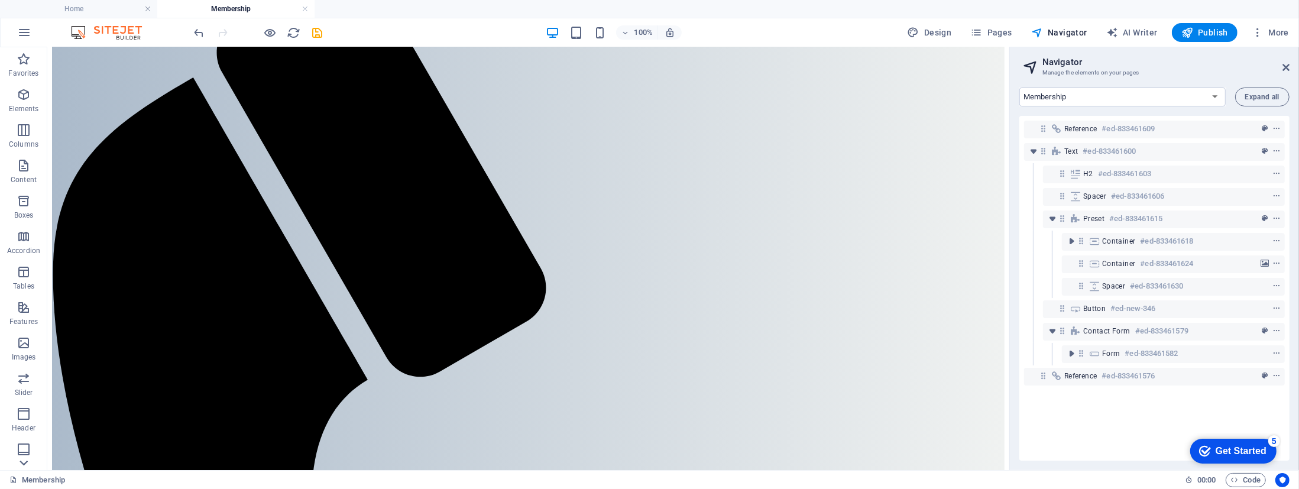
click at [17, 462] on icon at bounding box center [23, 463] width 17 height 17
click at [0, 0] on p "Collections" at bounding box center [0, 0] width 0 height 0
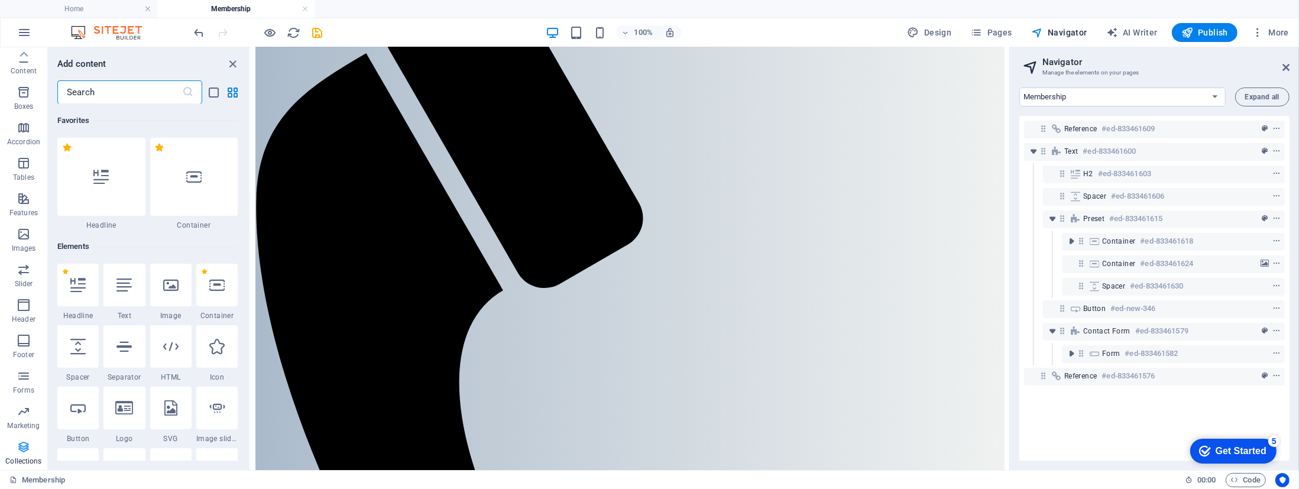
scroll to position [266, 0]
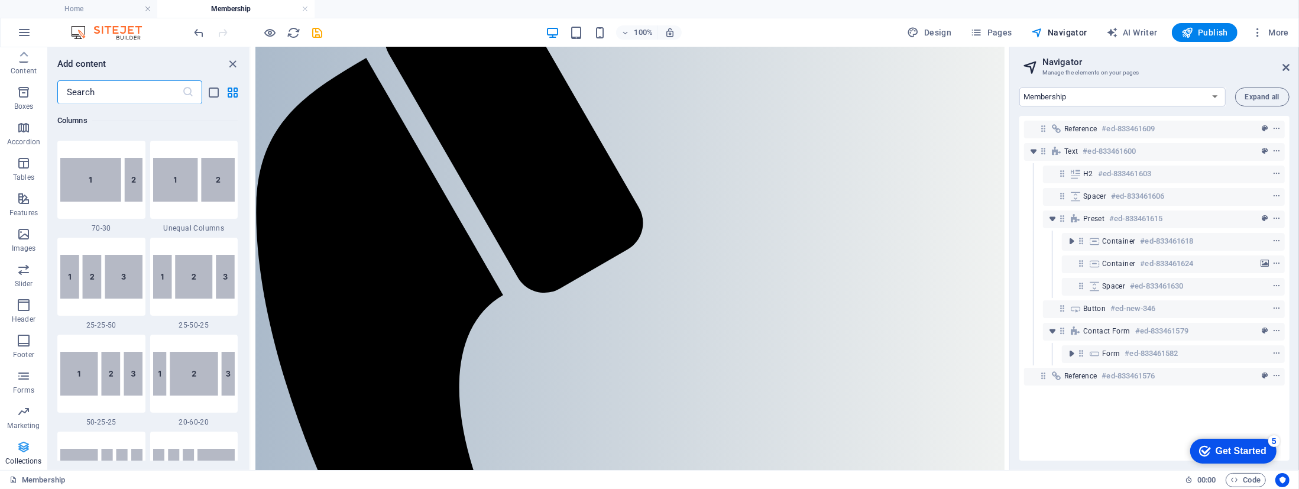
click at [0, 0] on icon "button" at bounding box center [0, 0] width 0 height 0
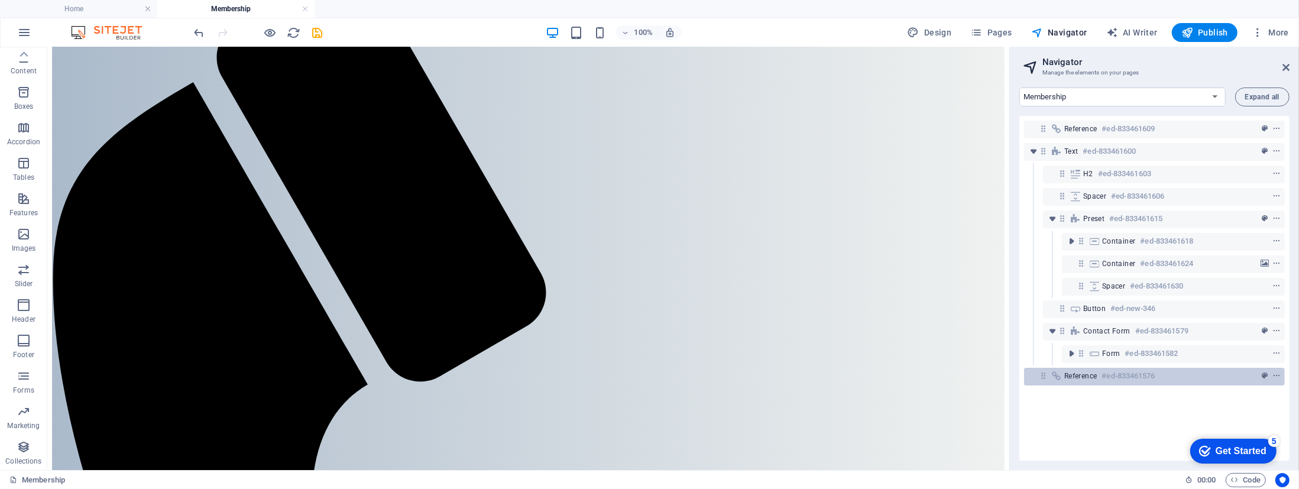
scroll to position [271, 0]
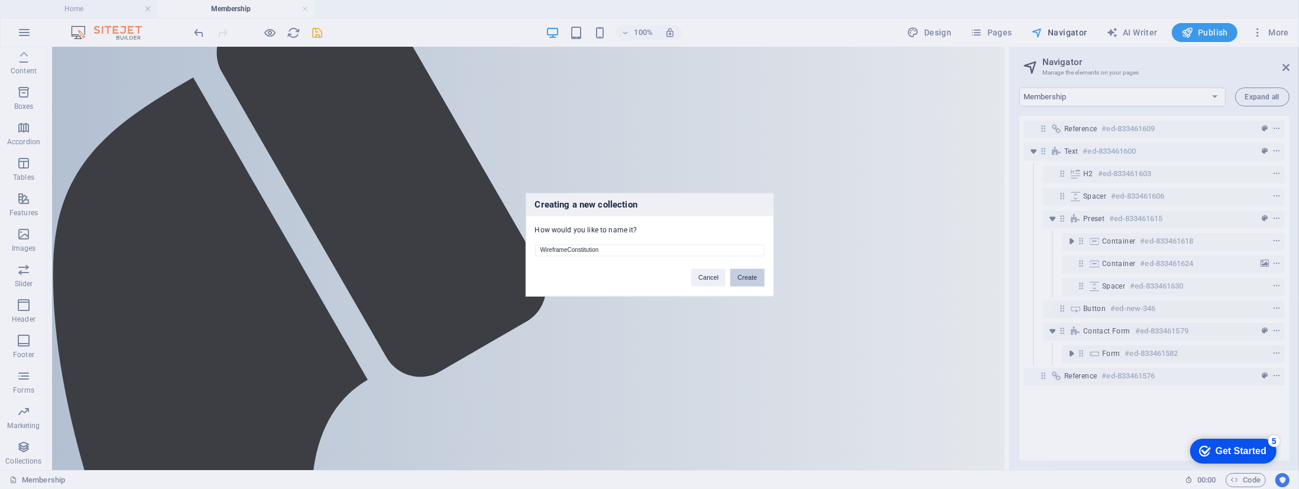
type input "WireframeConstitution"
click at [751, 274] on button "Create" at bounding box center [747, 277] width 34 height 18
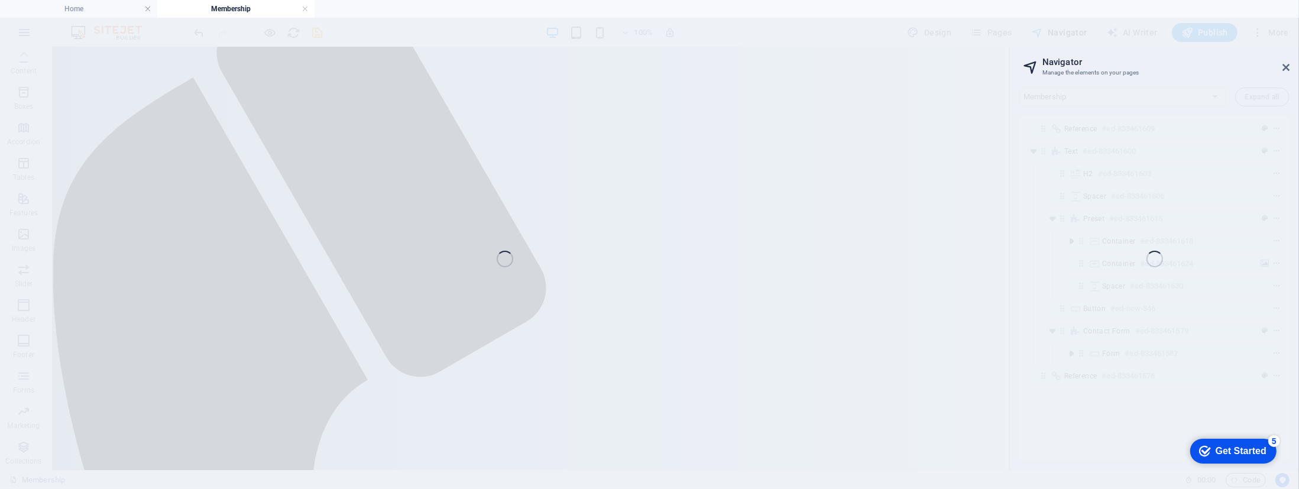
select select "16025971-en"
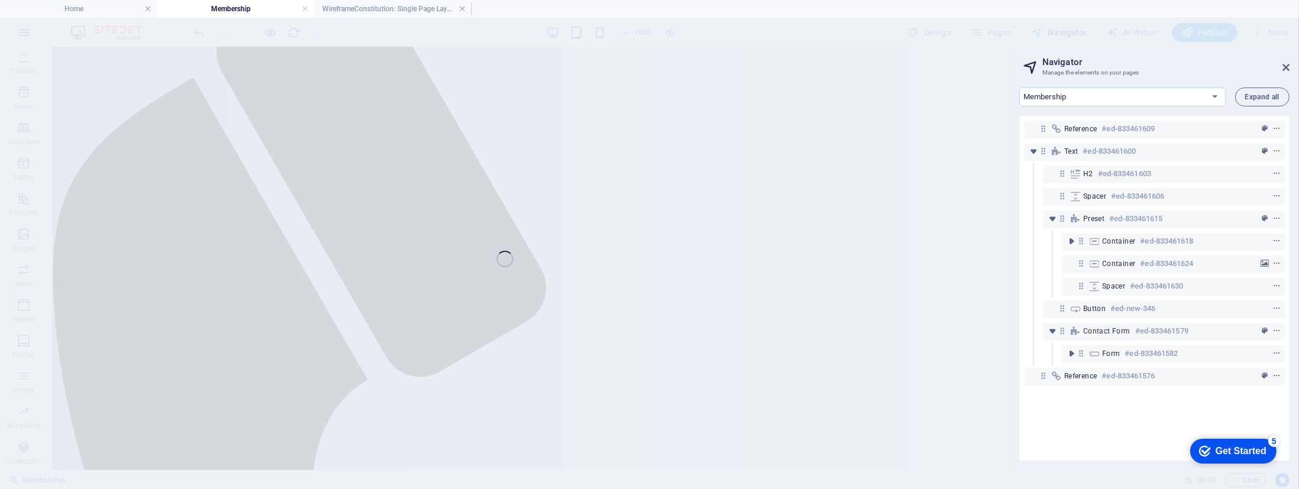
scroll to position [223, 0]
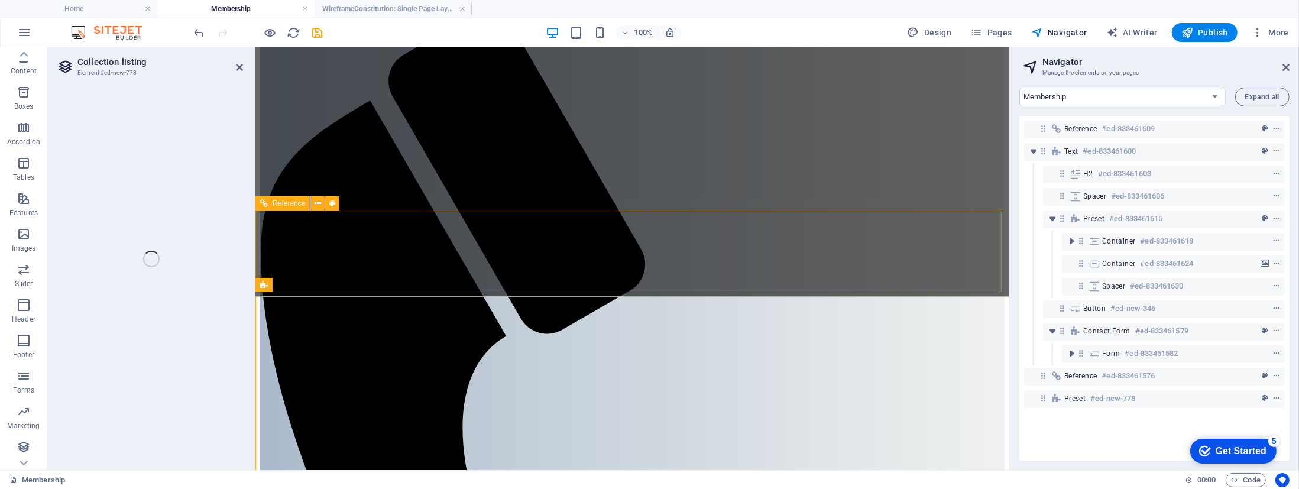
select select "68bbd11a615d3ea4b900f63f"
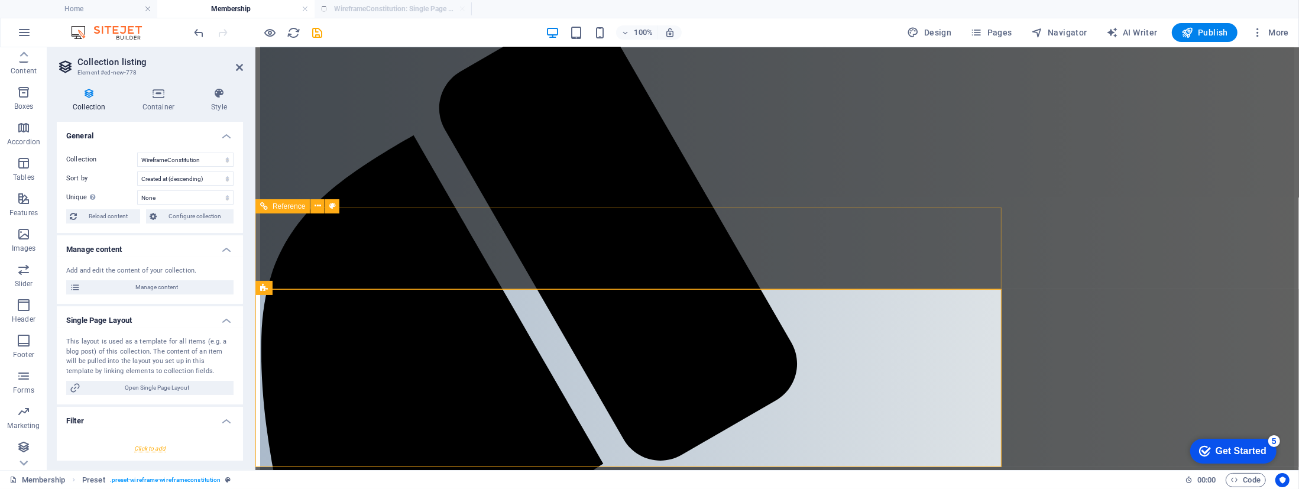
select select "createdAt_DESC"
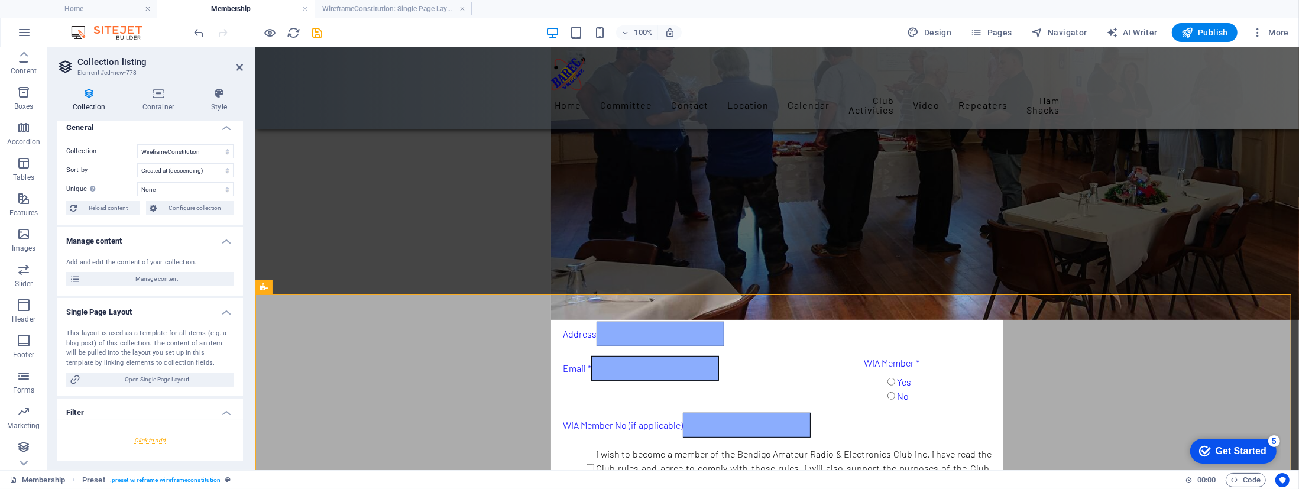
scroll to position [0, 0]
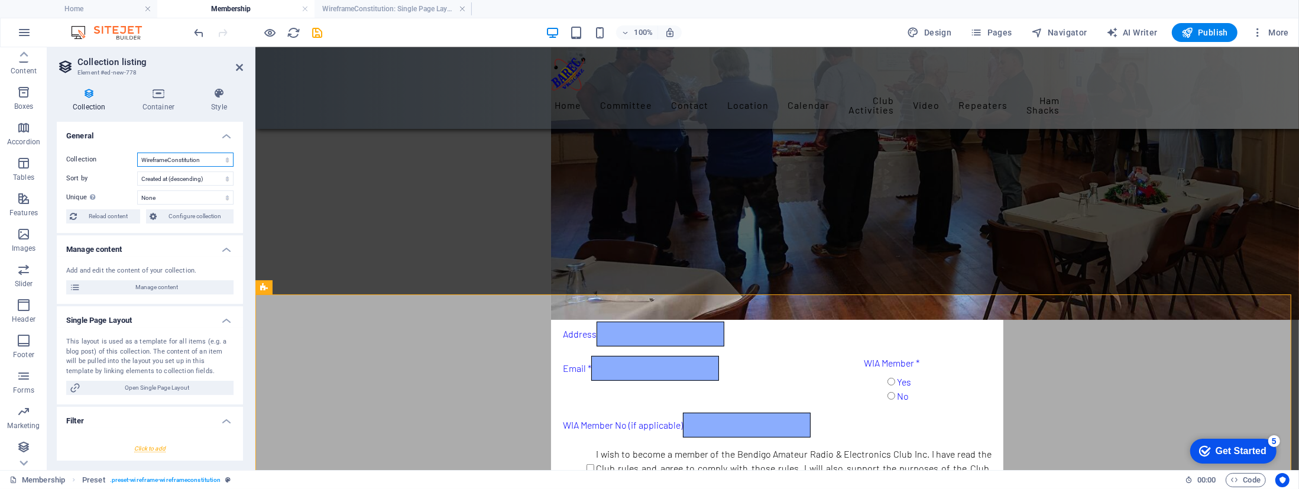
click at [219, 160] on select "BlogShacks Committee WireframeConstitution" at bounding box center [185, 159] width 96 height 14
click at [156, 284] on span "Manage content" at bounding box center [157, 287] width 146 height 14
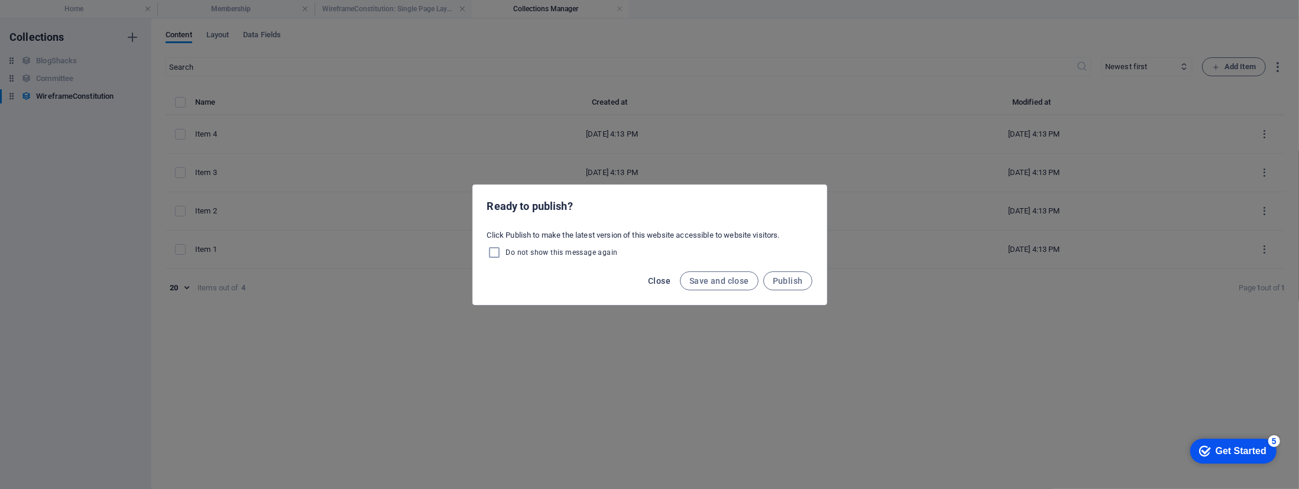
click at [660, 281] on span "Close" at bounding box center [659, 280] width 22 height 9
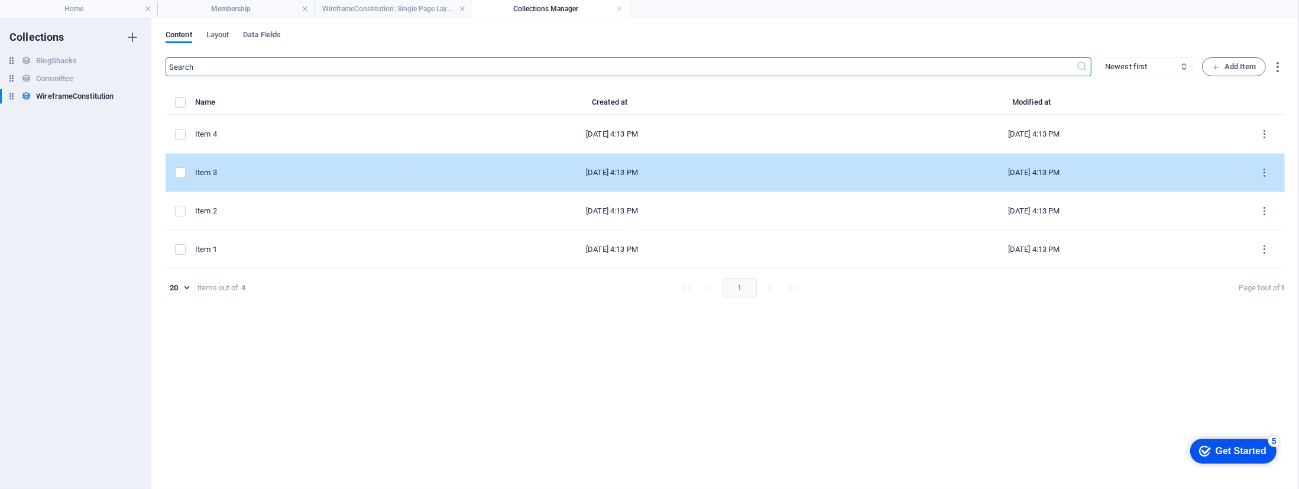
click at [331, 175] on div "Item 3" at bounding box center [293, 172] width 196 height 11
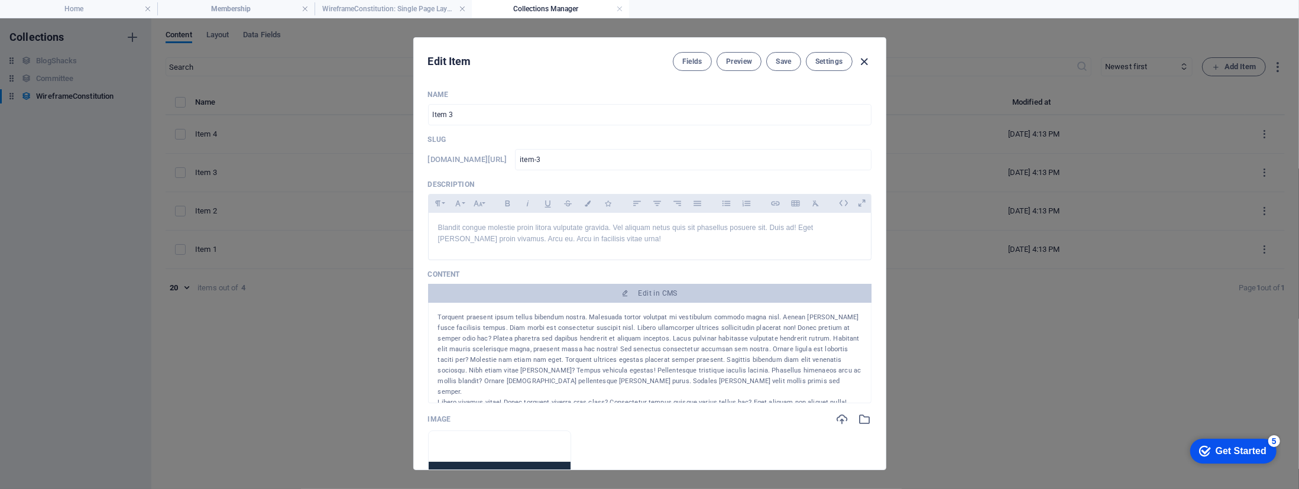
click at [863, 57] on icon "button" at bounding box center [864, 62] width 14 height 14
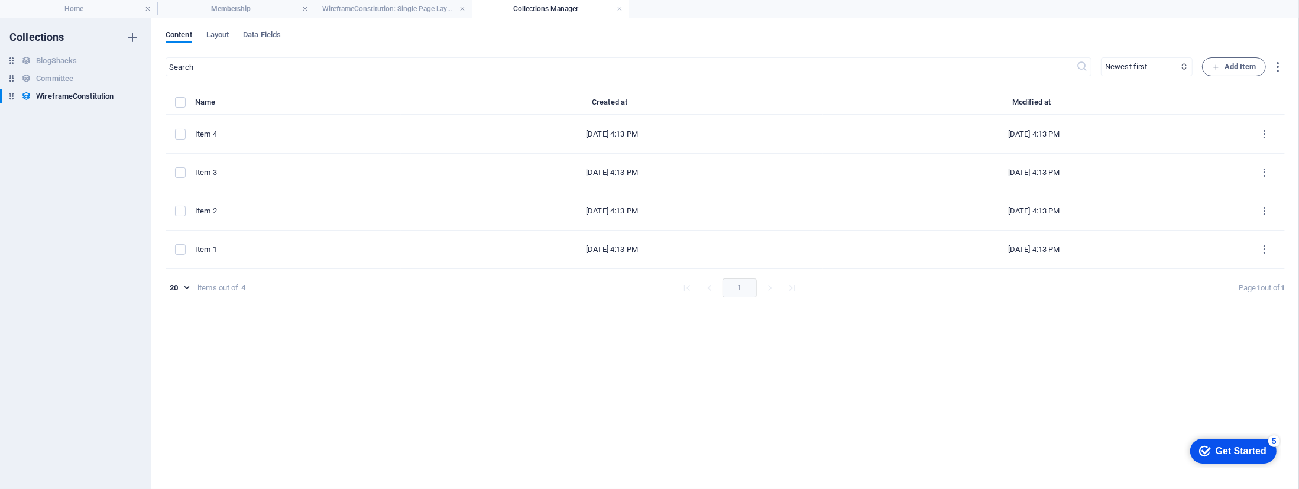
type input "item-3"
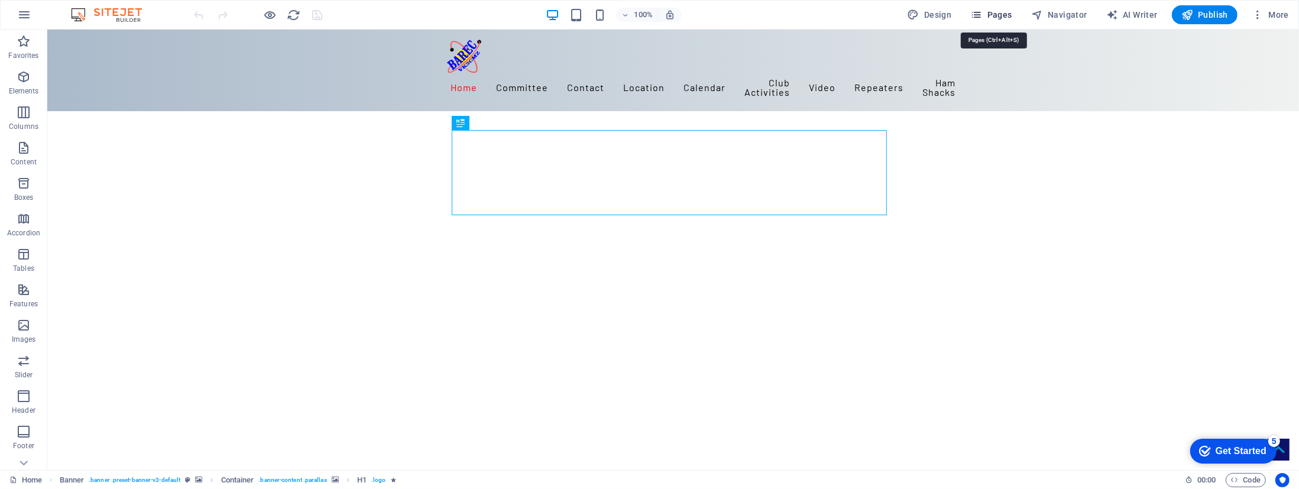
click at [1001, 13] on span "Pages" at bounding box center [990, 15] width 41 height 12
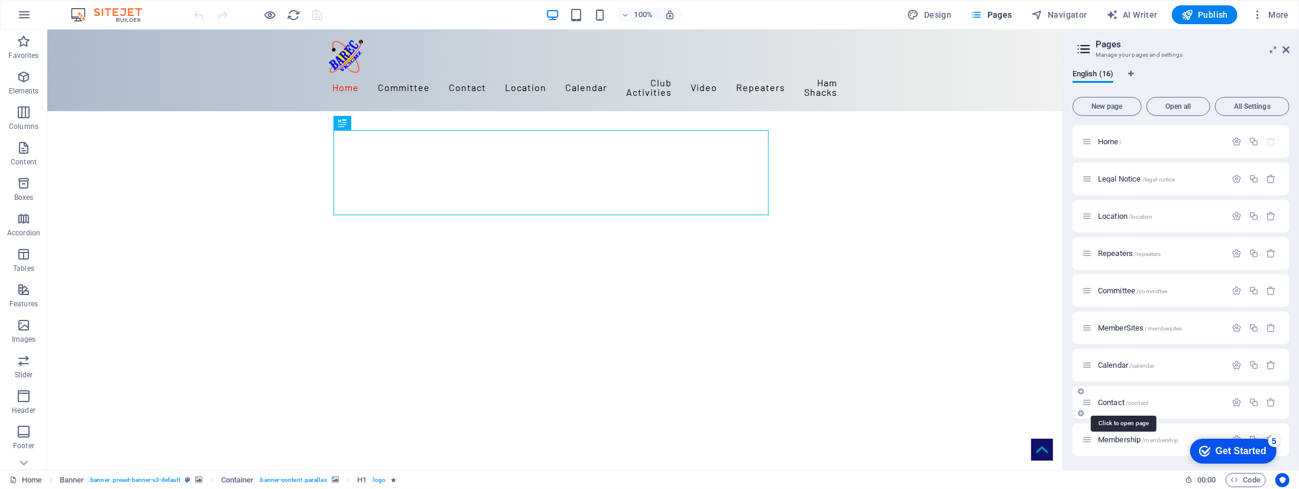
click at [1112, 401] on span "Contact /contact" at bounding box center [1123, 402] width 50 height 9
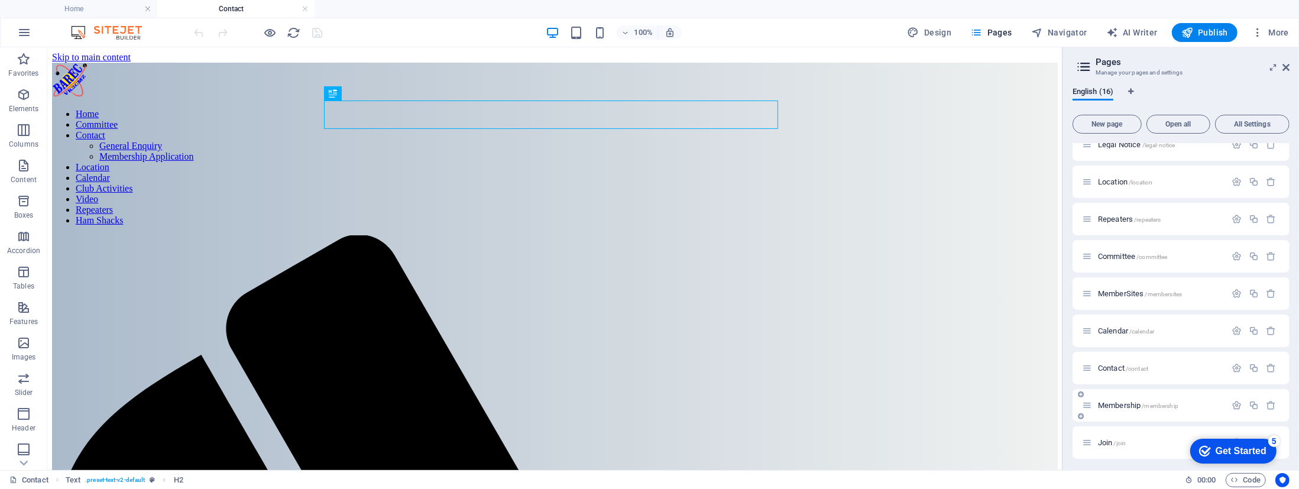
scroll to position [53, 0]
click at [0, 0] on div "Membership /membership" at bounding box center [0, 0] width 0 height 0
click at [0, 0] on span "Membership /membership" at bounding box center [0, 0] width 0 height 0
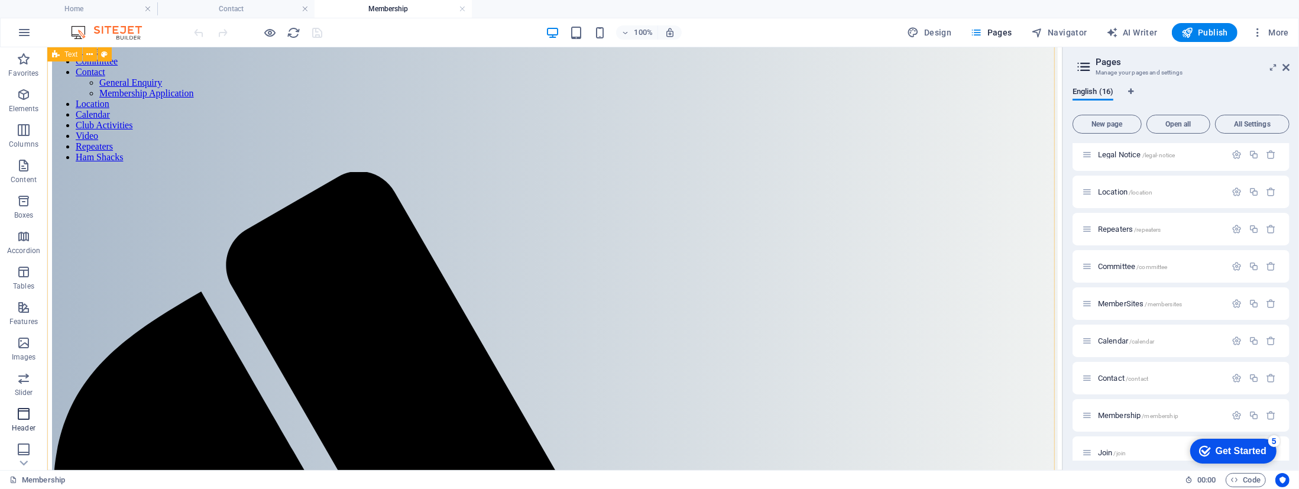
scroll to position [63, 0]
click at [24, 461] on icon at bounding box center [23, 463] width 17 height 17
click at [0, 0] on icon "button" at bounding box center [0, 0] width 0 height 0
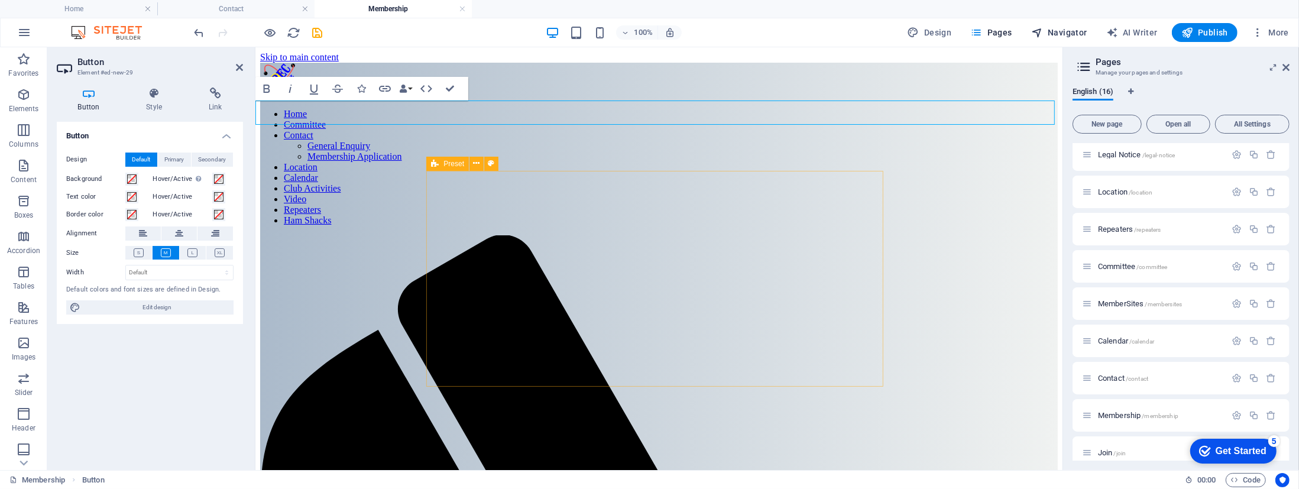
click at [1059, 30] on span "Navigator" at bounding box center [1059, 33] width 56 height 12
select select "16025971-en"
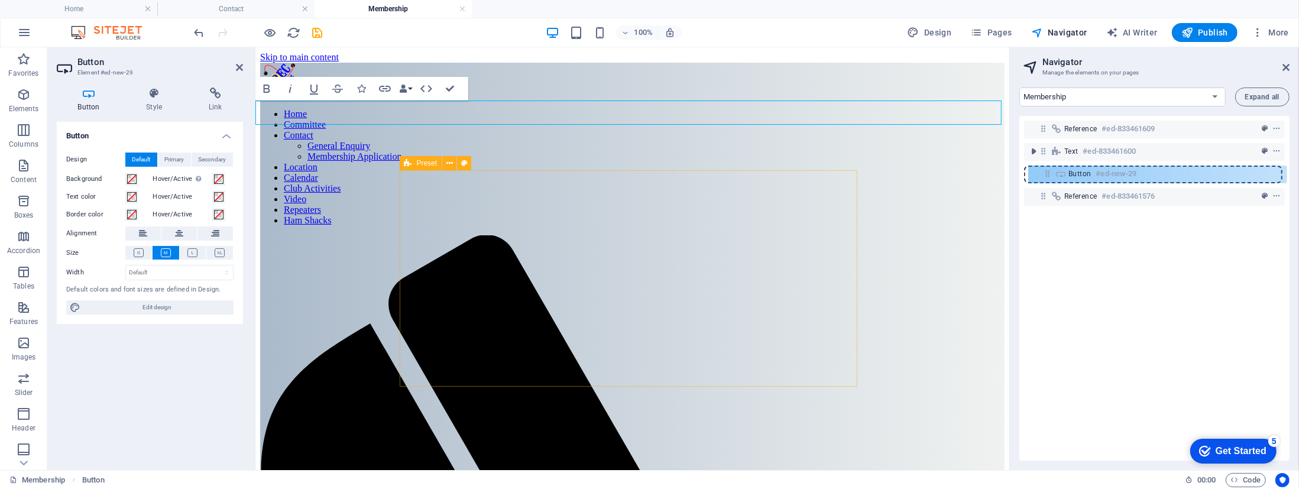
drag, startPoint x: 1044, startPoint y: 153, endPoint x: 1049, endPoint y: 176, distance: 23.7
click at [1049, 177] on div "Reference #ed-833461609 Button #ed-new-29 Text #ed-833461600 Reference #ed-8334…" at bounding box center [1154, 288] width 270 height 345
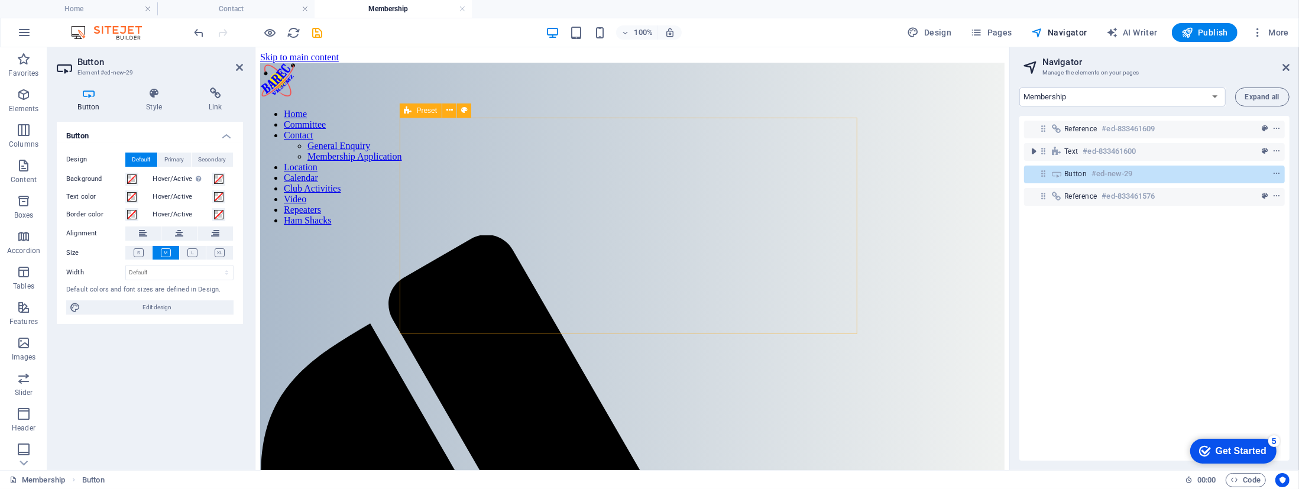
scroll to position [266, 0]
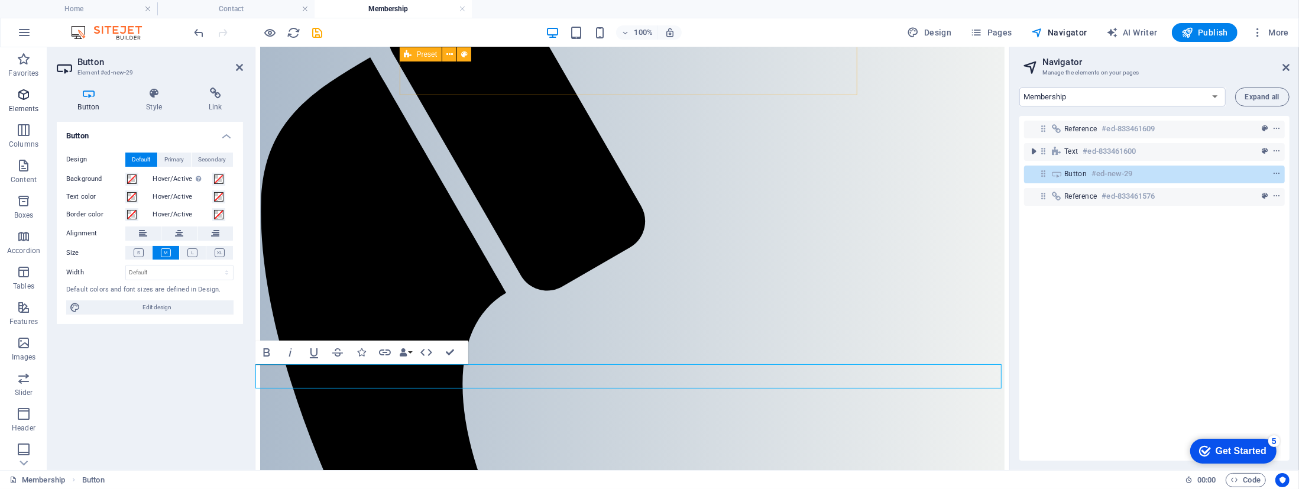
click at [0, 0] on icon "button" at bounding box center [0, 0] width 0 height 0
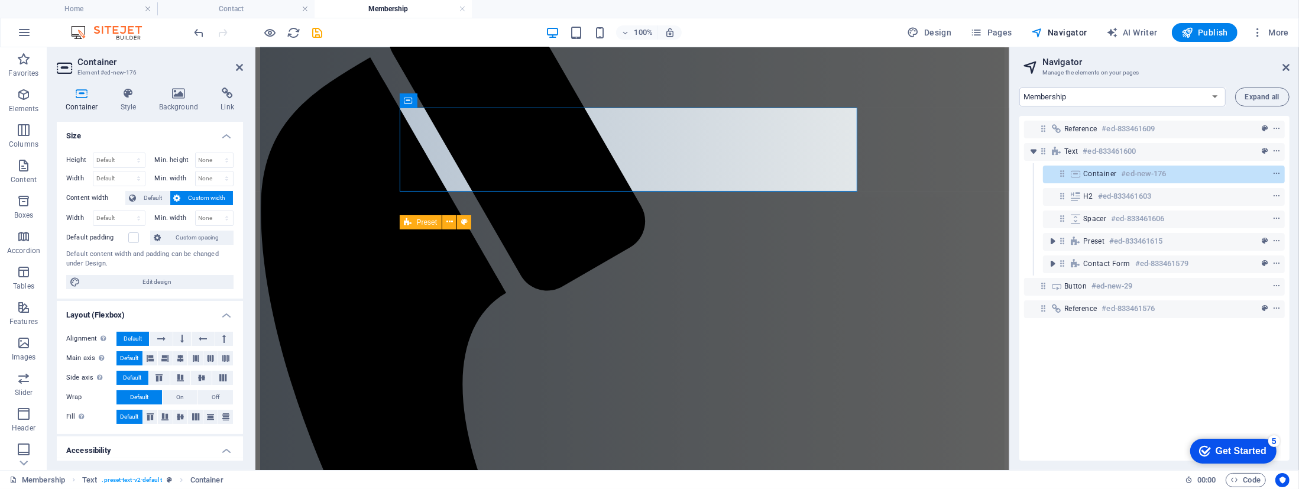
scroll to position [0, 0]
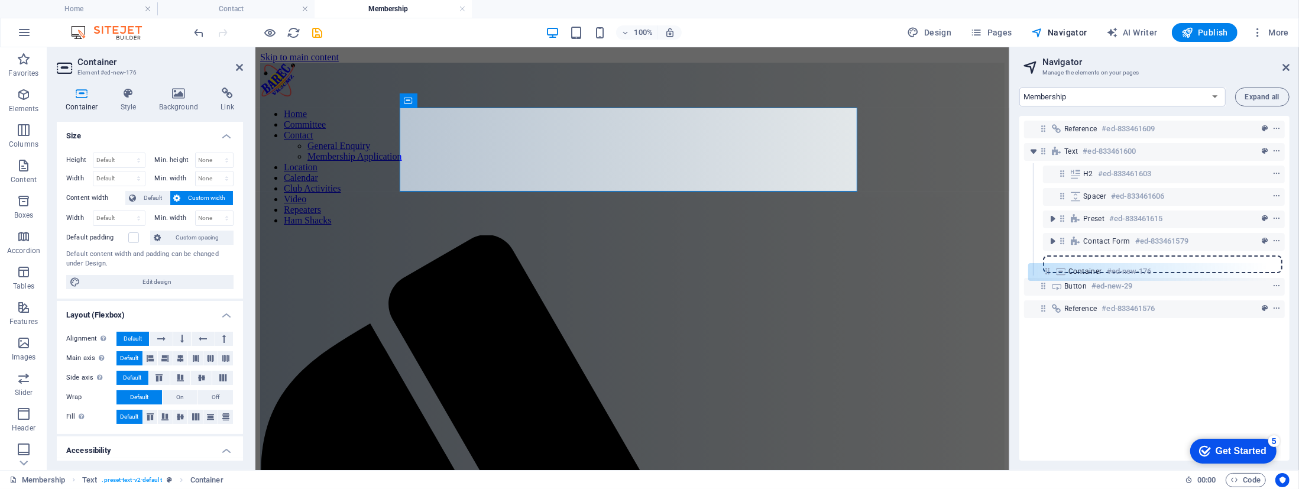
drag, startPoint x: 1061, startPoint y: 174, endPoint x: 1046, endPoint y: 275, distance: 101.6
click at [1046, 275] on div "Reference #ed-833461609 Text #ed-833461600 Container #ed-new-176 H2 #ed-8334616…" at bounding box center [1154, 288] width 270 height 345
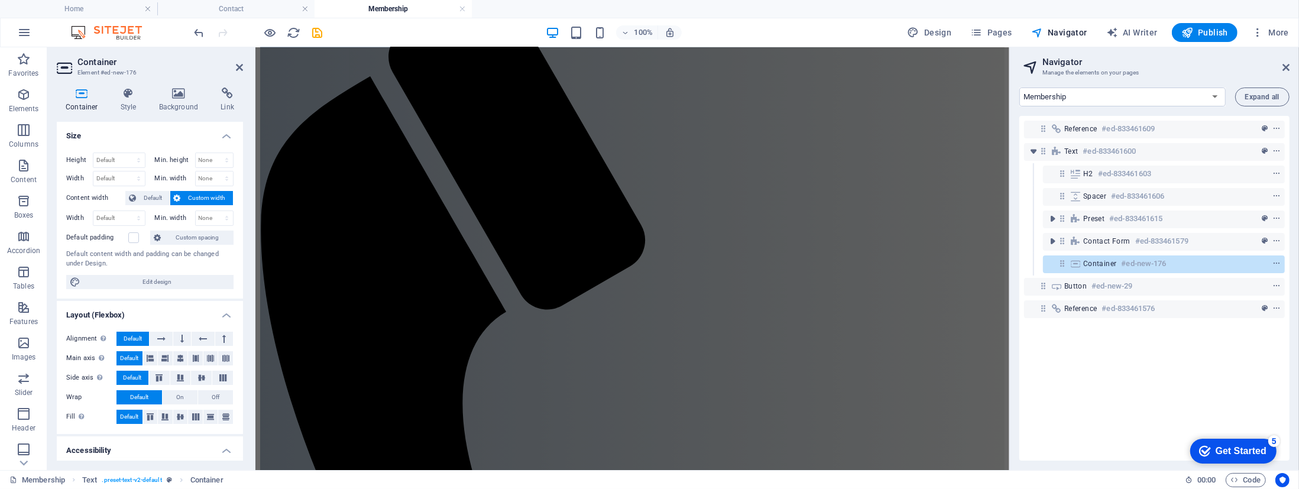
scroll to position [349, 0]
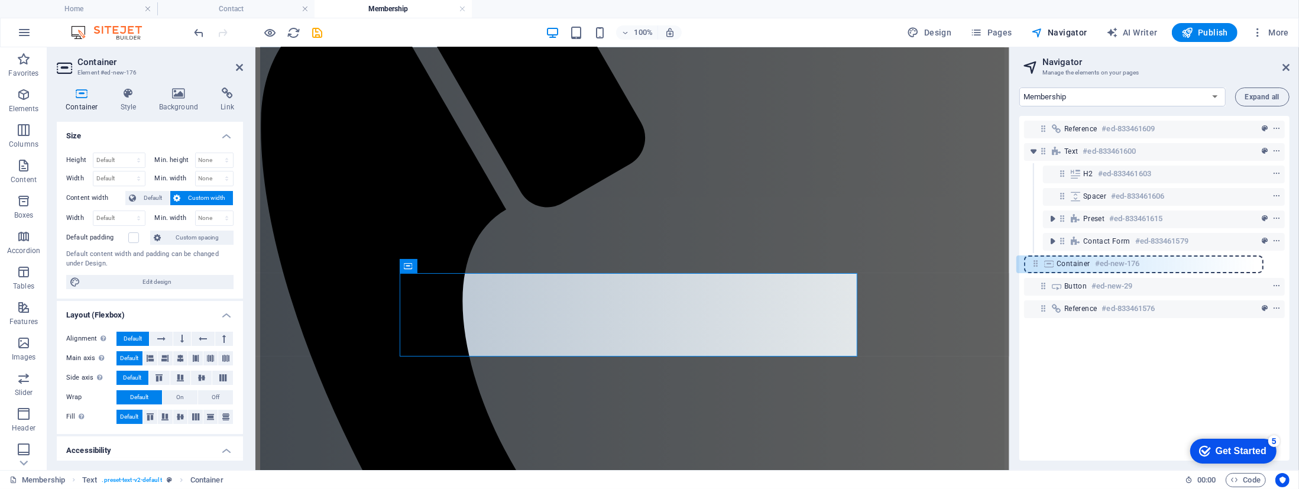
drag, startPoint x: 1062, startPoint y: 264, endPoint x: 1040, endPoint y: 265, distance: 22.5
click at [1033, 265] on div "Reference #ed-833461609 Text #ed-833461600 H2 #ed-833461603 Spacer #ed-83346160…" at bounding box center [1154, 288] width 270 height 345
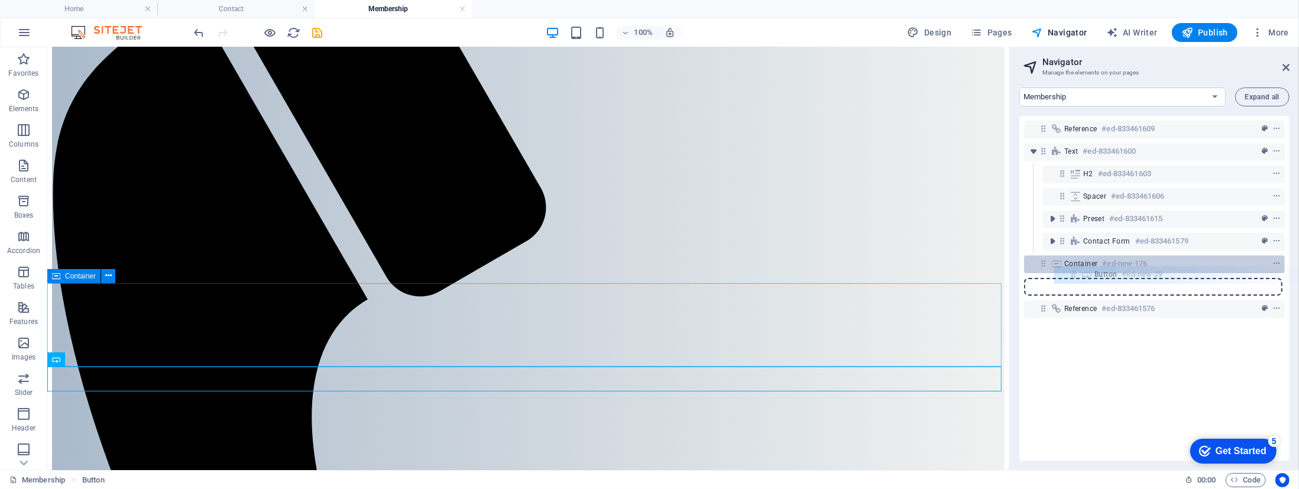
drag, startPoint x: 1047, startPoint y: 283, endPoint x: 1083, endPoint y: 268, distance: 39.5
click at [1083, 268] on div "Reference #ed-833461609 Text #ed-833461600 H2 #ed-833461603 Spacer #ed-83346160…" at bounding box center [1154, 288] width 270 height 345
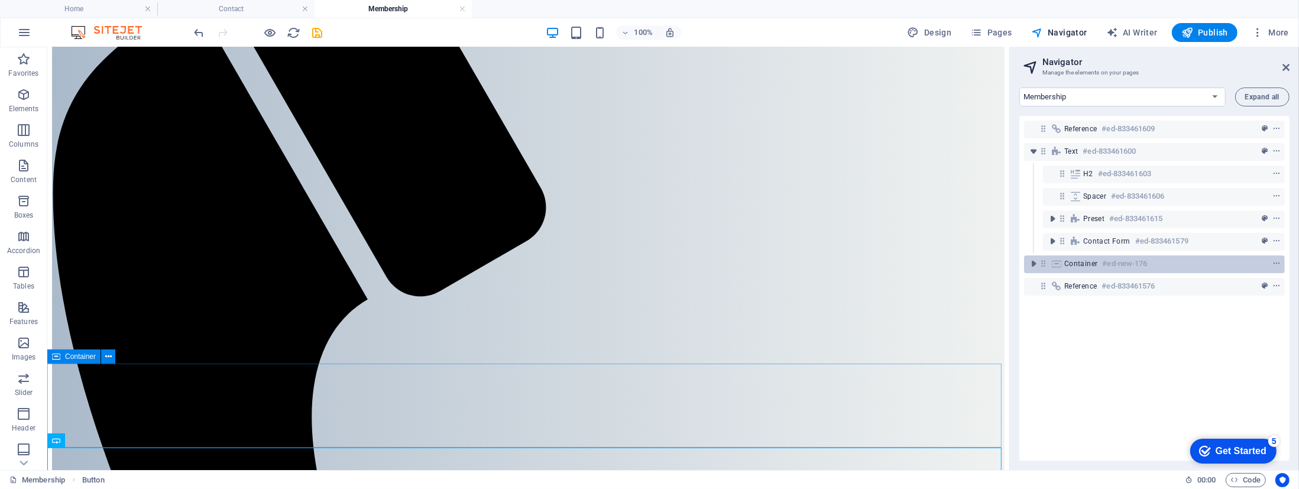
scroll to position [271, 0]
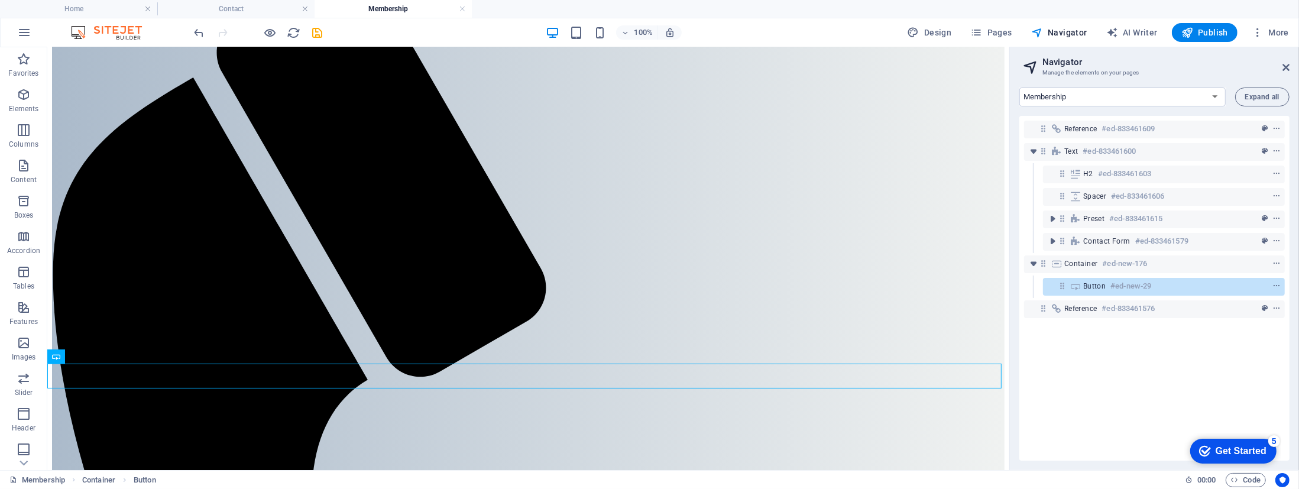
click at [1160, 357] on div "Reference #ed-833461609 Text #ed-833461600 H2 #ed-833461603 Spacer #ed-83346160…" at bounding box center [1154, 288] width 270 height 345
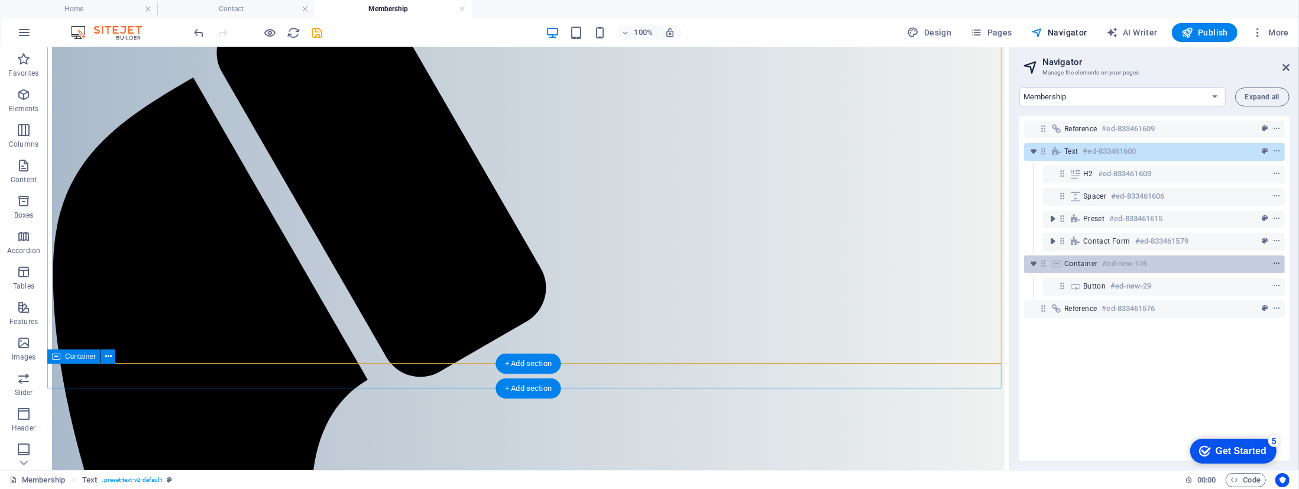
click at [1273, 261] on icon "context-menu" at bounding box center [1276, 263] width 8 height 8
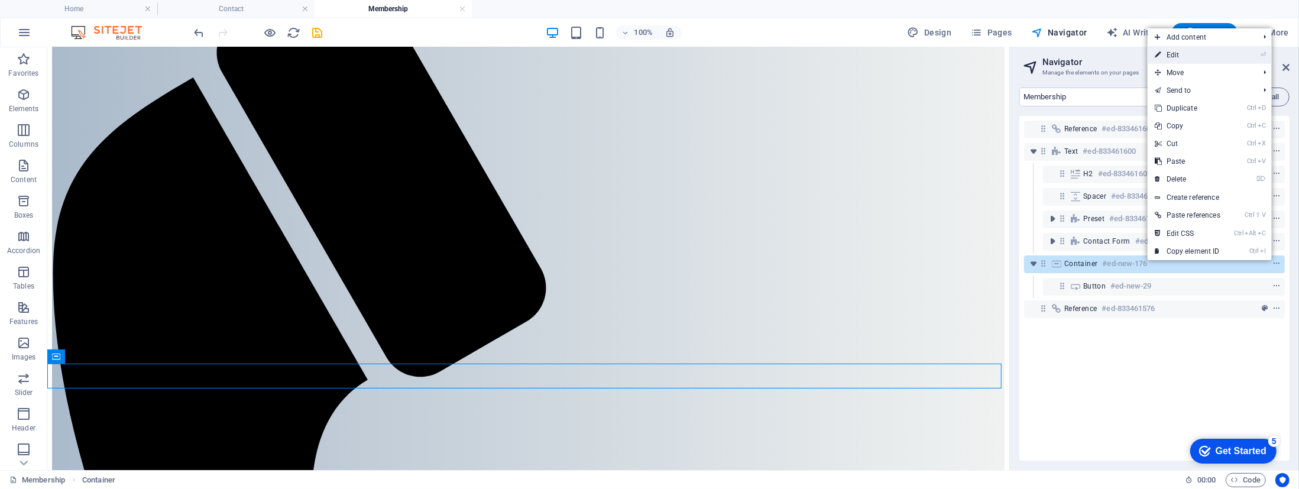
click at [1164, 55] on link "⏎ Edit" at bounding box center [1187, 55] width 80 height 18
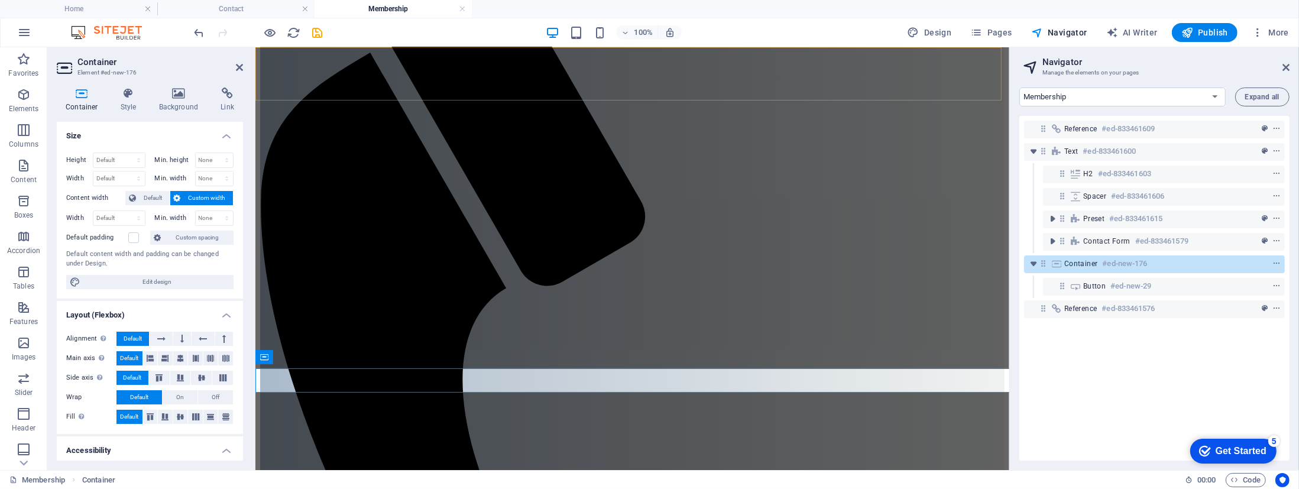
scroll to position [266, 0]
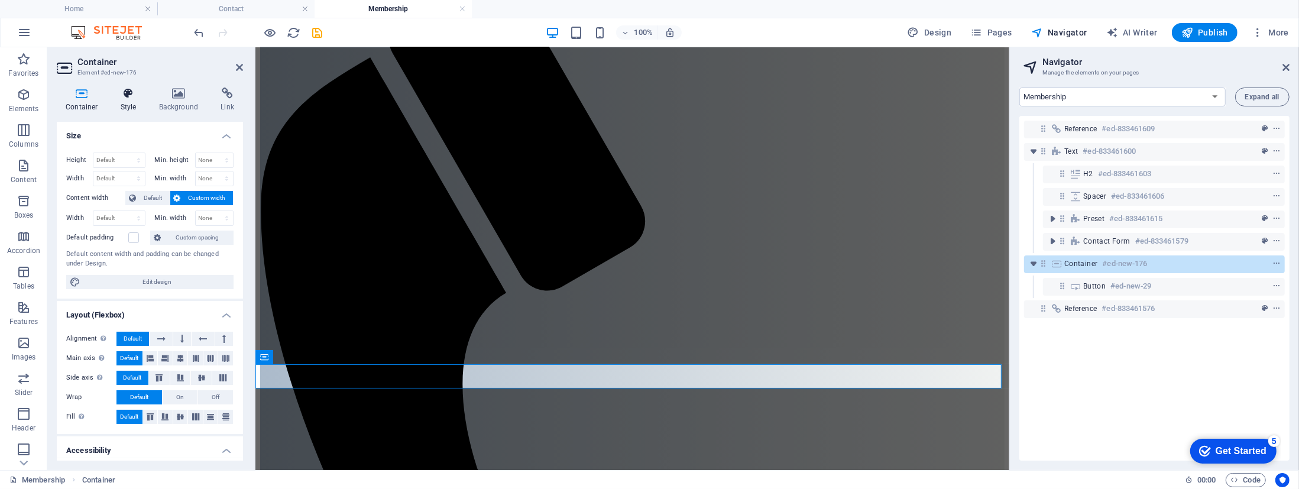
click at [131, 95] on icon at bounding box center [129, 93] width 34 height 12
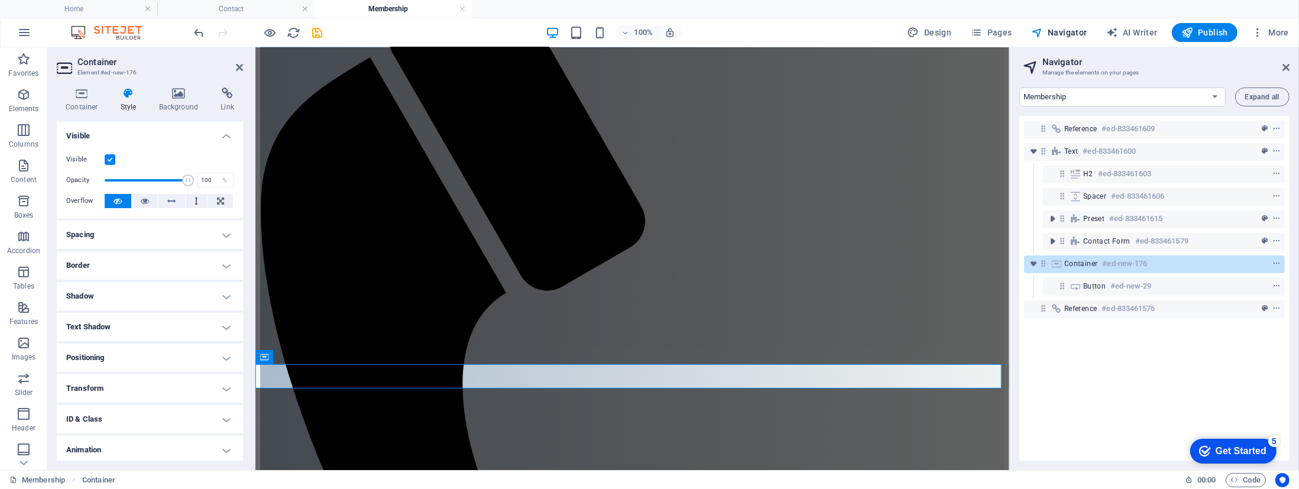
click at [110, 158] on label at bounding box center [110, 159] width 11 height 11
click at [0, 0] on input "Visible" at bounding box center [0, 0] width 0 height 0
click at [110, 158] on label at bounding box center [110, 159] width 11 height 11
click at [0, 0] on input "Visible" at bounding box center [0, 0] width 0 height 0
click at [83, 99] on icon at bounding box center [82, 93] width 50 height 12
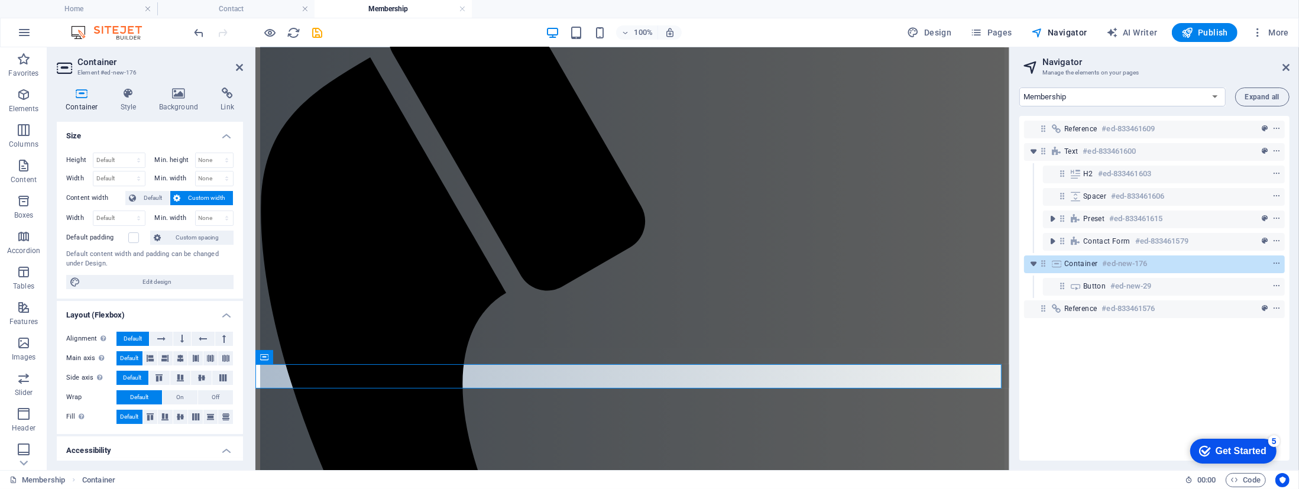
click at [216, 195] on span "Custom width" at bounding box center [207, 198] width 46 height 14
click at [240, 66] on icon at bounding box center [239, 67] width 7 height 9
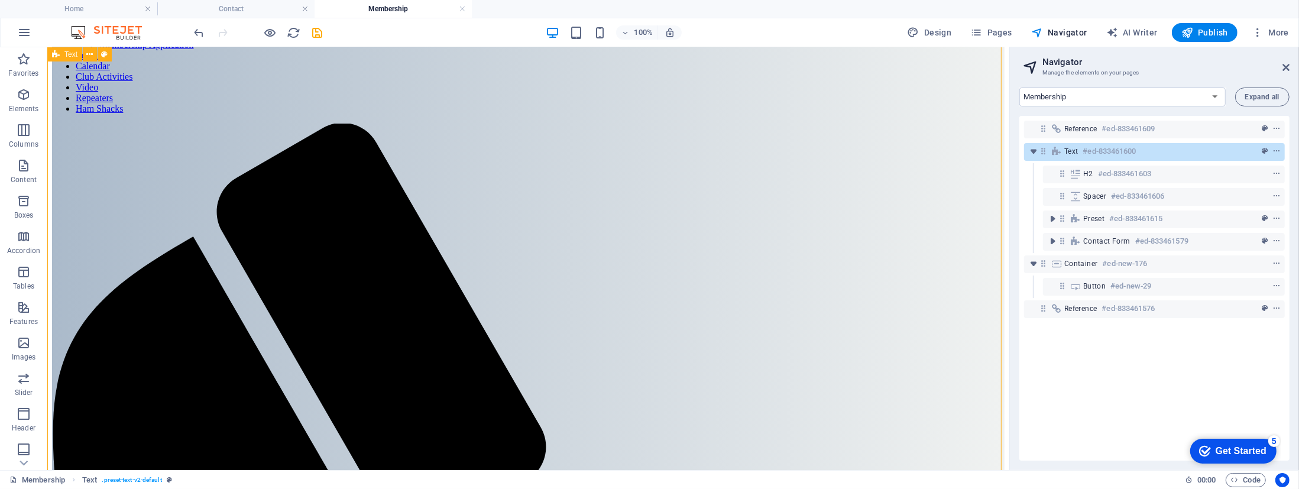
scroll to position [111, 0]
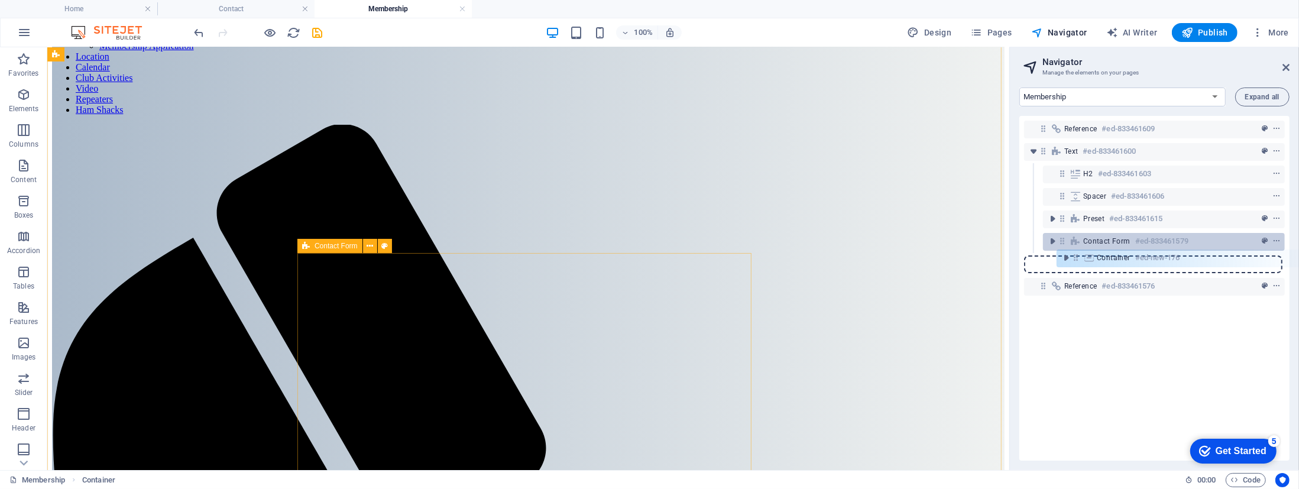
drag, startPoint x: 1042, startPoint y: 264, endPoint x: 1082, endPoint y: 250, distance: 41.9
click at [1082, 250] on div "Reference #ed-833461609 Text #ed-833461600 H2 #ed-833461603 Spacer #ed-83346160…" at bounding box center [1154, 288] width 270 height 345
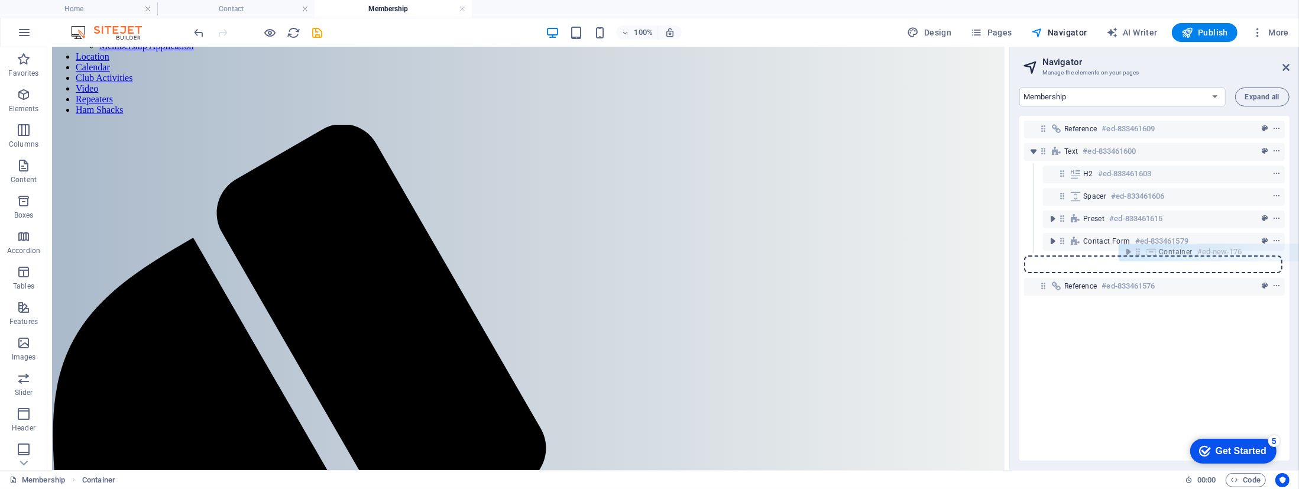
drag, startPoint x: 1040, startPoint y: 263, endPoint x: 1143, endPoint y: 252, distance: 102.9
click at [1143, 252] on div "Reference #ed-833461609 Text #ed-833461600 H2 #ed-833461603 Spacer #ed-83346160…" at bounding box center [1154, 288] width 270 height 345
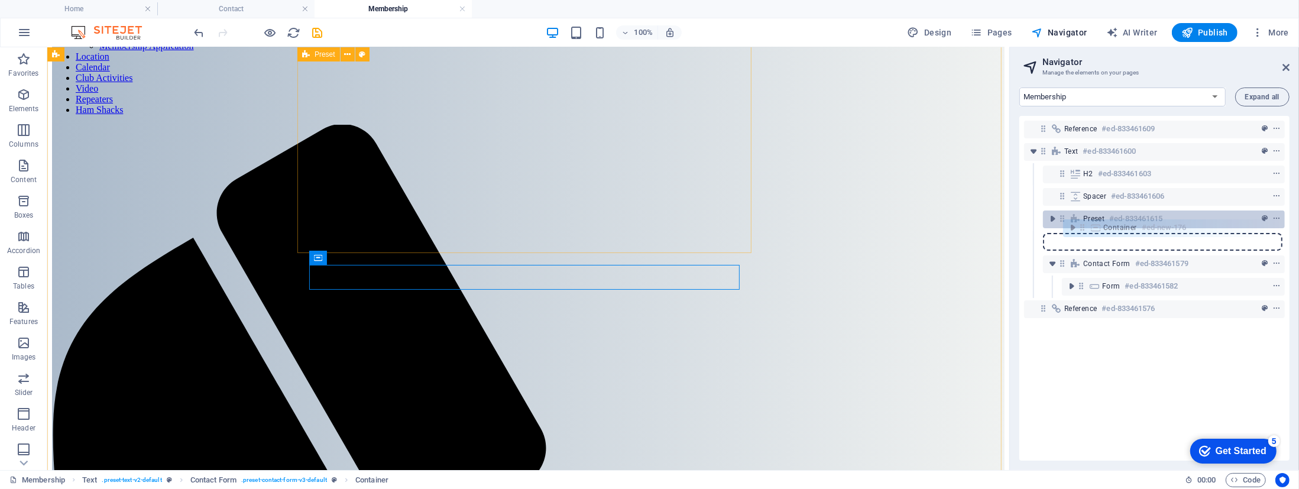
drag, startPoint x: 1080, startPoint y: 265, endPoint x: 1082, endPoint y: 225, distance: 39.6
click at [1082, 225] on div "Reference #ed-833461609 Text #ed-833461600 H2 #ed-833461603 Spacer #ed-83346160…" at bounding box center [1154, 288] width 270 height 345
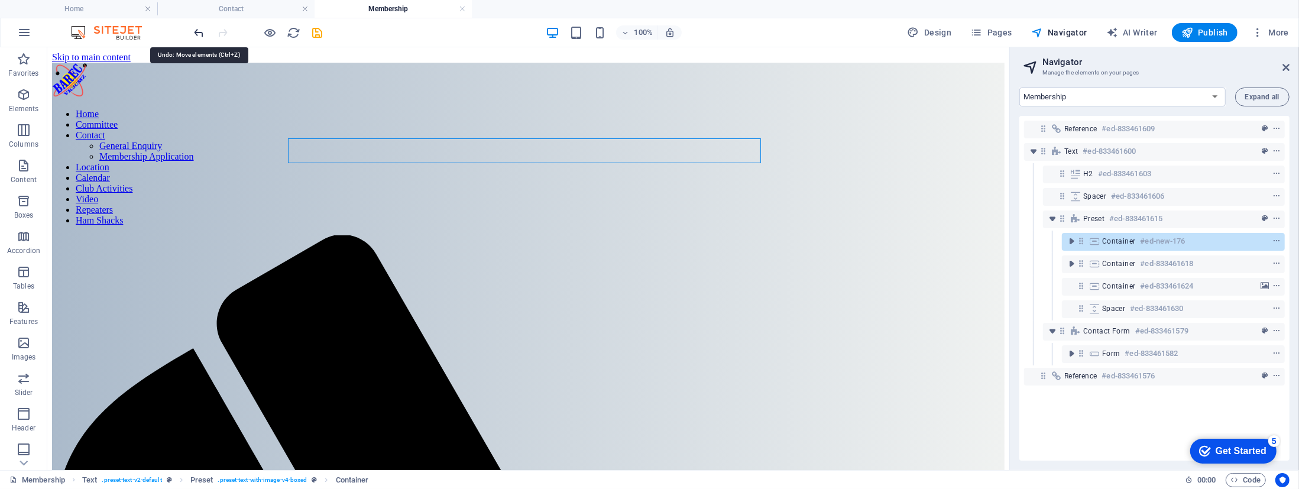
click at [0, 0] on icon "undo" at bounding box center [0, 0] width 0 height 0
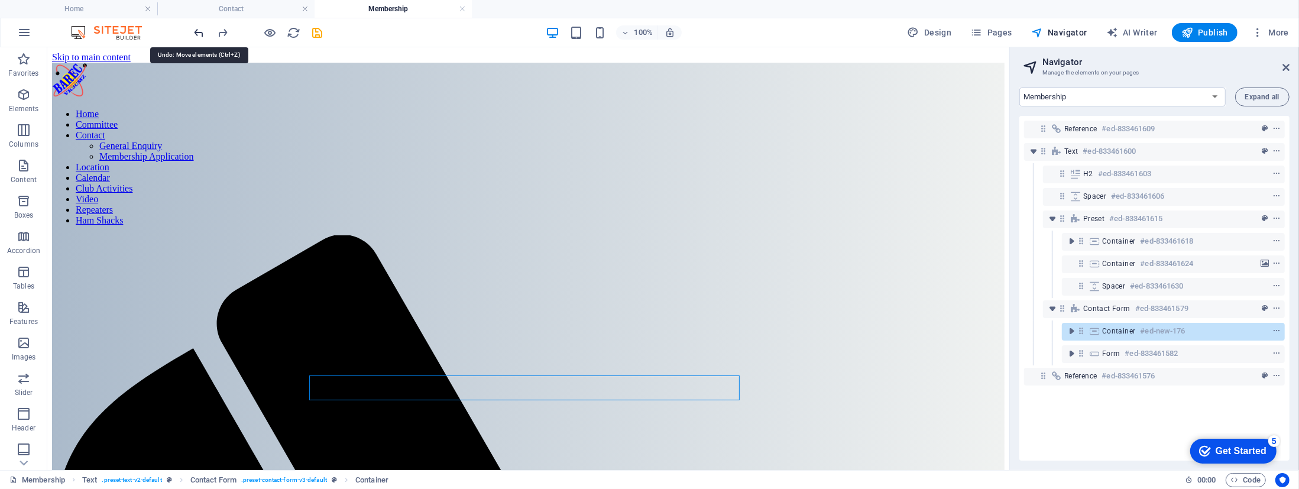
click at [0, 0] on icon "undo" at bounding box center [0, 0] width 0 height 0
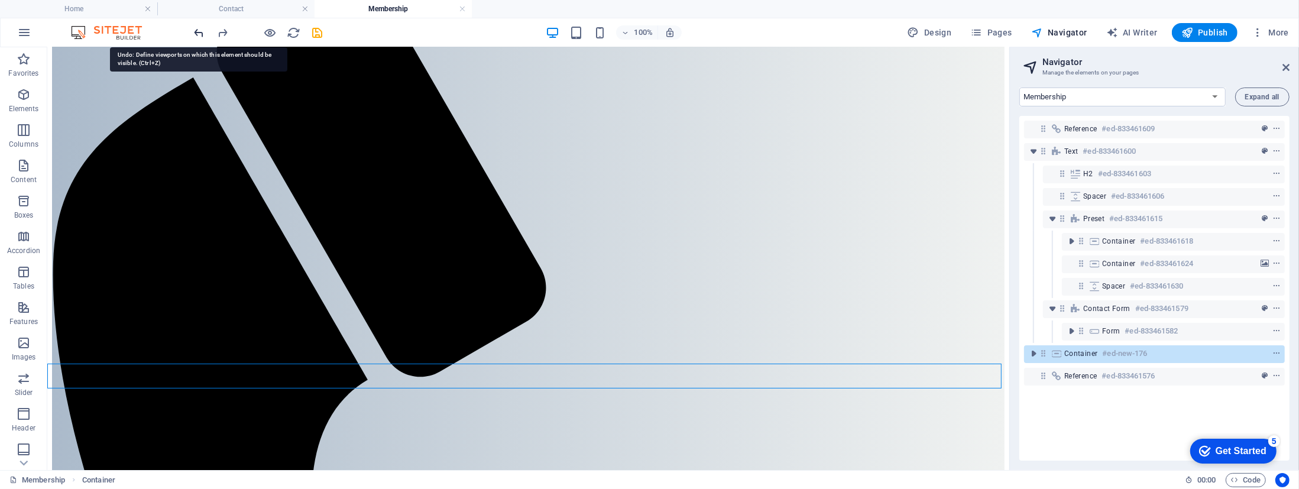
click at [0, 0] on icon "undo" at bounding box center [0, 0] width 0 height 0
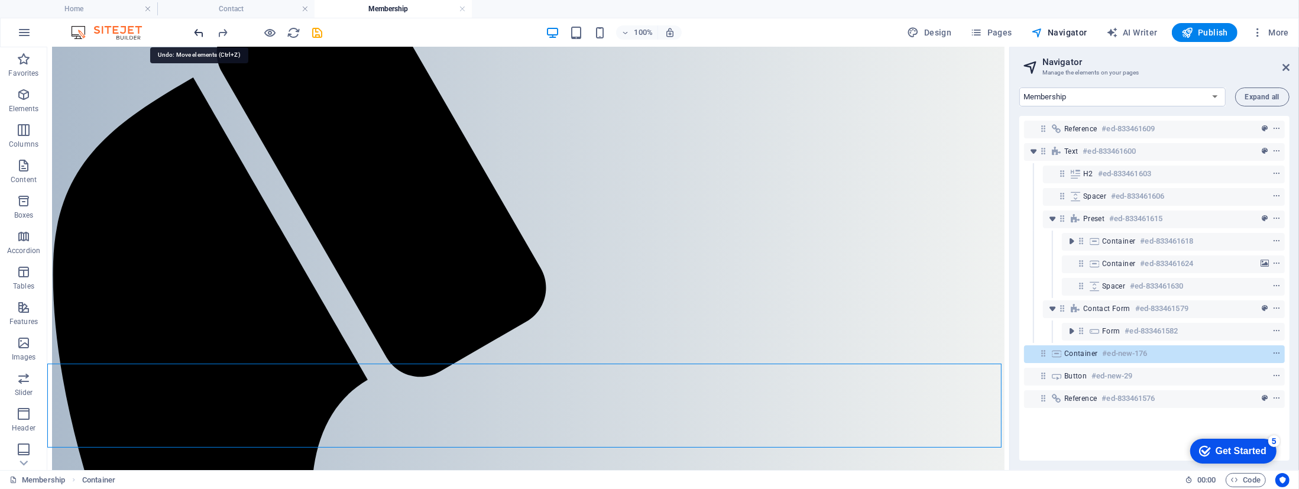
click at [0, 0] on icon "undo" at bounding box center [0, 0] width 0 height 0
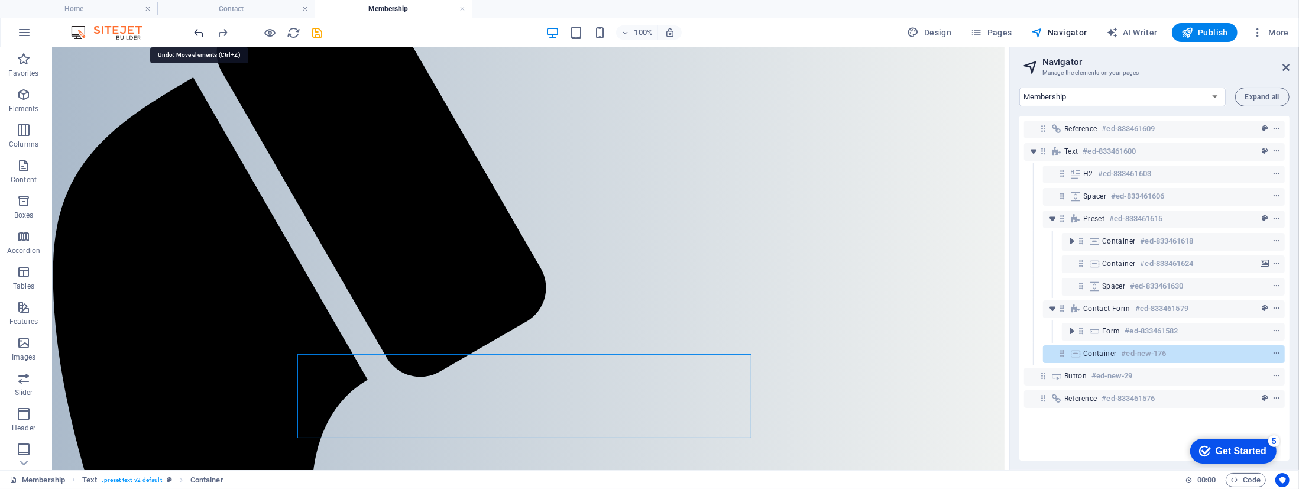
click at [0, 0] on icon "undo" at bounding box center [0, 0] width 0 height 0
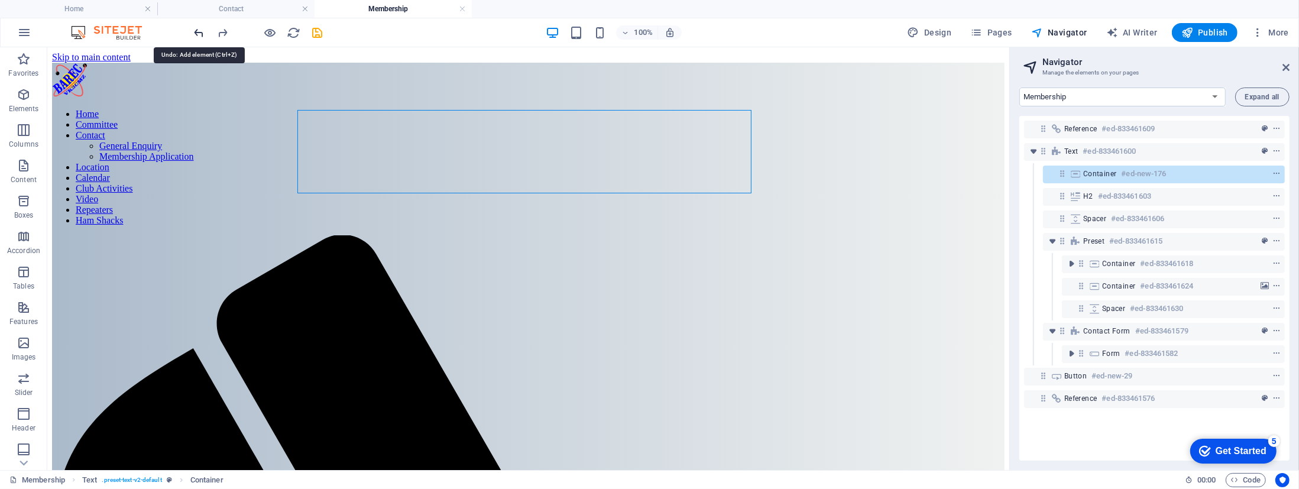
click at [0, 0] on icon "undo" at bounding box center [0, 0] width 0 height 0
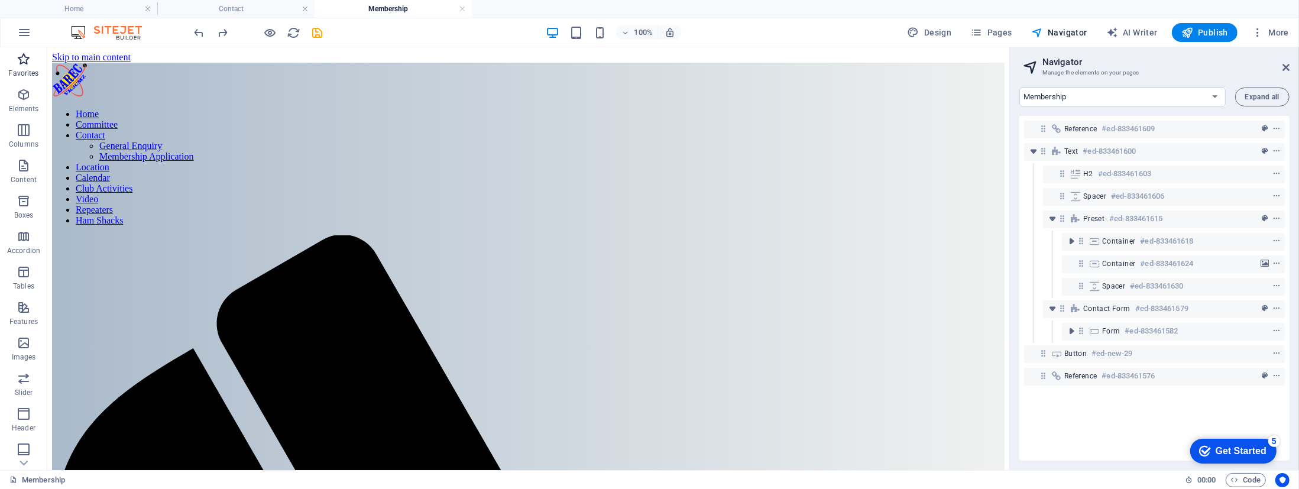
click at [0, 0] on icon "button" at bounding box center [0, 0] width 0 height 0
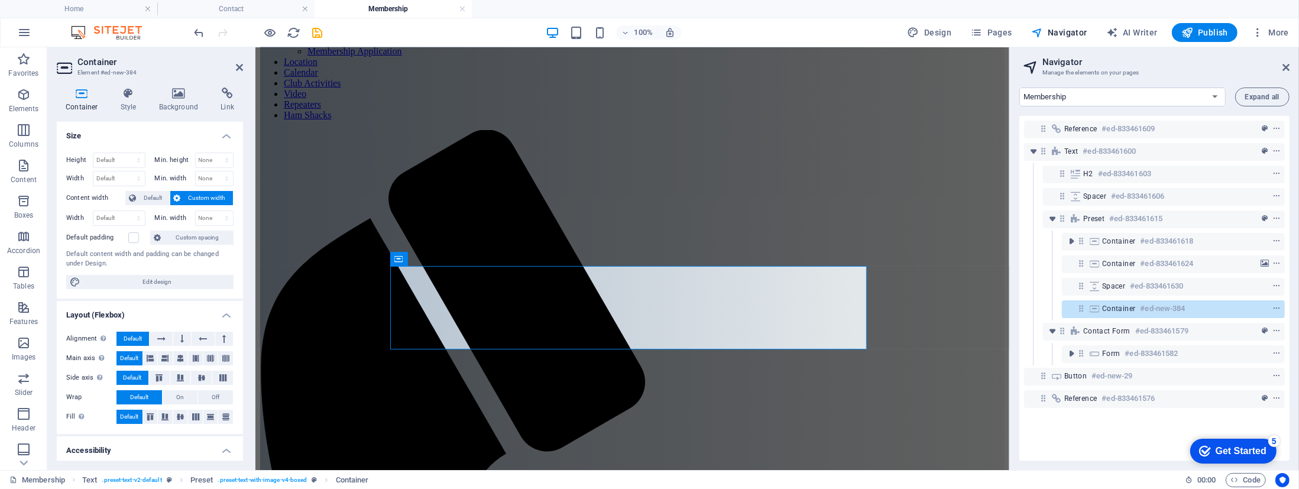
scroll to position [106, 0]
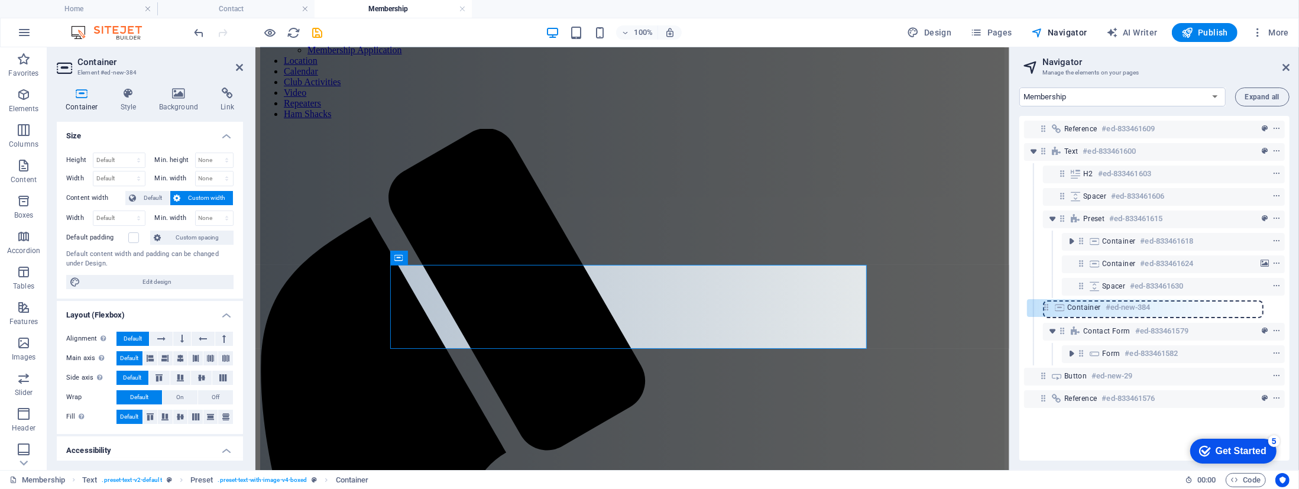
drag, startPoint x: 1081, startPoint y: 309, endPoint x: 1049, endPoint y: 307, distance: 31.9
click at [1049, 307] on div "Reference #ed-833461609 Text #ed-833461600 H2 #ed-833461603 Spacer #ed-83346160…" at bounding box center [1154, 288] width 270 height 345
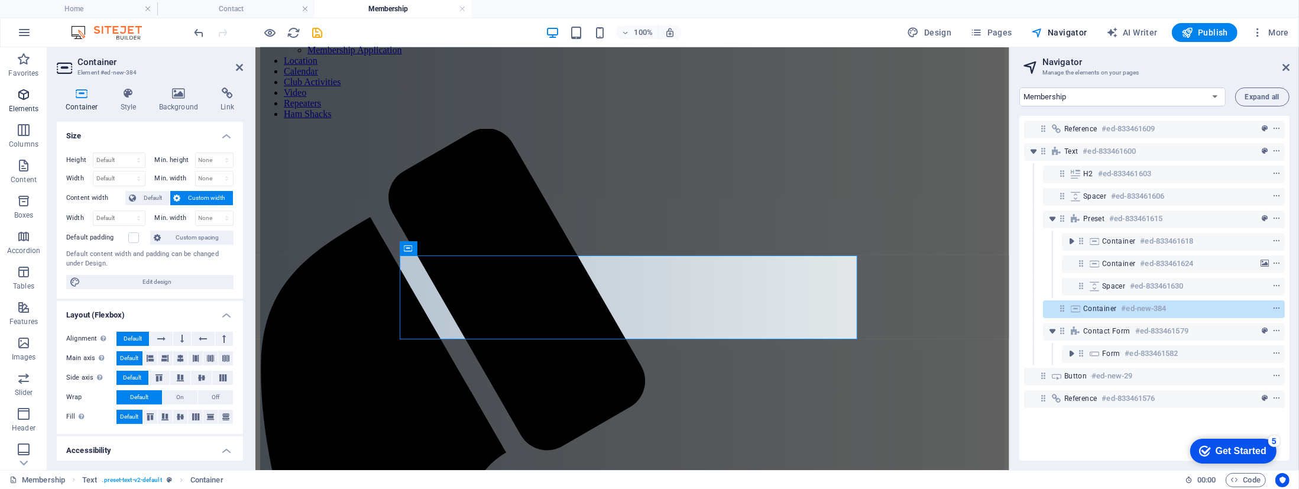
click at [0, 0] on icon "button" at bounding box center [0, 0] width 0 height 0
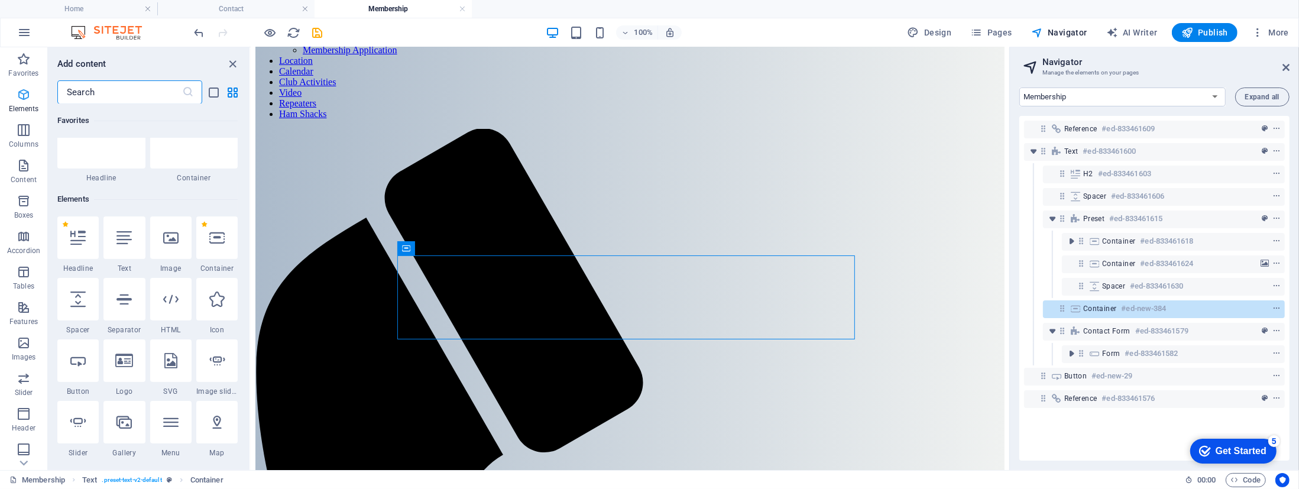
scroll to position [125, 0]
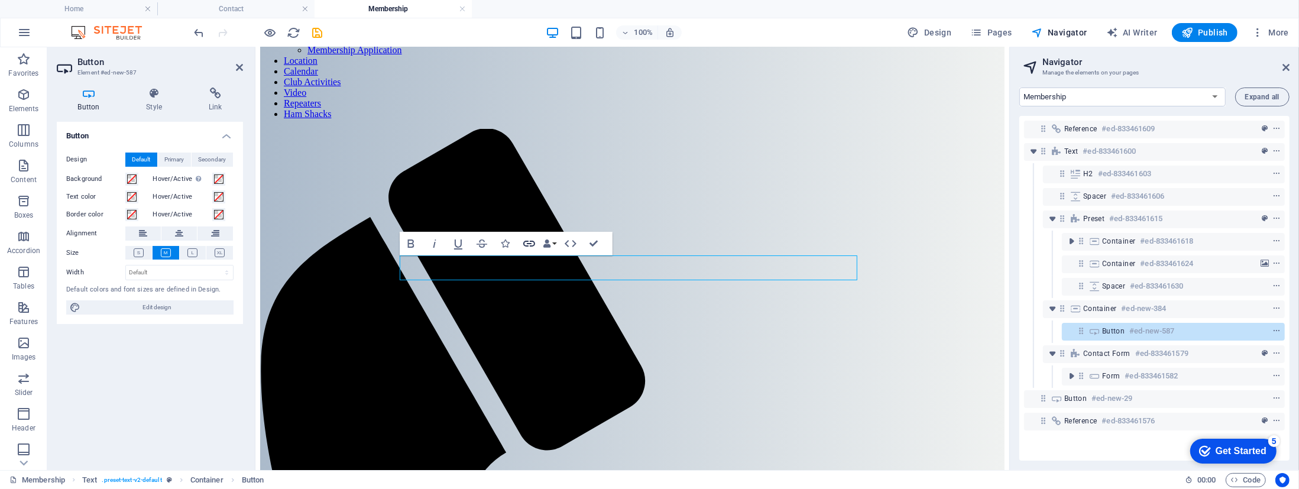
click at [525, 241] on icon "button" at bounding box center [529, 244] width 12 height 6
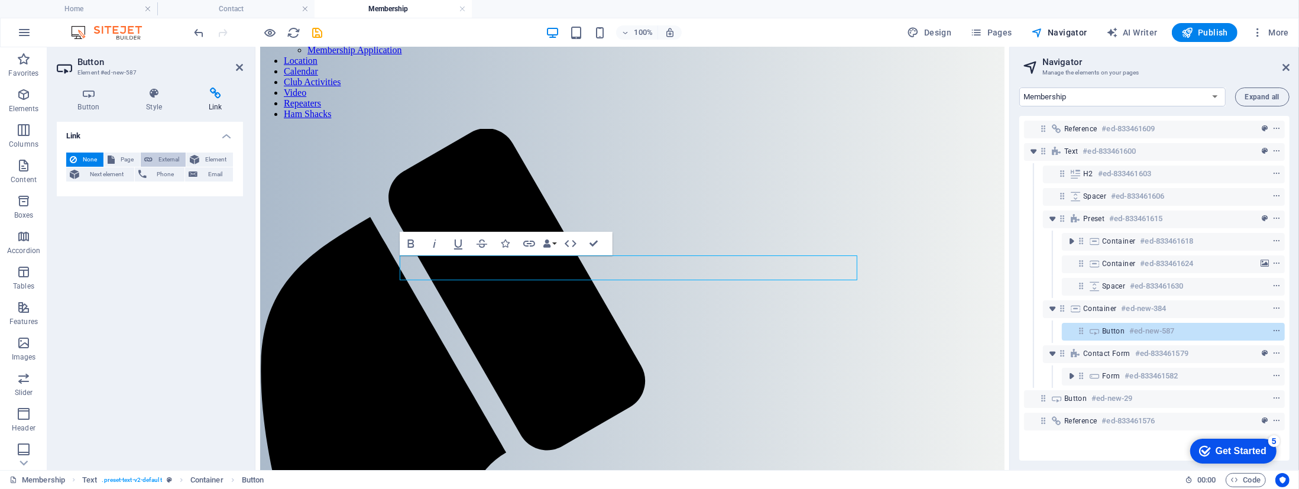
click at [165, 160] on span "External" at bounding box center [169, 159] width 26 height 14
select select "blank"
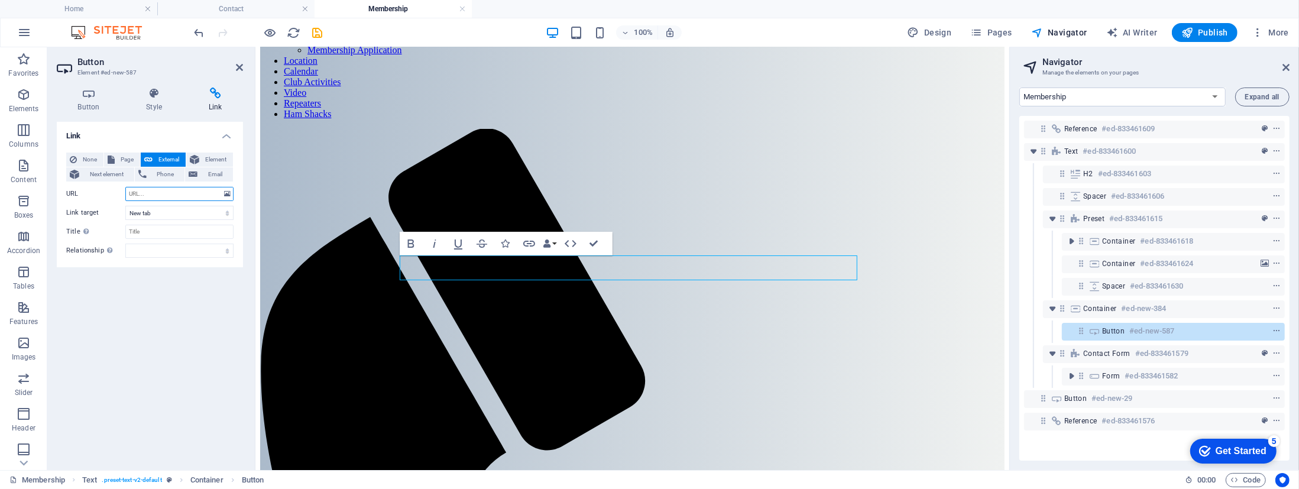
click at [164, 189] on input "URL" at bounding box center [179, 194] width 108 height 14
type input "FilesForDownload/constitution.pdf"
click at [241, 64] on icon at bounding box center [239, 67] width 7 height 9
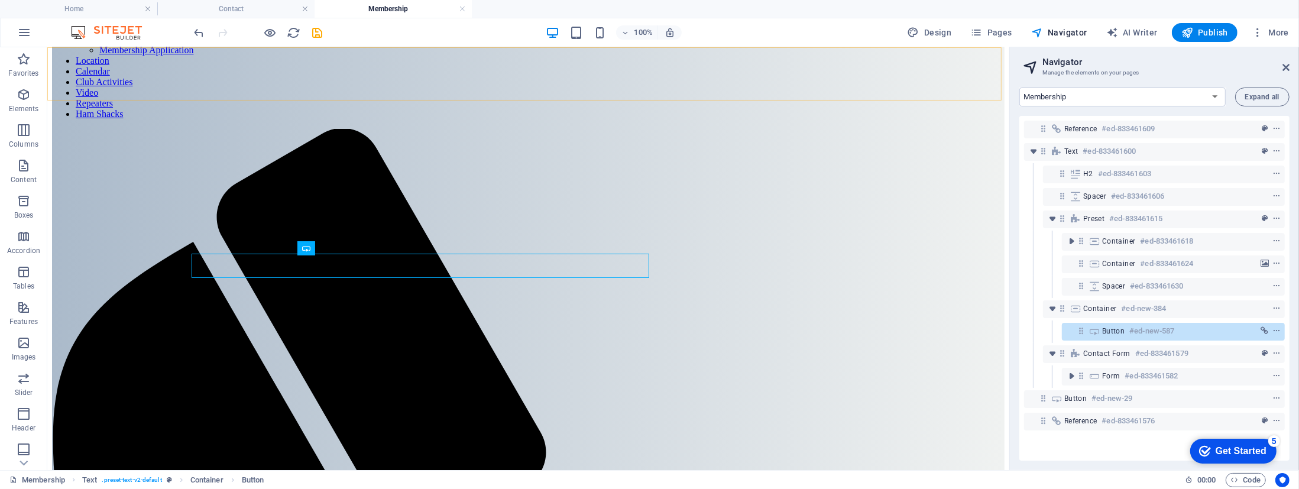
scroll to position [108, 0]
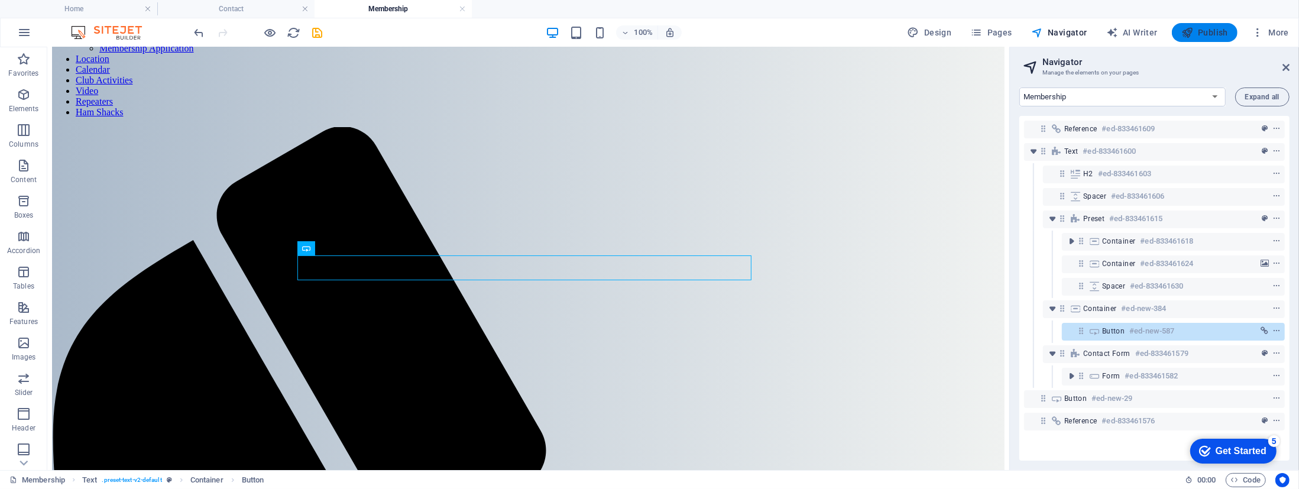
click at [0, 0] on span "Publish" at bounding box center [0, 0] width 0 height 0
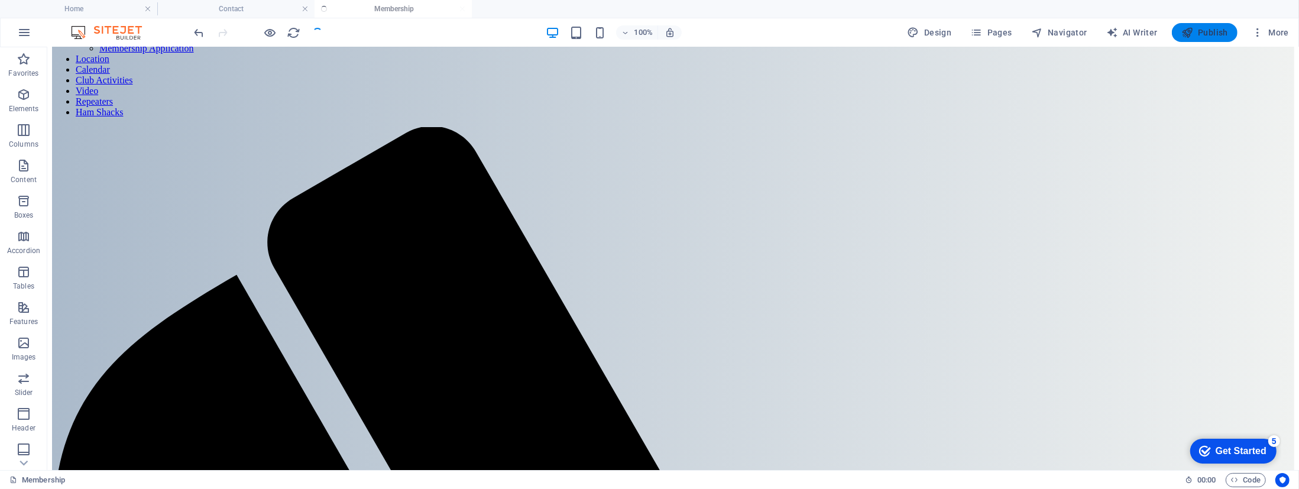
scroll to position [112, 0]
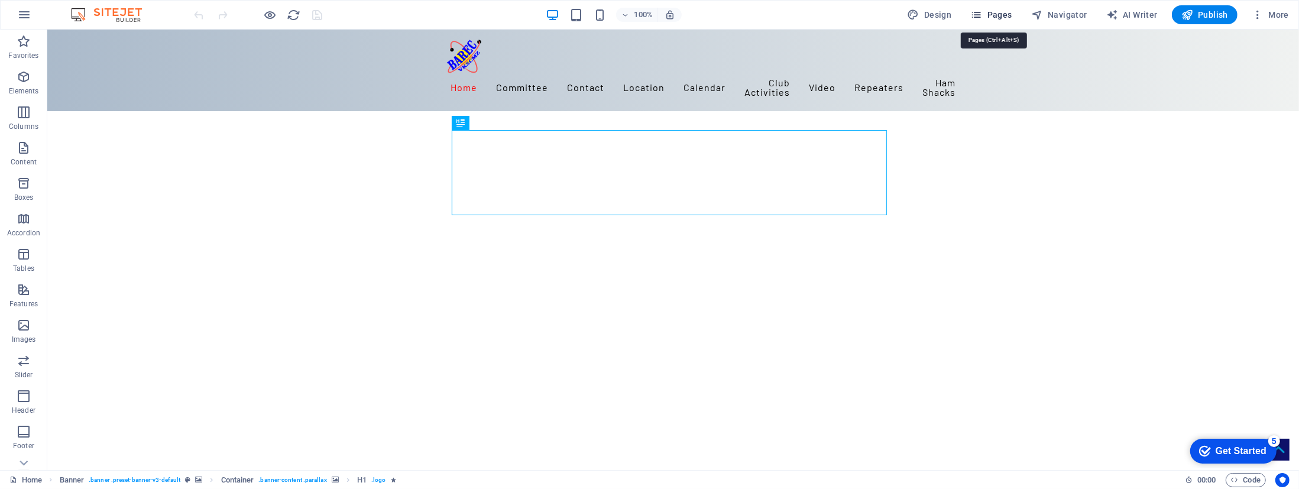
click at [1001, 12] on span "Pages" at bounding box center [990, 15] width 41 height 12
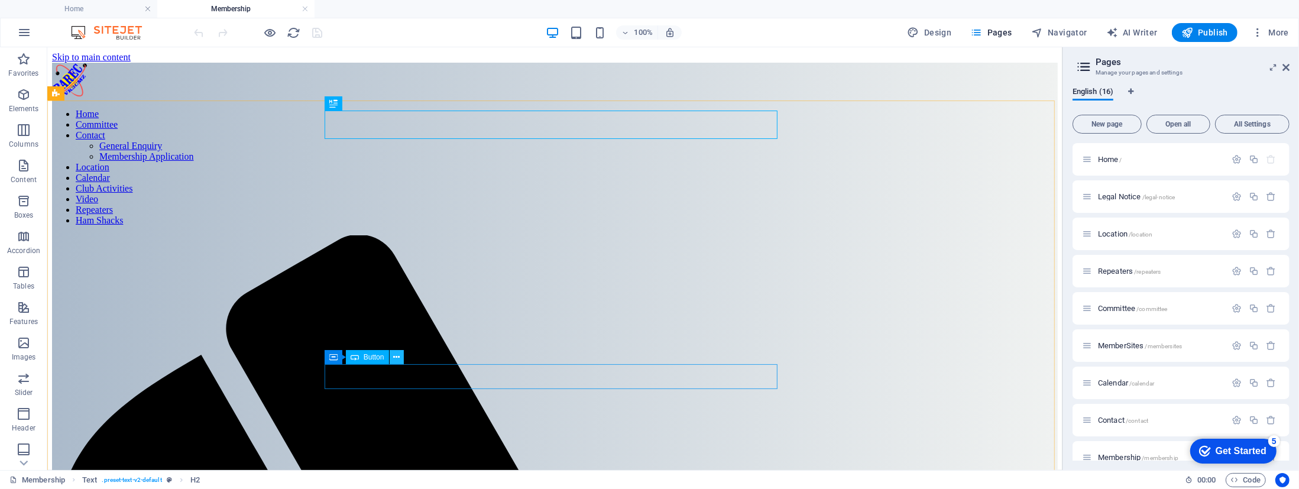
click at [0, 0] on icon at bounding box center [0, 0] width 0 height 0
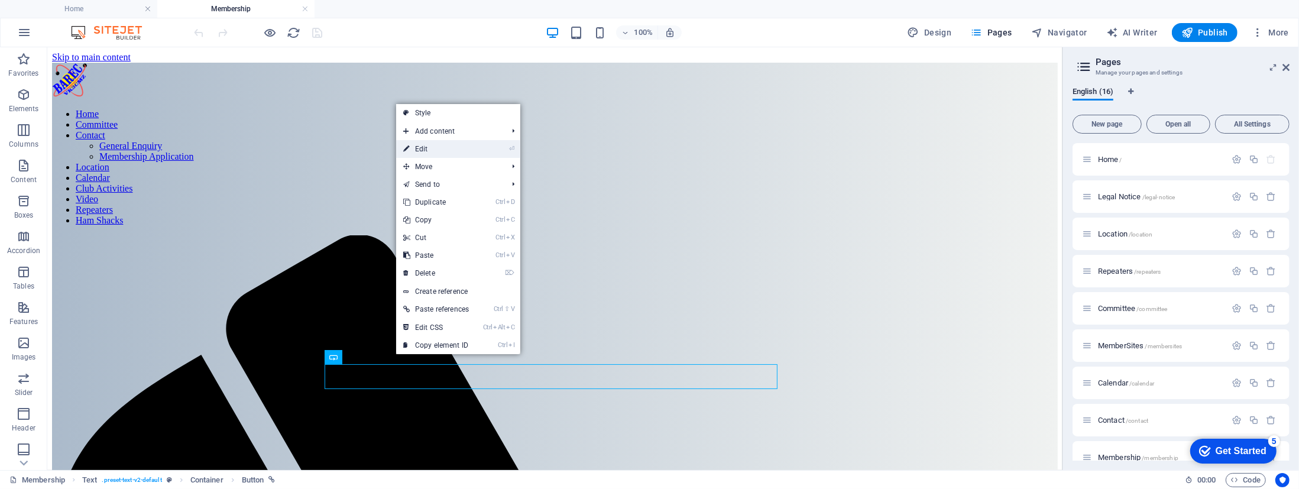
click at [0, 0] on link "⏎ Edit" at bounding box center [0, 0] width 0 height 0
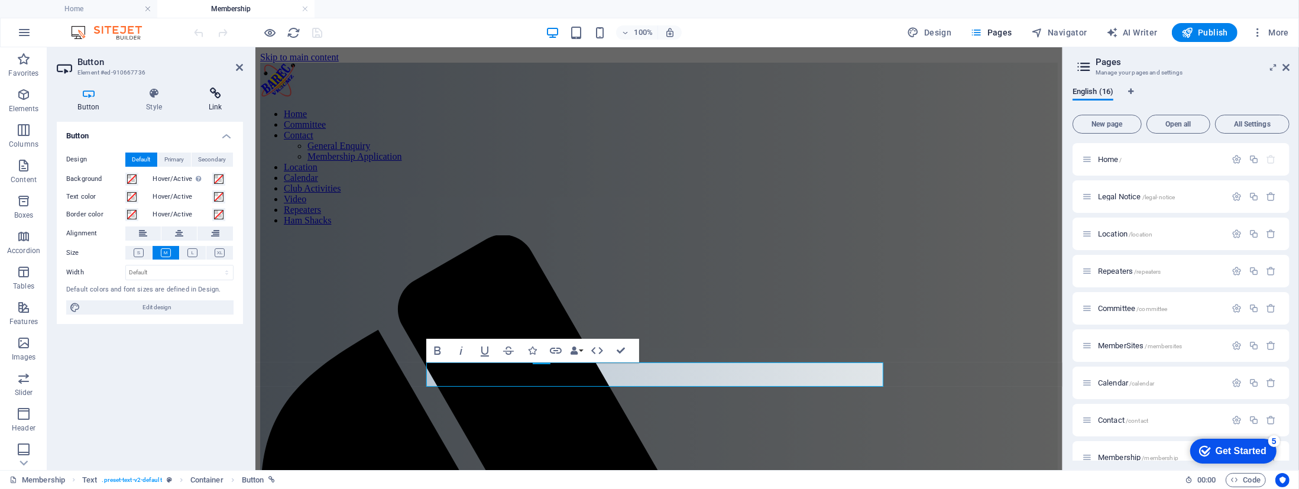
click at [212, 94] on icon at bounding box center [215, 93] width 56 height 12
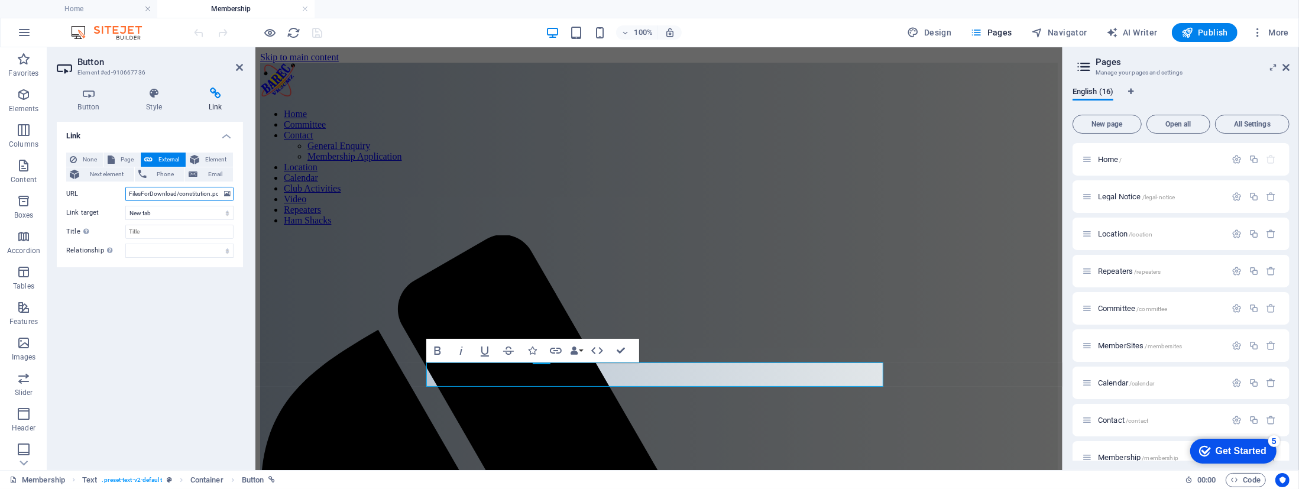
click at [135, 194] on input "FilesForDownload/constitution.pdf" at bounding box center [179, 194] width 108 height 14
type input "./FilesForDownload/constitution.pdf"
click at [172, 274] on div "Link None Page External Element Next element Phone Email Page Home Legal Notice…" at bounding box center [150, 291] width 186 height 339
click at [241, 64] on icon at bounding box center [239, 67] width 7 height 9
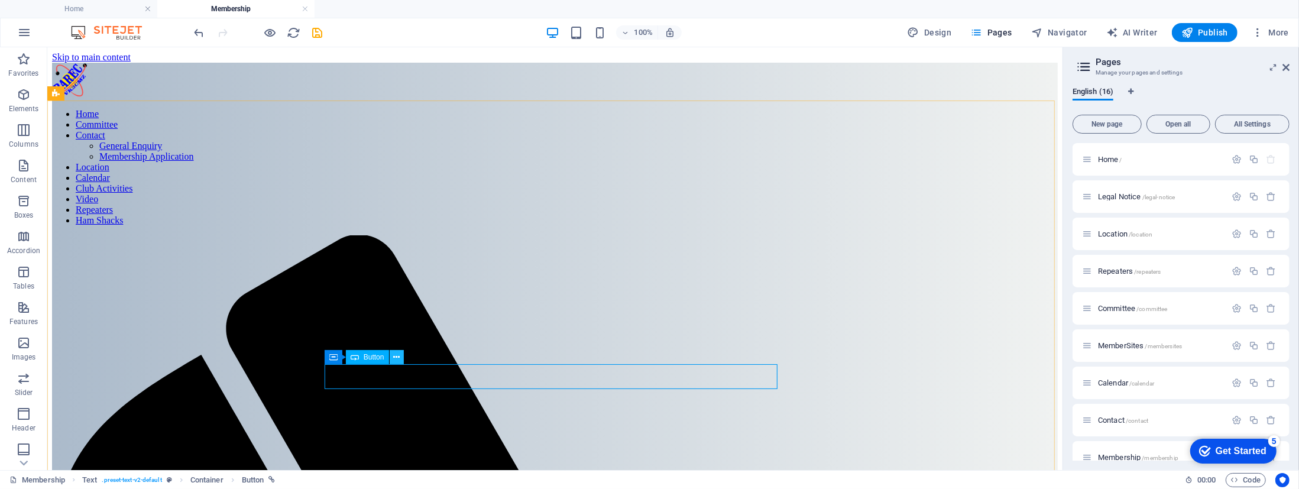
click at [0, 0] on icon at bounding box center [0, 0] width 0 height 0
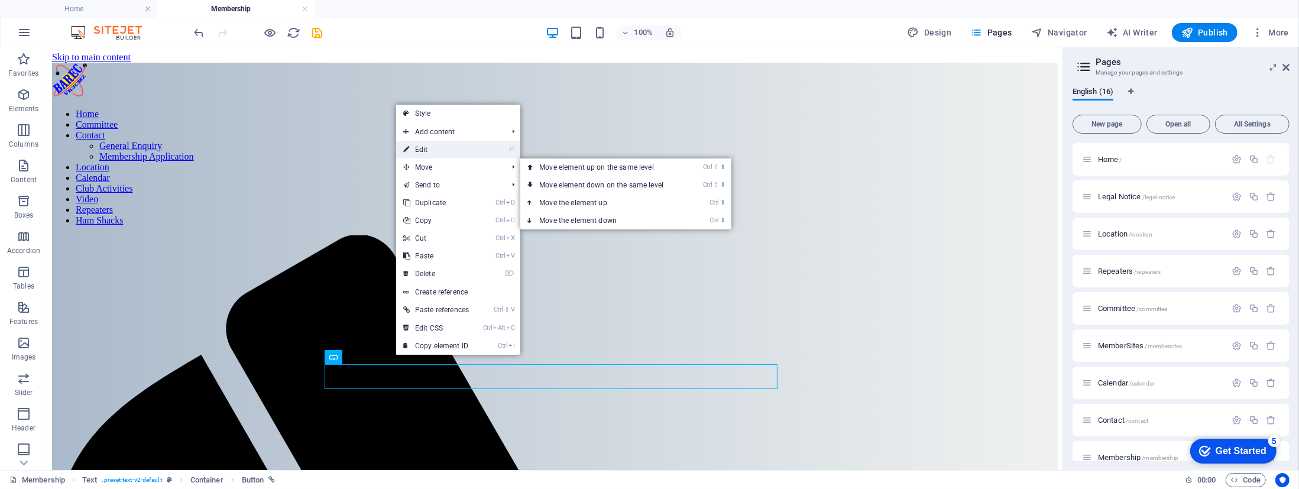
click at [425, 150] on link "⏎ Edit" at bounding box center [436, 150] width 80 height 18
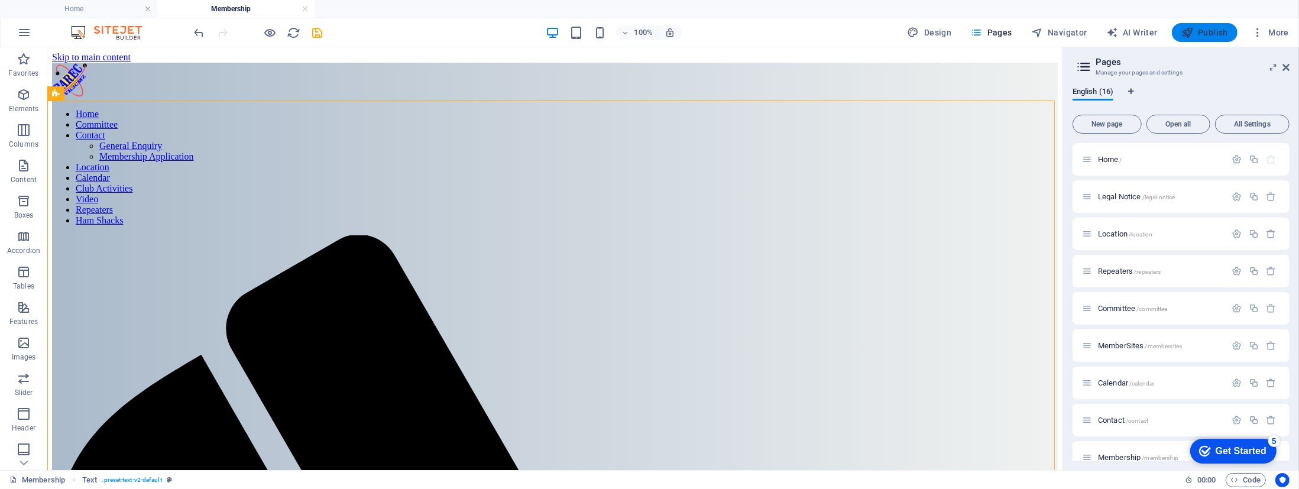
click at [0, 0] on span "Publish" at bounding box center [0, 0] width 0 height 0
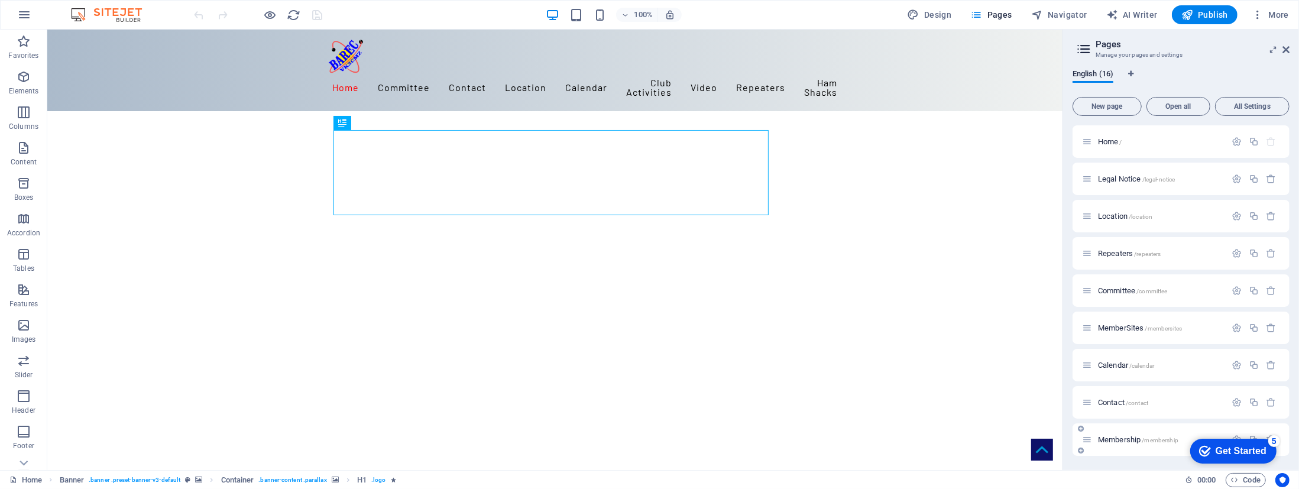
click at [1119, 435] on span "Membership /membership" at bounding box center [1138, 439] width 80 height 9
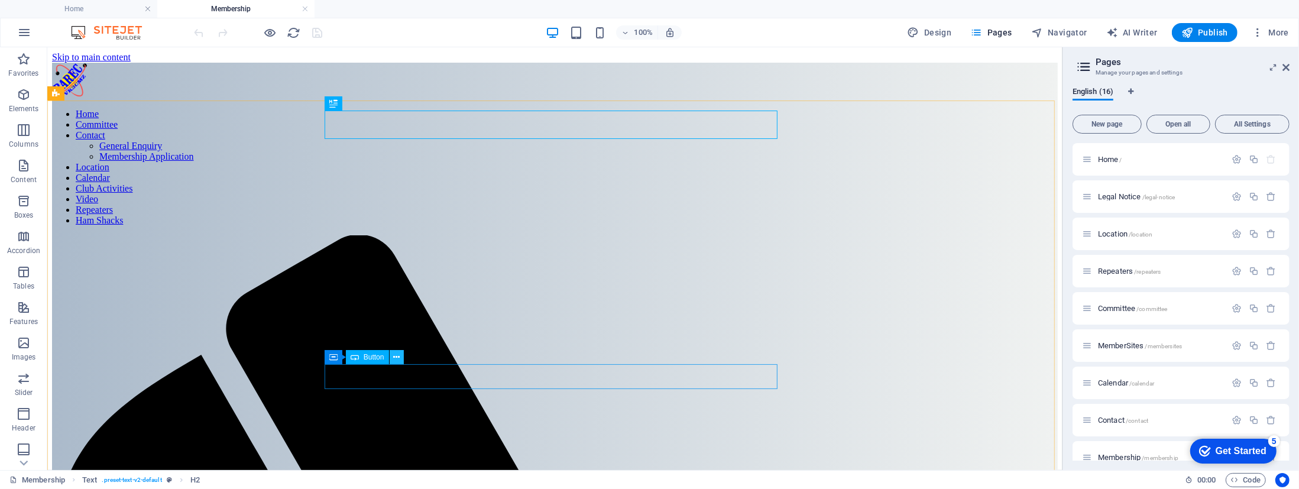
click at [0, 0] on icon at bounding box center [0, 0] width 0 height 0
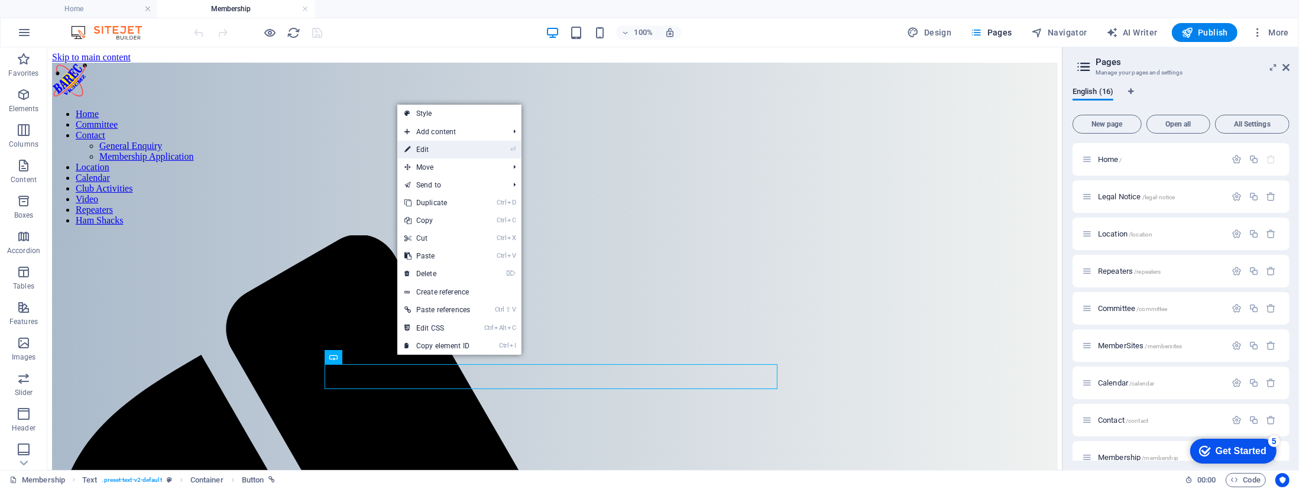
click at [0, 0] on link "⏎ Edit" at bounding box center [0, 0] width 0 height 0
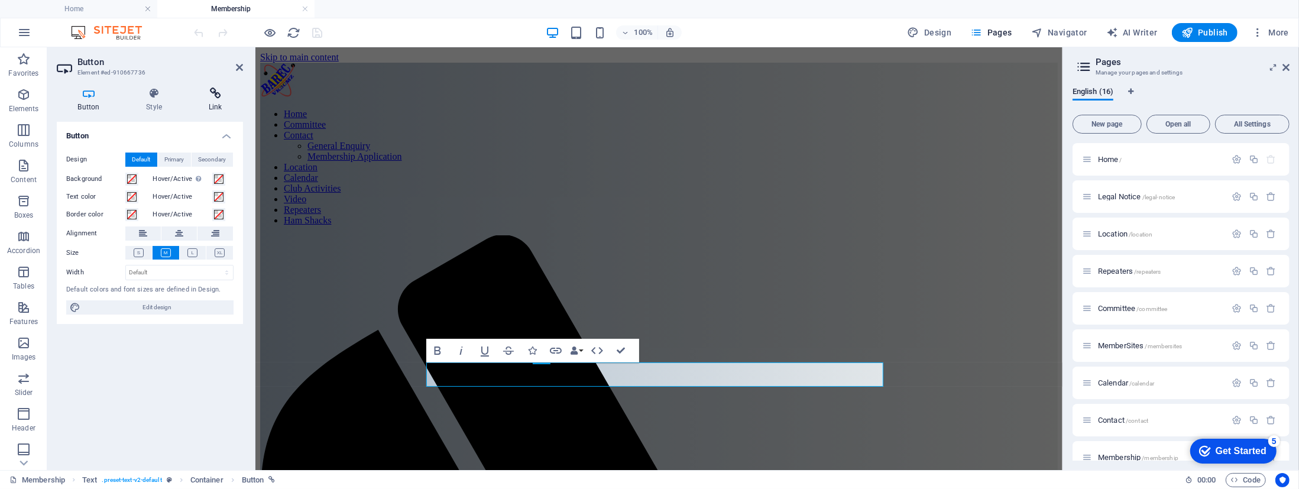
click at [218, 87] on icon at bounding box center [215, 93] width 56 height 12
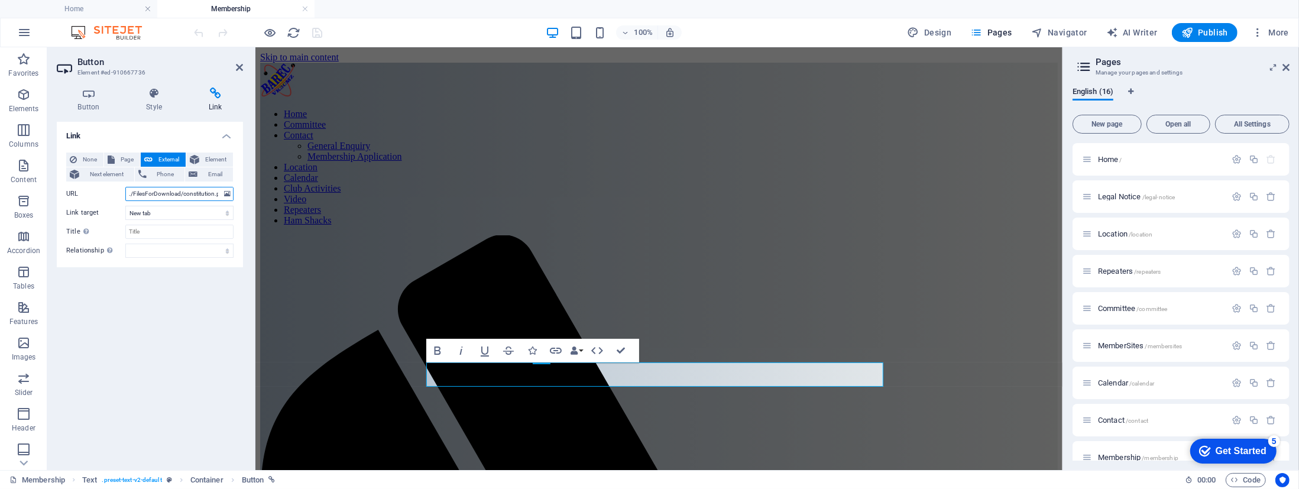
click at [130, 193] on input "./FilesForDownload/constitution.pdf" at bounding box center [179, 194] width 108 height 14
type input "../FilesForDownload/constitution.pdf"
click at [242, 64] on icon at bounding box center [239, 67] width 7 height 9
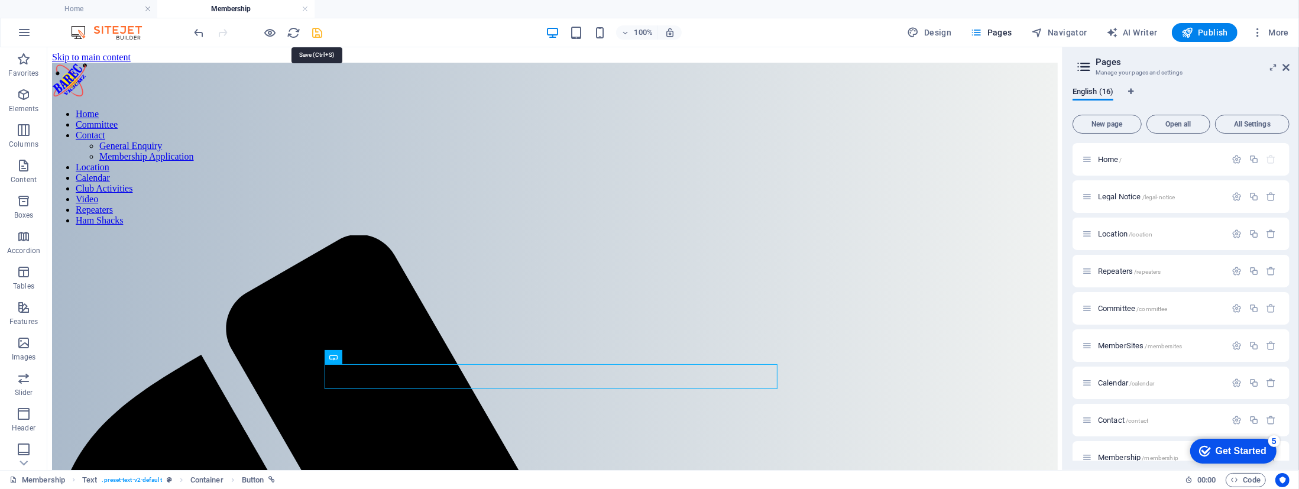
click at [317, 30] on icon "save" at bounding box center [318, 33] width 14 height 14
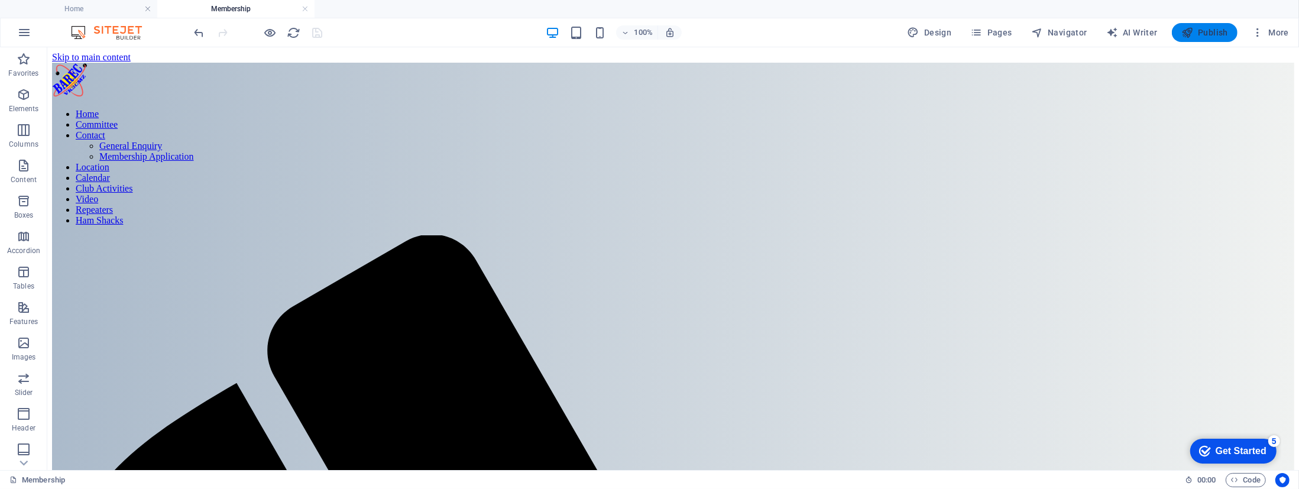
click at [0, 0] on span "Publish" at bounding box center [0, 0] width 0 height 0
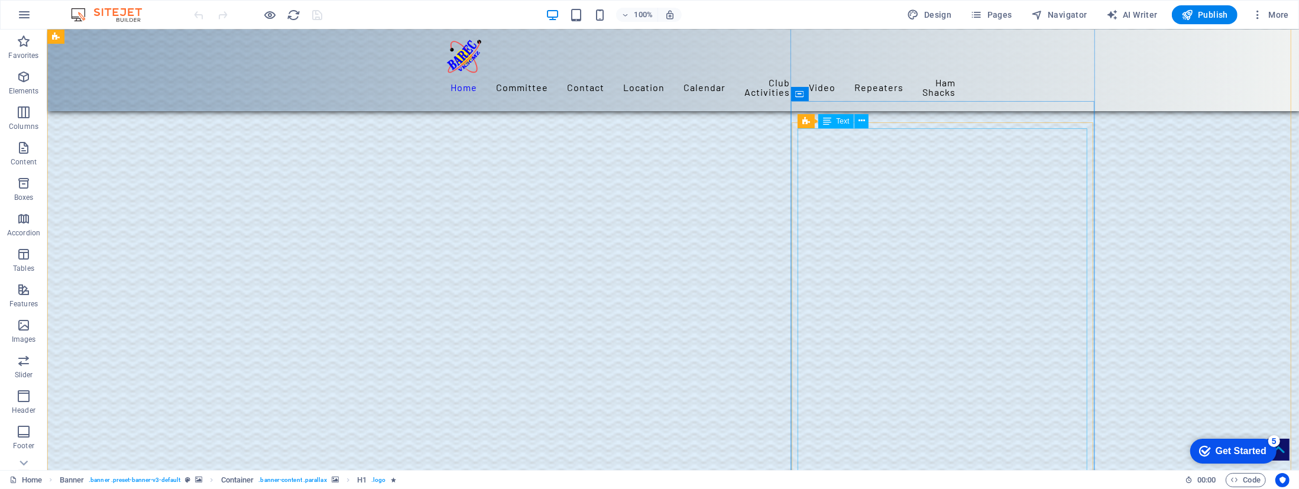
scroll to position [1826, 0]
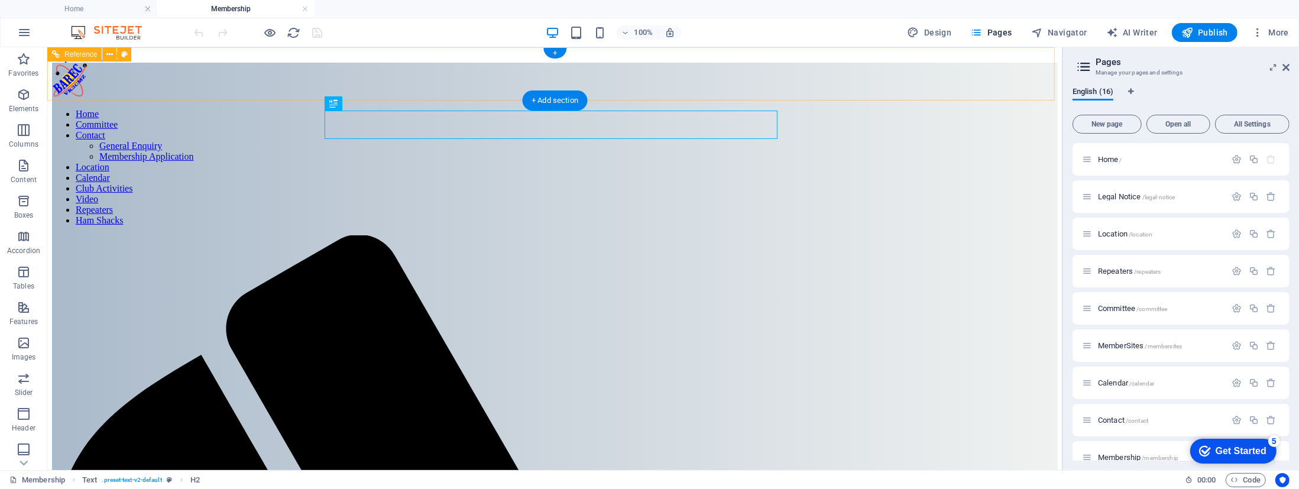
scroll to position [0, 0]
click at [1064, 33] on span "Navigator" at bounding box center [1059, 33] width 56 height 12
select select "16025971-en"
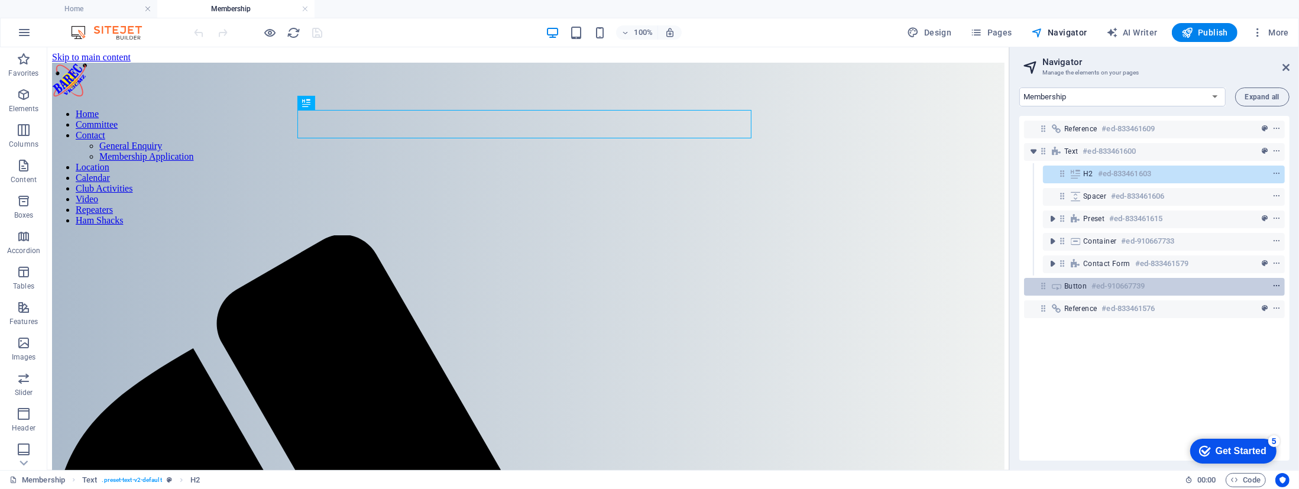
click at [1276, 283] on icon "context-menu" at bounding box center [1276, 286] width 8 height 8
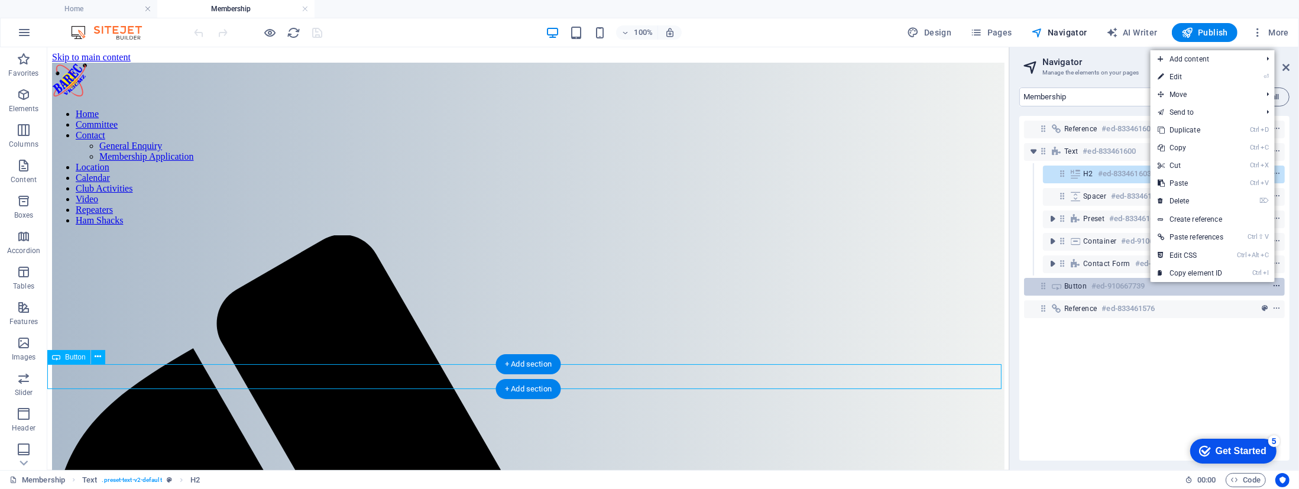
scroll to position [295, 0]
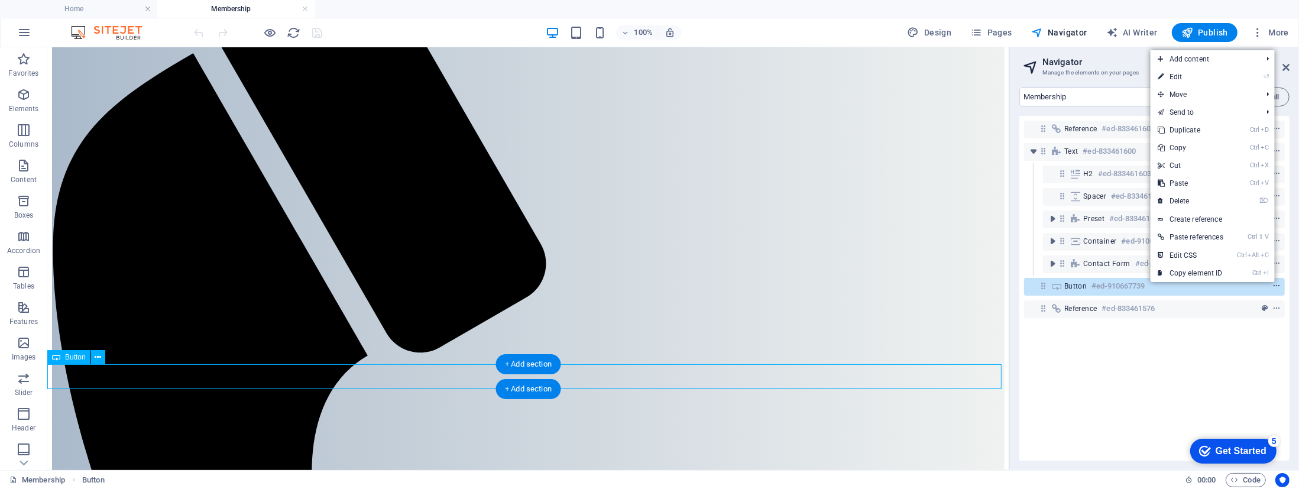
click at [1276, 283] on icon "context-menu" at bounding box center [1276, 286] width 8 height 8
click at [1134, 383] on div "Reference #ed-833461609 Text #ed-833461600 H2 #ed-833461603 Spacer #ed-83346160…" at bounding box center [1154, 288] width 270 height 345
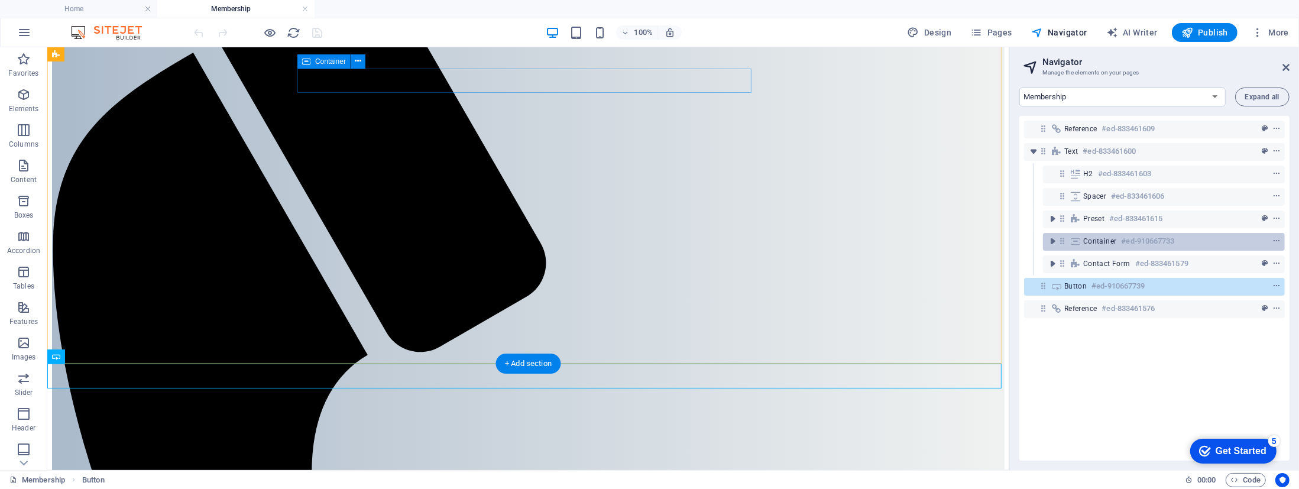
click at [1115, 241] on span "Container" at bounding box center [1100, 240] width 34 height 9
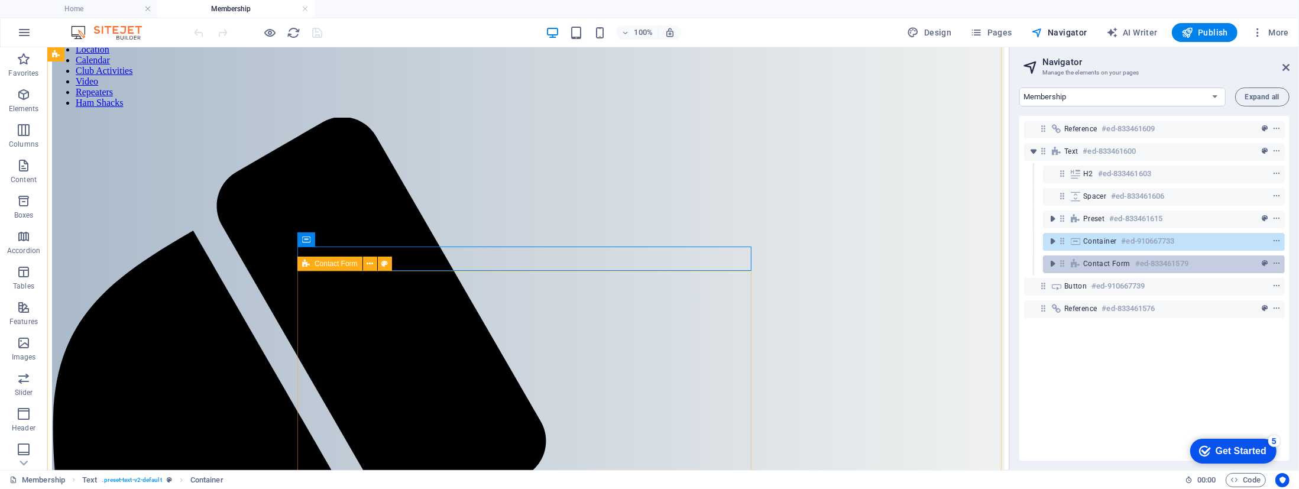
click at [1115, 260] on span "Contact Form" at bounding box center [1106, 263] width 47 height 9
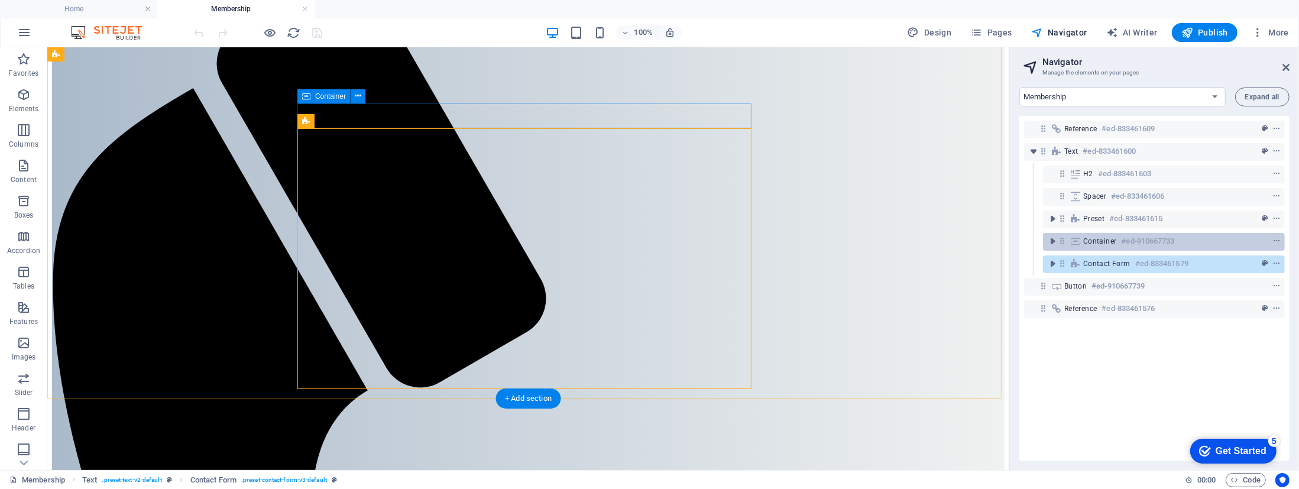
click at [1115, 242] on span "Container" at bounding box center [1100, 240] width 34 height 9
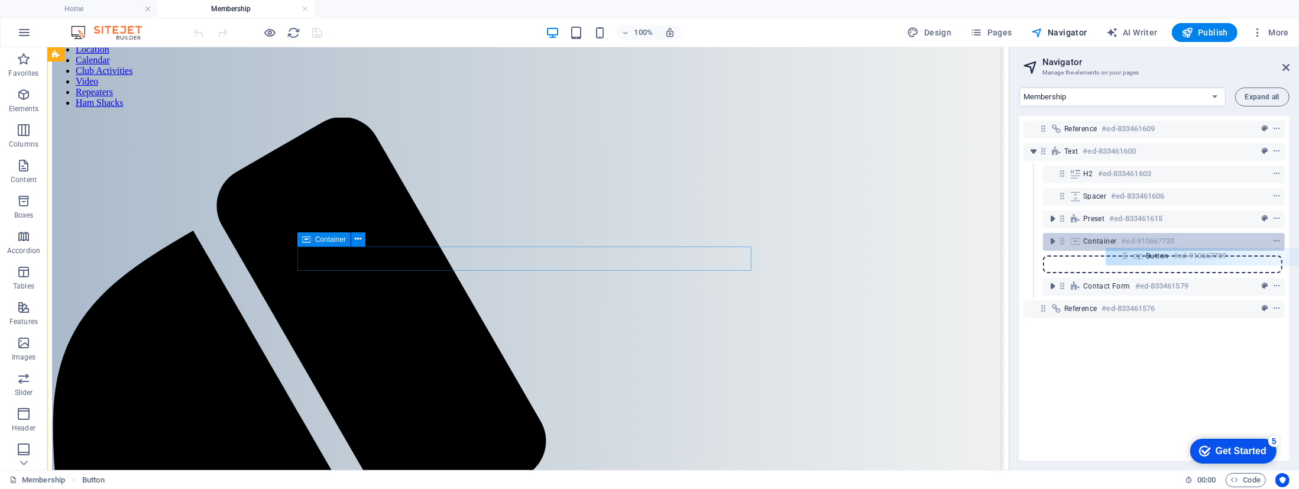
drag, startPoint x: 1044, startPoint y: 284, endPoint x: 1128, endPoint y: 248, distance: 91.3
click at [1128, 248] on div "Reference #ed-833461609 Text #ed-833461600 H2 #ed-833461603 Spacer #ed-83346160…" at bounding box center [1154, 288] width 270 height 345
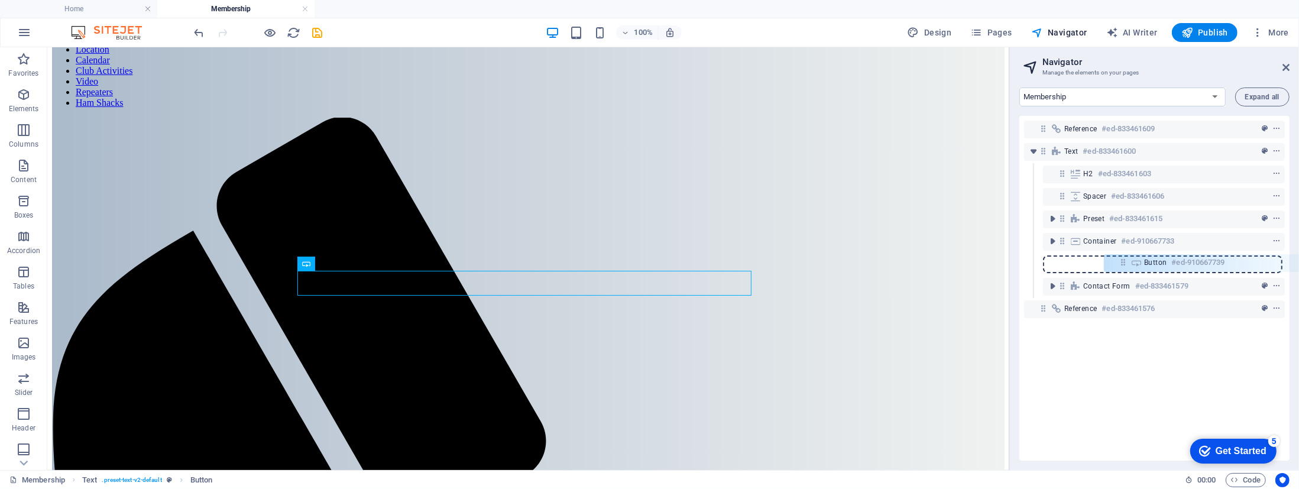
drag, startPoint x: 1063, startPoint y: 265, endPoint x: 1127, endPoint y: 264, distance: 63.8
click at [1127, 264] on div "Reference #ed-833461609 Text #ed-833461600 H2 #ed-833461603 Spacer #ed-83346160…" at bounding box center [1154, 288] width 270 height 345
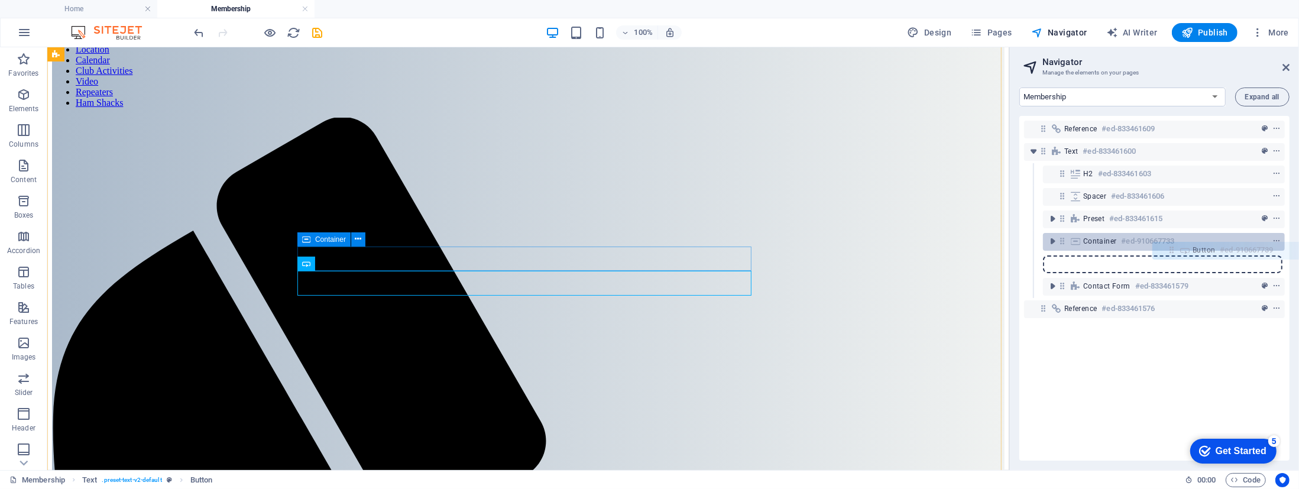
drag, startPoint x: 1064, startPoint y: 265, endPoint x: 1182, endPoint y: 250, distance: 118.6
click at [1182, 250] on div "Reference #ed-833461609 Text #ed-833461600 H2 #ed-833461603 Spacer #ed-83346160…" at bounding box center [1154, 288] width 270 height 345
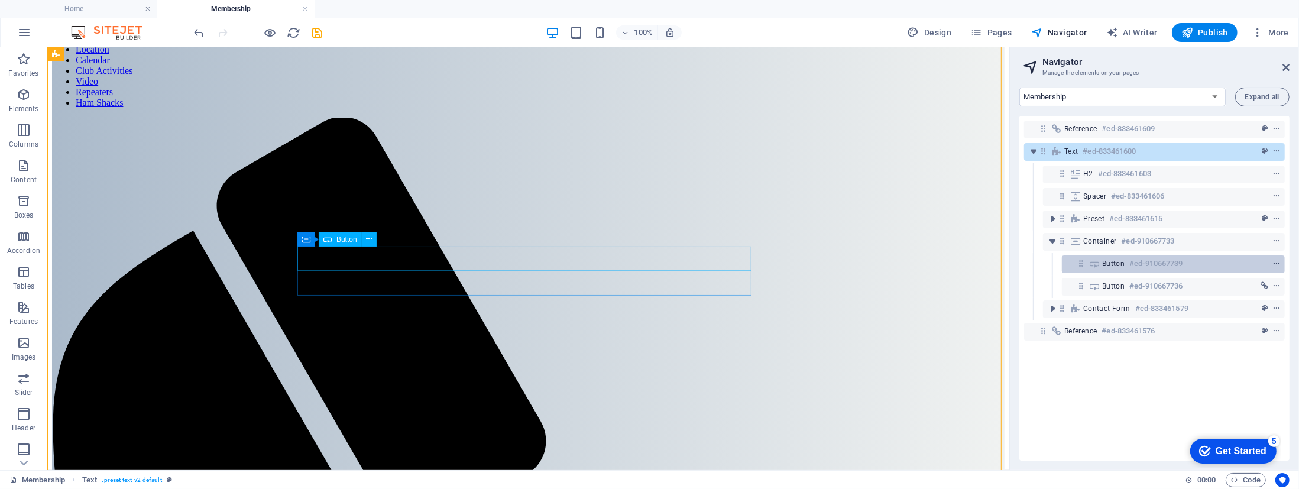
click at [1276, 262] on icon "context-menu" at bounding box center [1276, 263] width 8 height 8
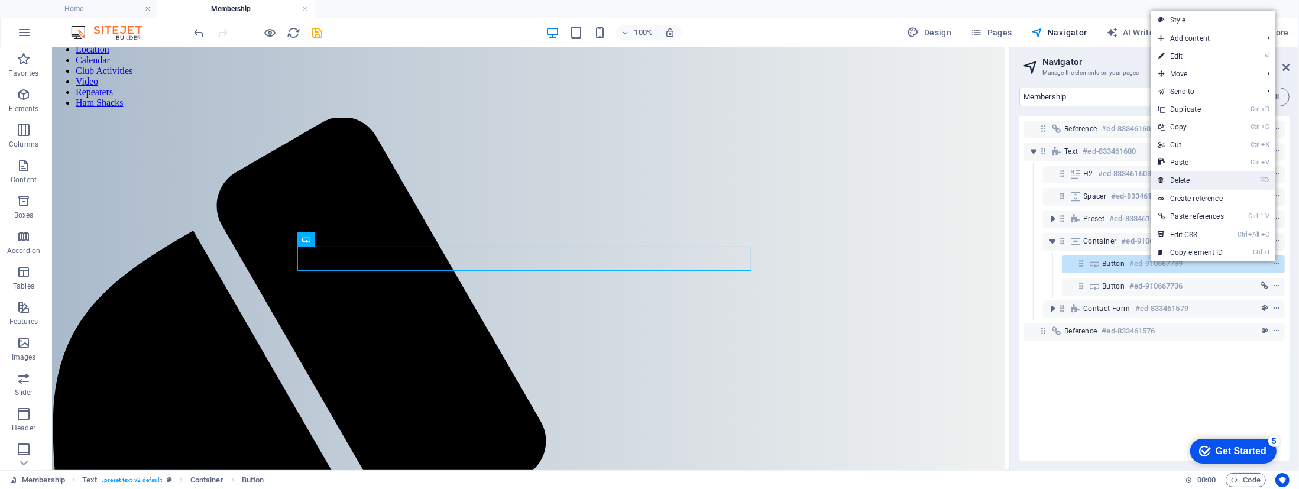
click at [1185, 177] on link "⌦ Delete" at bounding box center [1191, 180] width 80 height 18
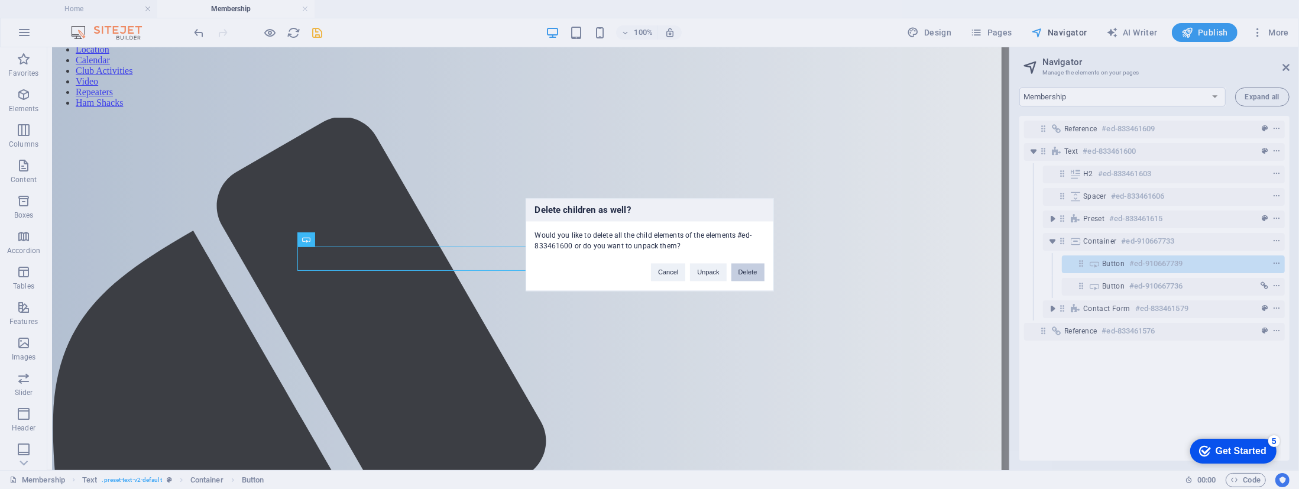
click at [752, 271] on button "Delete" at bounding box center [747, 272] width 33 height 18
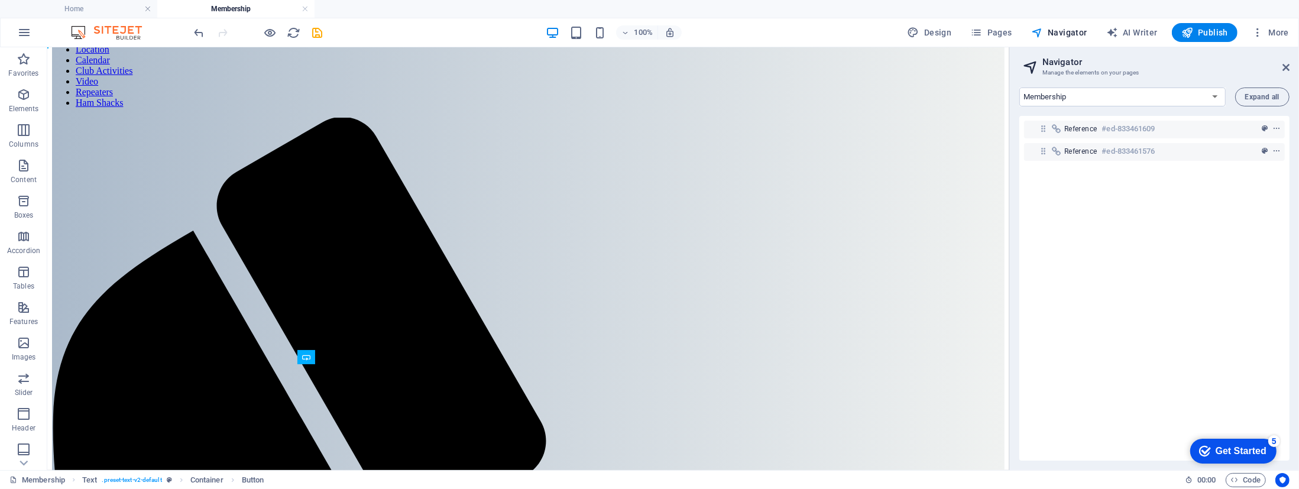
scroll to position [0, 0]
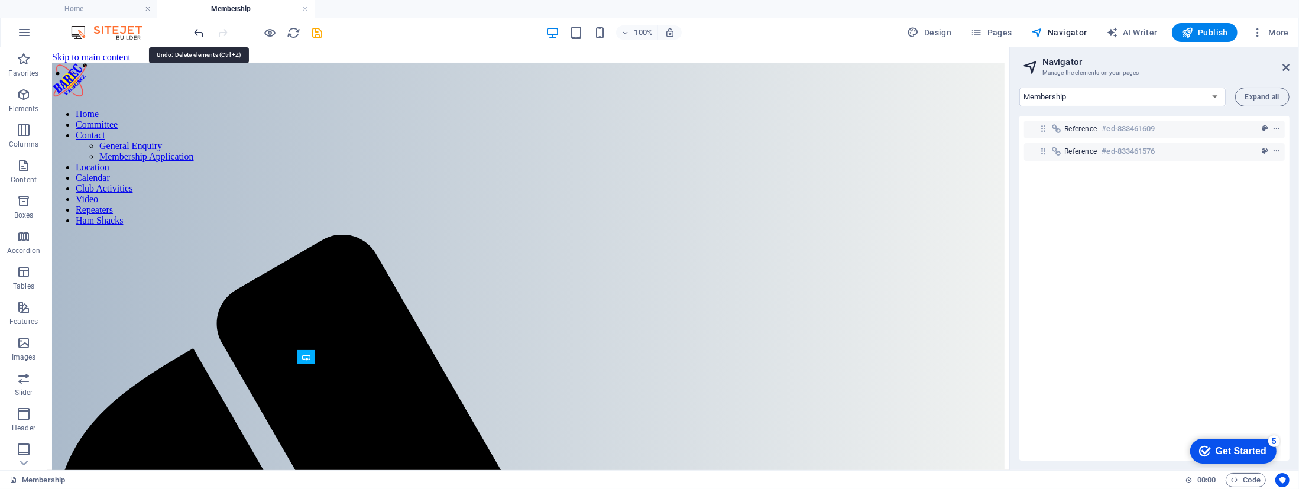
click at [0, 0] on icon "undo" at bounding box center [0, 0] width 0 height 0
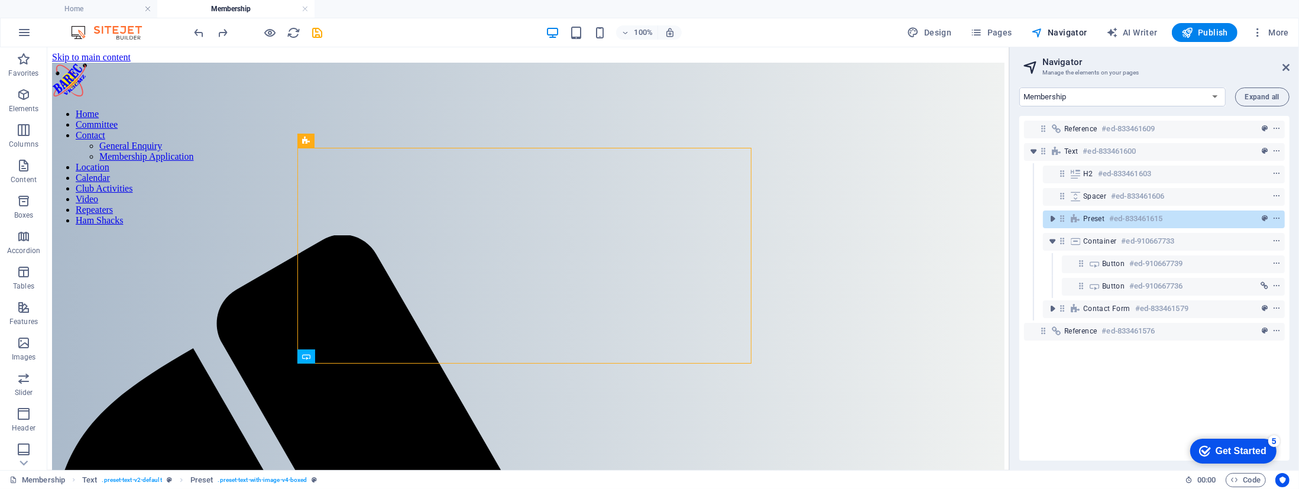
click at [1197, 416] on div "Reference #ed-833461609 Text #ed-833461600 H2 #ed-833461603 Spacer #ed-83346160…" at bounding box center [1154, 288] width 270 height 345
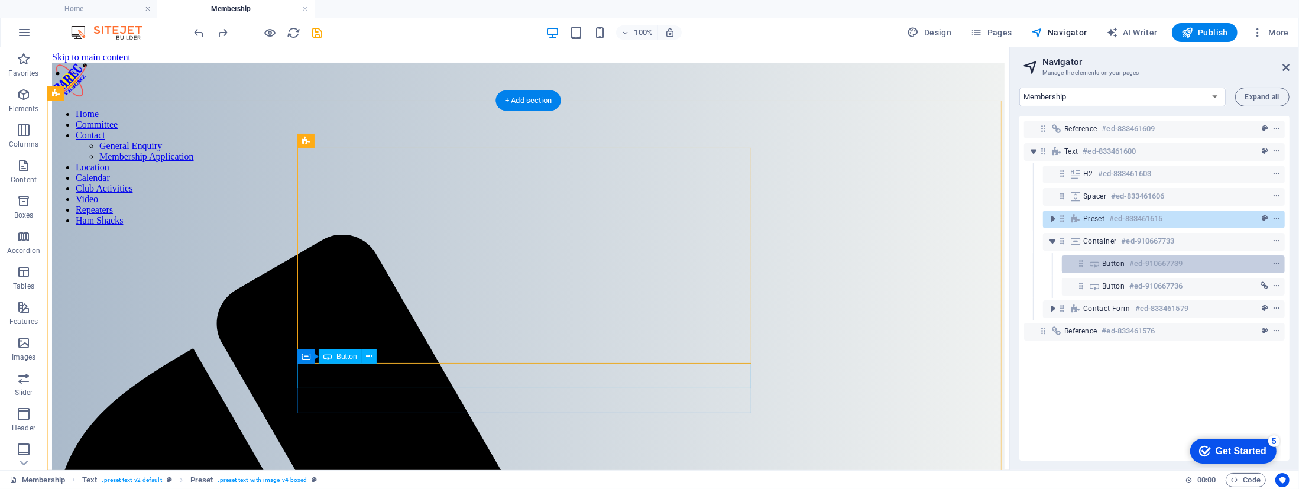
click at [1143, 260] on h6 "#ed-910667739" at bounding box center [1155, 264] width 53 height 14
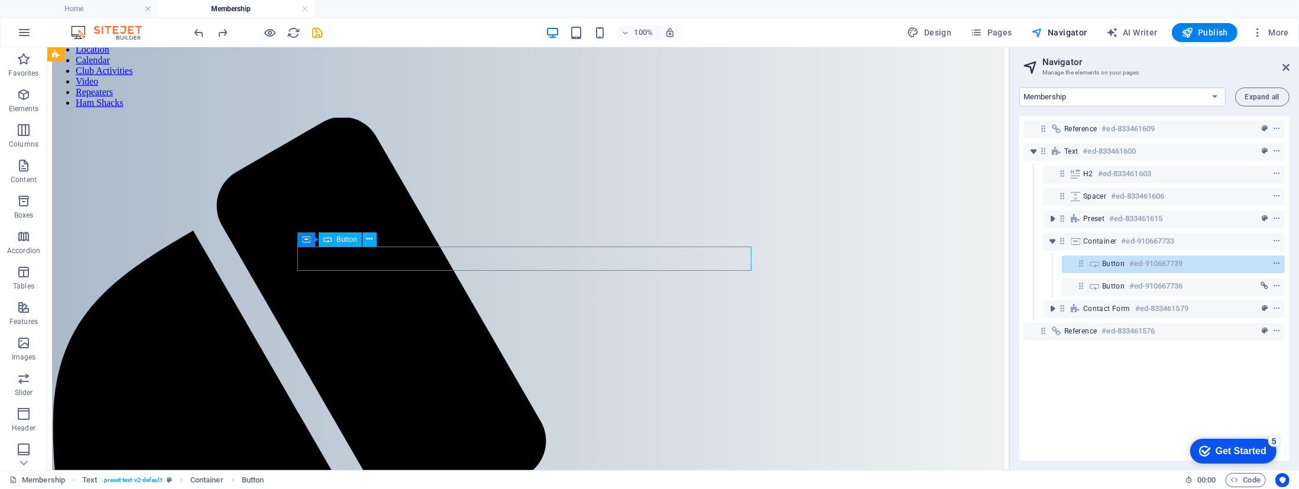
click at [1153, 259] on h6 "#ed-910667739" at bounding box center [1155, 264] width 53 height 14
click at [1274, 259] on icon "context-menu" at bounding box center [1276, 263] width 8 height 8
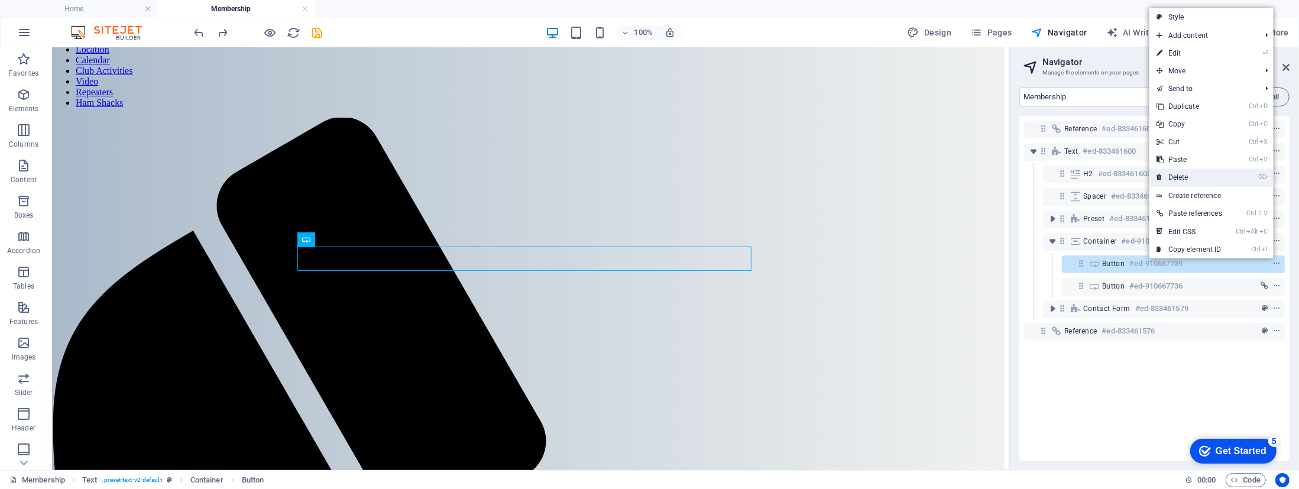
click at [1182, 176] on link "⌦ Delete" at bounding box center [1189, 177] width 80 height 18
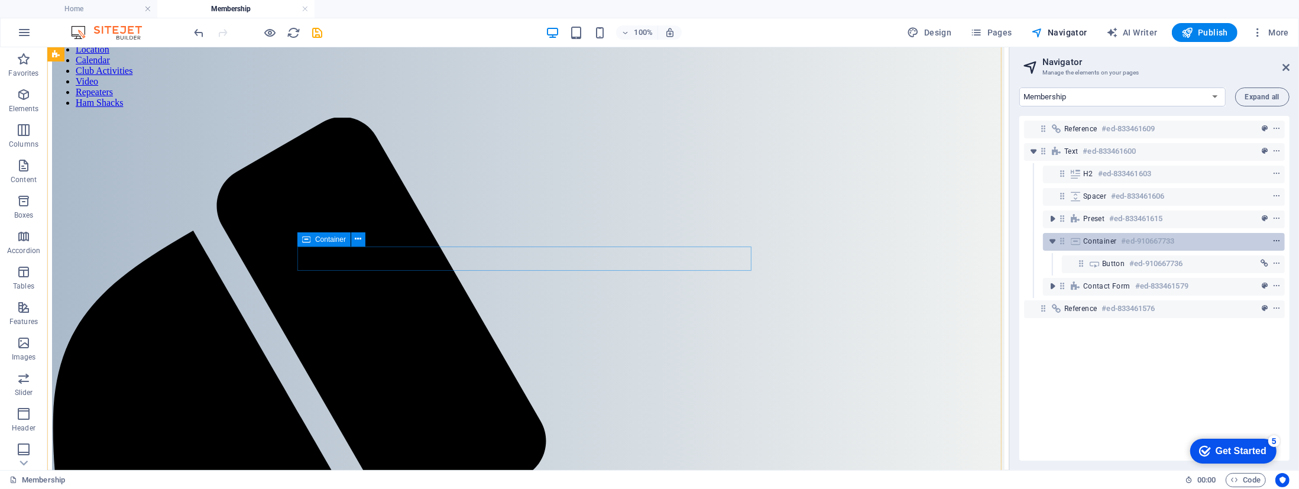
click at [1272, 238] on icon "context-menu" at bounding box center [1276, 241] width 8 height 8
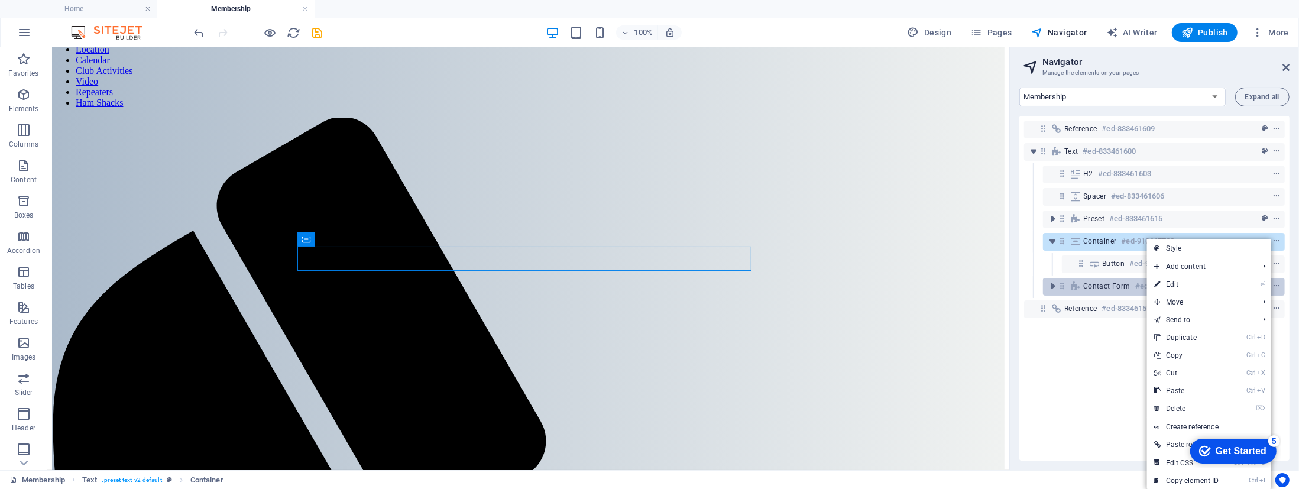
click at [1195, 281] on link "⏎ Edit" at bounding box center [1187, 284] width 80 height 18
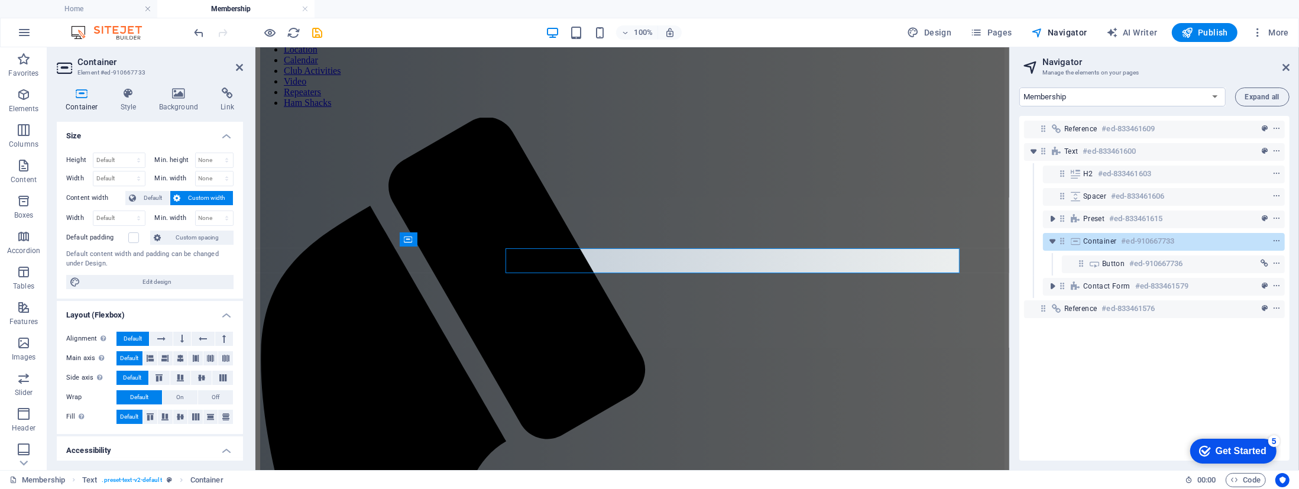
scroll to position [115, 0]
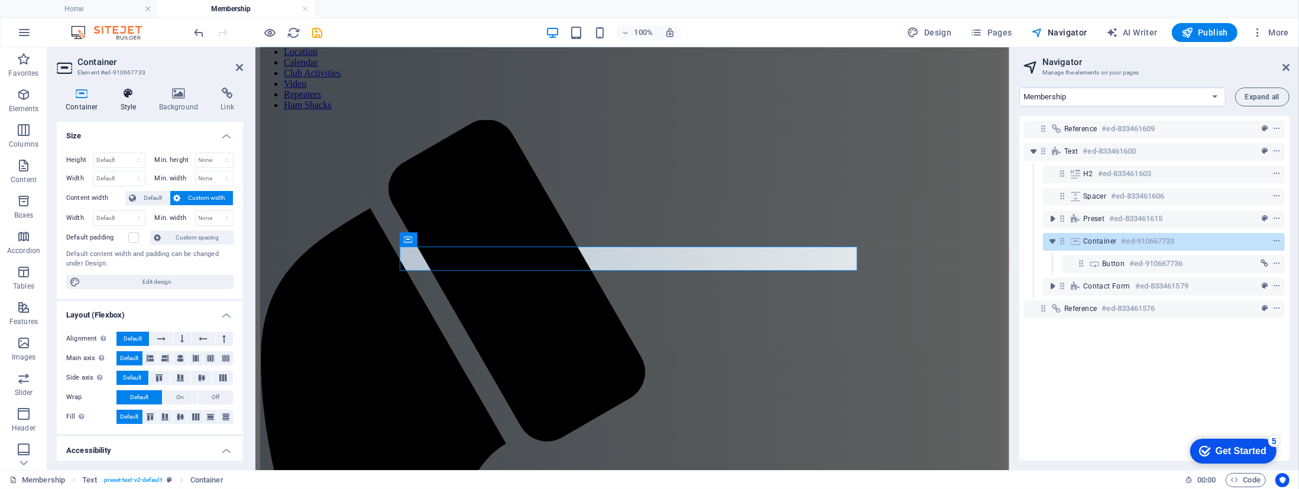
click at [118, 94] on icon at bounding box center [129, 93] width 34 height 12
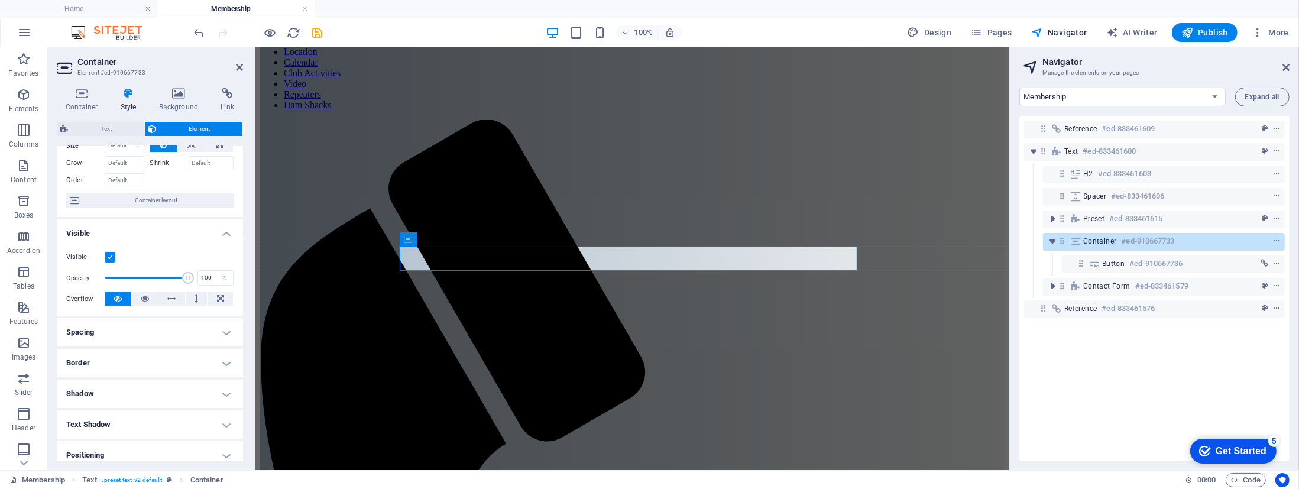
scroll to position [53, 0]
click at [107, 253] on label at bounding box center [110, 257] width 11 height 11
click at [0, 0] on input "Visible" at bounding box center [0, 0] width 0 height 0
click at [107, 253] on label at bounding box center [110, 257] width 11 height 11
click at [0, 0] on input "Visible" at bounding box center [0, 0] width 0 height 0
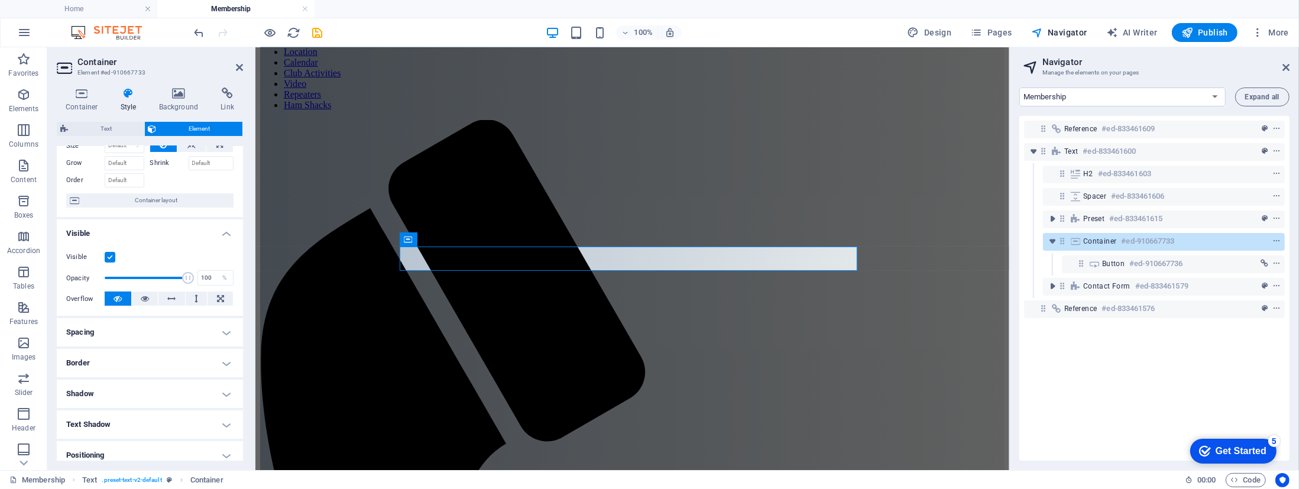
click at [222, 330] on h4 "Spacing" at bounding box center [150, 332] width 186 height 28
click at [202, 377] on span "Custom" at bounding box center [209, 376] width 41 height 14
click at [137, 378] on select "Default px rem % vh vw Custom" at bounding box center [141, 376] width 54 height 14
select select "px"
click at [151, 369] on select "Default px rem % vh vw Custom" at bounding box center [141, 376] width 54 height 14
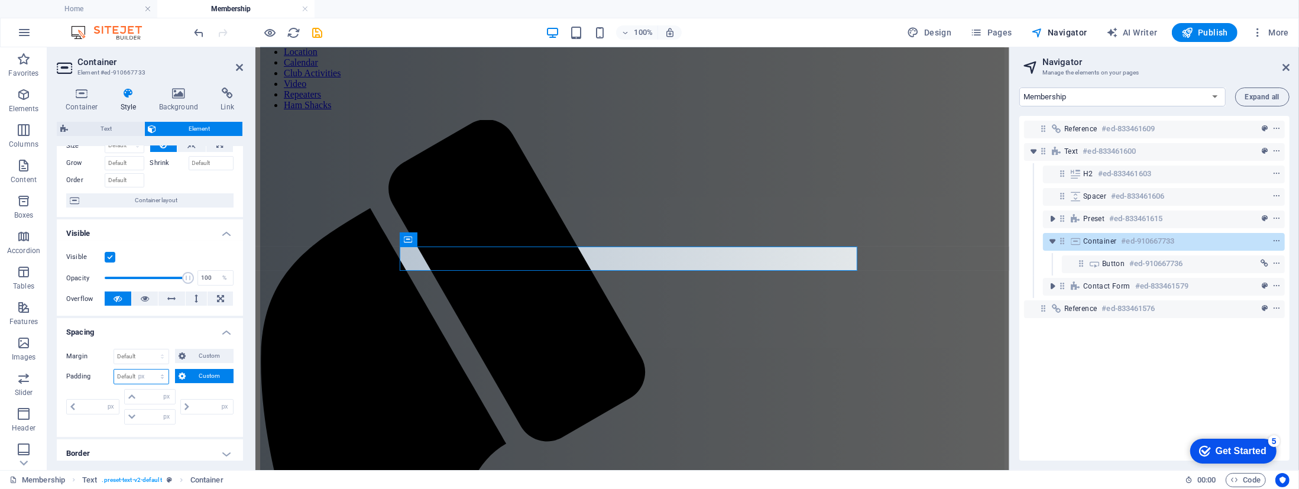
type input "0"
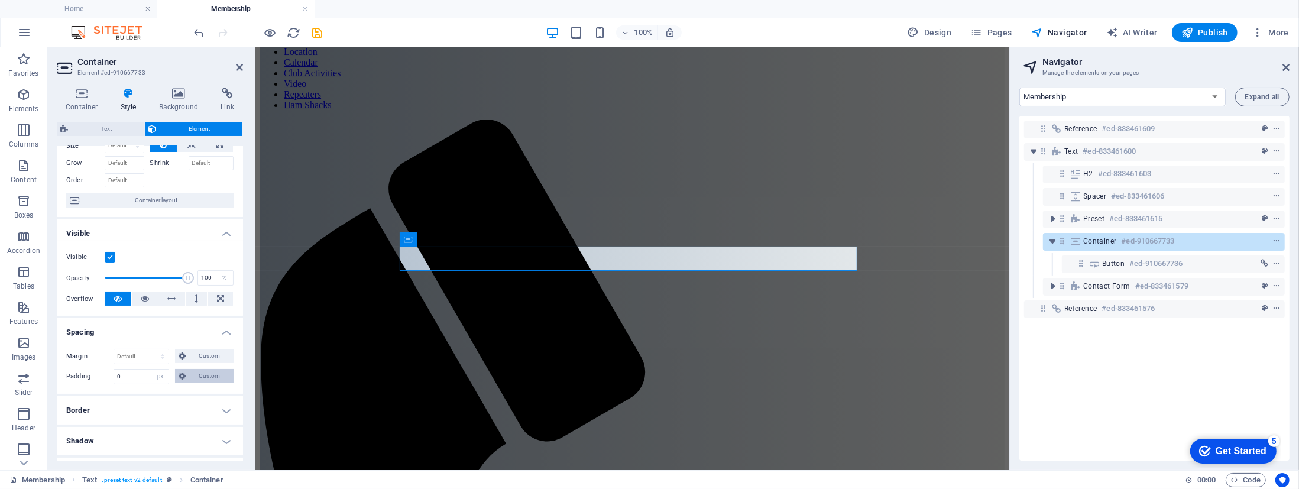
click at [212, 377] on span "Custom" at bounding box center [209, 376] width 41 height 14
drag, startPoint x: 152, startPoint y: 394, endPoint x: 126, endPoint y: 394, distance: 26.0
click at [126, 394] on div "0 px rem % vh vw" at bounding box center [149, 396] width 51 height 15
type input "20"
select select "DISABLED_OPTION_VALUE"
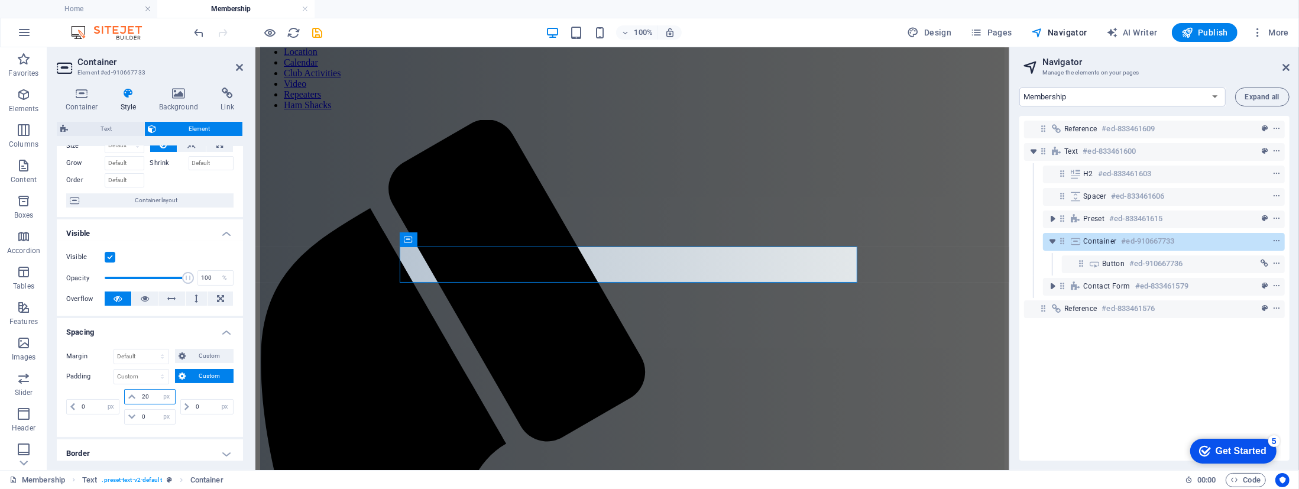
drag, startPoint x: 153, startPoint y: 395, endPoint x: 132, endPoint y: 389, distance: 21.5
click at [132, 390] on div "20 px rem % vh vw" at bounding box center [149, 396] width 51 height 15
type input "10"
drag, startPoint x: 152, startPoint y: 412, endPoint x: 129, endPoint y: 405, distance: 23.6
click at [137, 409] on div "0 px rem % vh vw" at bounding box center [149, 416] width 51 height 15
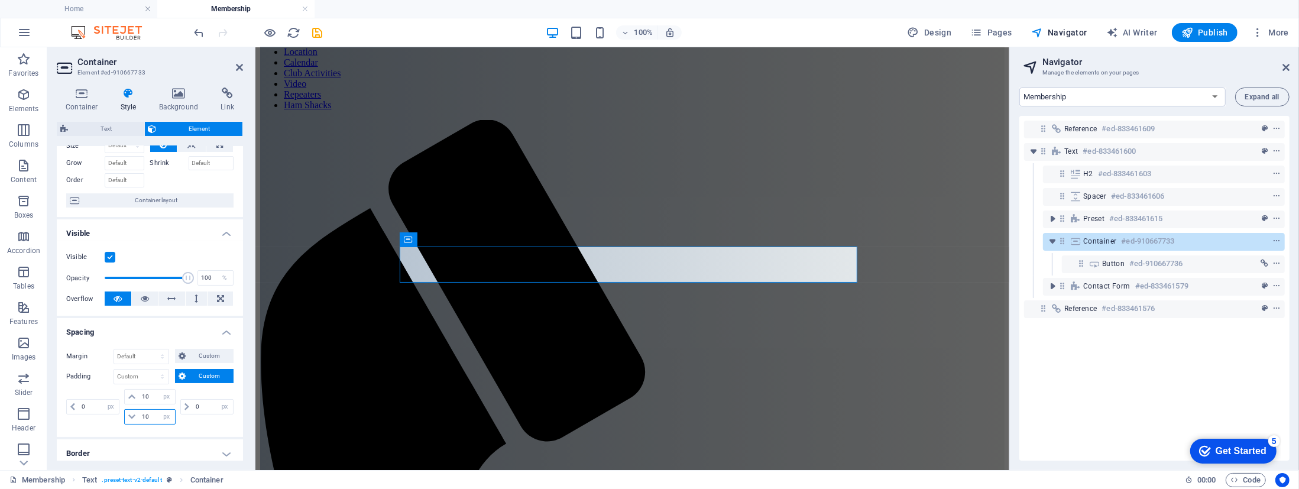
drag, startPoint x: 153, startPoint y: 414, endPoint x: 136, endPoint y: 410, distance: 17.8
click at [137, 411] on div "10 px rem % vh vw" at bounding box center [149, 416] width 51 height 15
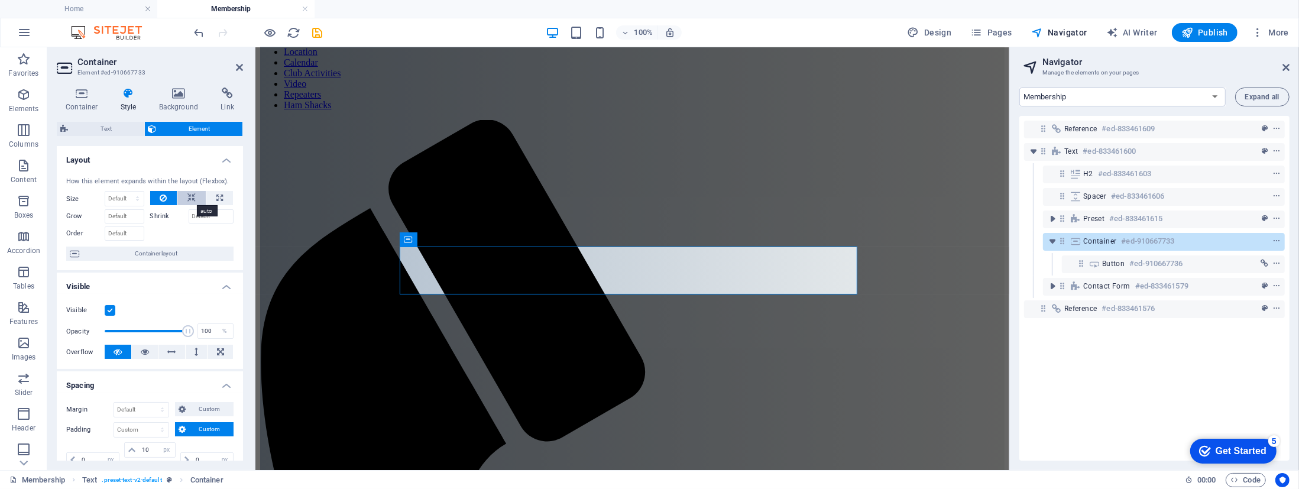
type input "30"
click at [190, 199] on icon at bounding box center [191, 198] width 8 height 14
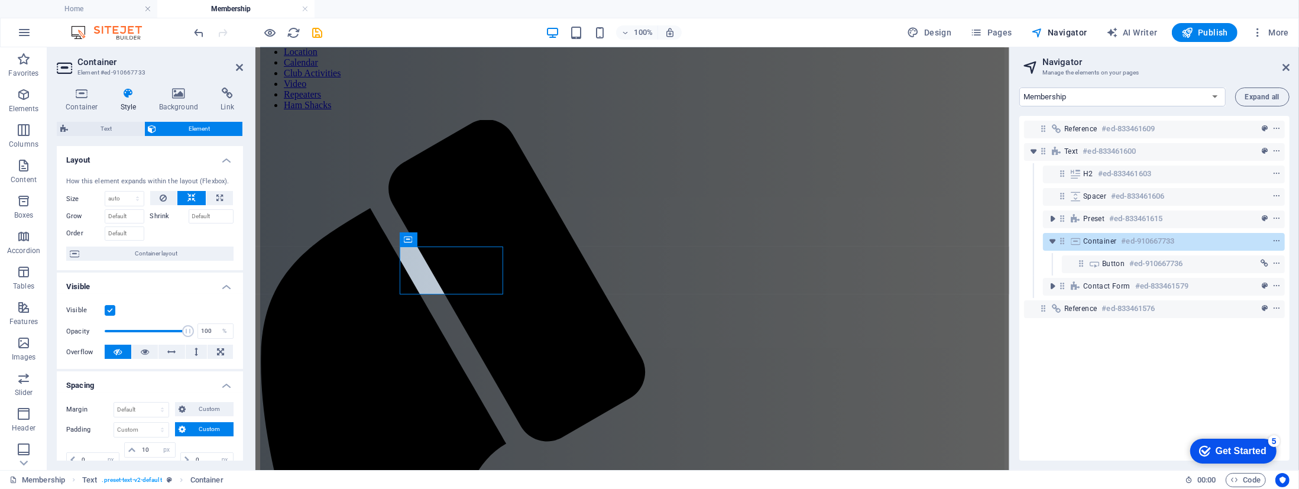
click at [192, 199] on icon at bounding box center [191, 198] width 8 height 14
click at [161, 193] on icon at bounding box center [163, 198] width 7 height 14
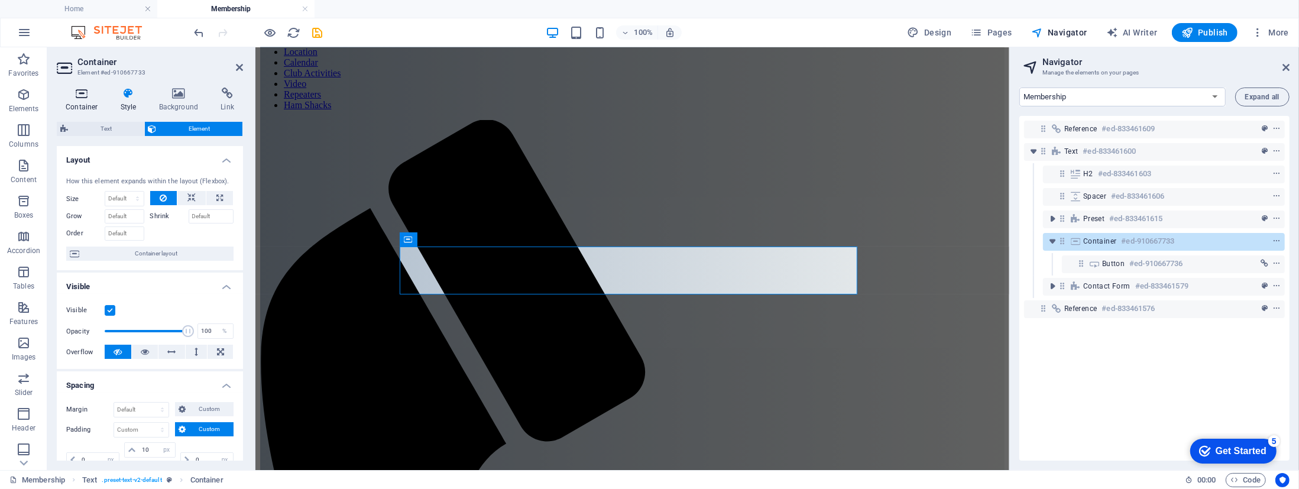
click at [82, 93] on icon at bounding box center [82, 93] width 50 height 12
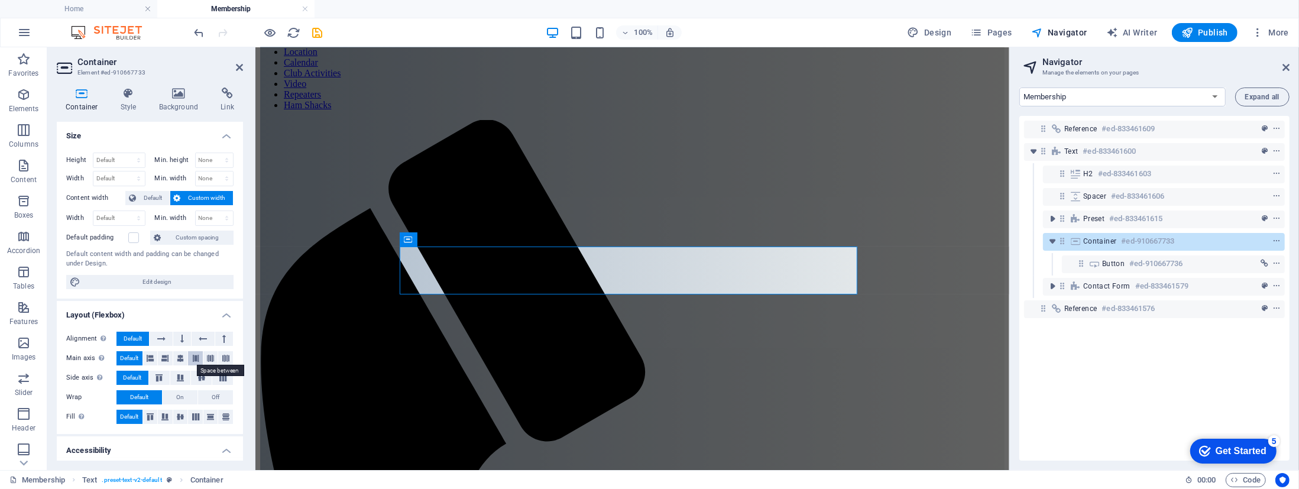
click at [195, 356] on icon at bounding box center [195, 358] width 7 height 14
click at [148, 358] on icon at bounding box center [150, 358] width 7 height 14
click at [164, 356] on icon at bounding box center [164, 358] width 7 height 14
click at [180, 357] on icon at bounding box center [180, 358] width 7 height 14
click at [147, 356] on icon at bounding box center [150, 358] width 7 height 14
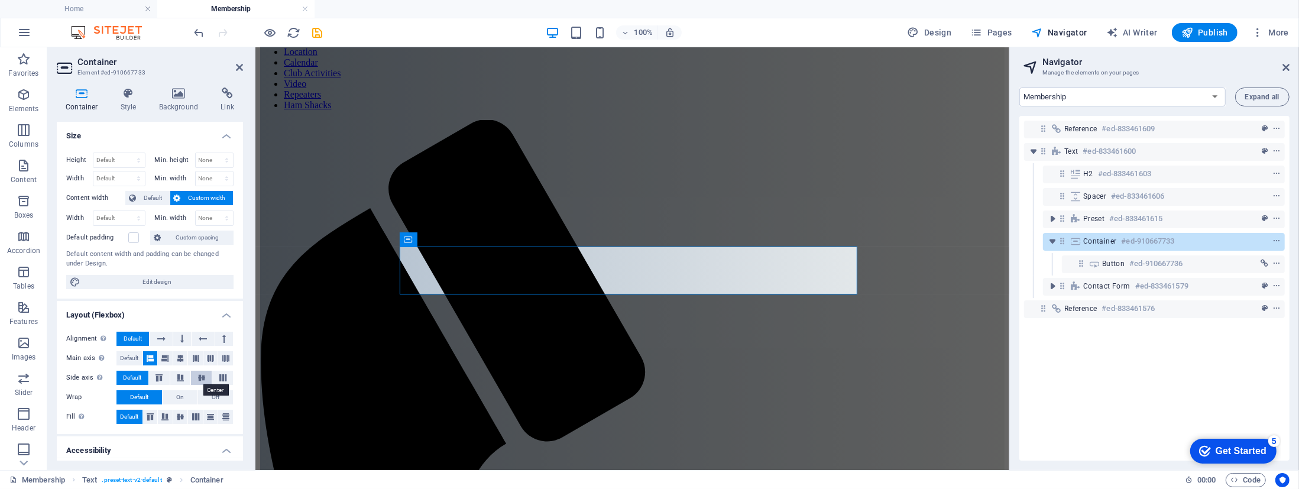
click at [202, 377] on icon at bounding box center [201, 377] width 14 height 7
click at [161, 379] on icon at bounding box center [159, 377] width 14 height 7
click at [138, 376] on span "Default" at bounding box center [132, 378] width 18 height 14
click at [195, 416] on icon at bounding box center [196, 416] width 14 height 7
click at [180, 414] on icon at bounding box center [180, 416] width 14 height 7
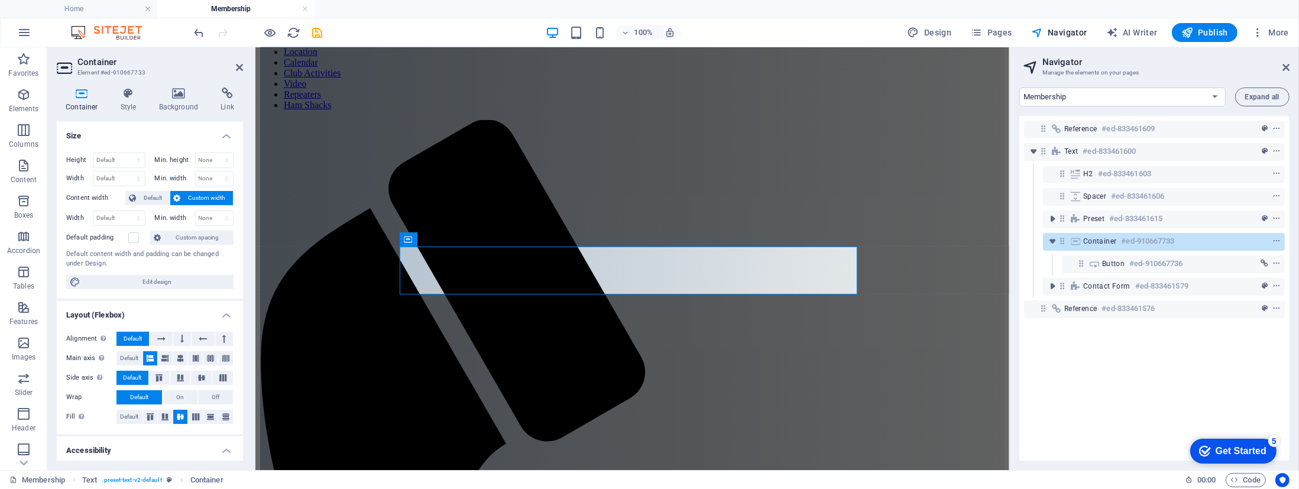
click at [128, 388] on div "Alignment Determines the flex direction. Default Main axis Determine how elemen…" at bounding box center [150, 378] width 186 height 112
click at [180, 416] on icon at bounding box center [180, 416] width 14 height 7
click at [132, 414] on span "Default" at bounding box center [129, 417] width 18 height 14
click at [238, 66] on icon at bounding box center [239, 67] width 7 height 9
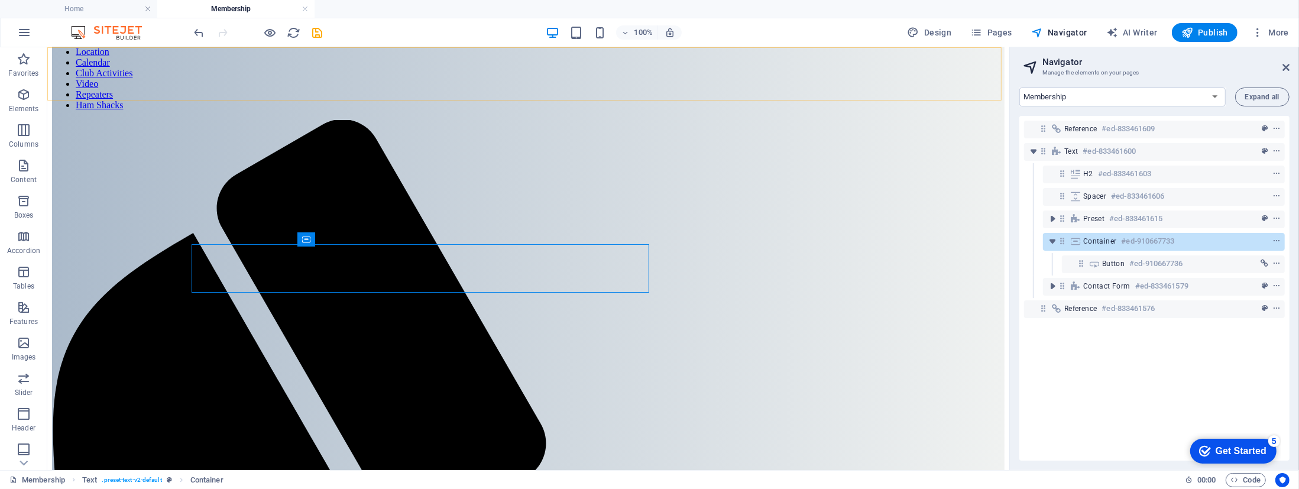
scroll to position [118, 0]
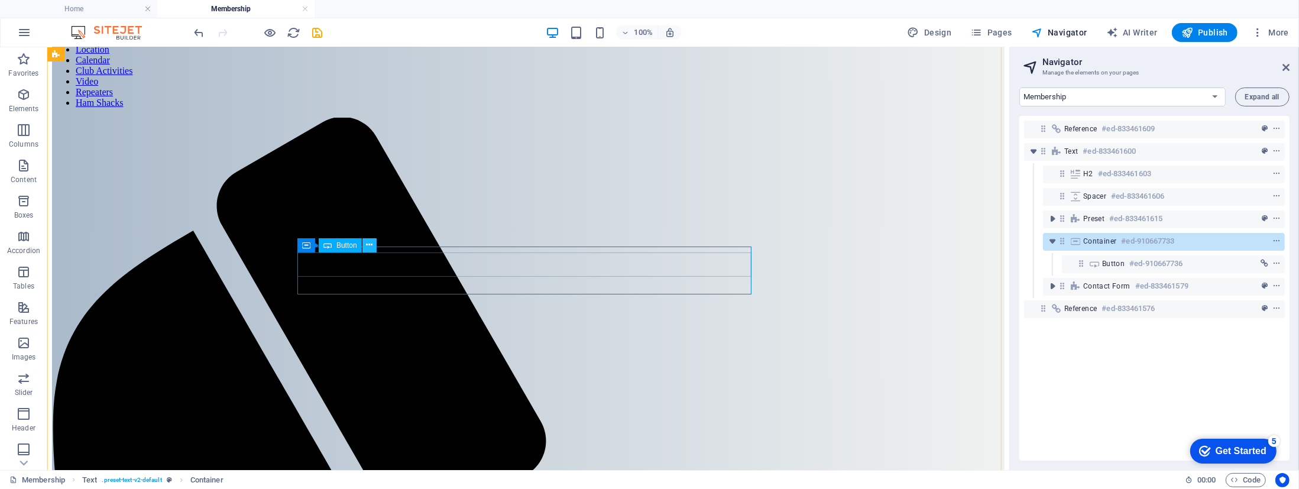
click at [370, 245] on icon at bounding box center [369, 245] width 7 height 12
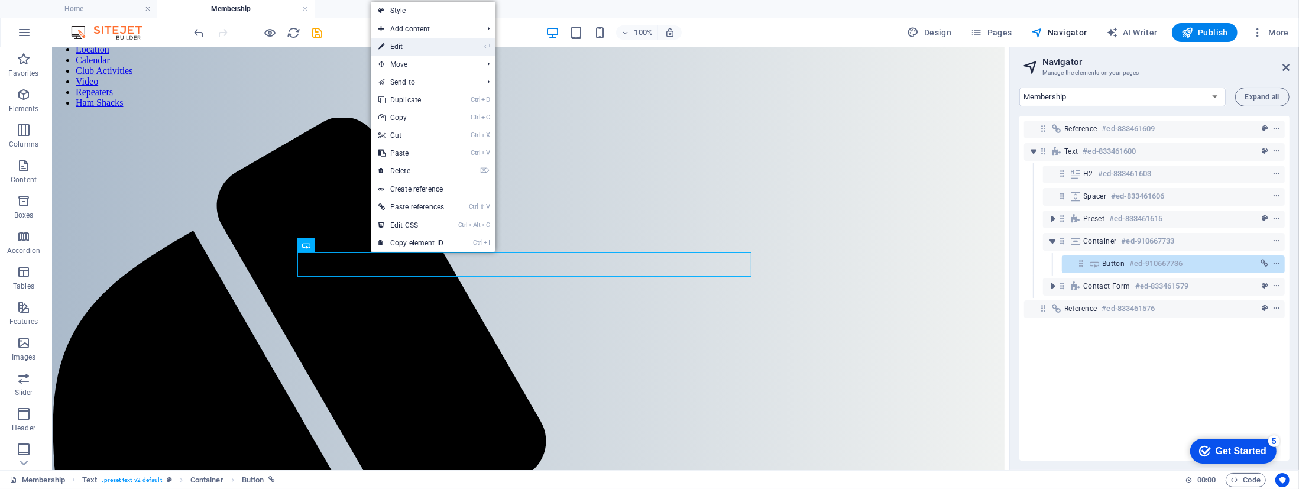
click at [404, 45] on link "⏎ Edit" at bounding box center [411, 47] width 80 height 18
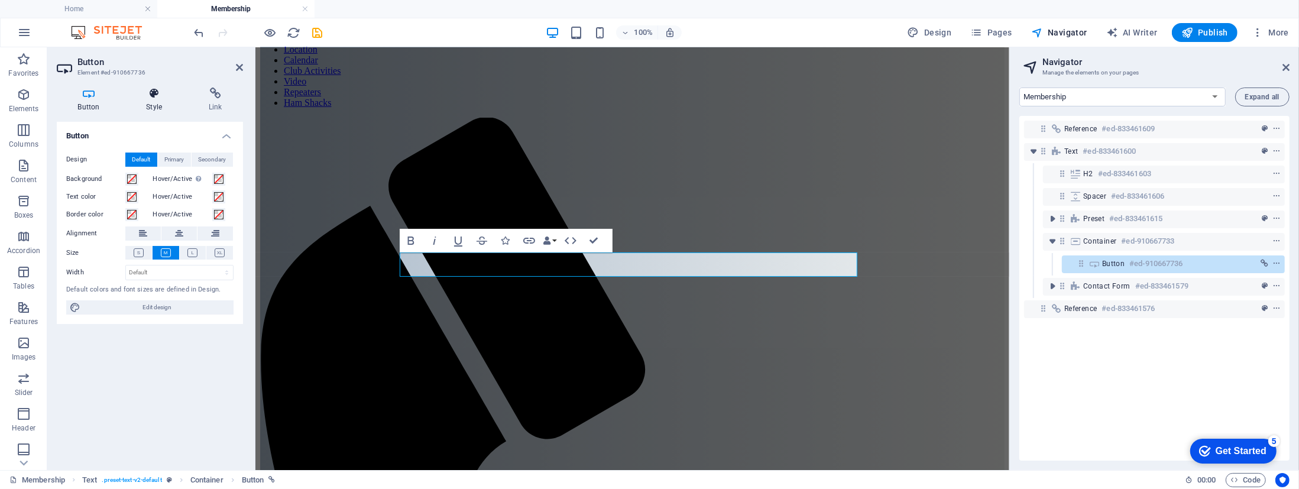
scroll to position [115, 0]
click at [157, 102] on h4 "Style" at bounding box center [156, 99] width 63 height 25
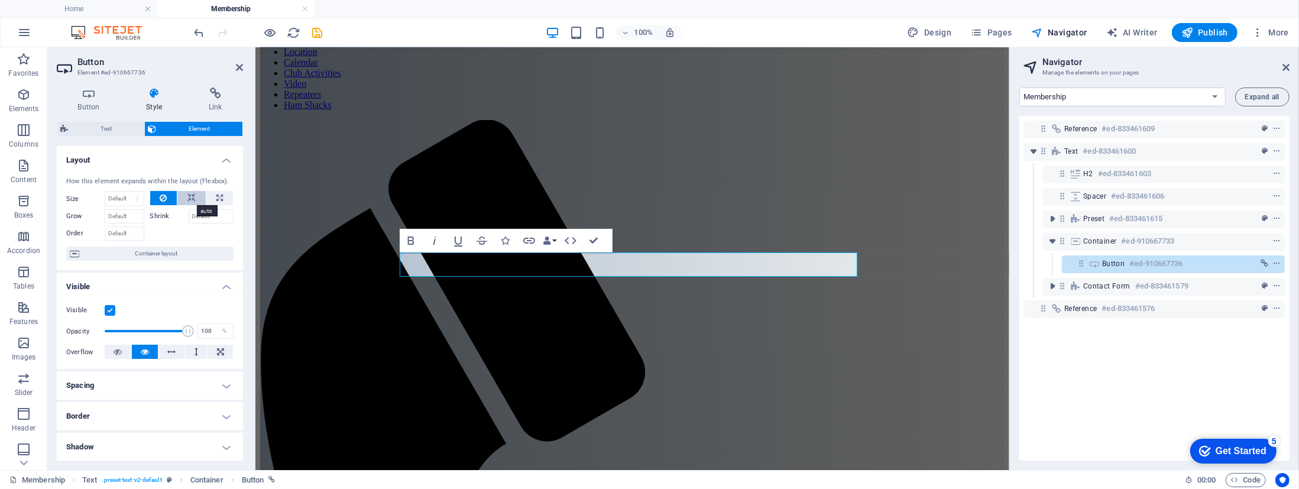
click at [189, 198] on icon at bounding box center [191, 198] width 8 height 14
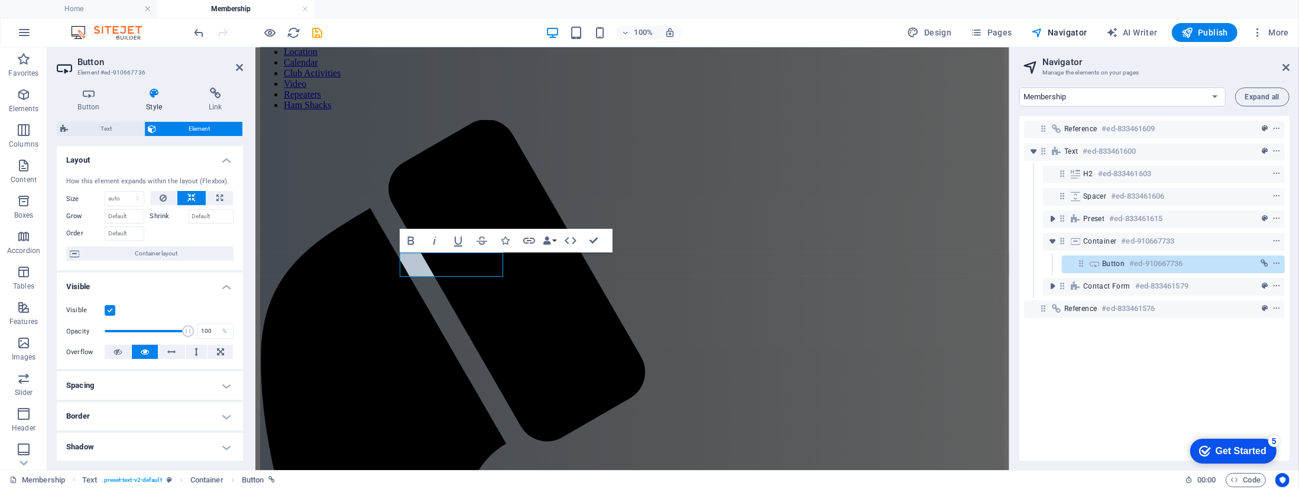
click at [189, 198] on icon at bounding box center [191, 198] width 8 height 14
click at [124, 198] on select "Default auto px % 1/1 1/2 1/3 1/4 1/5 1/6 1/7 1/8 1/9 1/10" at bounding box center [124, 199] width 38 height 14
click at [105, 192] on select "Default auto px % 1/1 1/2 1/3 1/4 1/5 1/6 1/7 1/8 1/9 1/10" at bounding box center [124, 199] width 38 height 14
select select "DISABLED_OPTION_VALUE"
click at [210, 226] on div at bounding box center [192, 231] width 84 height 17
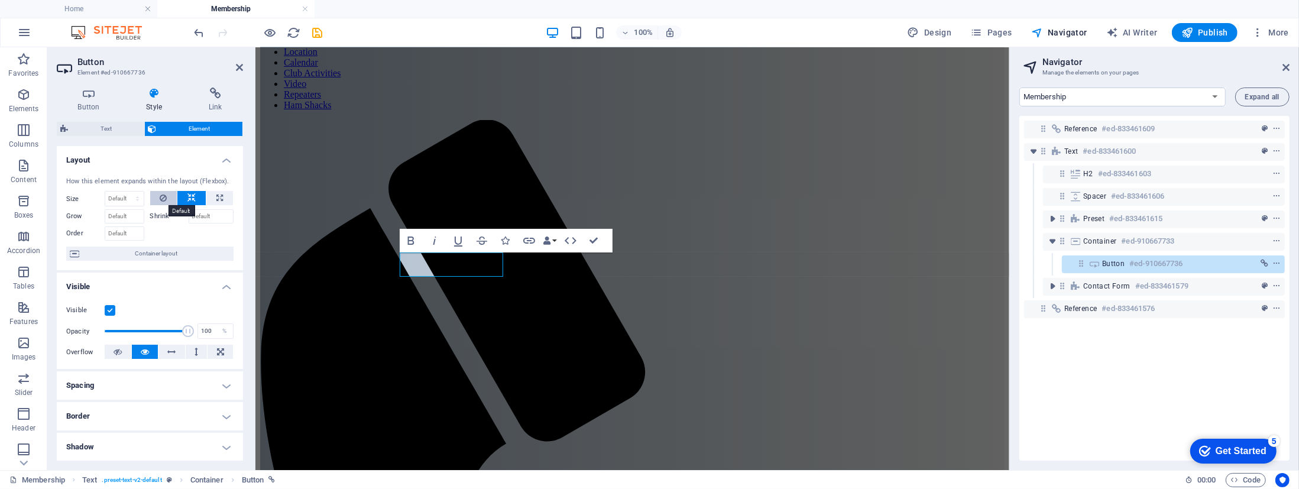
click at [163, 195] on icon at bounding box center [163, 198] width 7 height 14
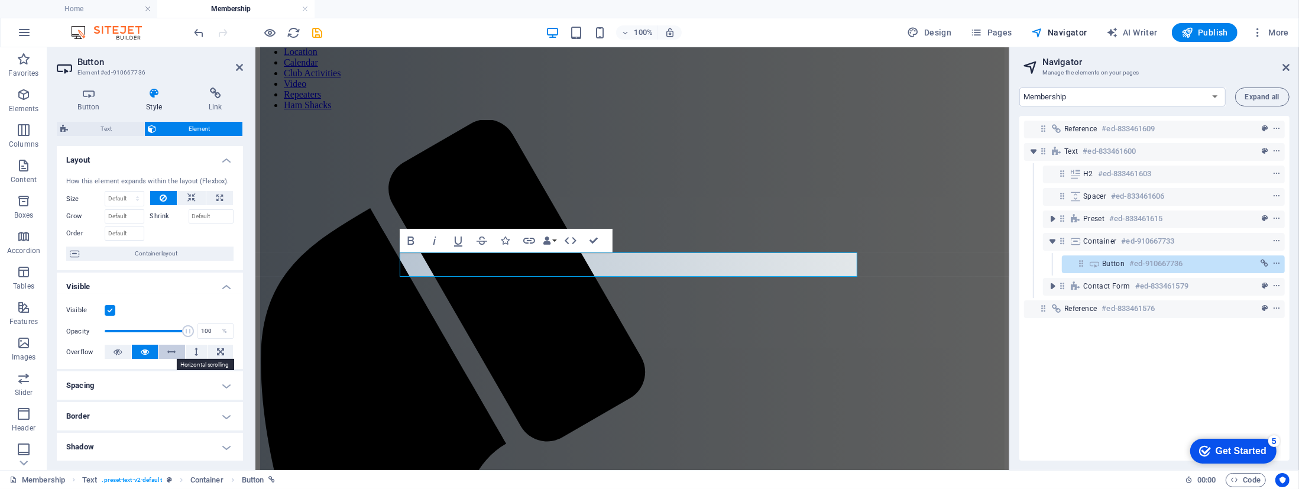
click at [169, 349] on icon at bounding box center [172, 352] width 8 height 14
click at [145, 350] on icon at bounding box center [145, 352] width 8 height 14
click at [183, 364] on div "Visible Opacity 100 % Overflow" at bounding box center [150, 331] width 186 height 75
click at [166, 295] on div "Visible Opacity 100 % Overflow" at bounding box center [150, 331] width 186 height 75
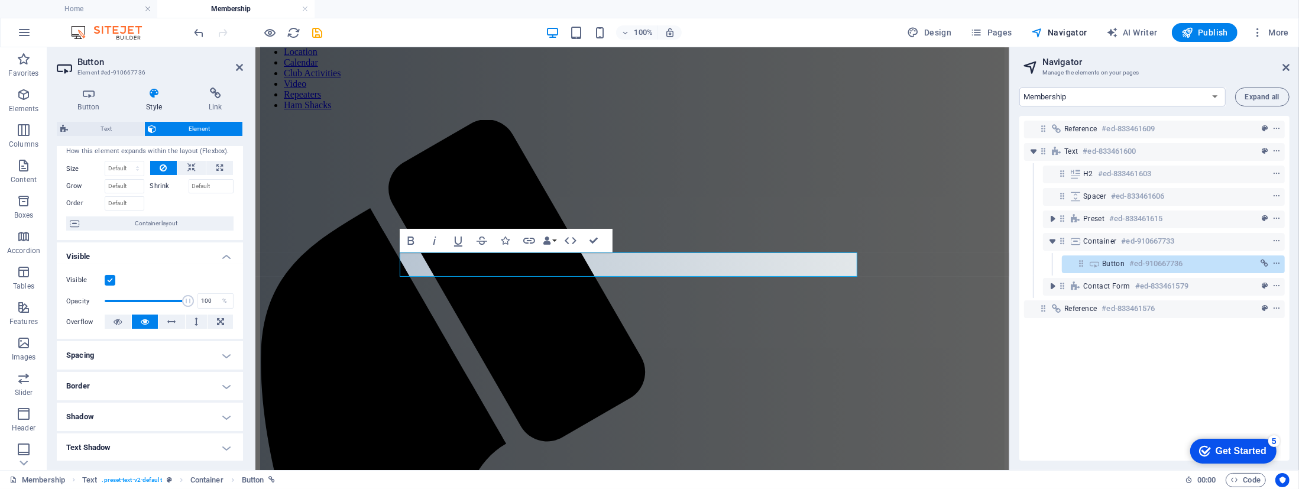
scroll to position [0, 0]
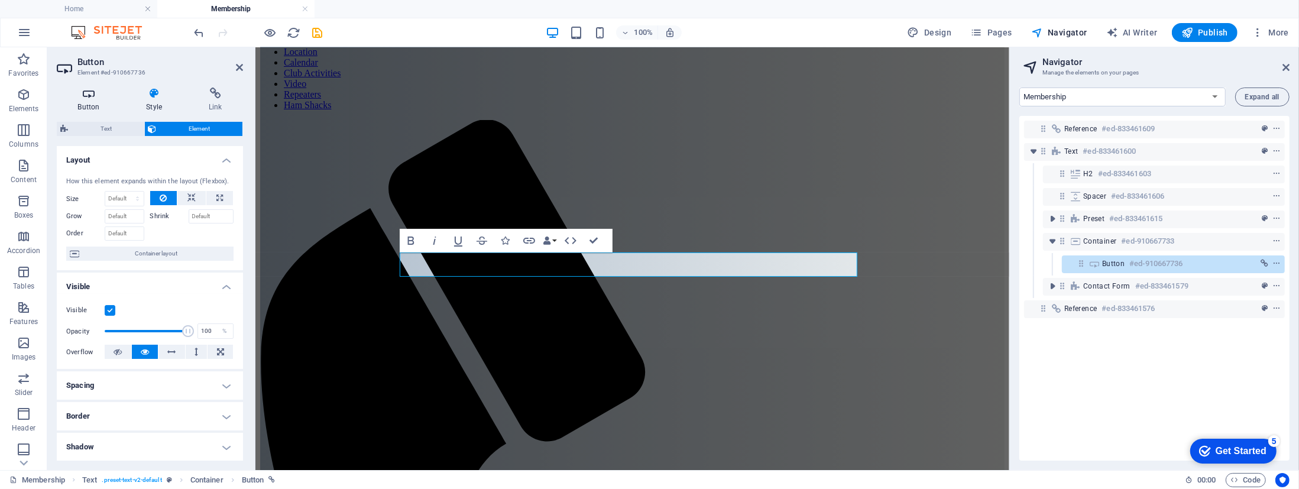
click at [96, 95] on icon at bounding box center [89, 93] width 64 height 12
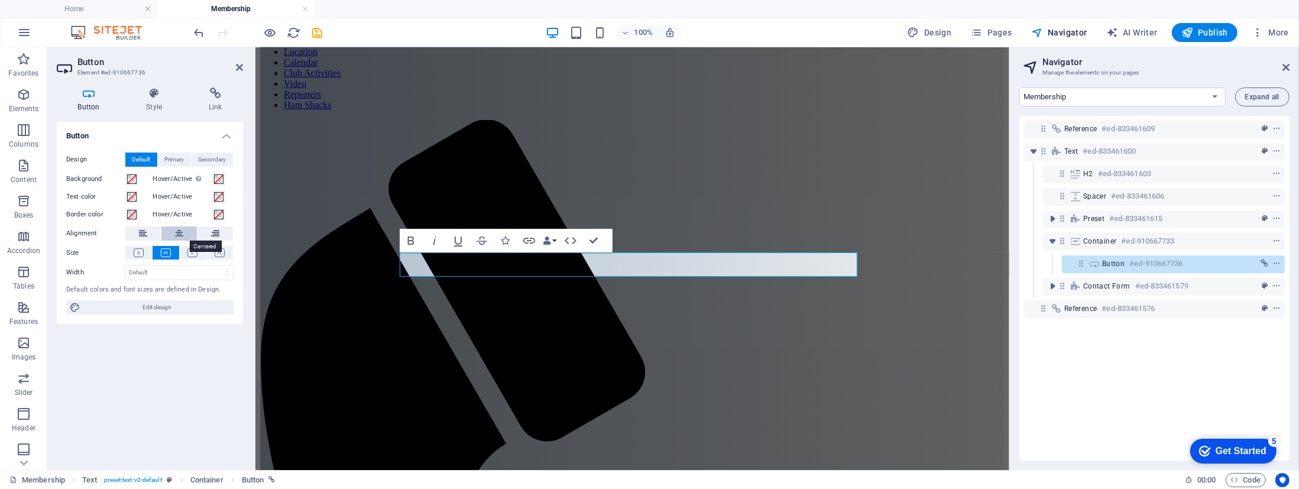
click at [177, 234] on icon at bounding box center [179, 233] width 8 height 14
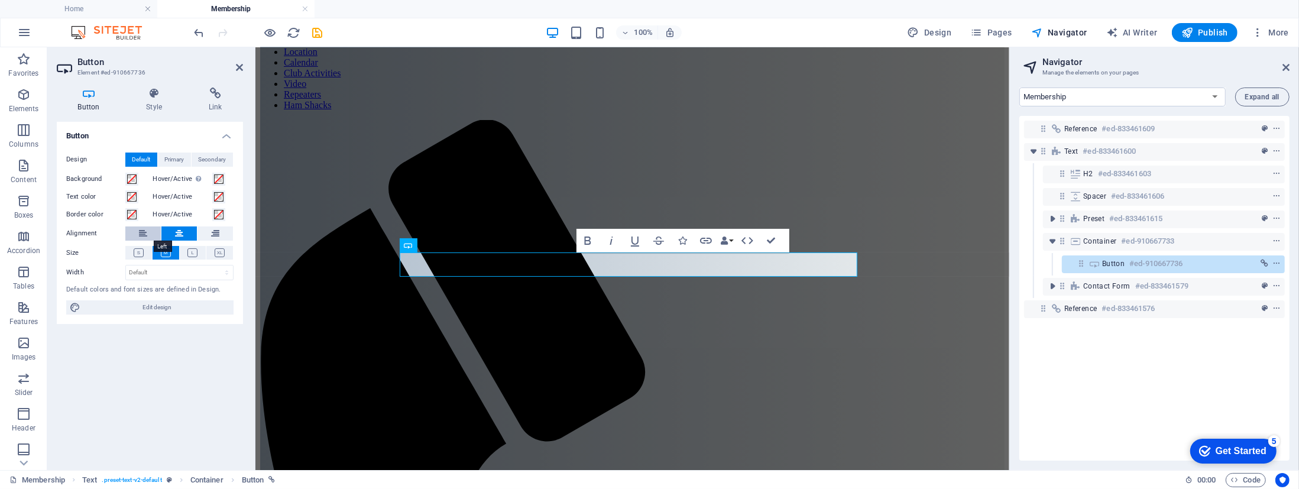
click at [145, 231] on icon at bounding box center [143, 233] width 8 height 14
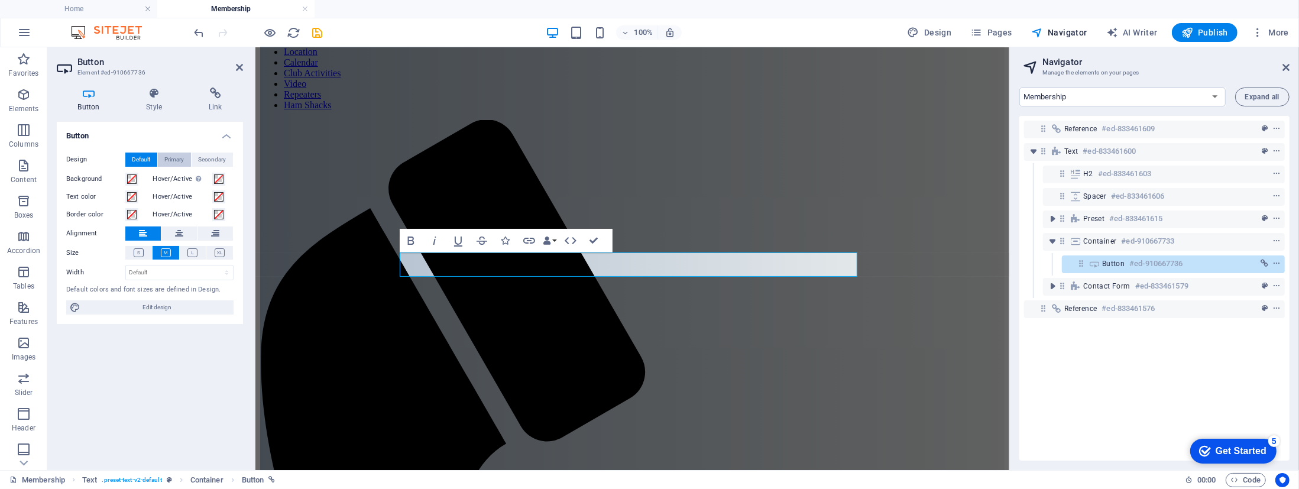
click at [179, 158] on span "Primary" at bounding box center [175, 159] width 20 height 14
click at [219, 160] on span "Secondary" at bounding box center [213, 159] width 28 height 14
click at [141, 154] on span "Default" at bounding box center [141, 159] width 18 height 14
click at [155, 105] on h4 "Style" at bounding box center [156, 99] width 63 height 25
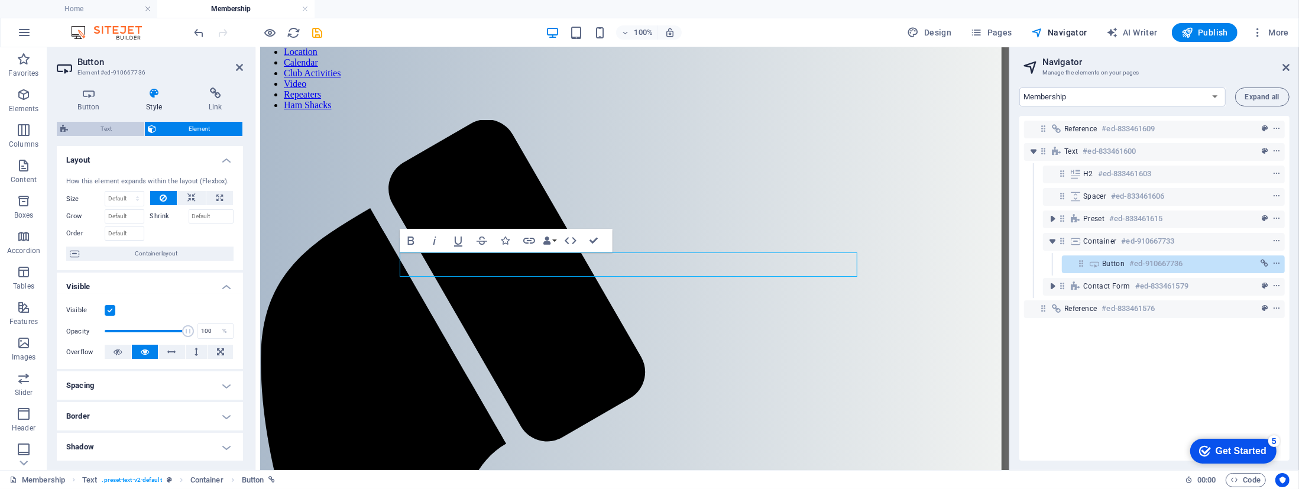
click at [105, 129] on span "Text" at bounding box center [106, 129] width 69 height 14
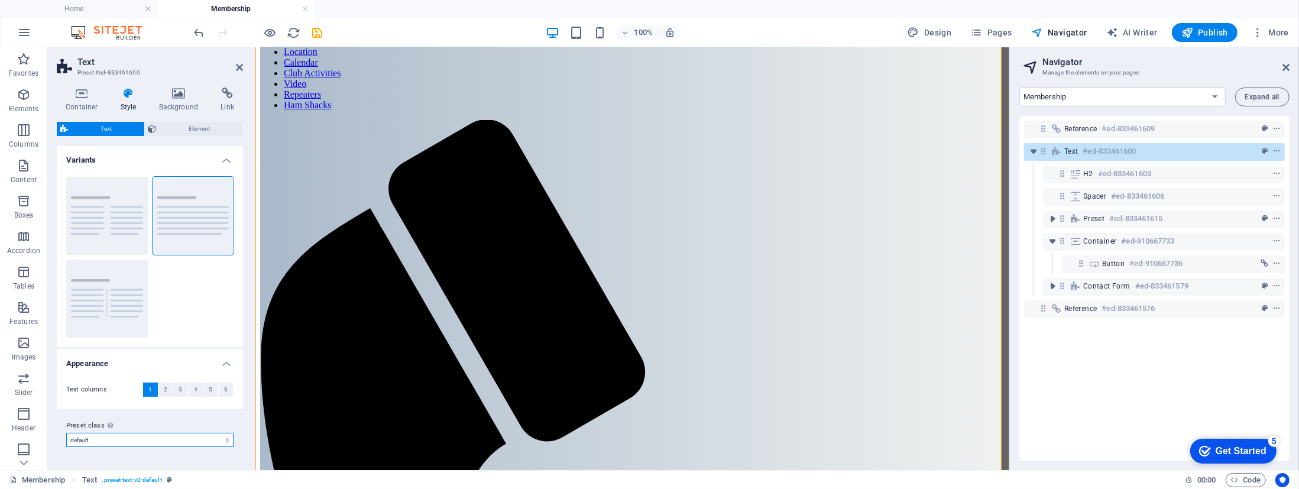
click at [225, 439] on select "default Add preset class" at bounding box center [149, 440] width 167 height 14
click at [124, 95] on icon at bounding box center [129, 93] width 34 height 12
click at [82, 97] on icon at bounding box center [82, 93] width 50 height 12
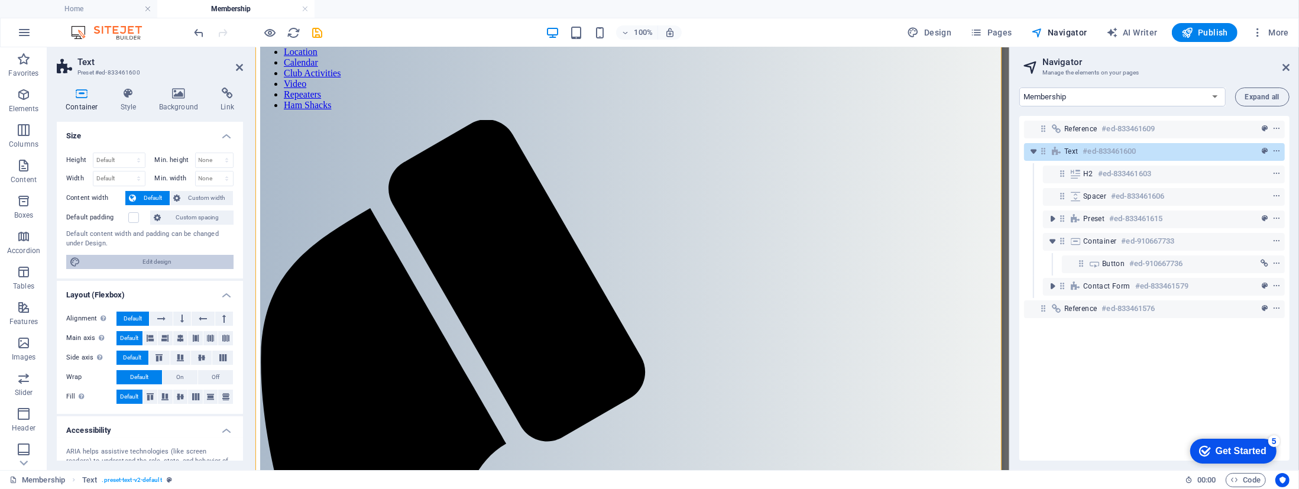
click at [144, 257] on span "Edit design" at bounding box center [157, 262] width 146 height 14
select select "rem"
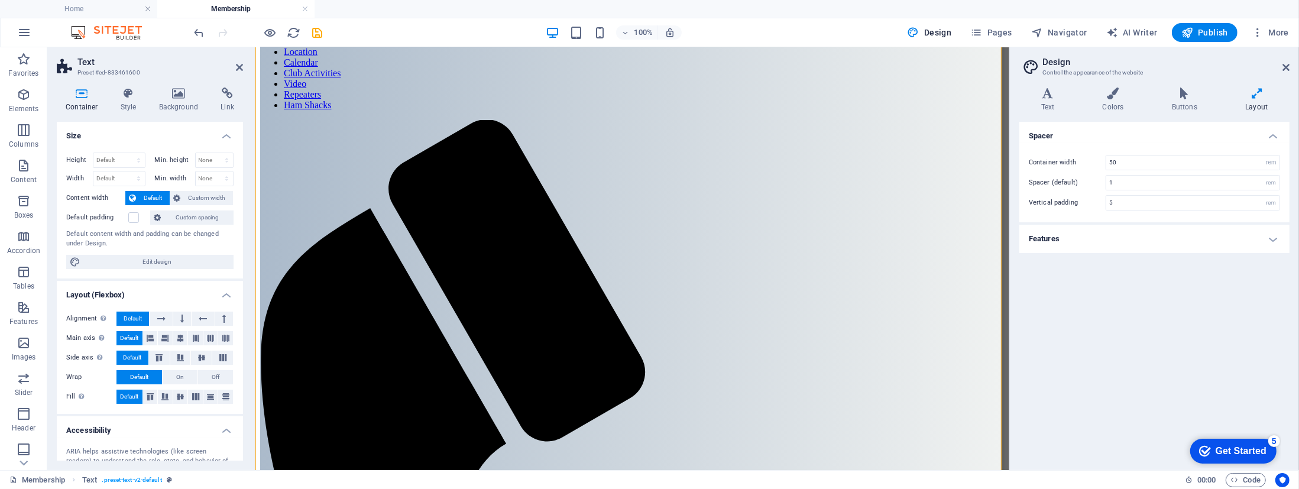
click at [1276, 235] on h4 "Features" at bounding box center [1154, 239] width 270 height 28
click at [1046, 96] on icon at bounding box center [1047, 93] width 57 height 12
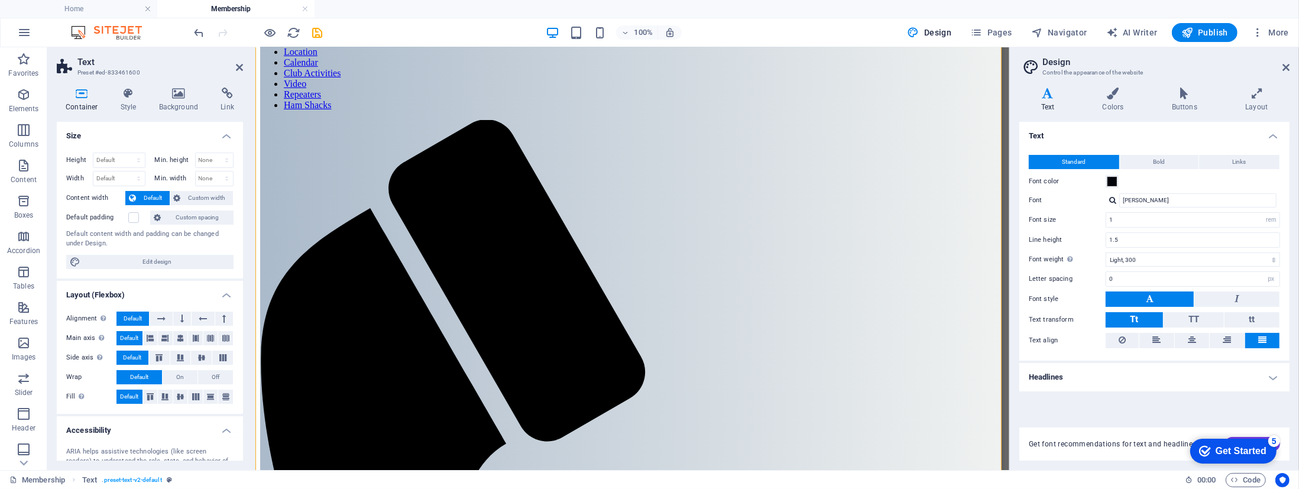
click at [1273, 377] on h4 "Headlines" at bounding box center [1154, 377] width 270 height 28
click at [1284, 66] on icon at bounding box center [1285, 67] width 7 height 9
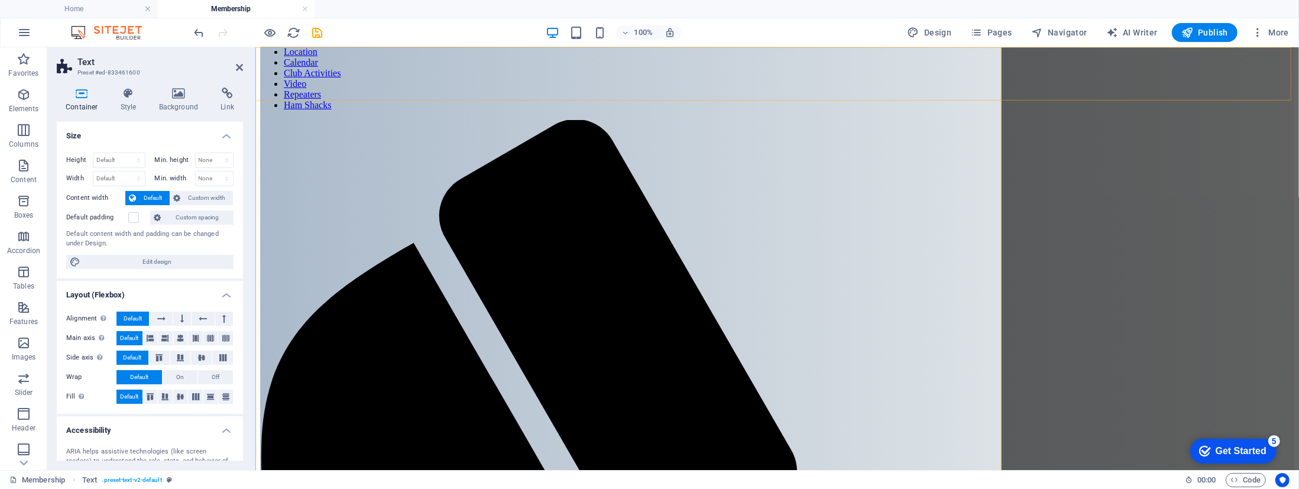
scroll to position [118, 0]
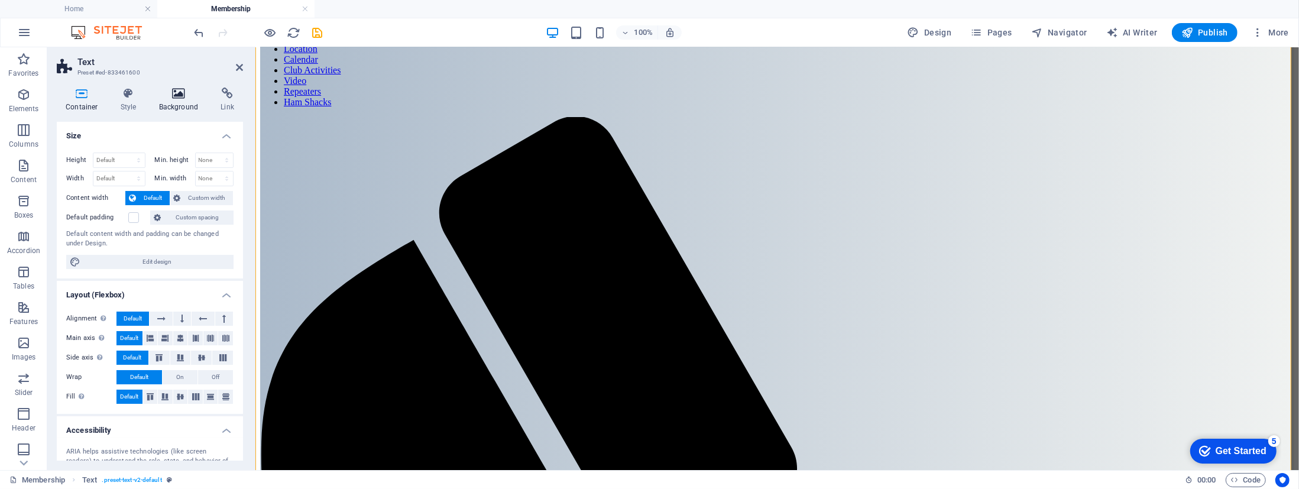
click at [184, 100] on h4 "Background" at bounding box center [181, 99] width 62 height 25
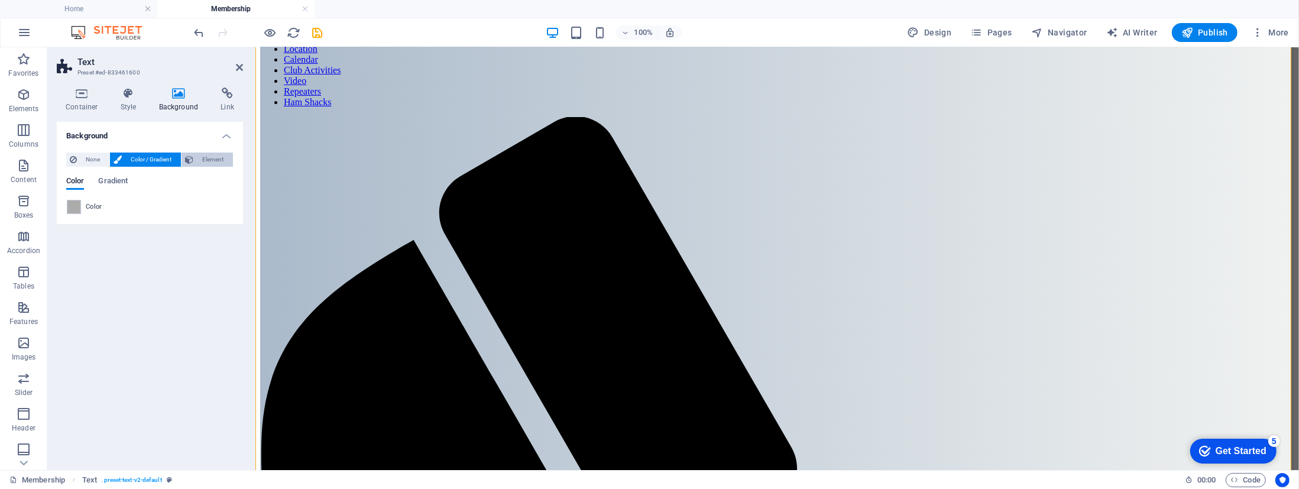
click at [213, 157] on span "Element" at bounding box center [213, 159] width 33 height 14
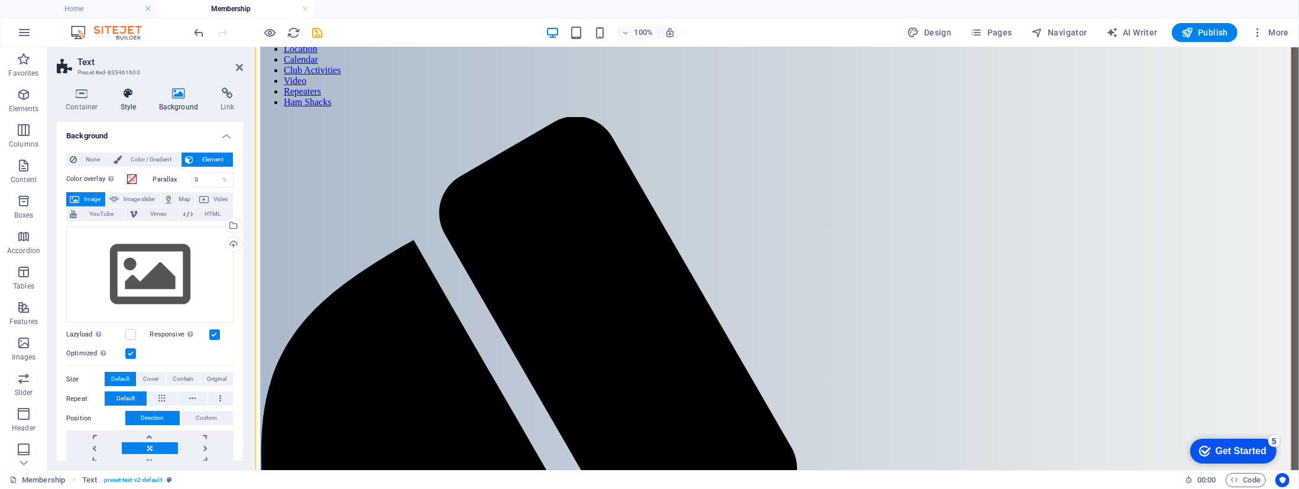
click at [123, 99] on icon at bounding box center [129, 93] width 34 height 12
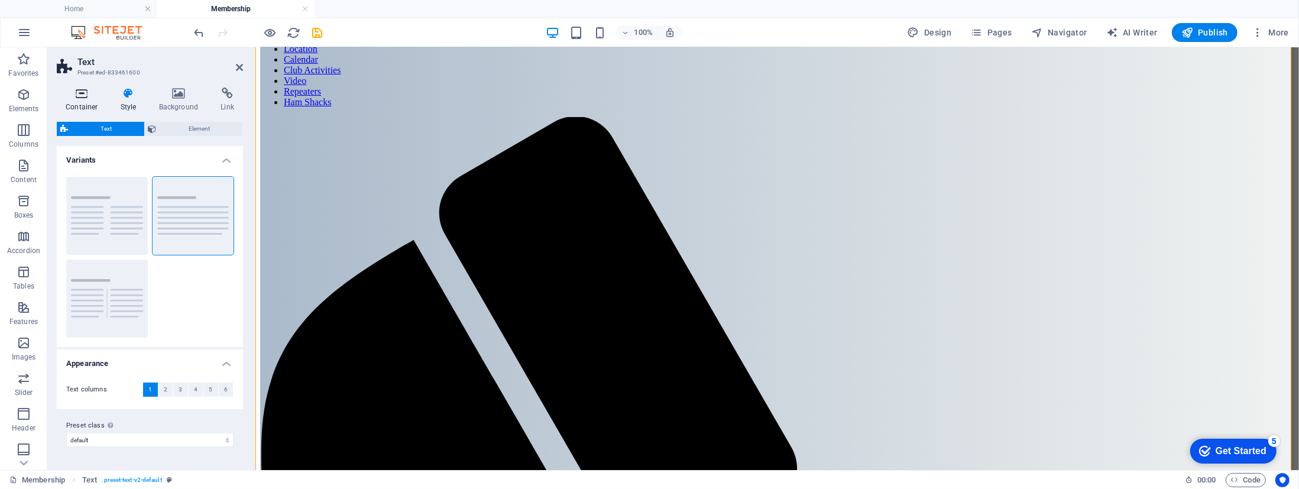
click at [77, 94] on icon at bounding box center [82, 93] width 50 height 12
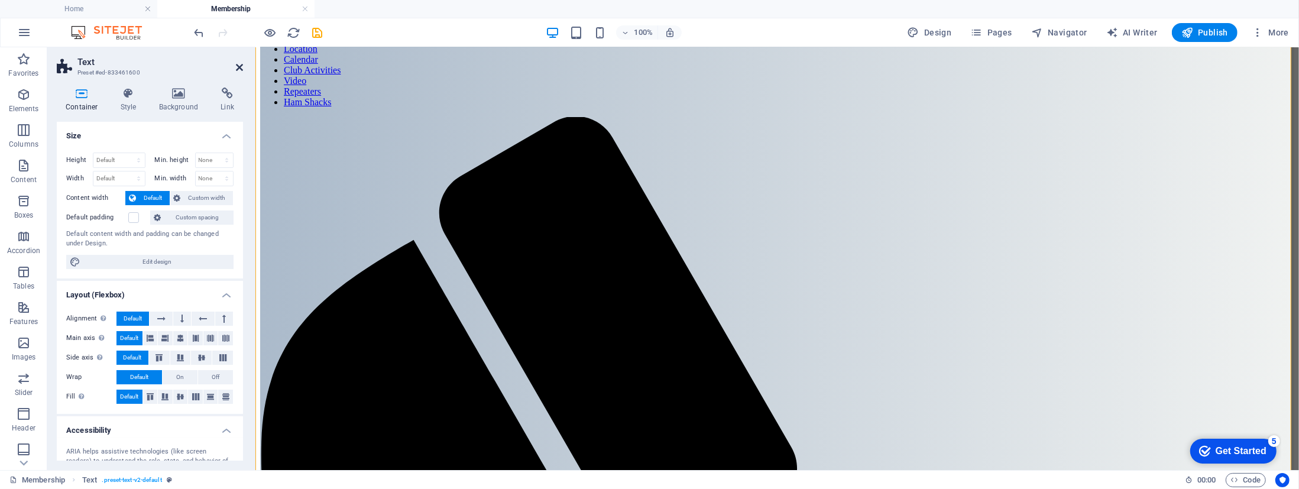
click at [240, 67] on icon at bounding box center [239, 67] width 7 height 9
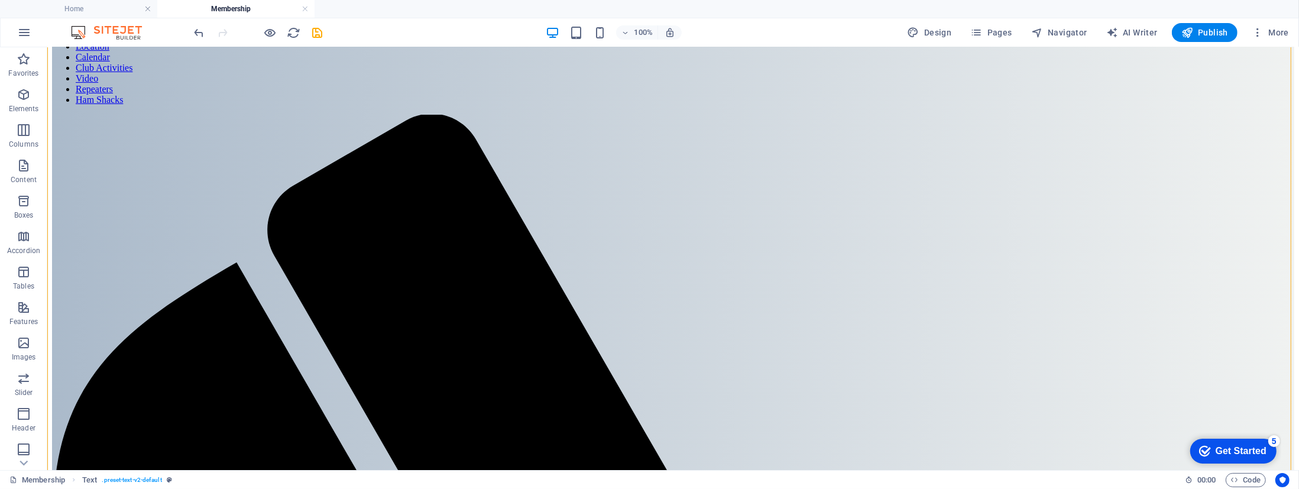
click at [0, 0] on icon "undo" at bounding box center [0, 0] width 0 height 0
click at [515, 244] on icon at bounding box center [517, 245] width 7 height 12
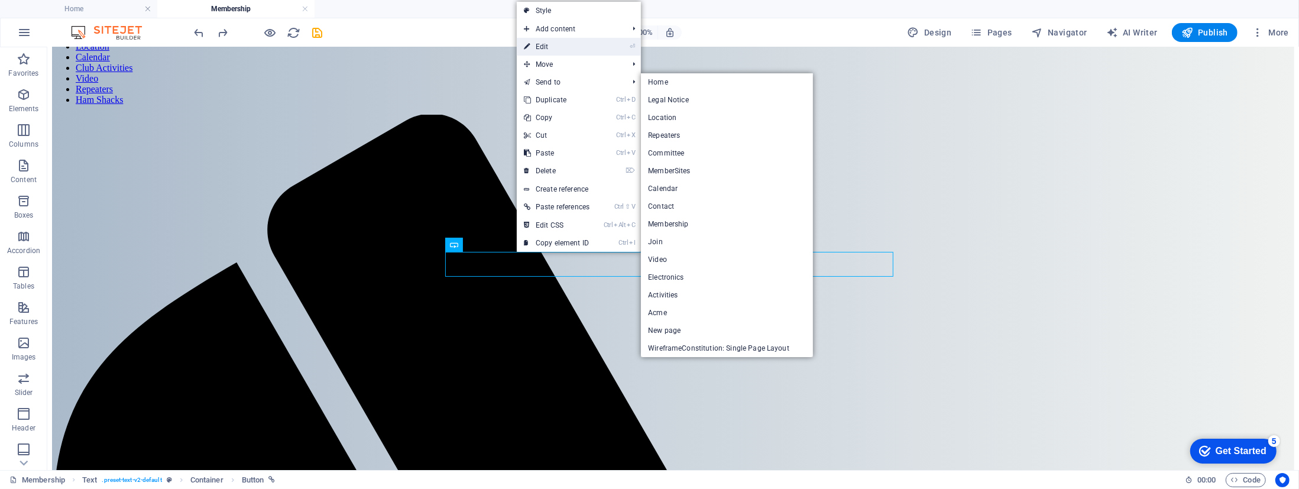
click at [537, 47] on link "⏎ Edit" at bounding box center [557, 47] width 80 height 18
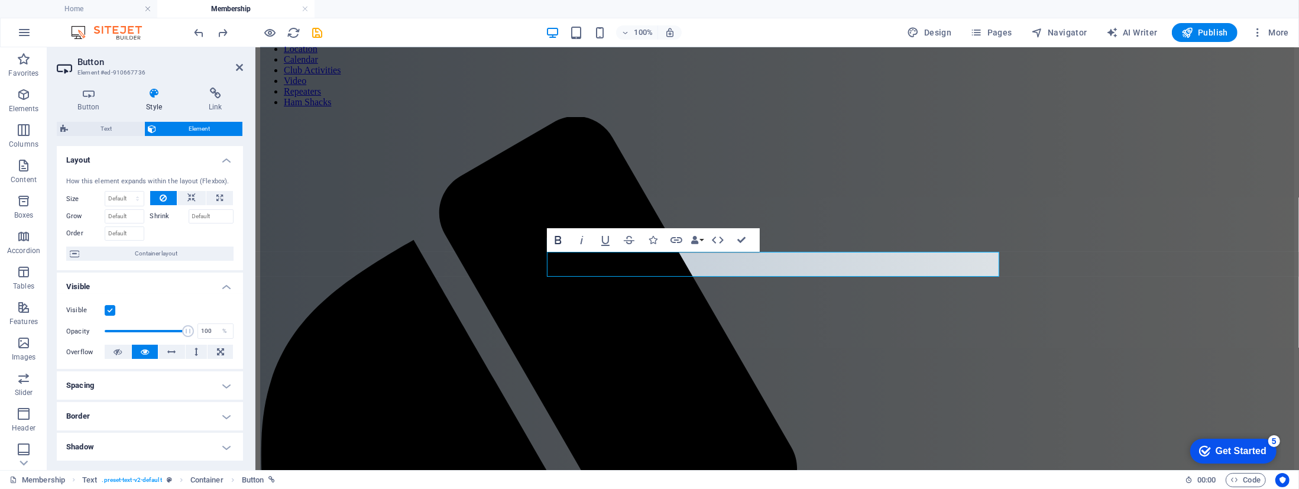
click at [559, 237] on icon "button" at bounding box center [558, 240] width 14 height 14
click at [559, 236] on icon "button" at bounding box center [558, 240] width 7 height 8
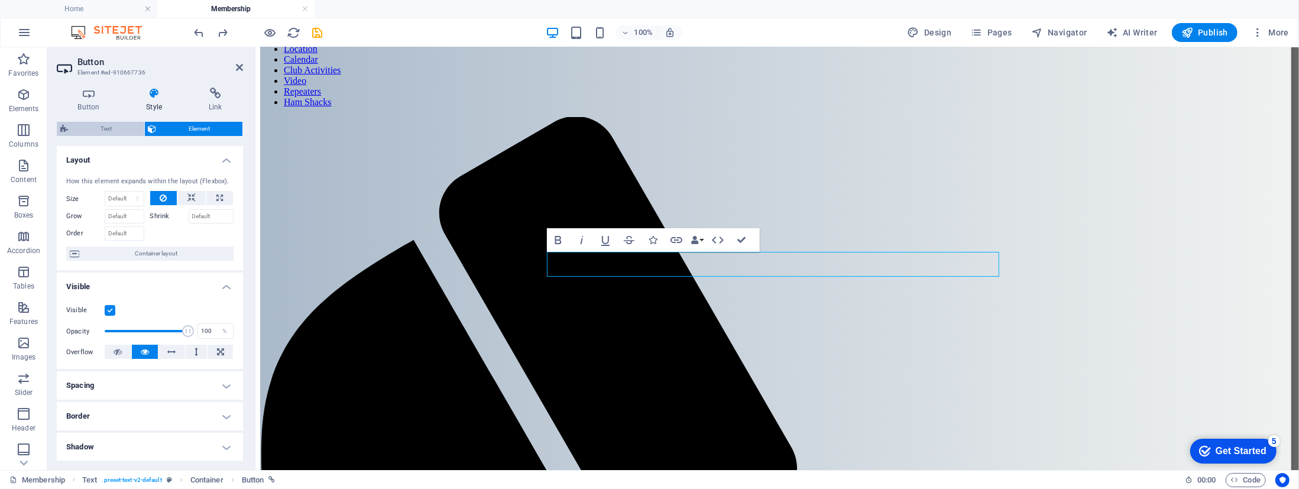
click at [100, 128] on span "Text" at bounding box center [106, 129] width 69 height 14
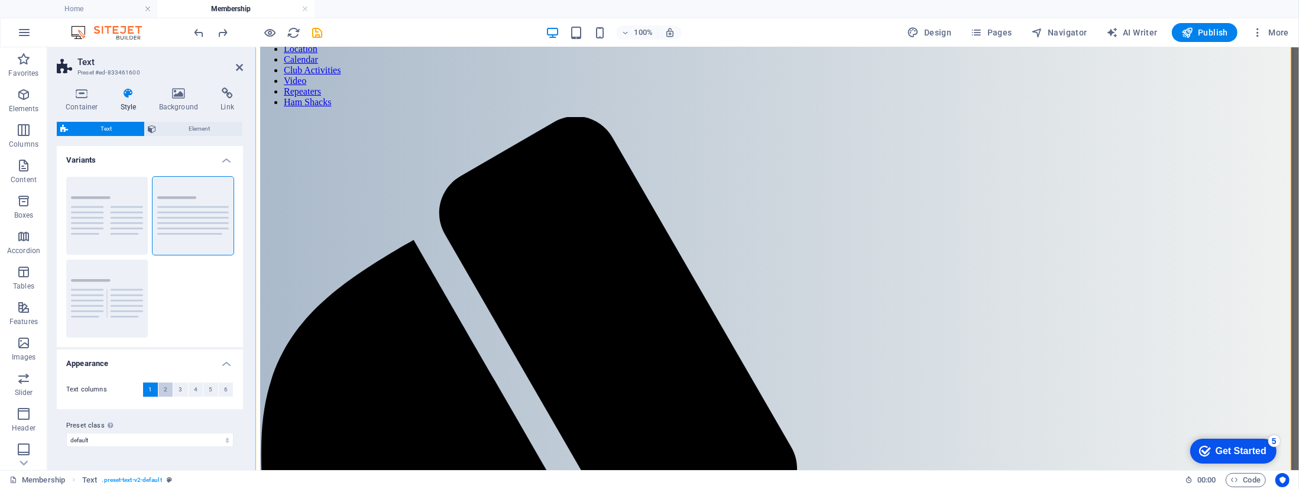
click at [165, 389] on span "2" at bounding box center [166, 389] width 4 height 14
click at [154, 385] on button "1" at bounding box center [150, 389] width 15 height 14
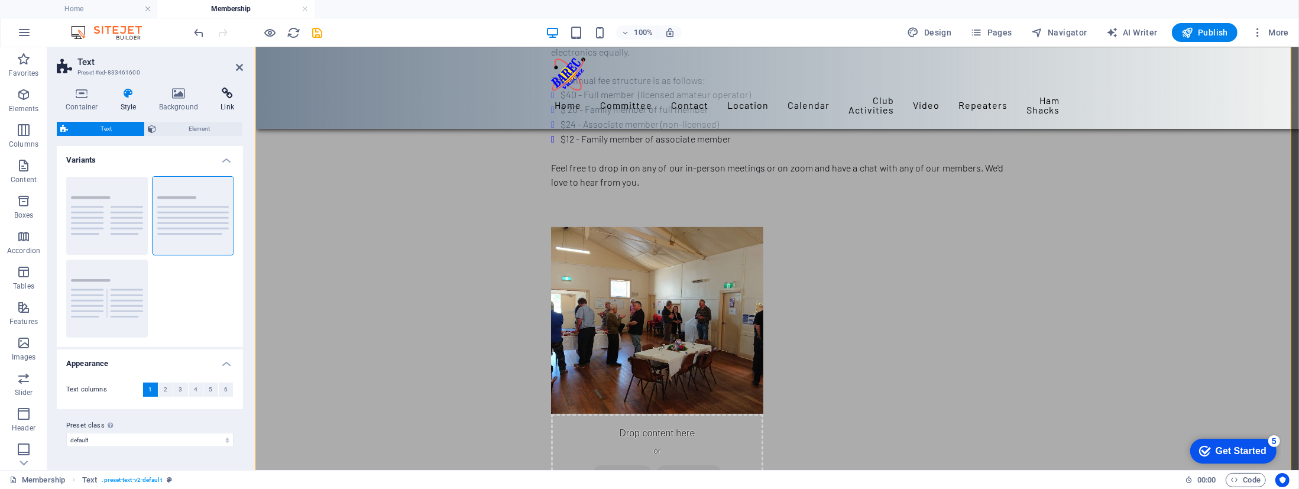
click at [228, 96] on icon at bounding box center [227, 93] width 31 height 12
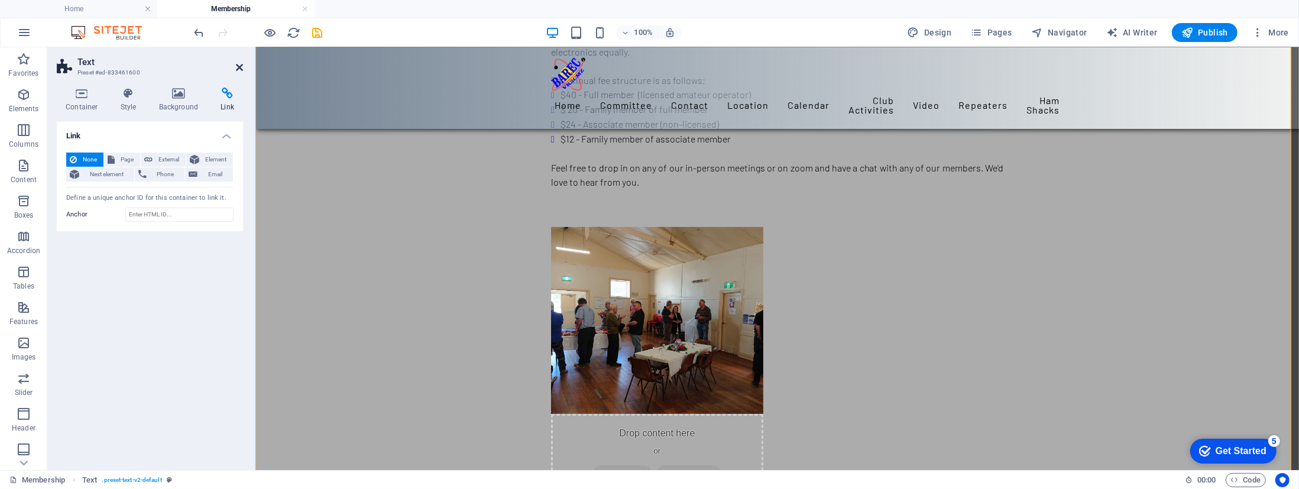
click at [238, 64] on icon at bounding box center [239, 67] width 7 height 9
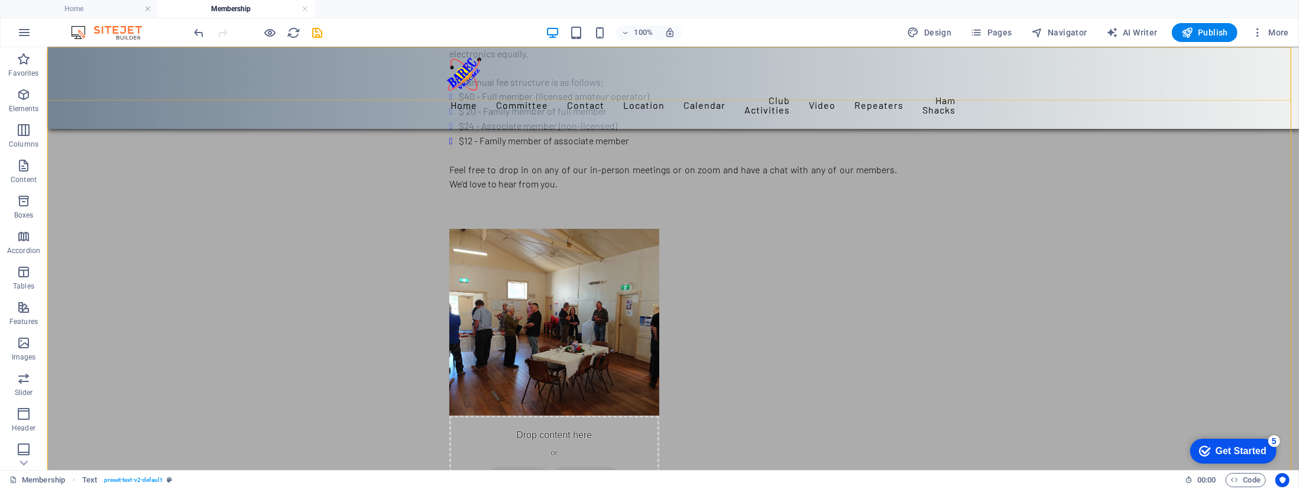
scroll to position [121, 0]
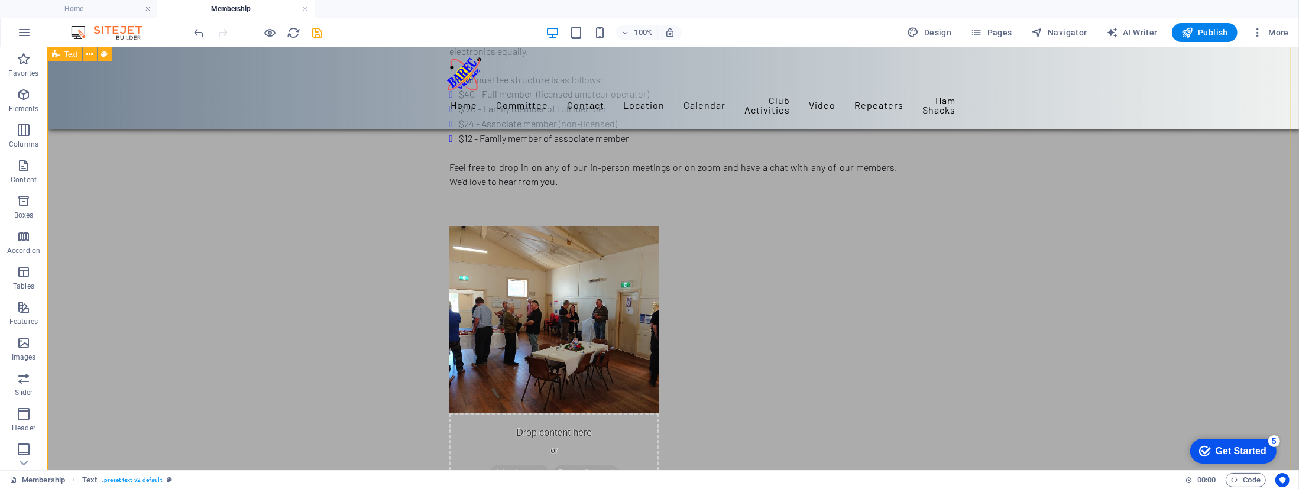
click at [265, 263] on div "Application for Membership Membership is open to licensed amateur operators and…" at bounding box center [672, 413] width 1251 height 974
click at [627, 207] on div "Membership is open to licensed amateur operators and non licensed persons inter…" at bounding box center [673, 123] width 448 height 187
click at [314, 27] on icon "save" at bounding box center [318, 33] width 14 height 14
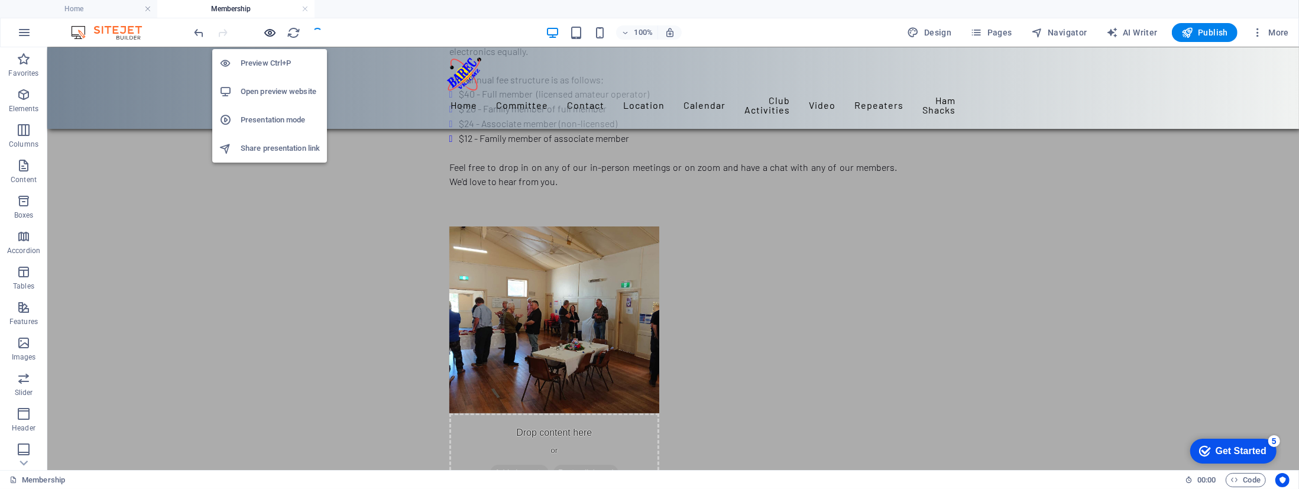
click at [0, 0] on icon "button" at bounding box center [0, 0] width 0 height 0
